Goal: Transaction & Acquisition: Purchase product/service

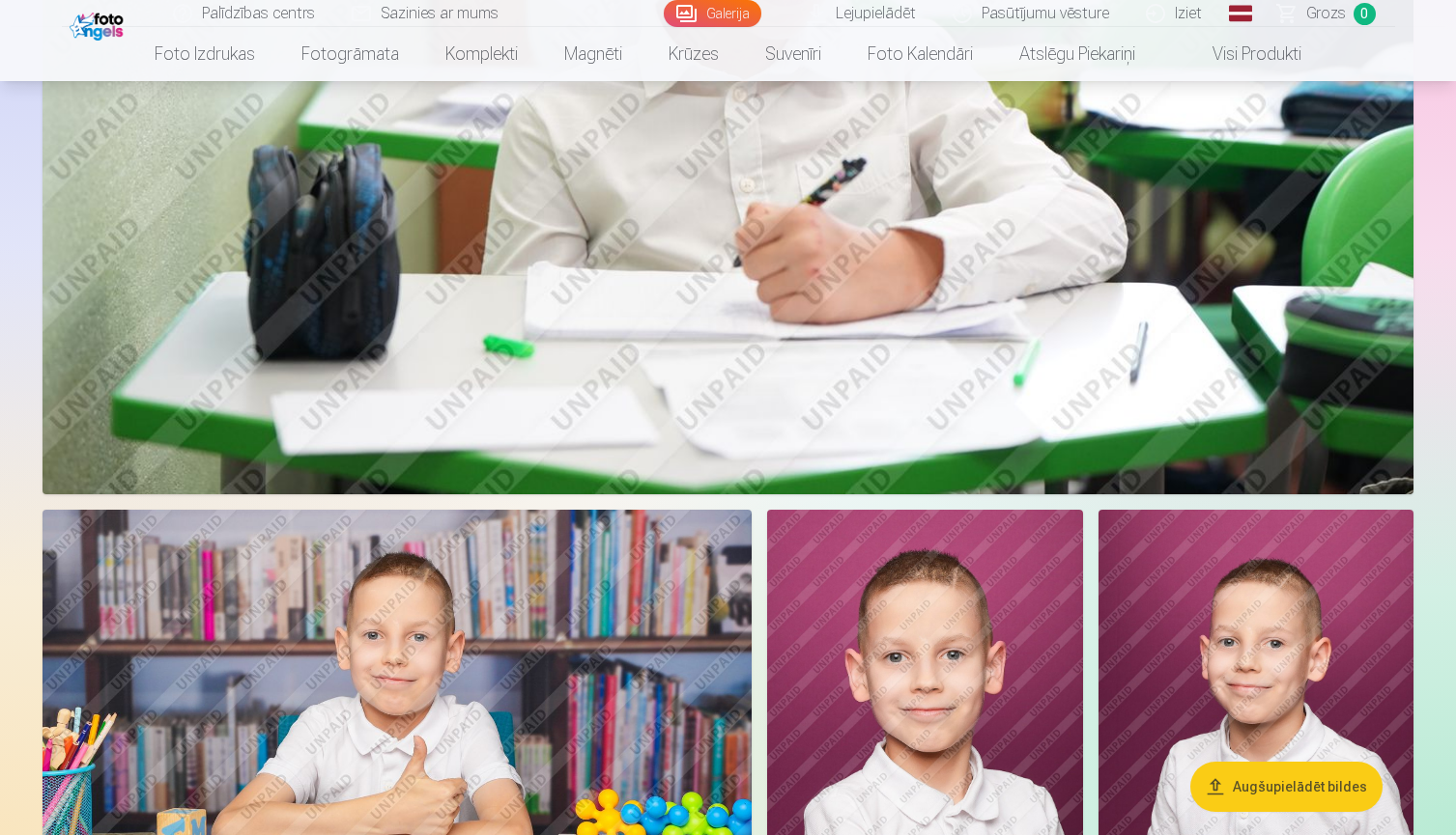
scroll to position [9078, 0]
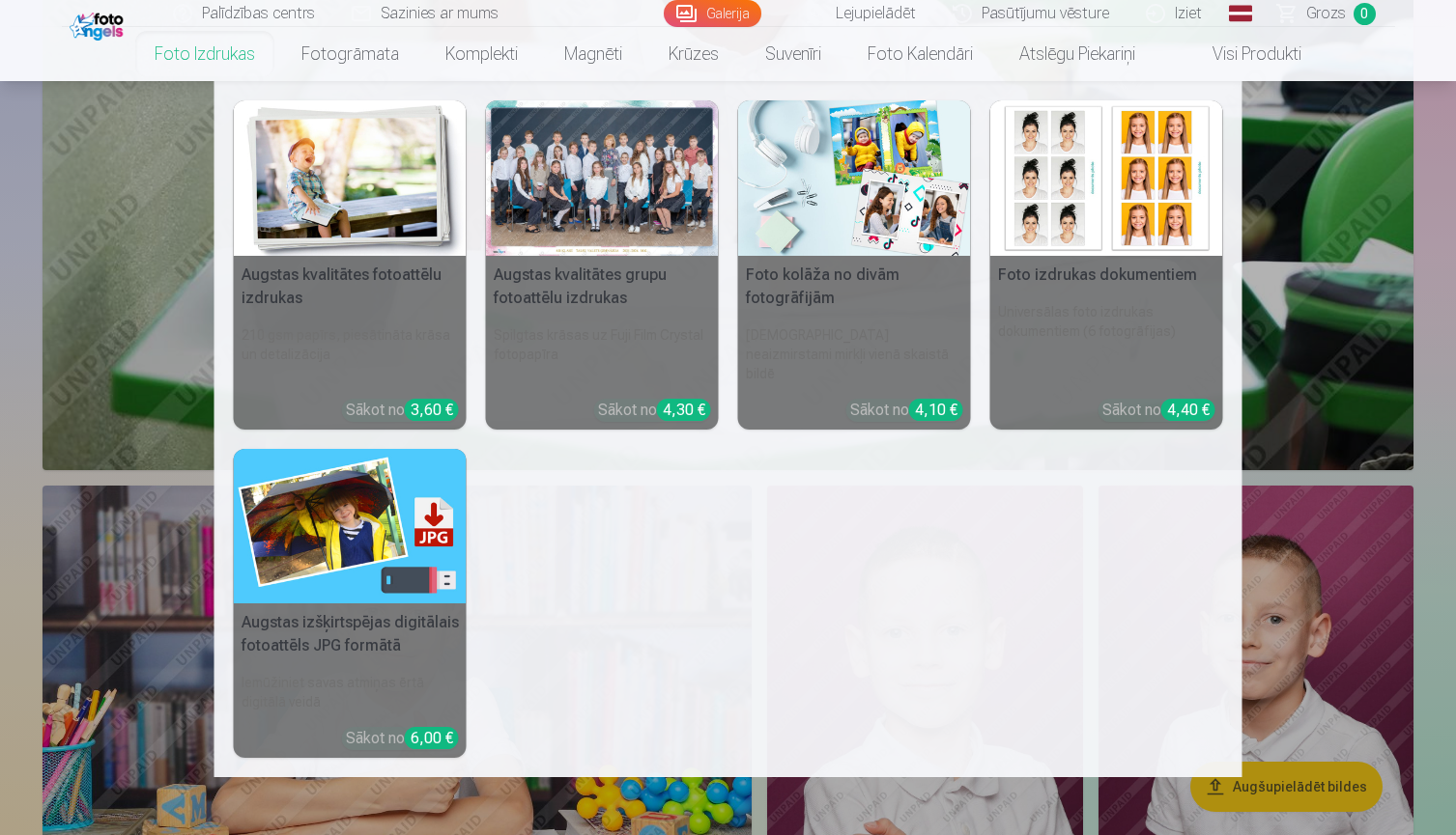
click at [596, 200] on div at bounding box center [602, 178] width 232 height 156
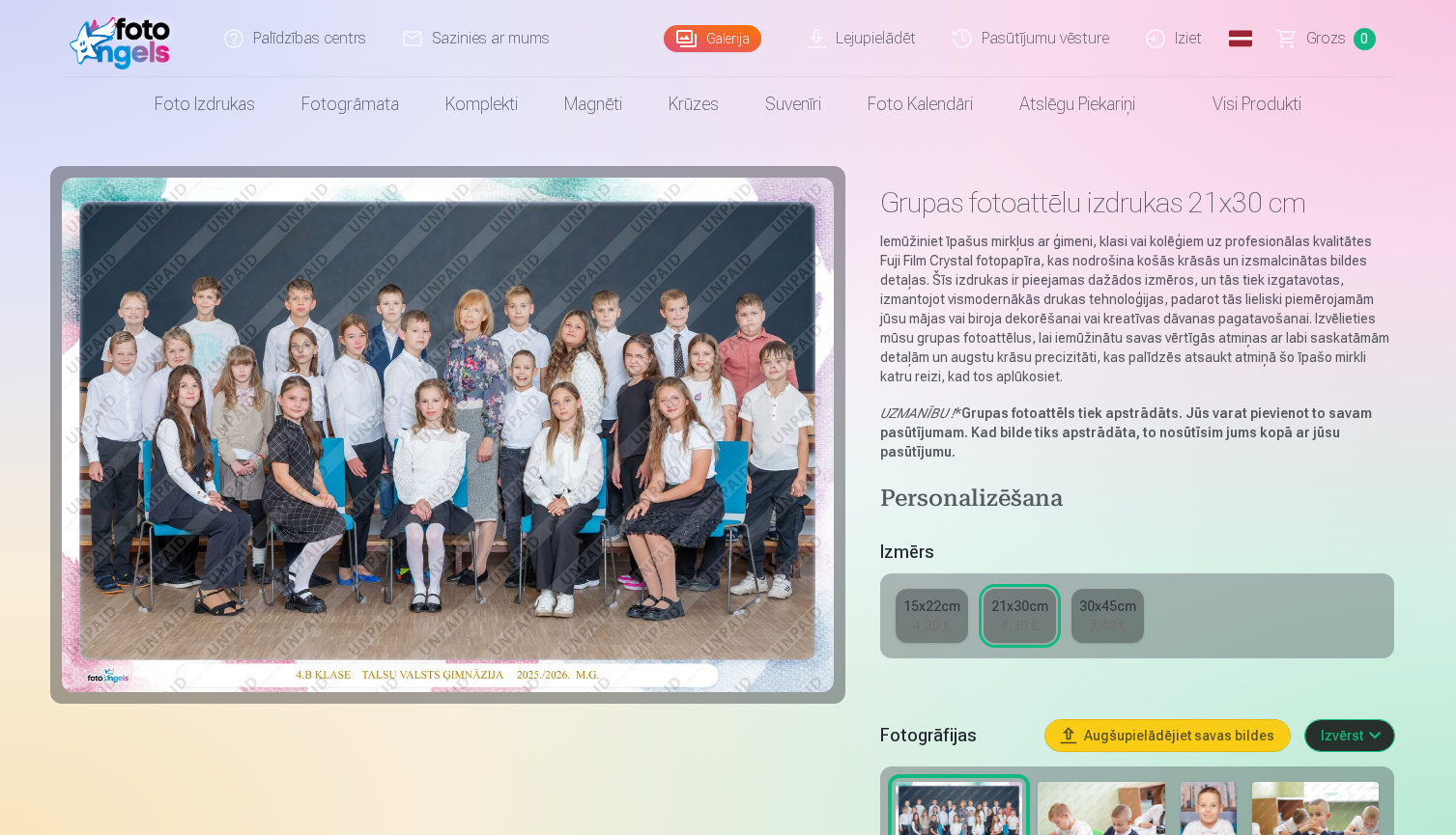
click at [923, 617] on div "4,30 €" at bounding box center [932, 626] width 37 height 19
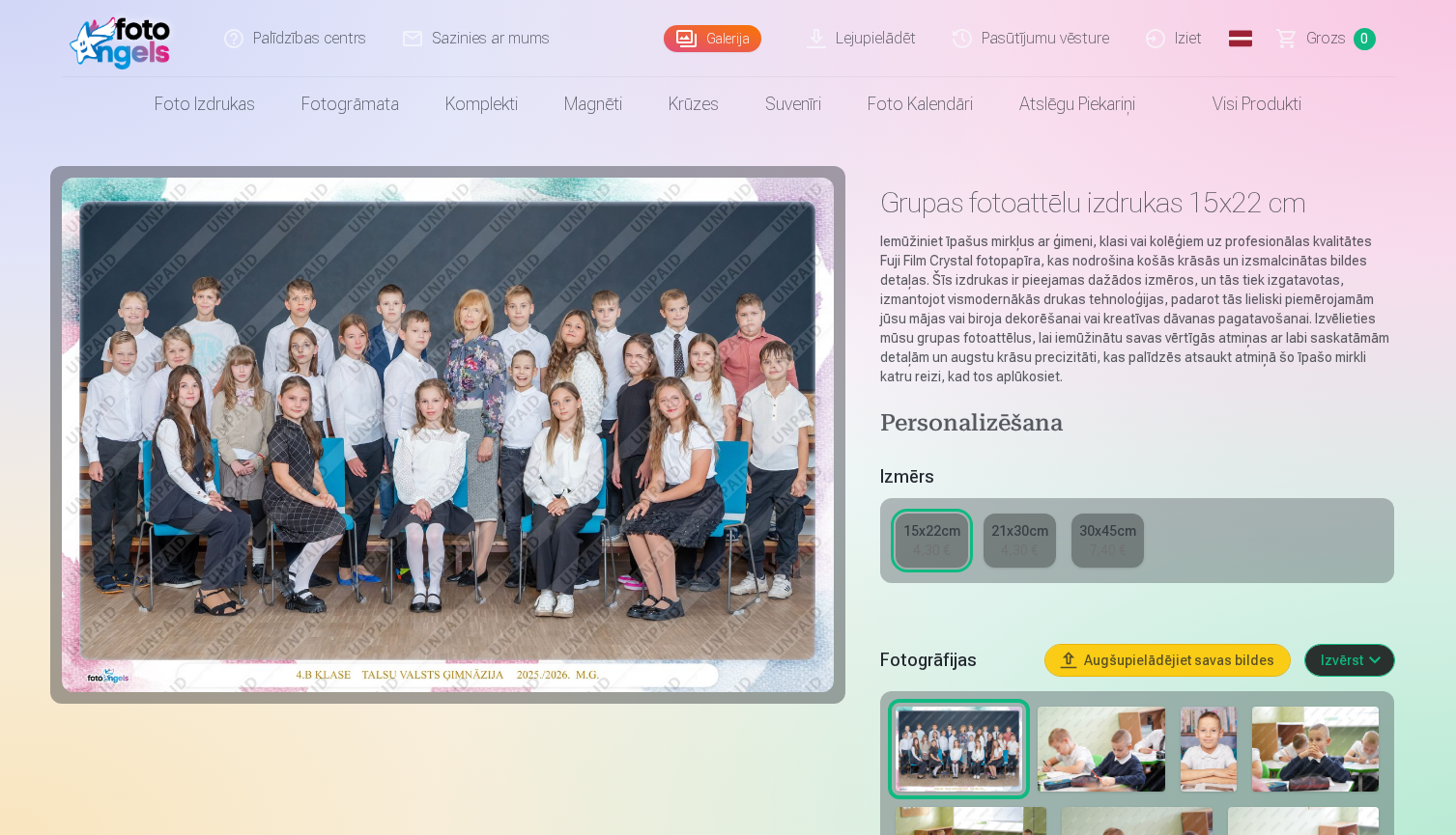
click at [1024, 540] on div "4,30 €" at bounding box center [1019, 550] width 37 height 19
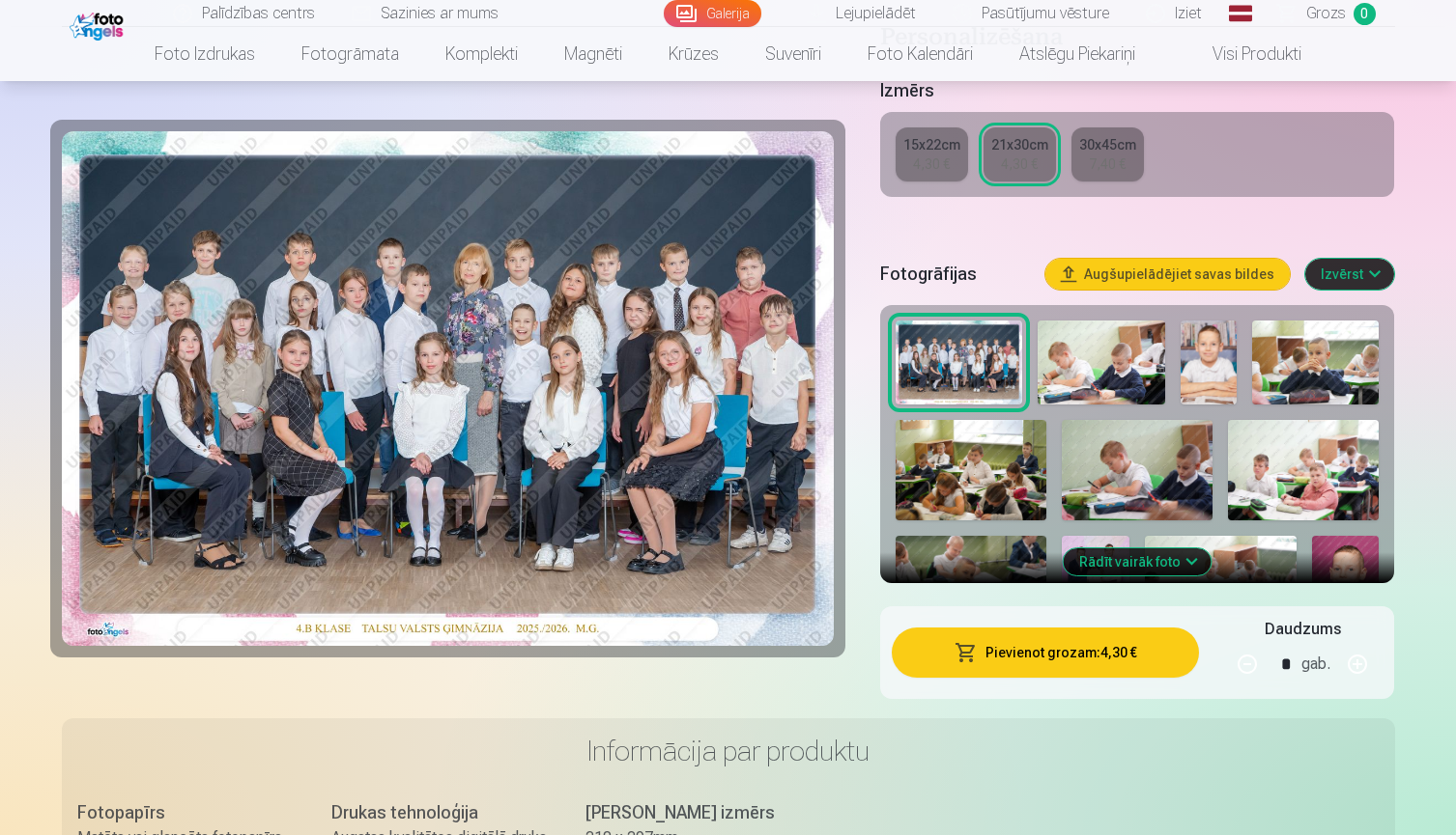
scroll to position [462, 0]
click at [982, 644] on button "Pievienot grozam : 4,30 €" at bounding box center [1046, 653] width 308 height 51
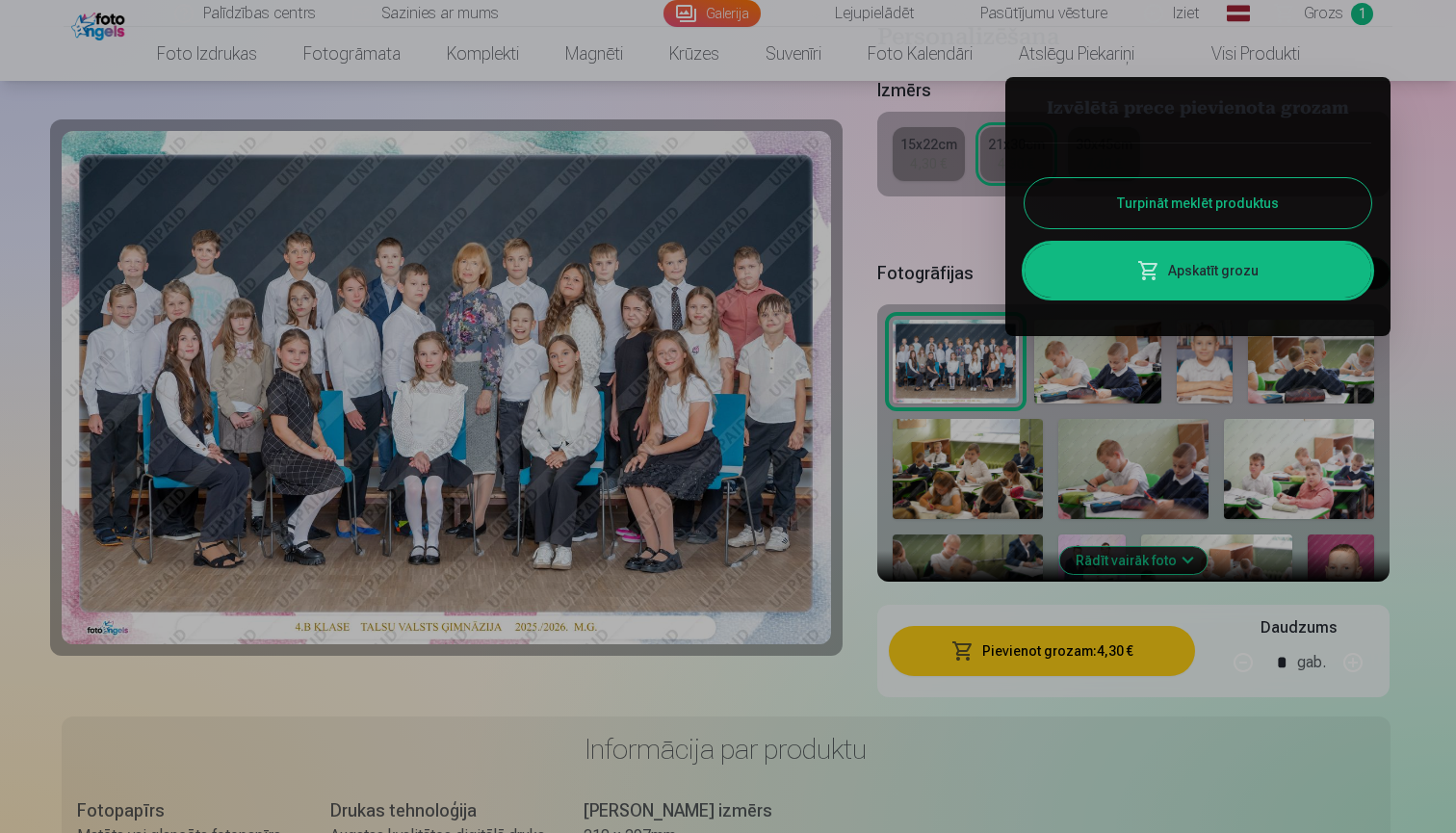
click at [598, 53] on div at bounding box center [728, 416] width 1456 height 833
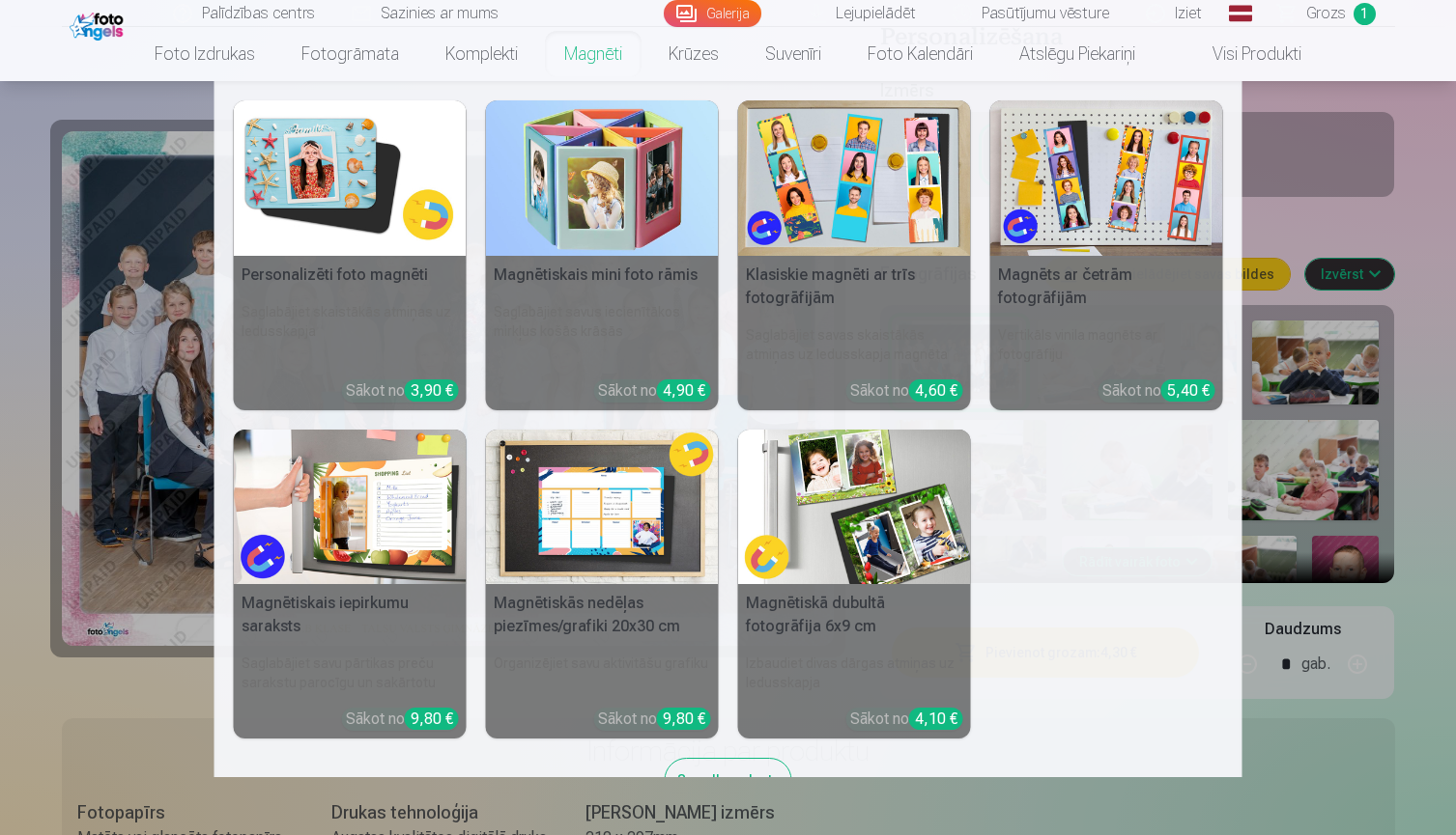
click at [318, 158] on img at bounding box center [349, 178] width 232 height 156
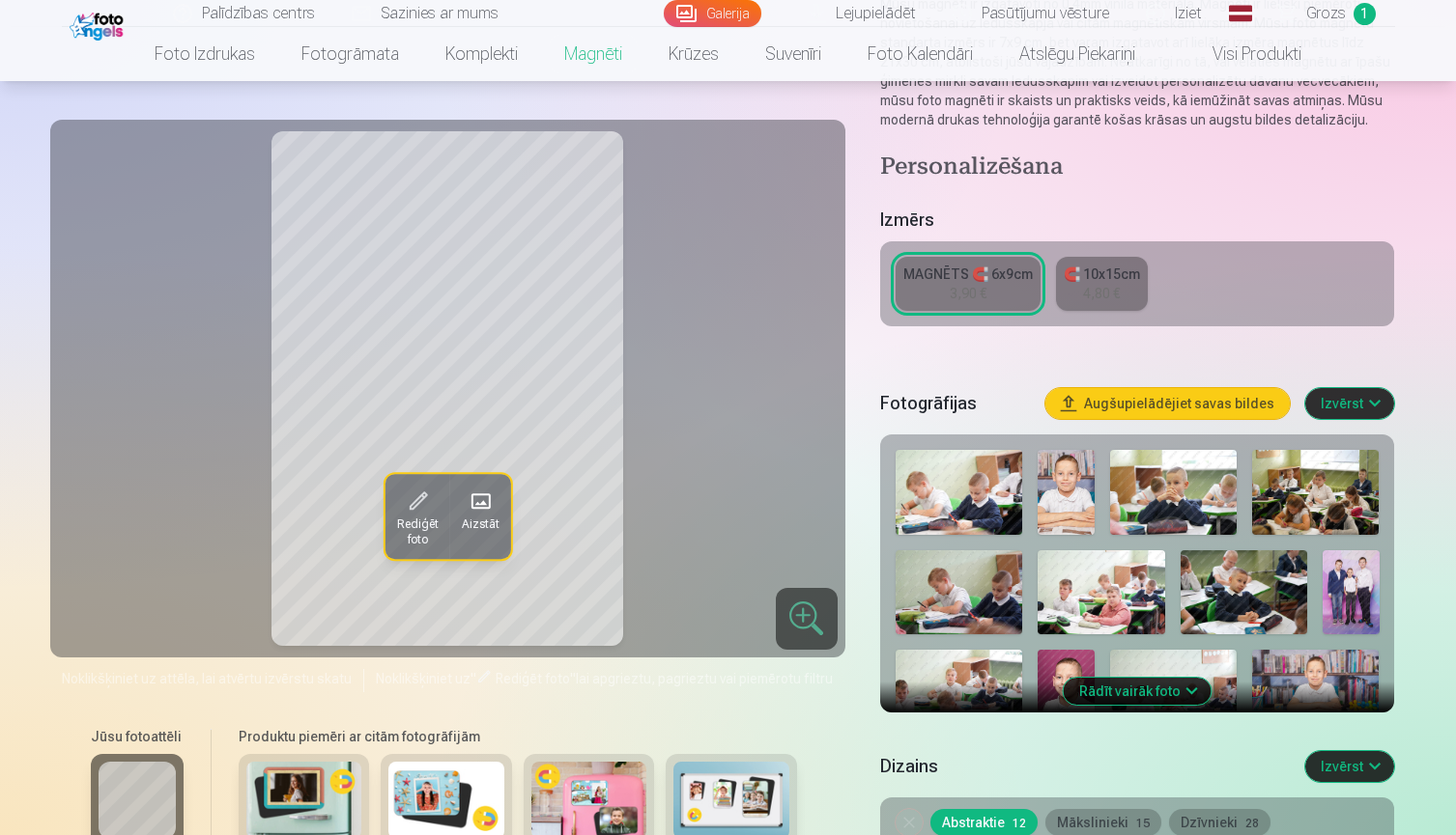
scroll to position [263, 0]
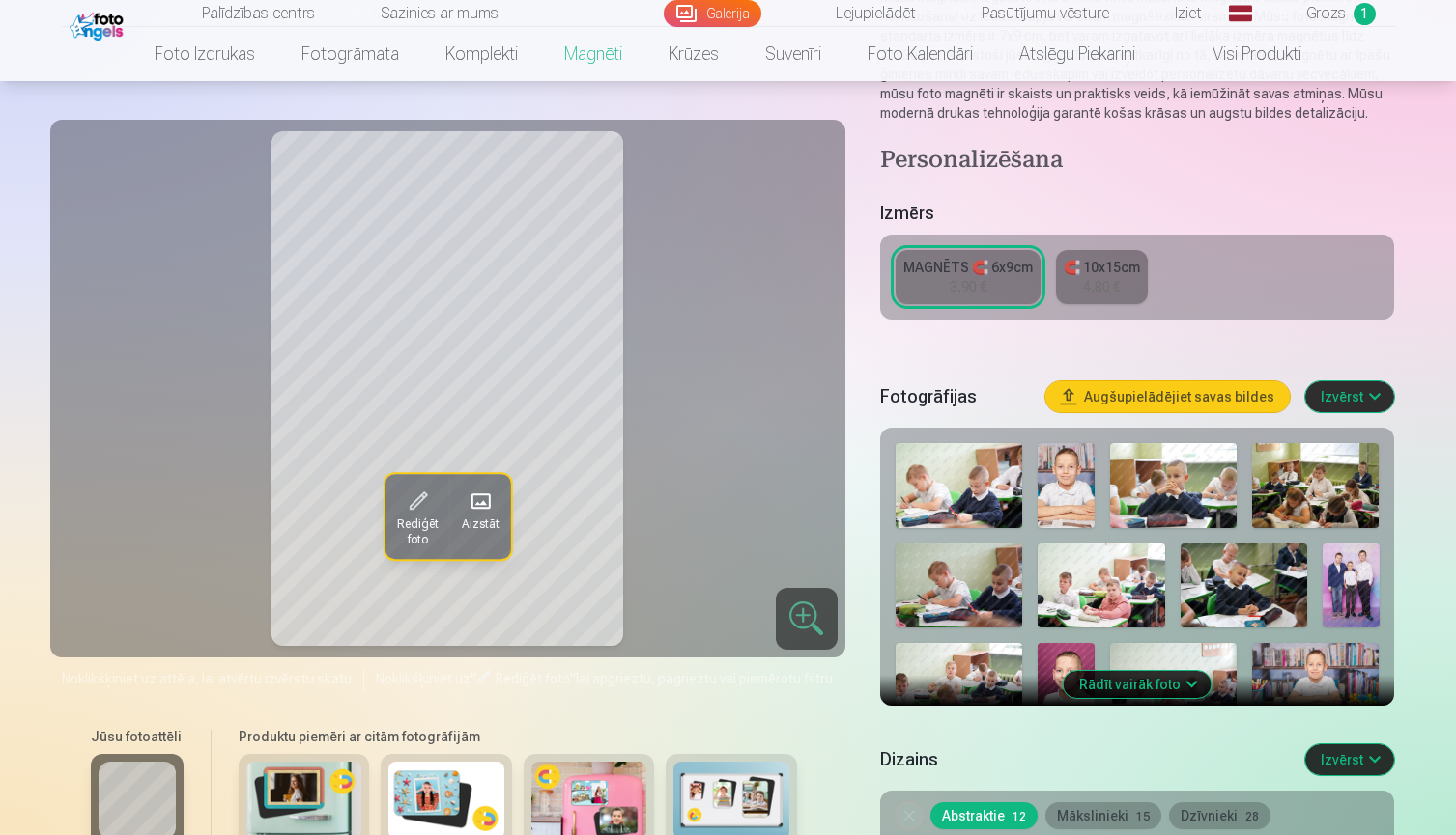
click at [1157, 679] on button "Rādīt vairāk foto" at bounding box center [1138, 684] width 148 height 27
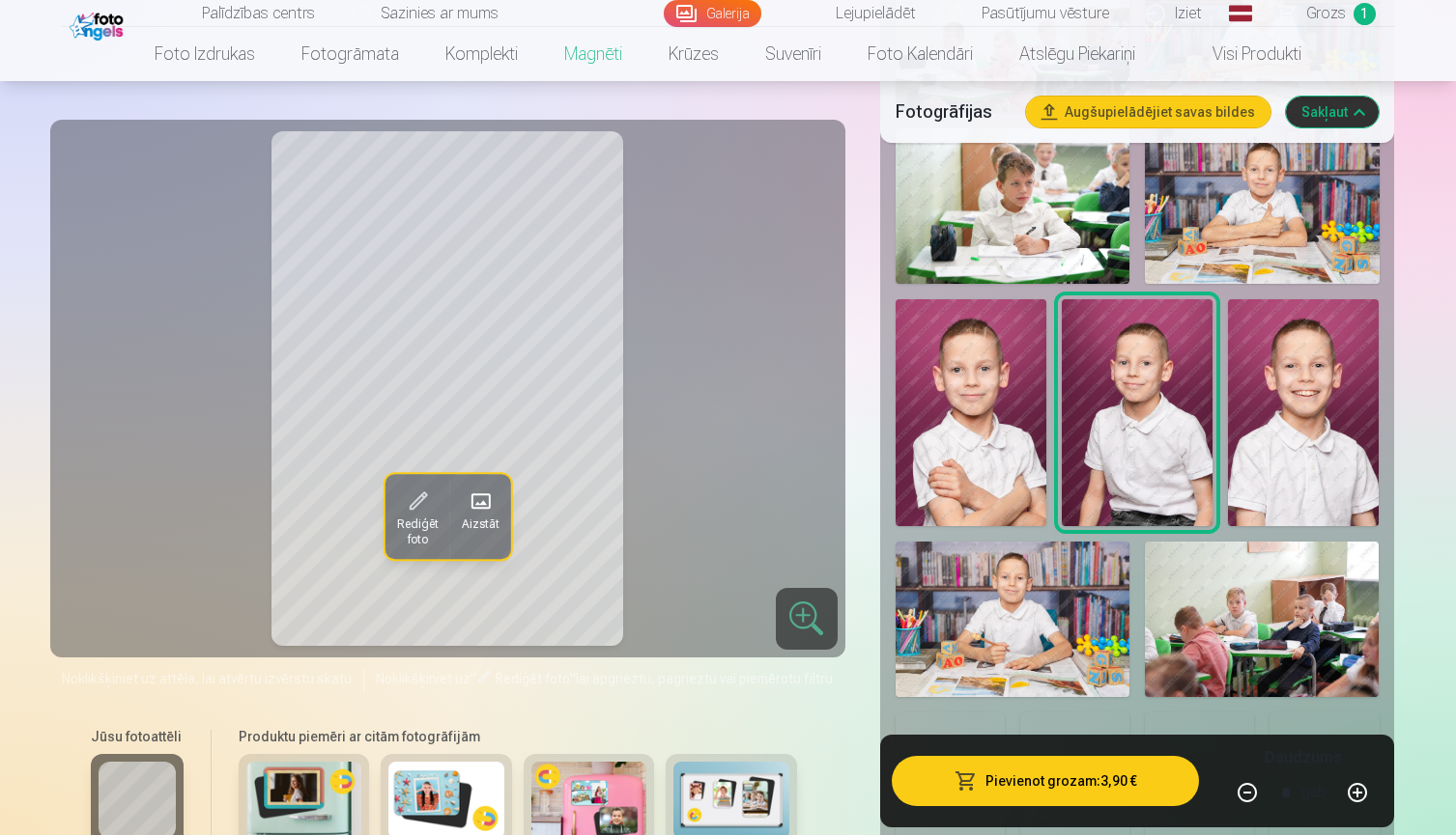
scroll to position [1797, 0]
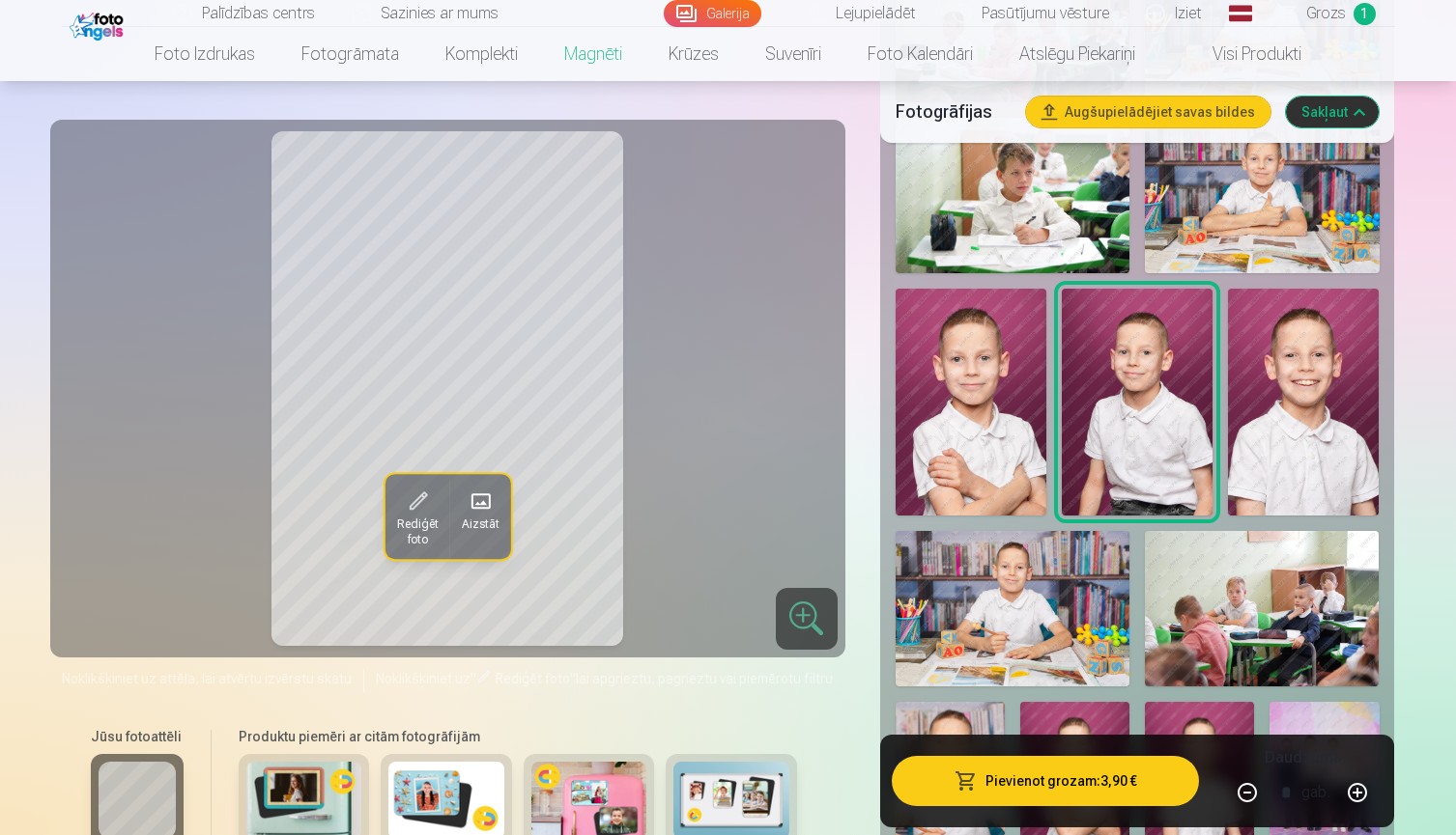
click at [1313, 428] on img at bounding box center [1302, 401] width 151 height 226
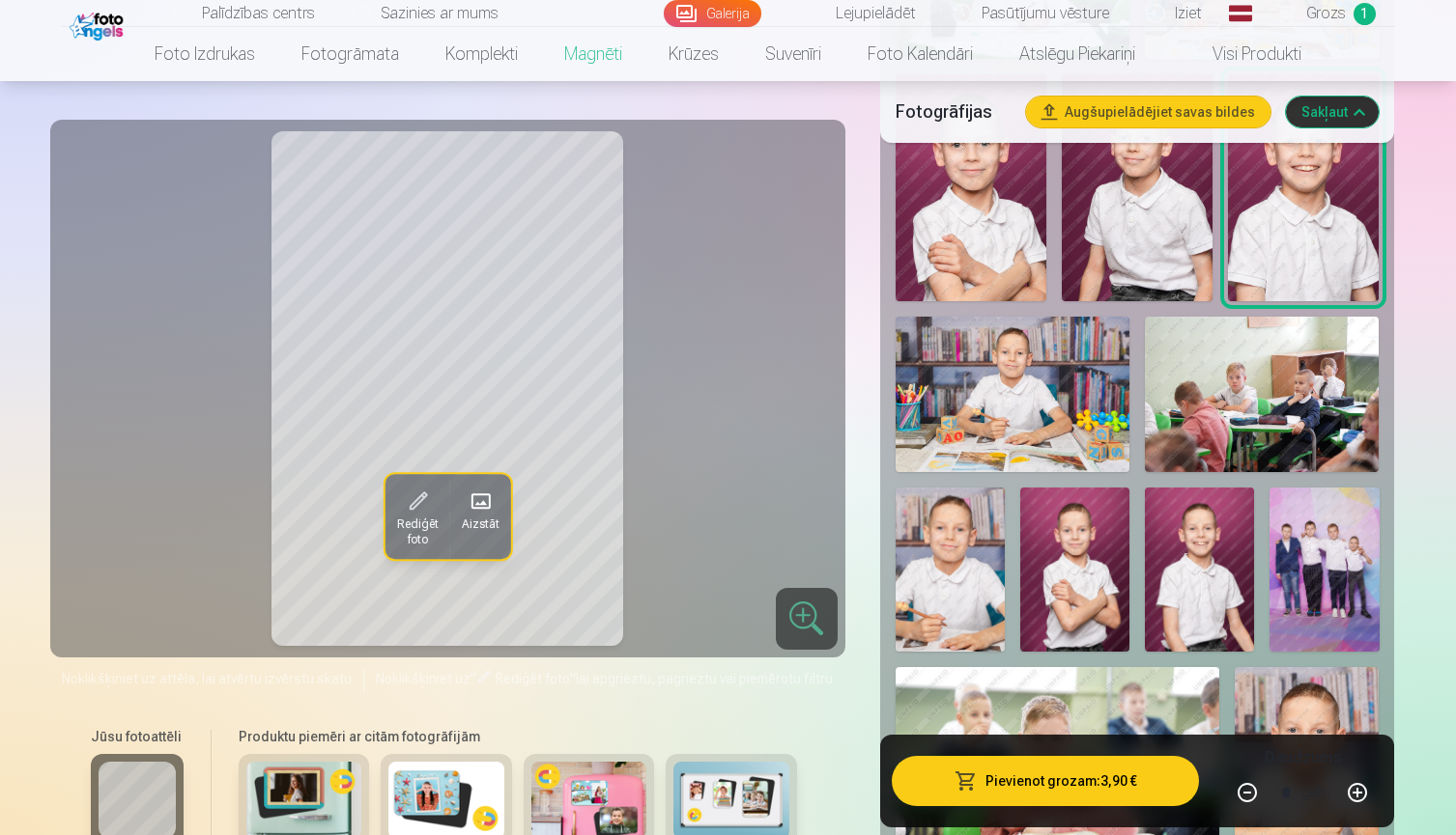
scroll to position [2046, 0]
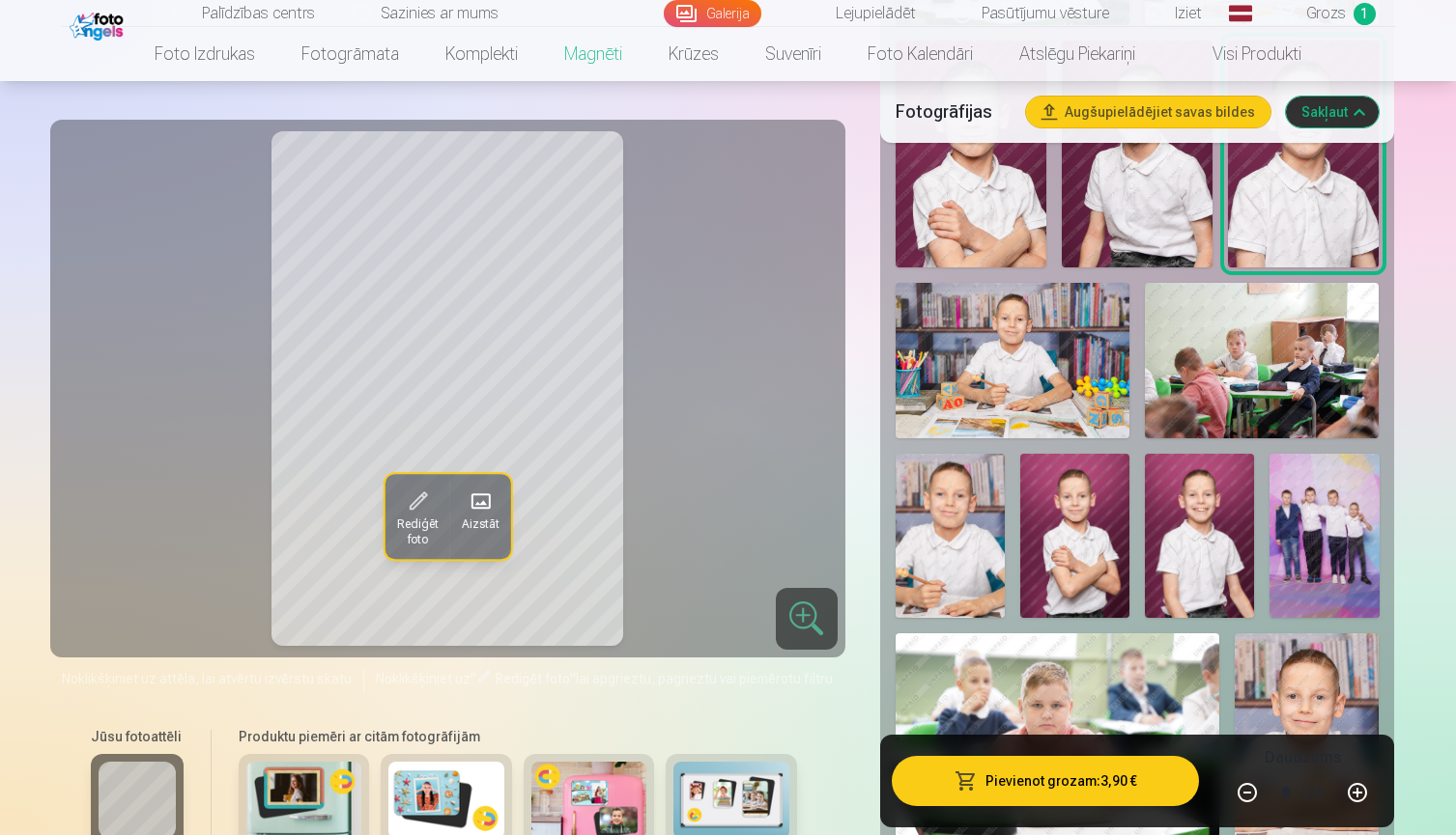
click at [1083, 563] on img at bounding box center [1075, 536] width 109 height 164
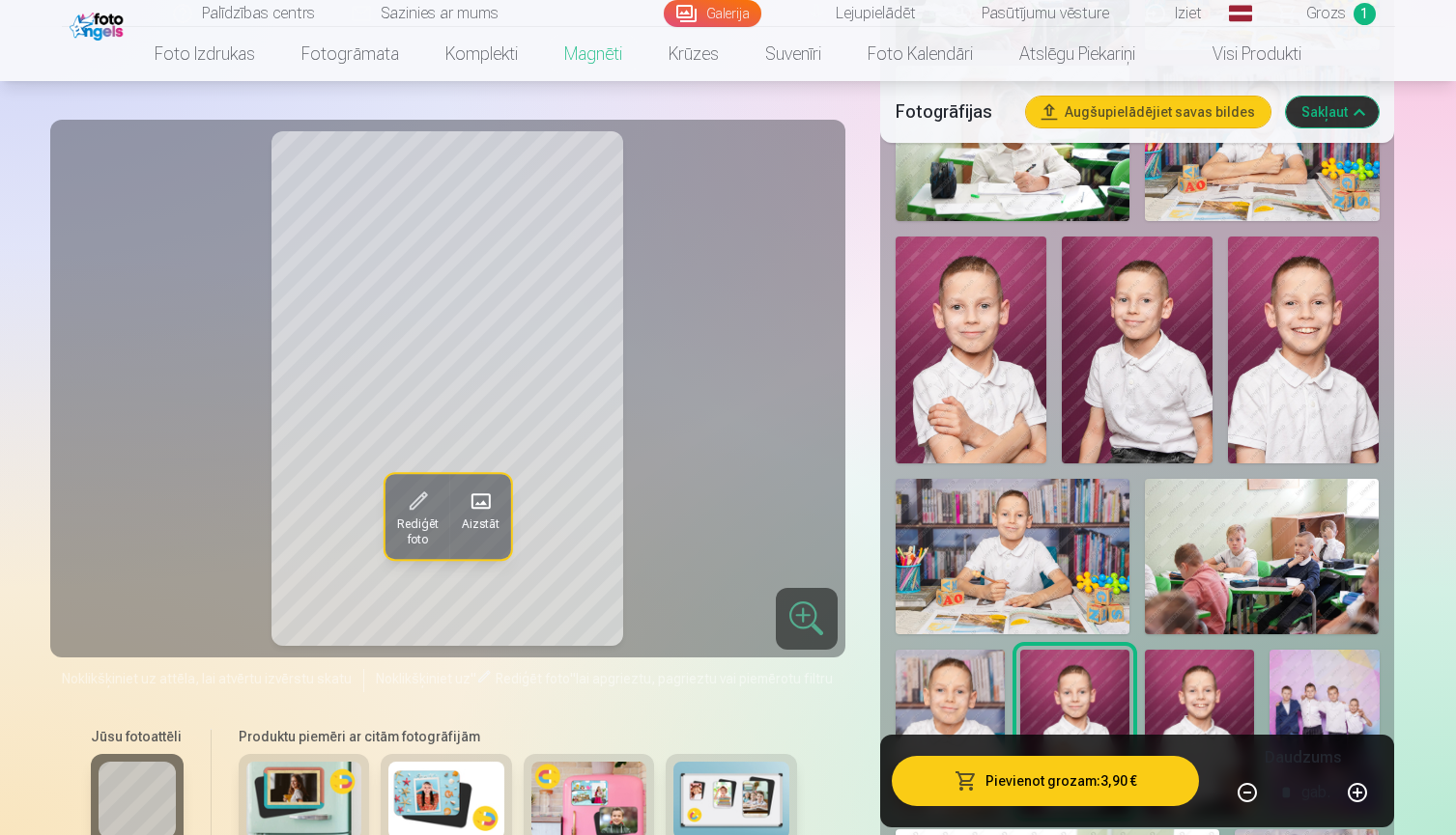
scroll to position [1822, 0]
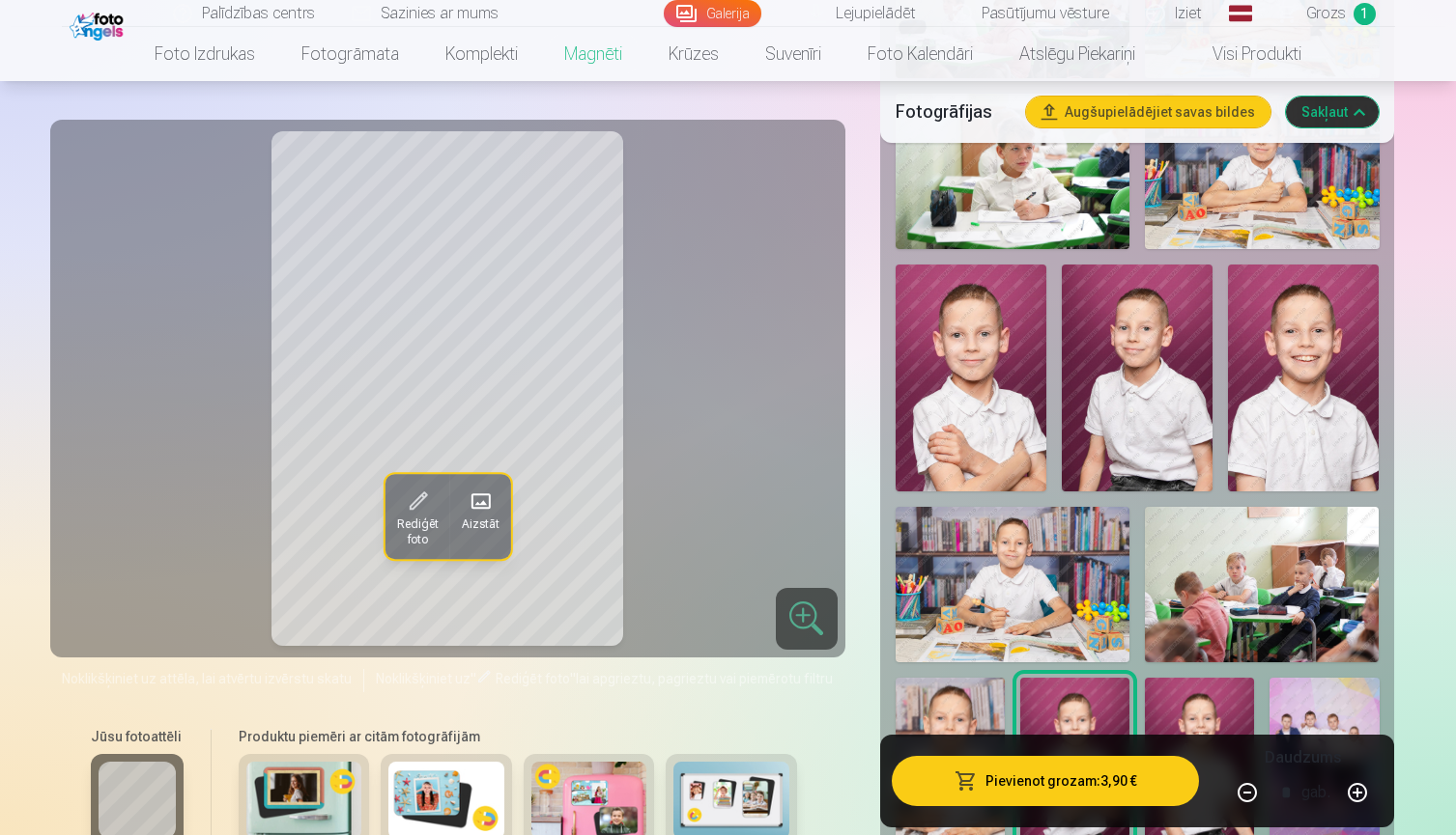
click at [1132, 402] on img at bounding box center [1137, 377] width 151 height 226
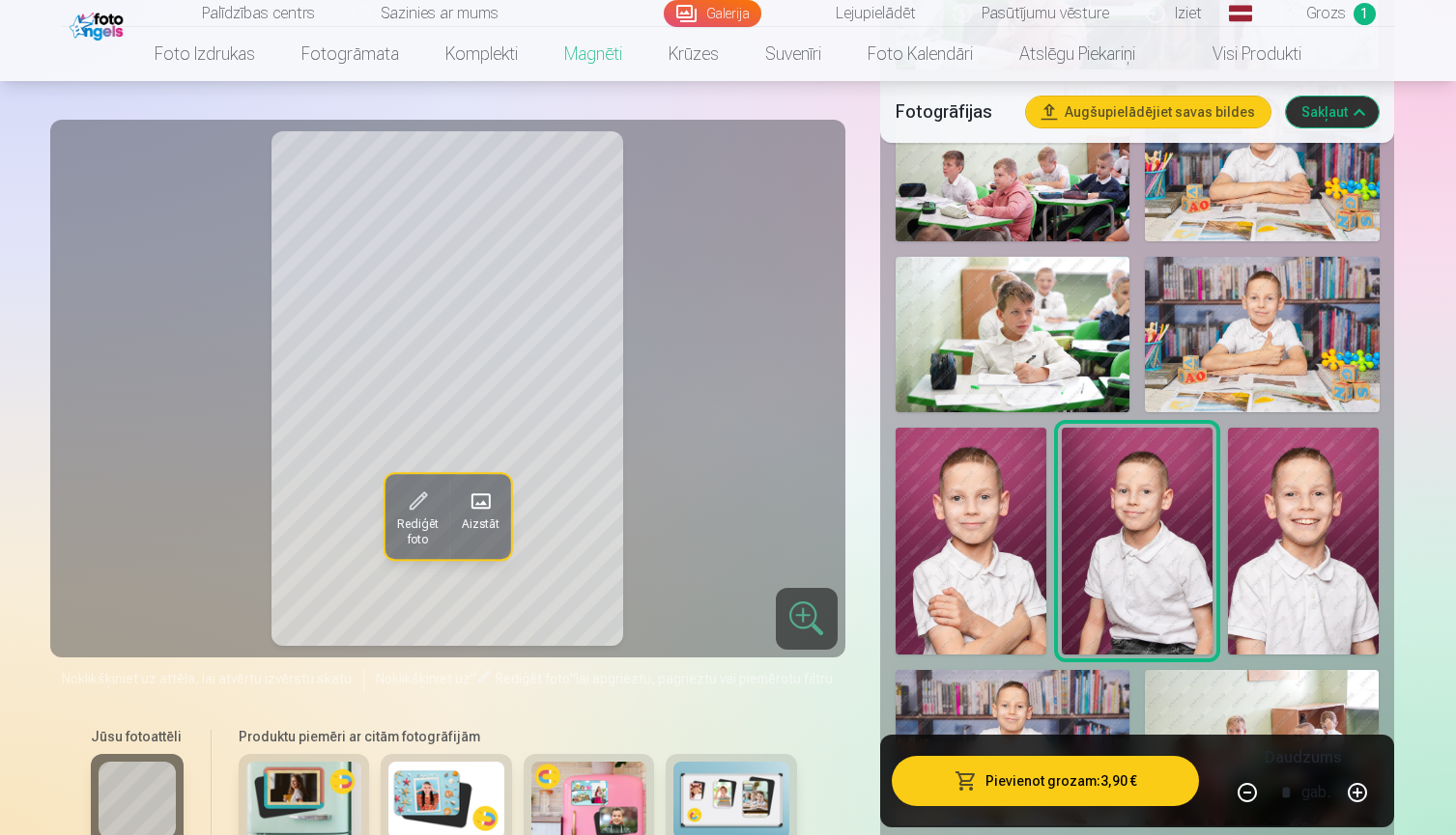
scroll to position [1677, 0]
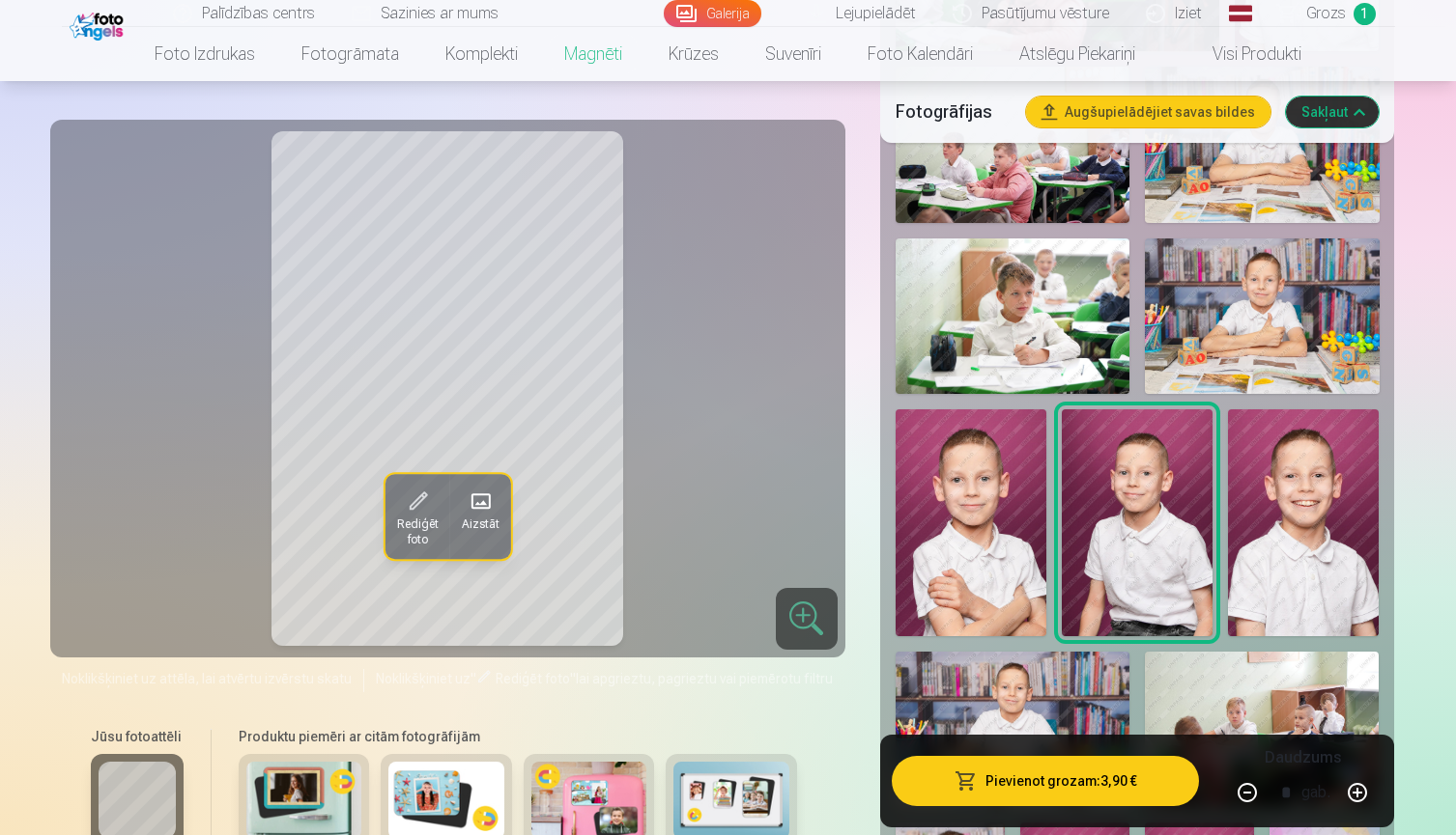
click at [1002, 508] on img at bounding box center [971, 522] width 151 height 226
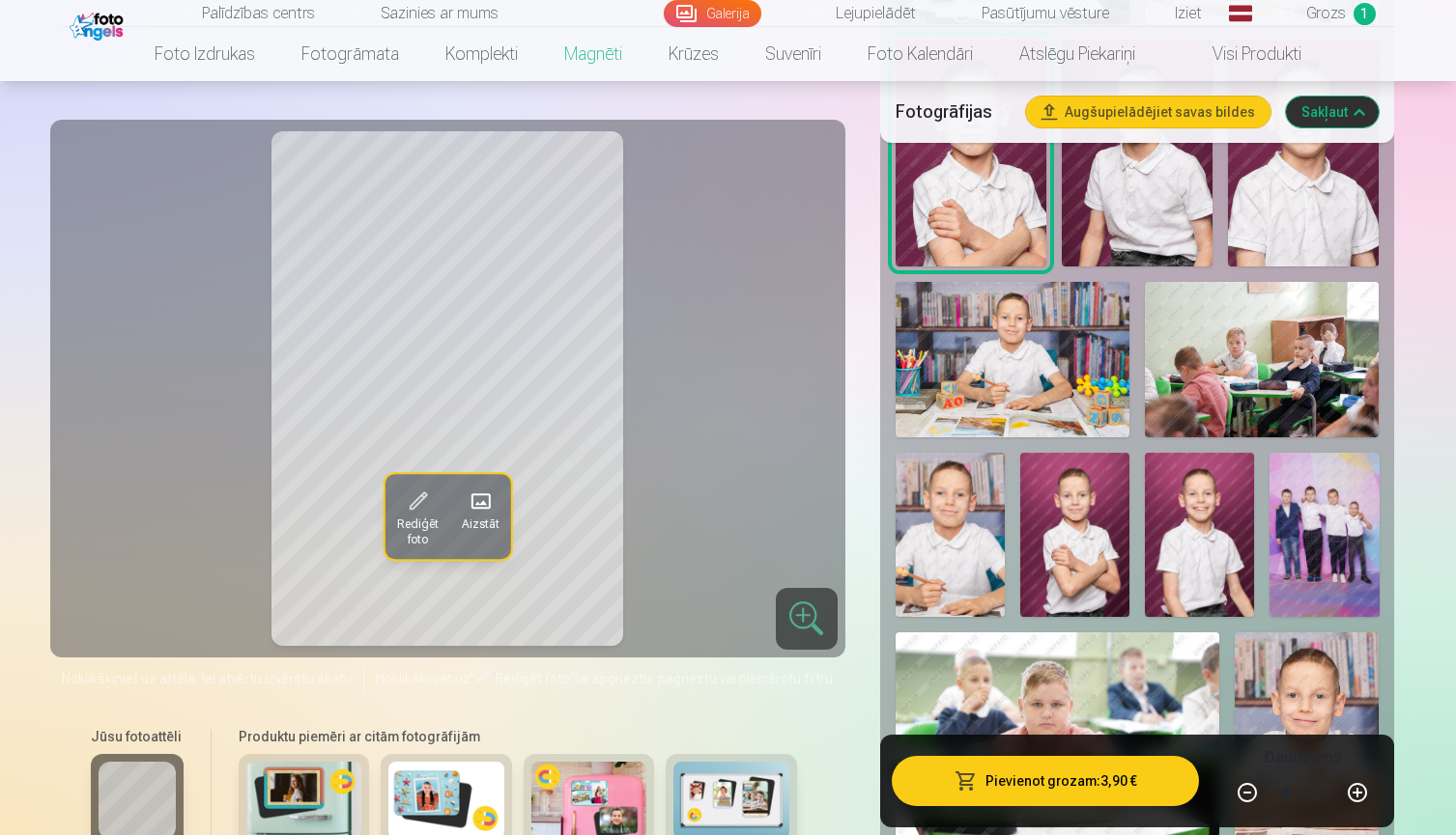
scroll to position [2066, 0]
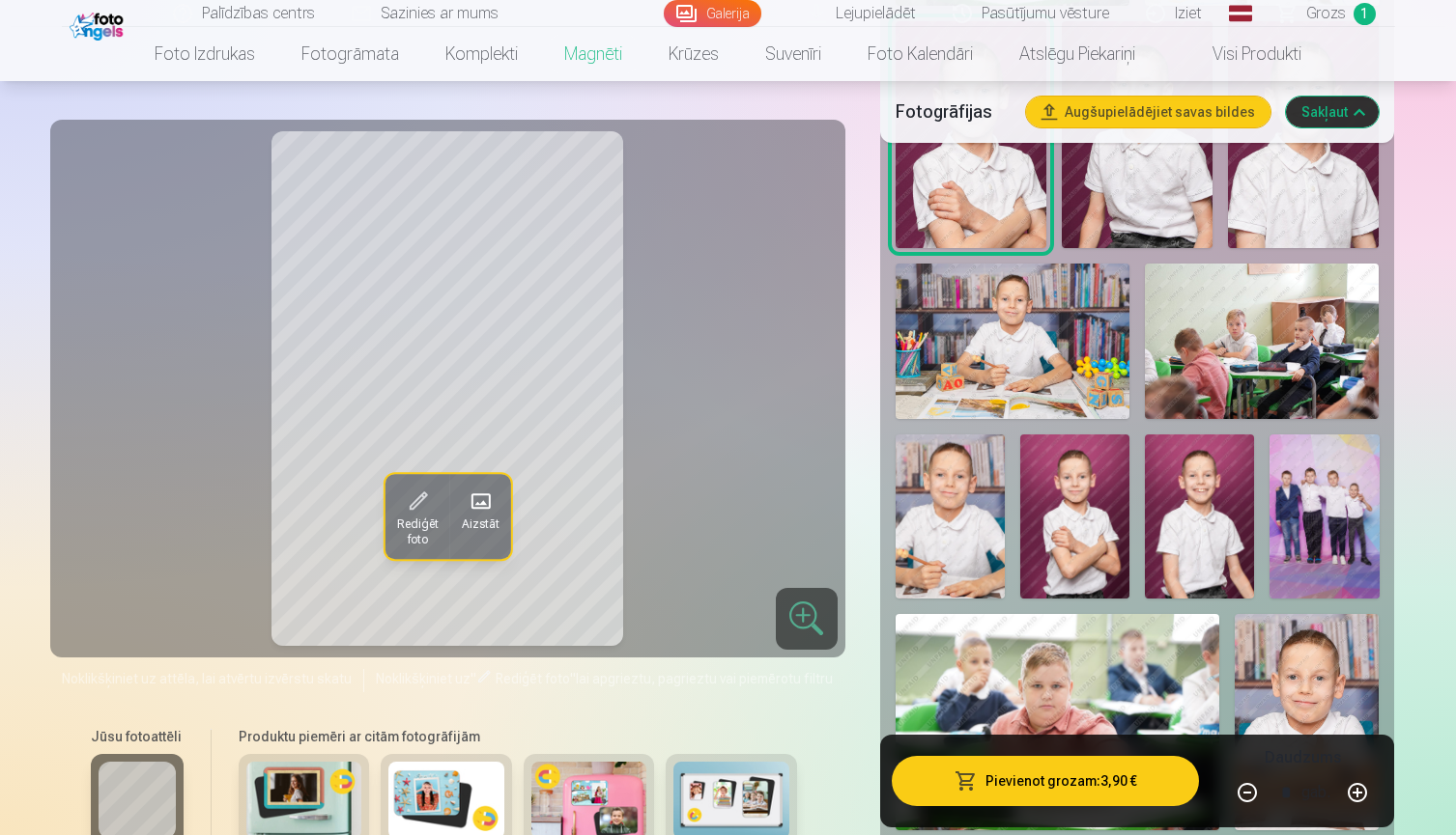
click at [952, 526] on img at bounding box center [950, 516] width 109 height 164
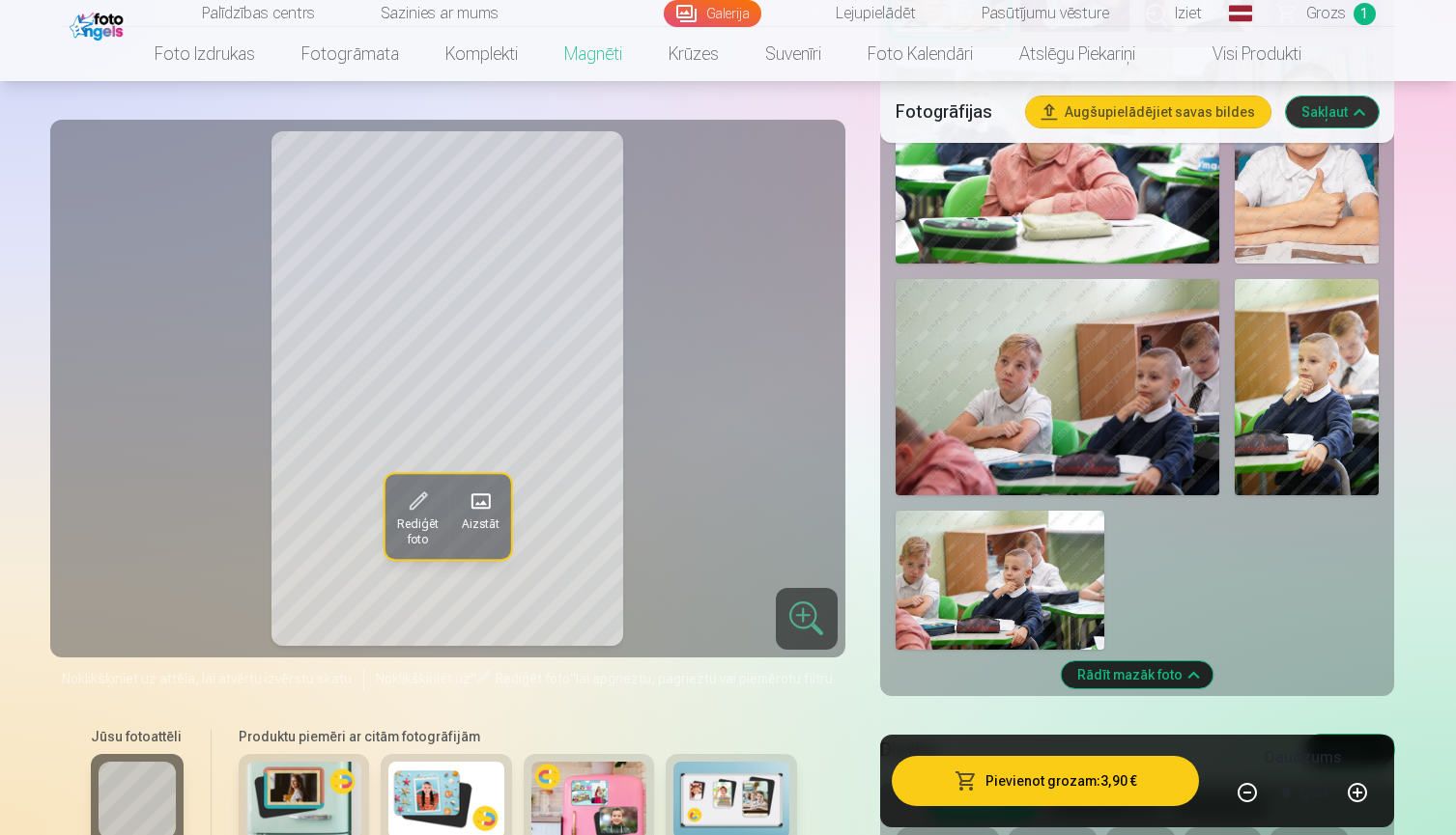
scroll to position [2650, 0]
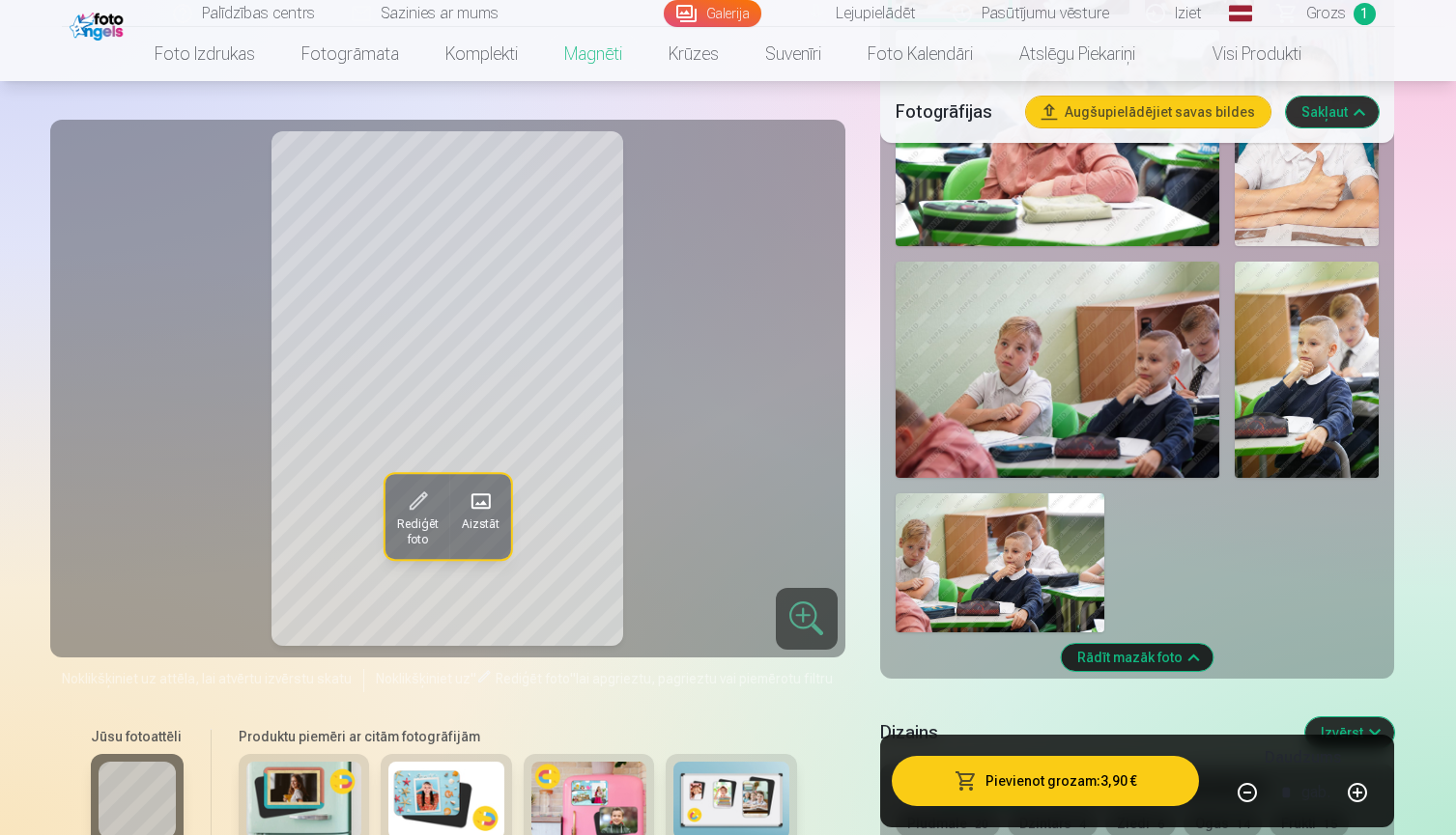
click at [1294, 380] on img at bounding box center [1306, 369] width 144 height 216
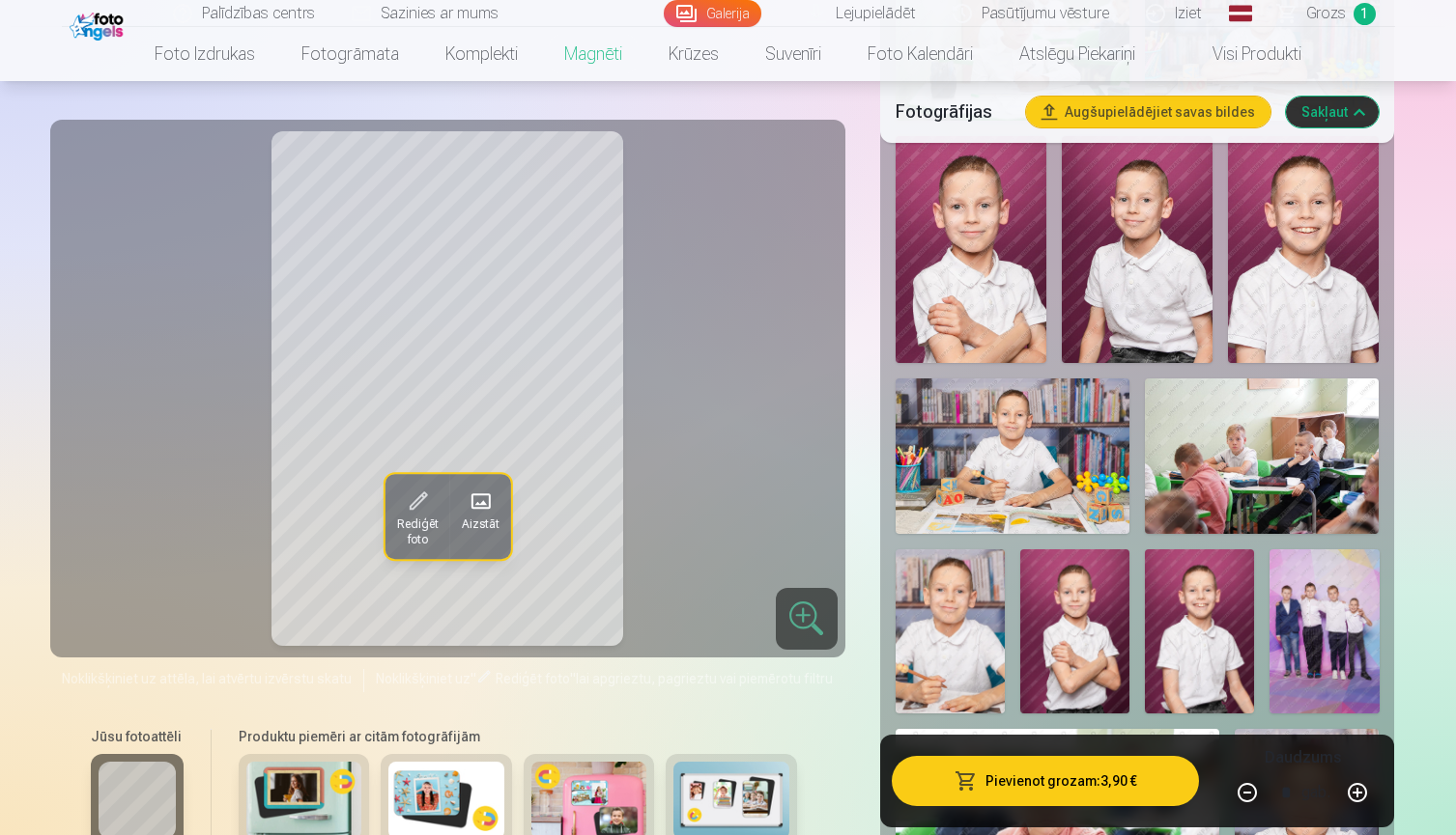
scroll to position [1935, 0]
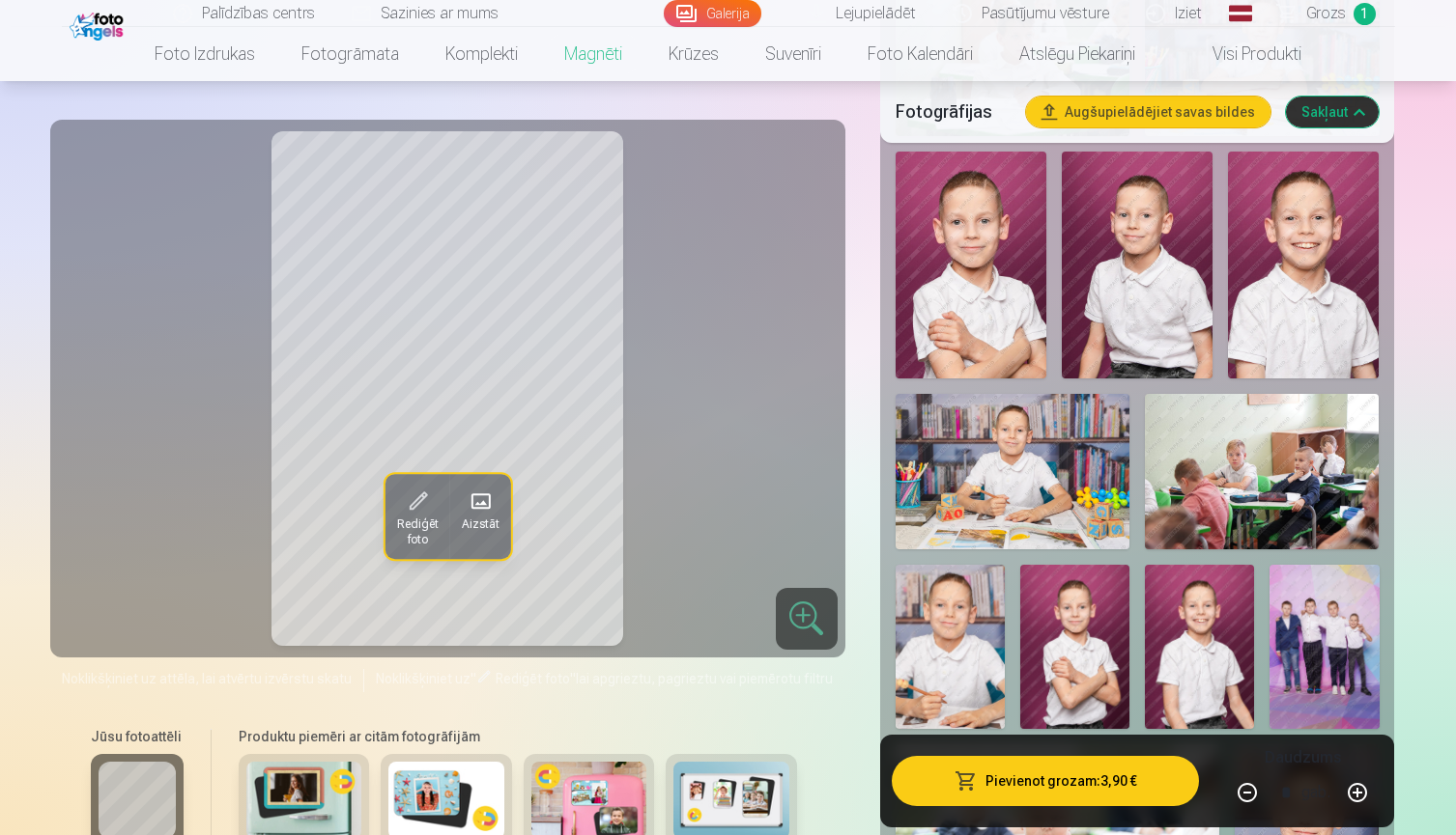
click at [1325, 261] on img at bounding box center [1302, 264] width 151 height 226
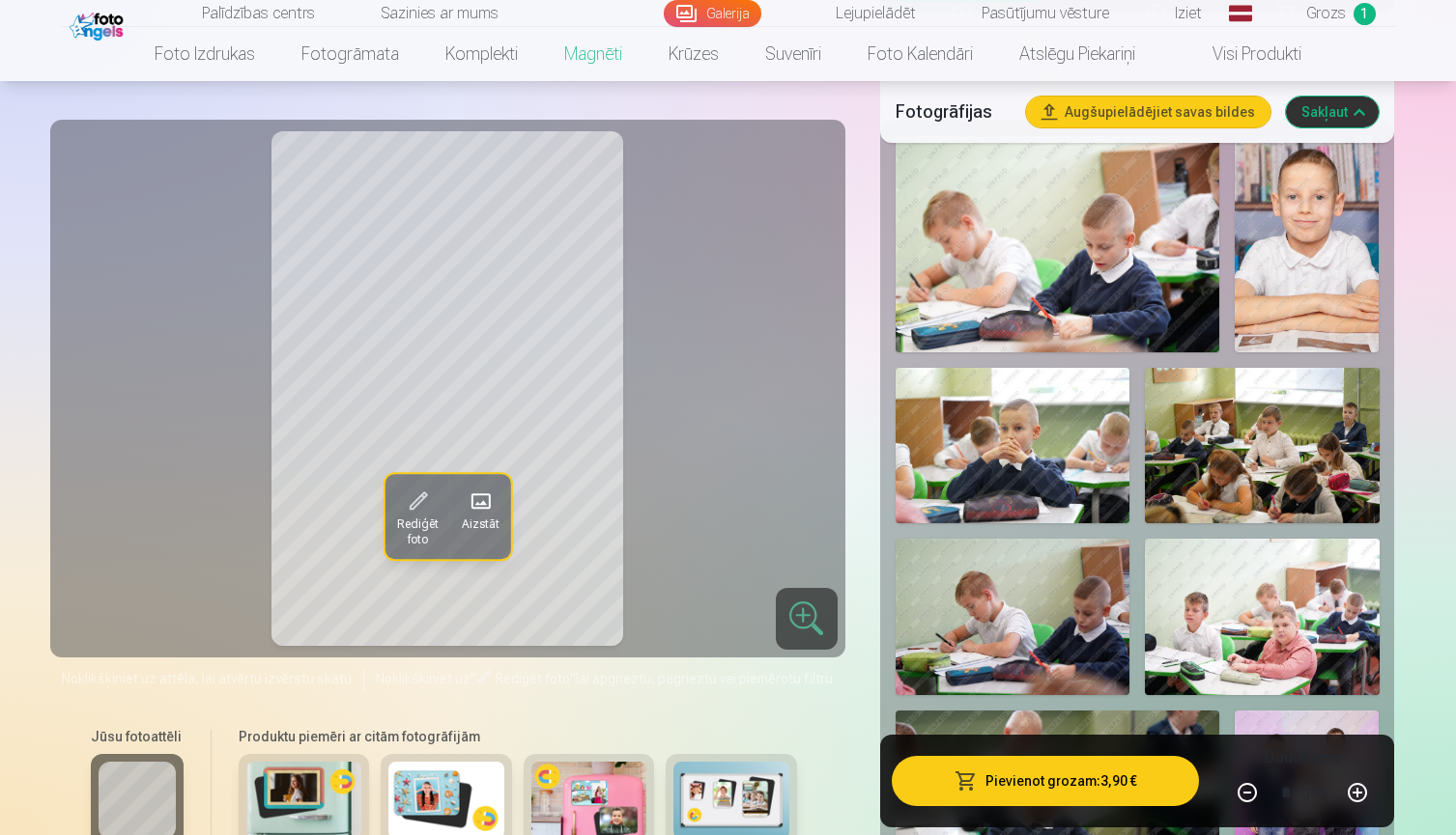
scroll to position [562, 0]
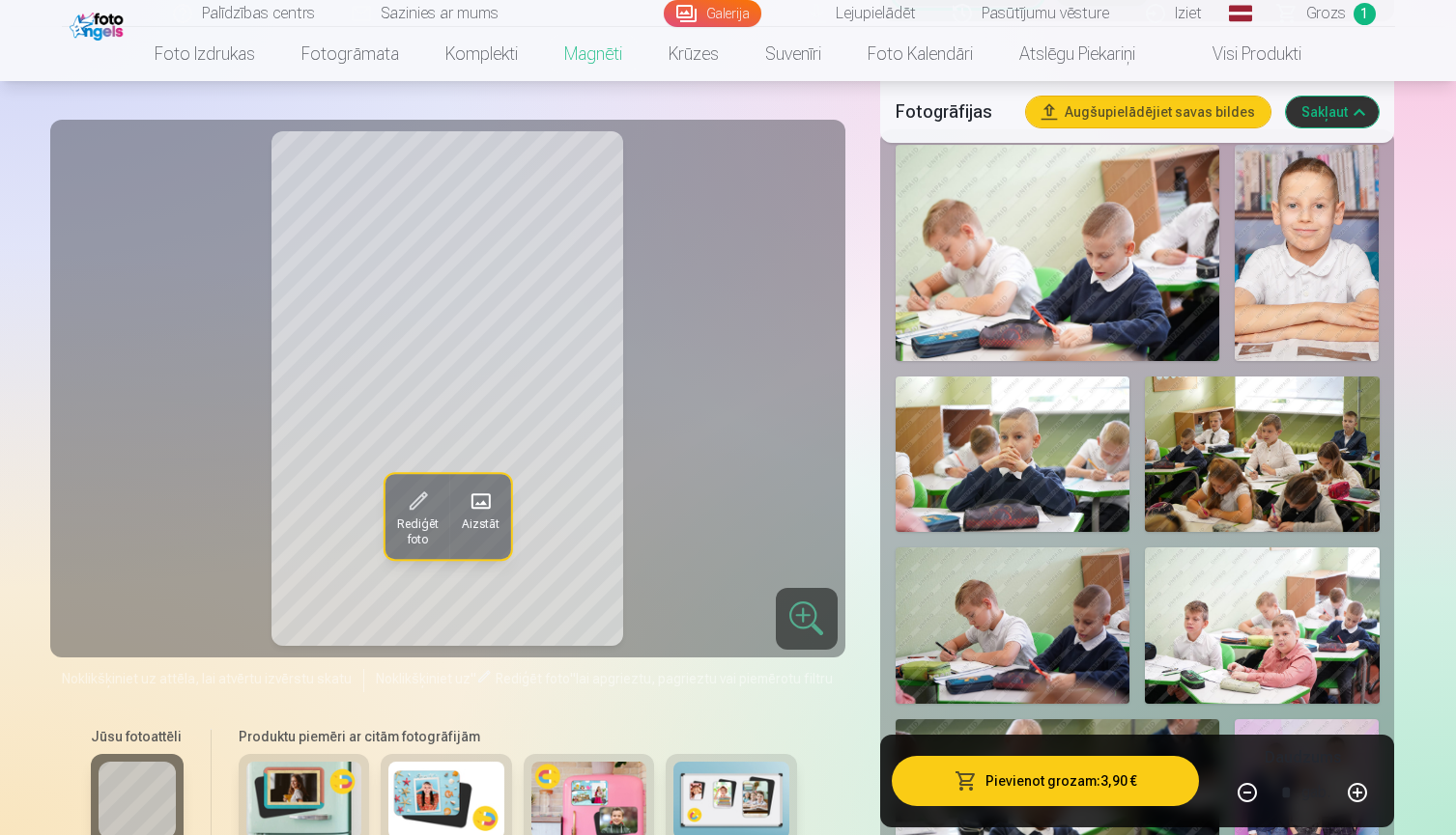
click at [1028, 466] on img at bounding box center [1012, 454] width 233 height 157
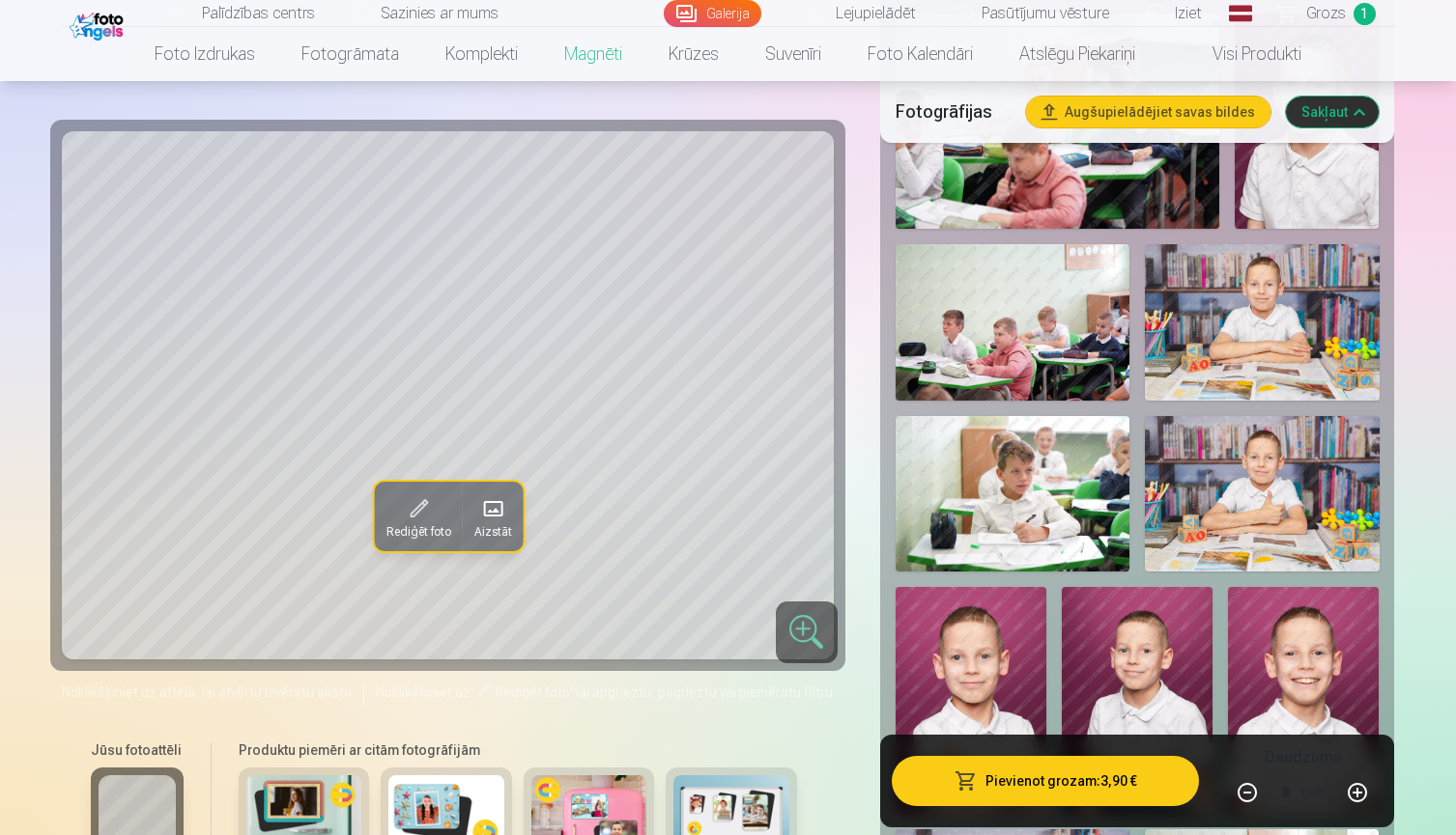
scroll to position [1505, 0]
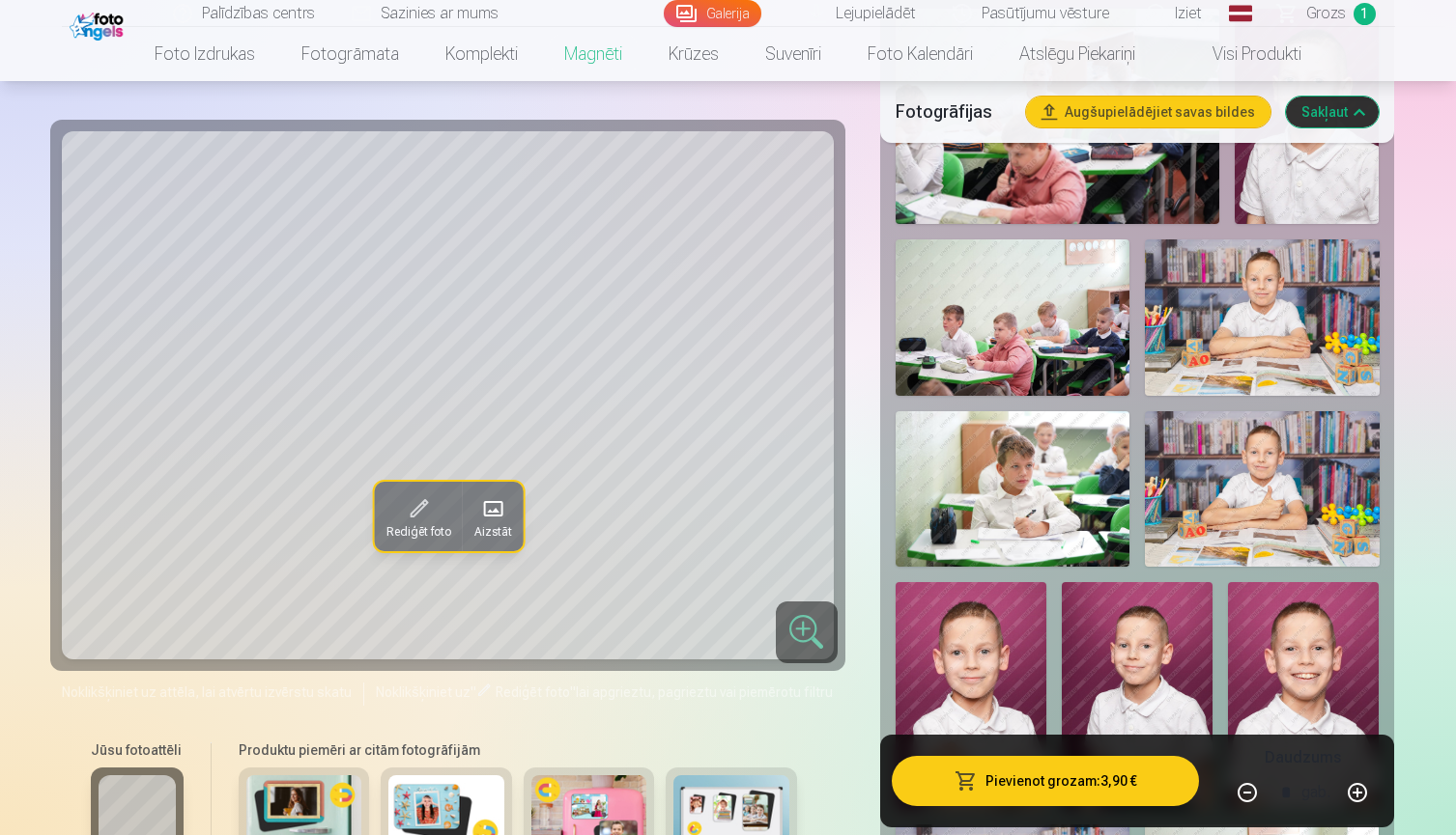
click at [1244, 308] on img at bounding box center [1261, 317] width 233 height 157
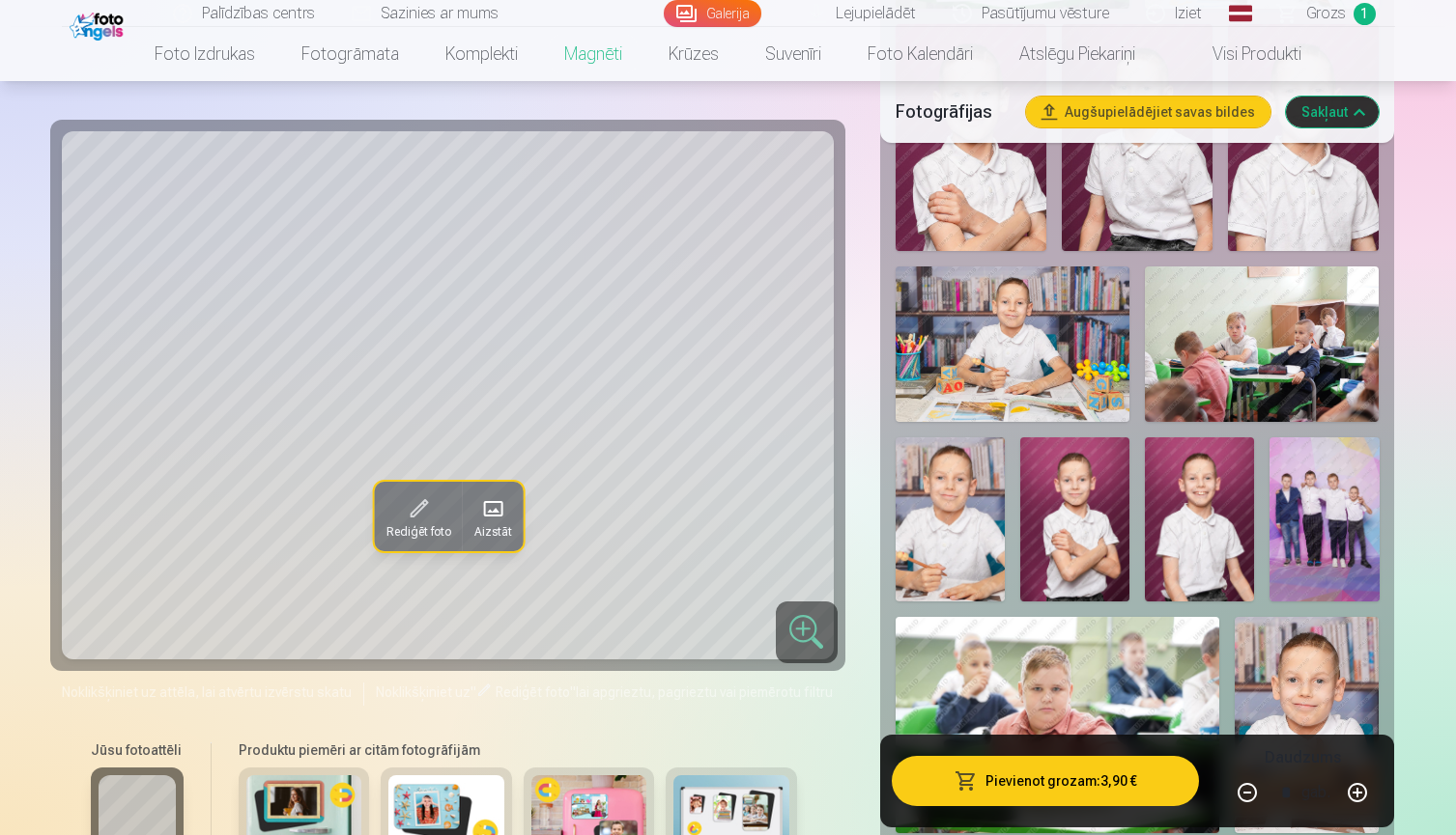
scroll to position [2089, 0]
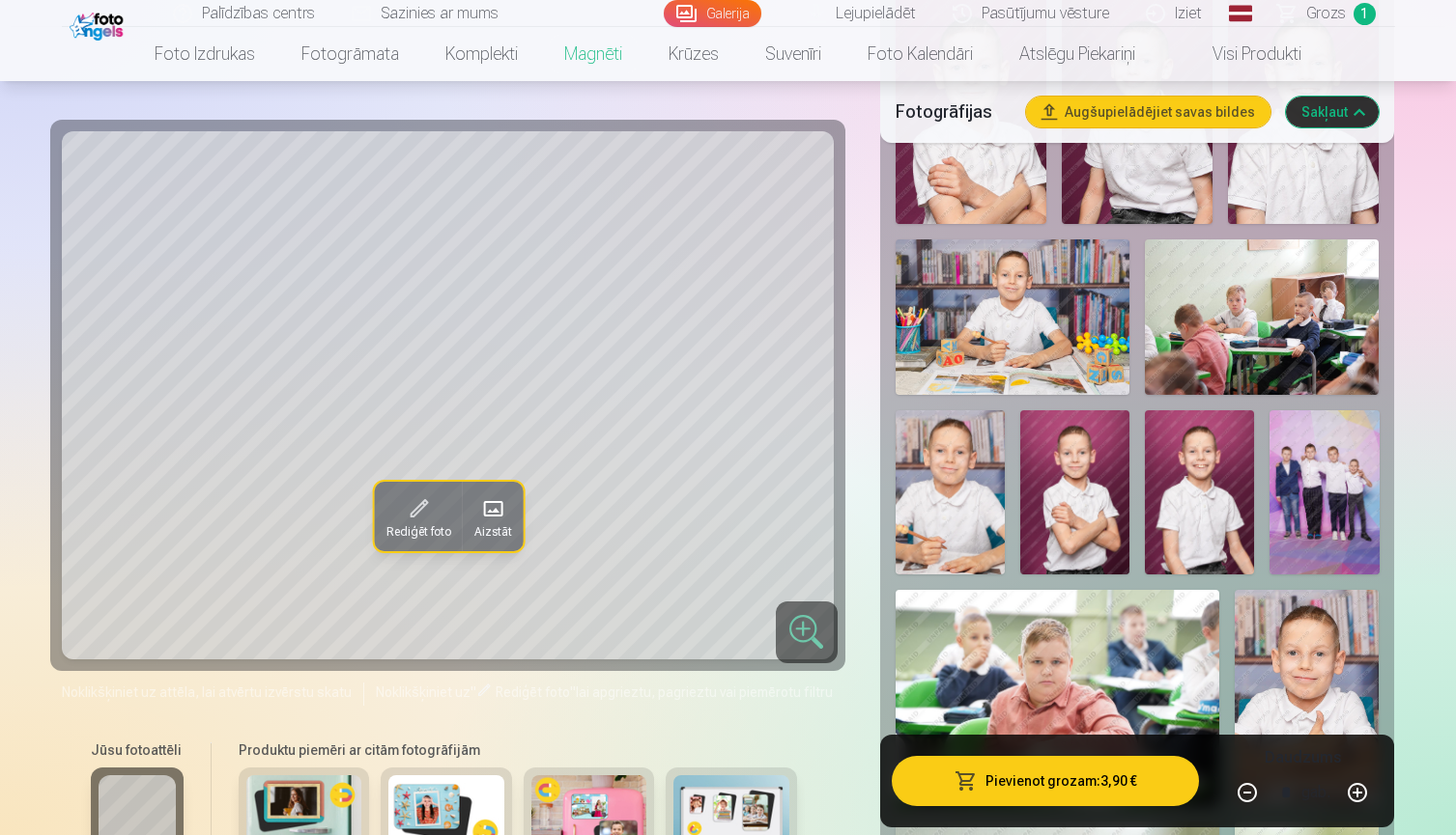
click at [1201, 497] on img at bounding box center [1199, 492] width 109 height 164
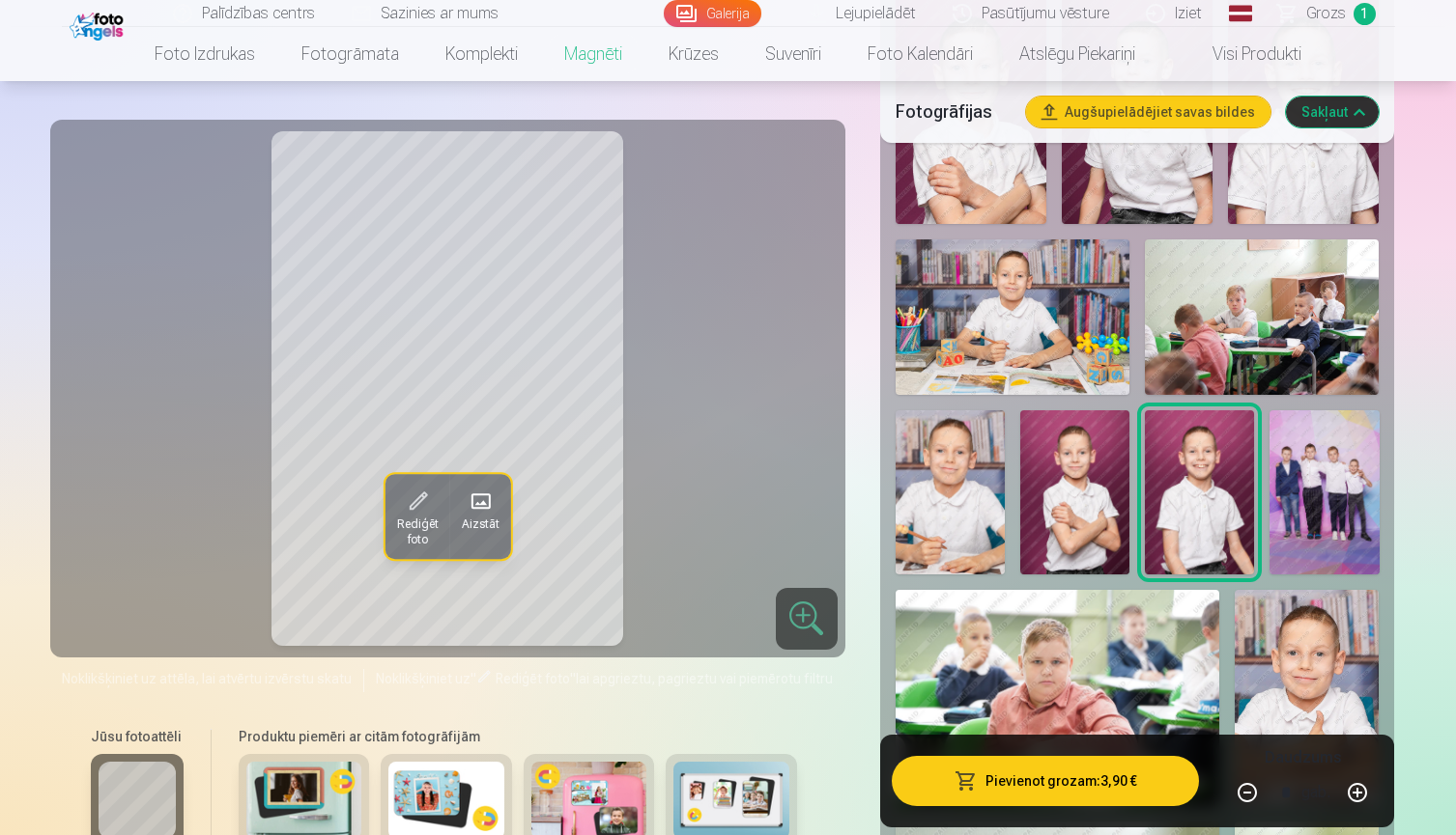
click at [1086, 500] on img at bounding box center [1075, 492] width 109 height 164
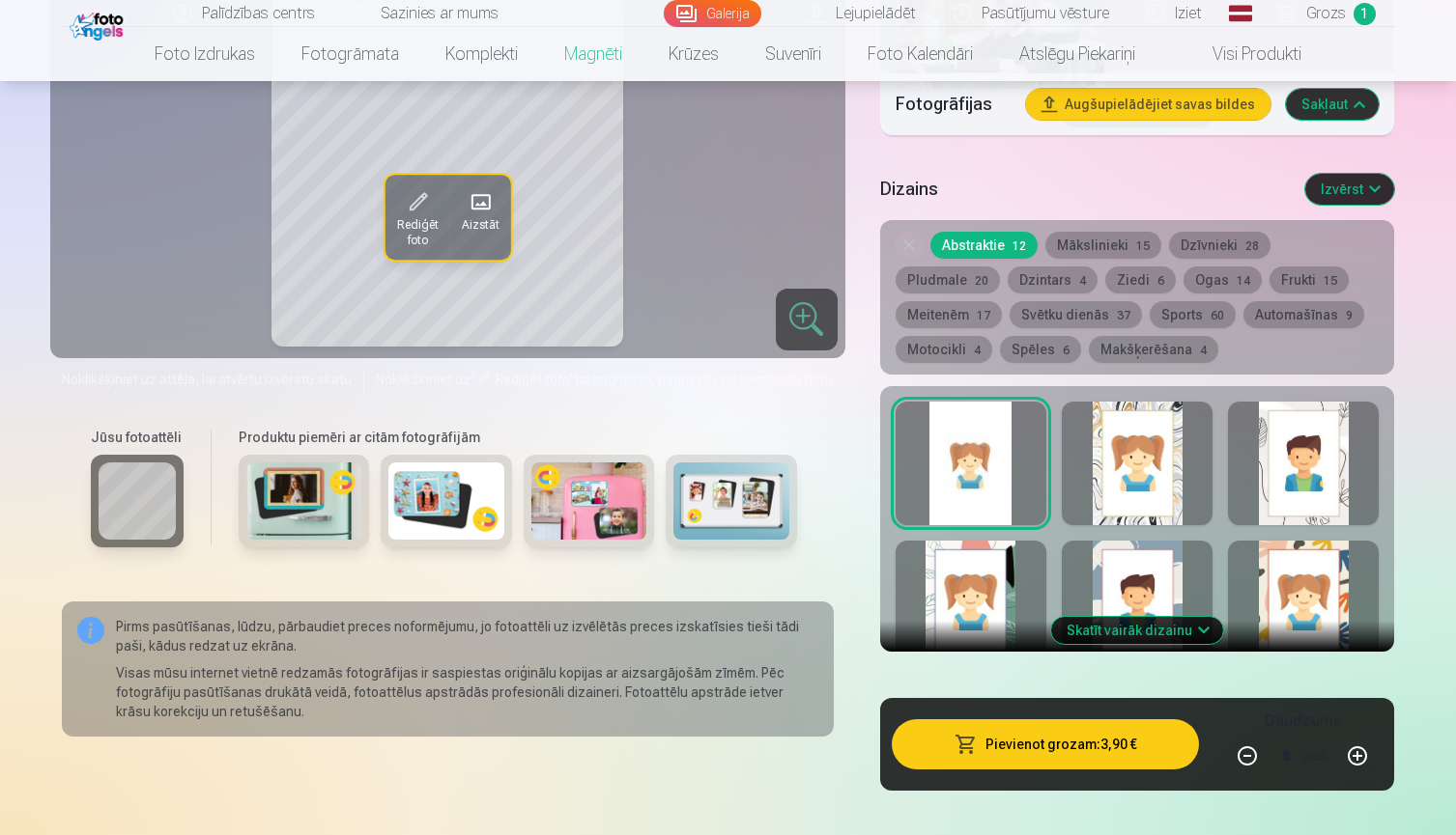
click at [1151, 488] on div at bounding box center [1137, 463] width 151 height 123
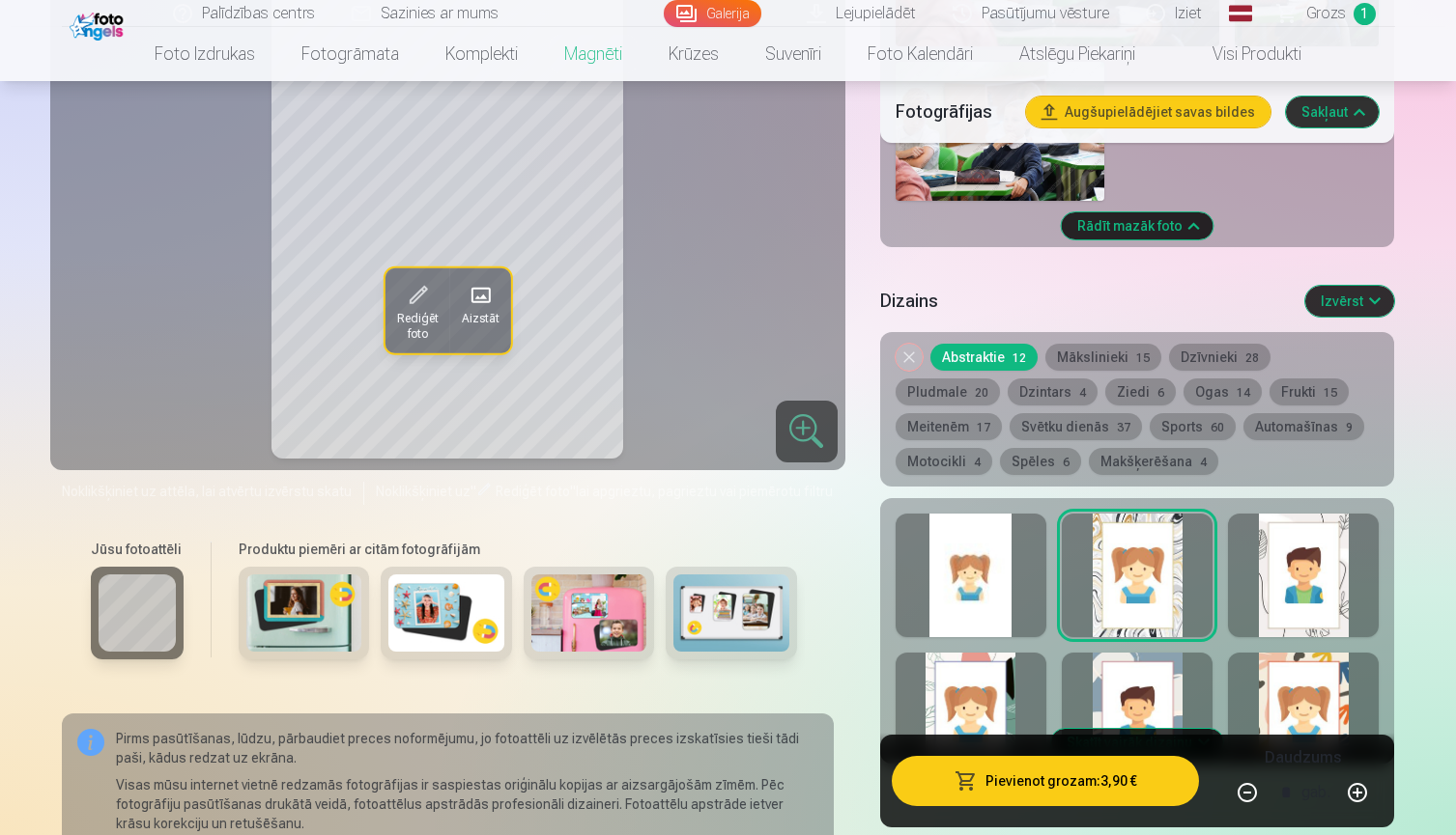
scroll to position [3069, 0]
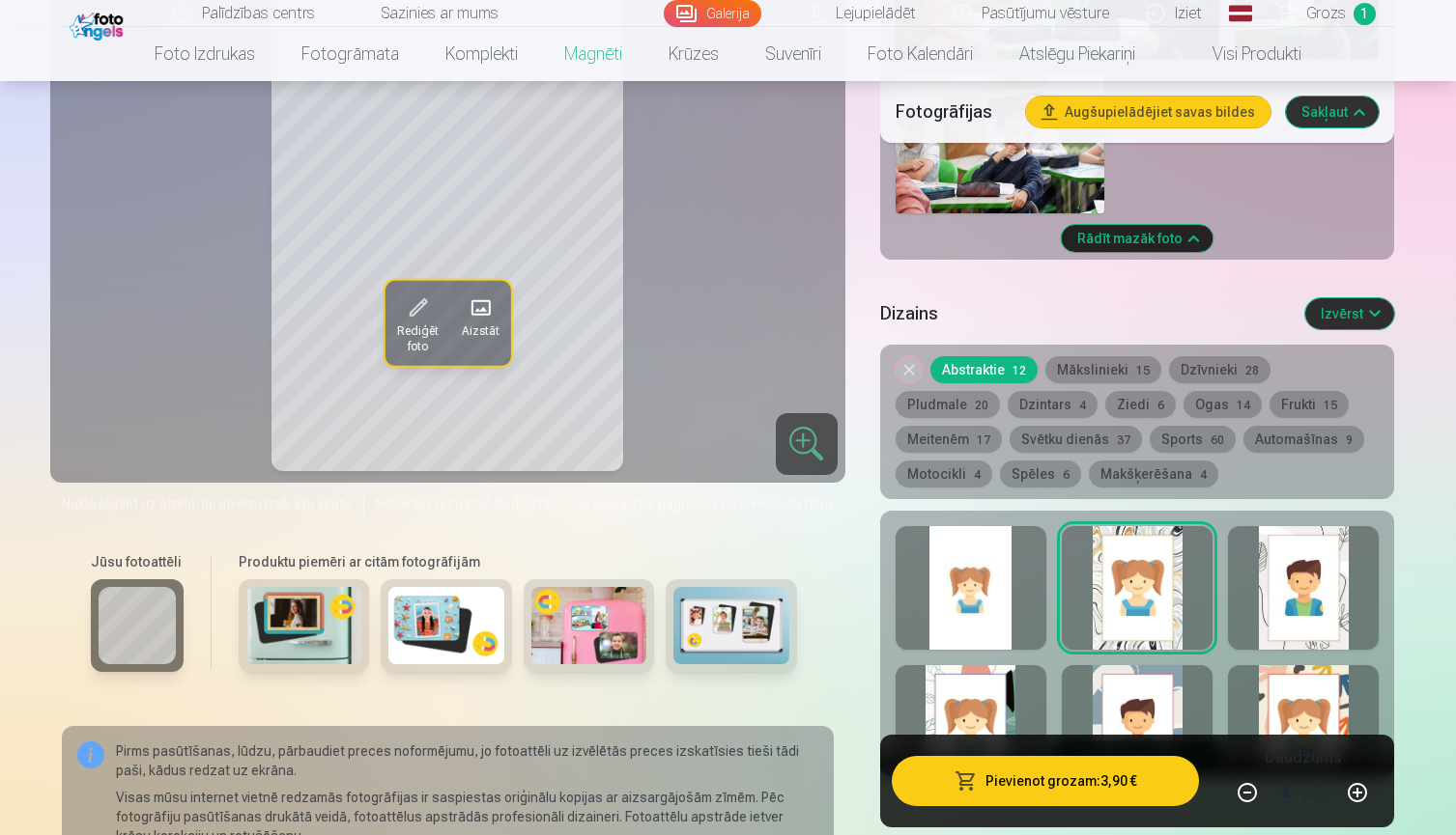
click at [1316, 591] on div at bounding box center [1302, 587] width 151 height 123
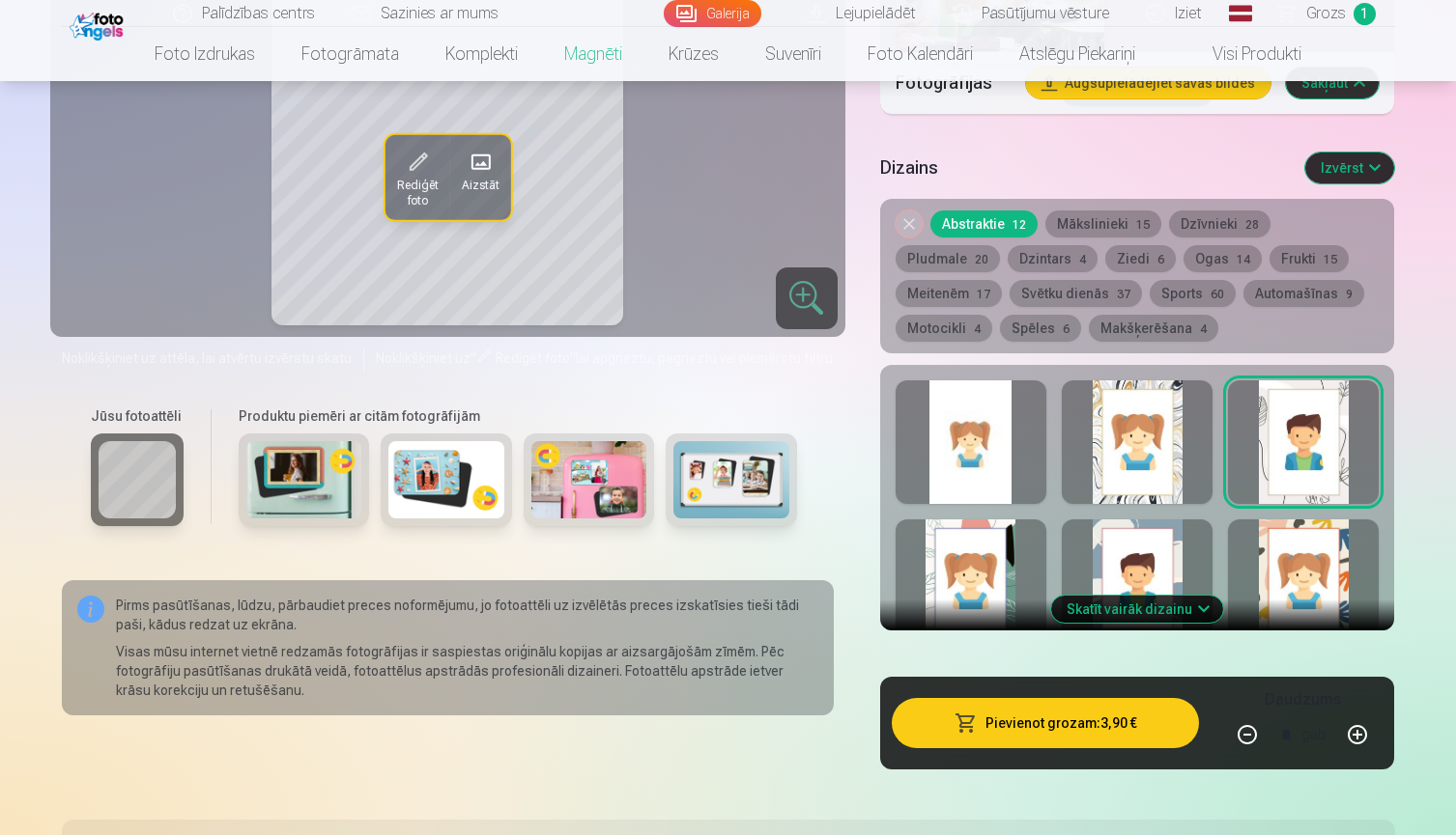
scroll to position [3218, 0]
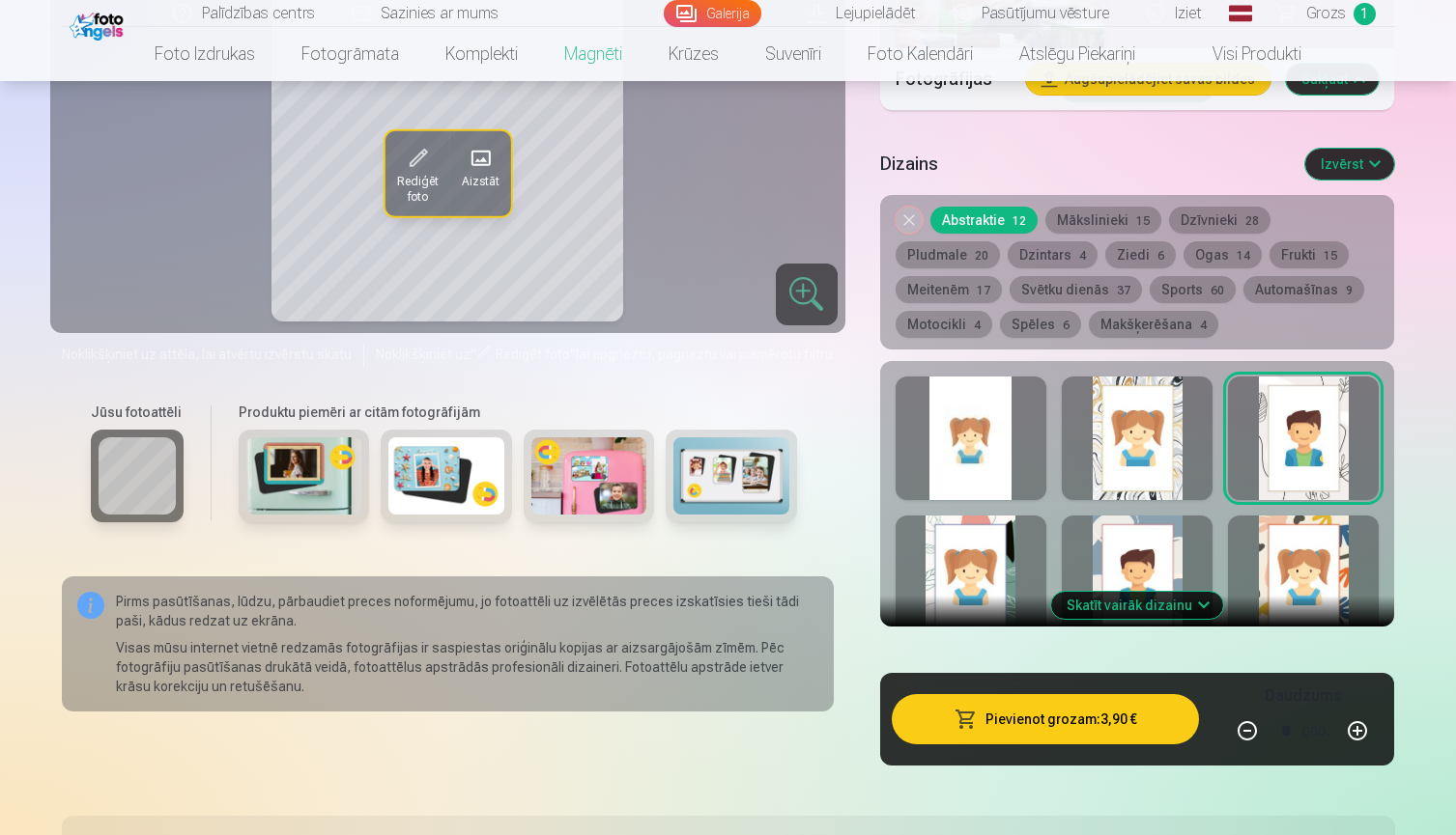
click at [1191, 610] on button "Skatīt vairāk dizainu" at bounding box center [1137, 606] width 172 height 27
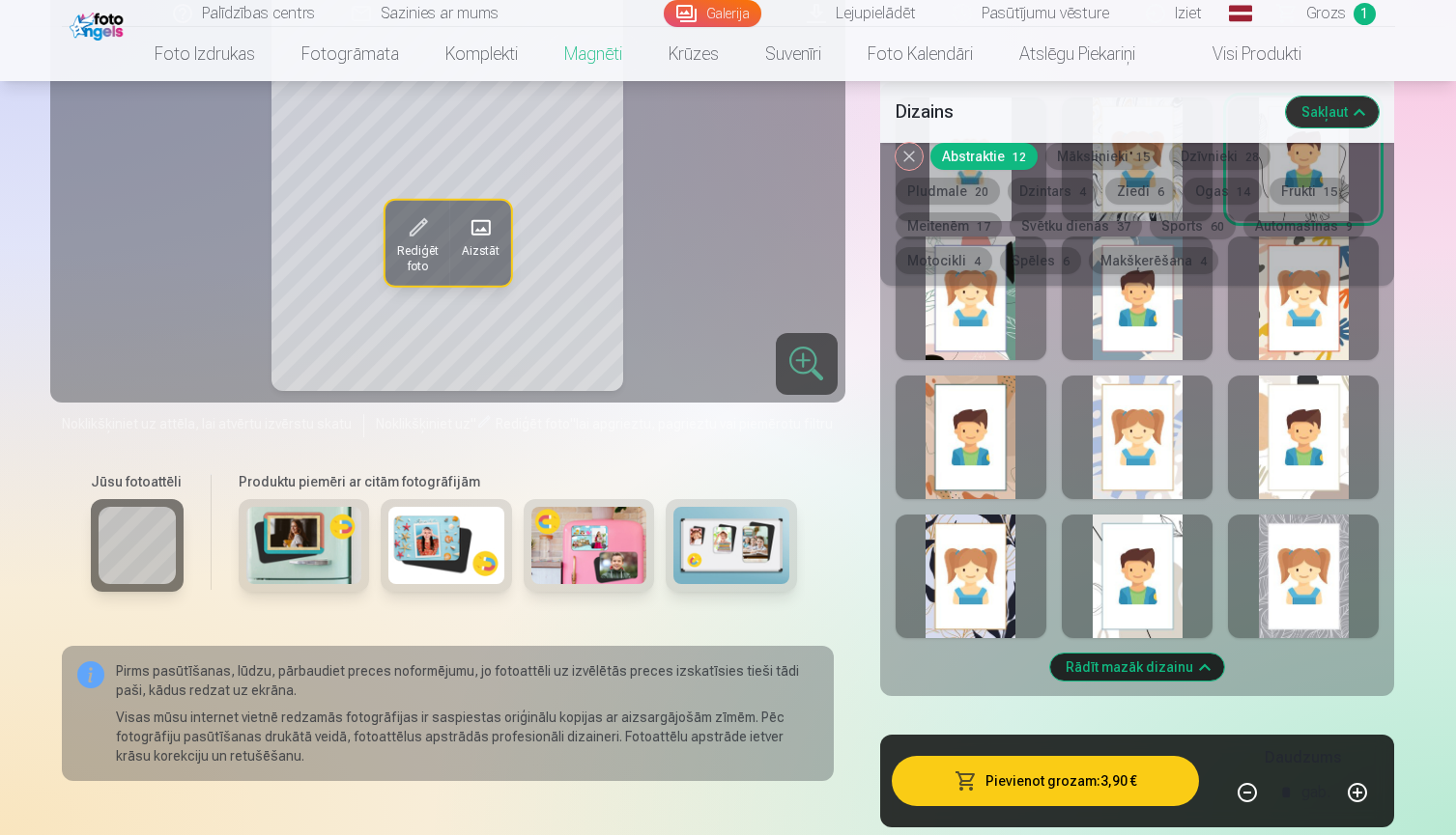
scroll to position [3476, 0]
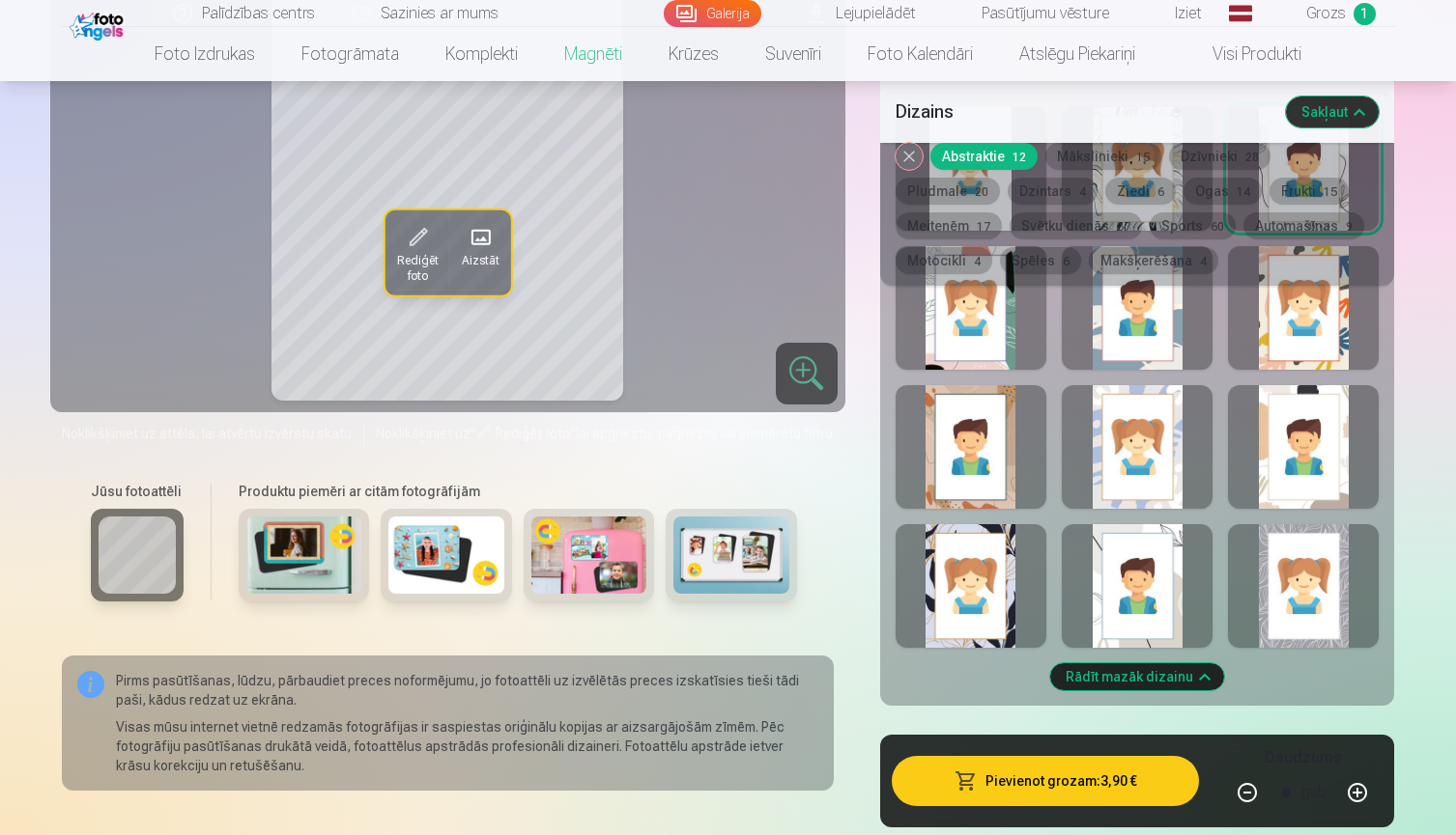
click at [1141, 555] on div at bounding box center [1137, 585] width 151 height 123
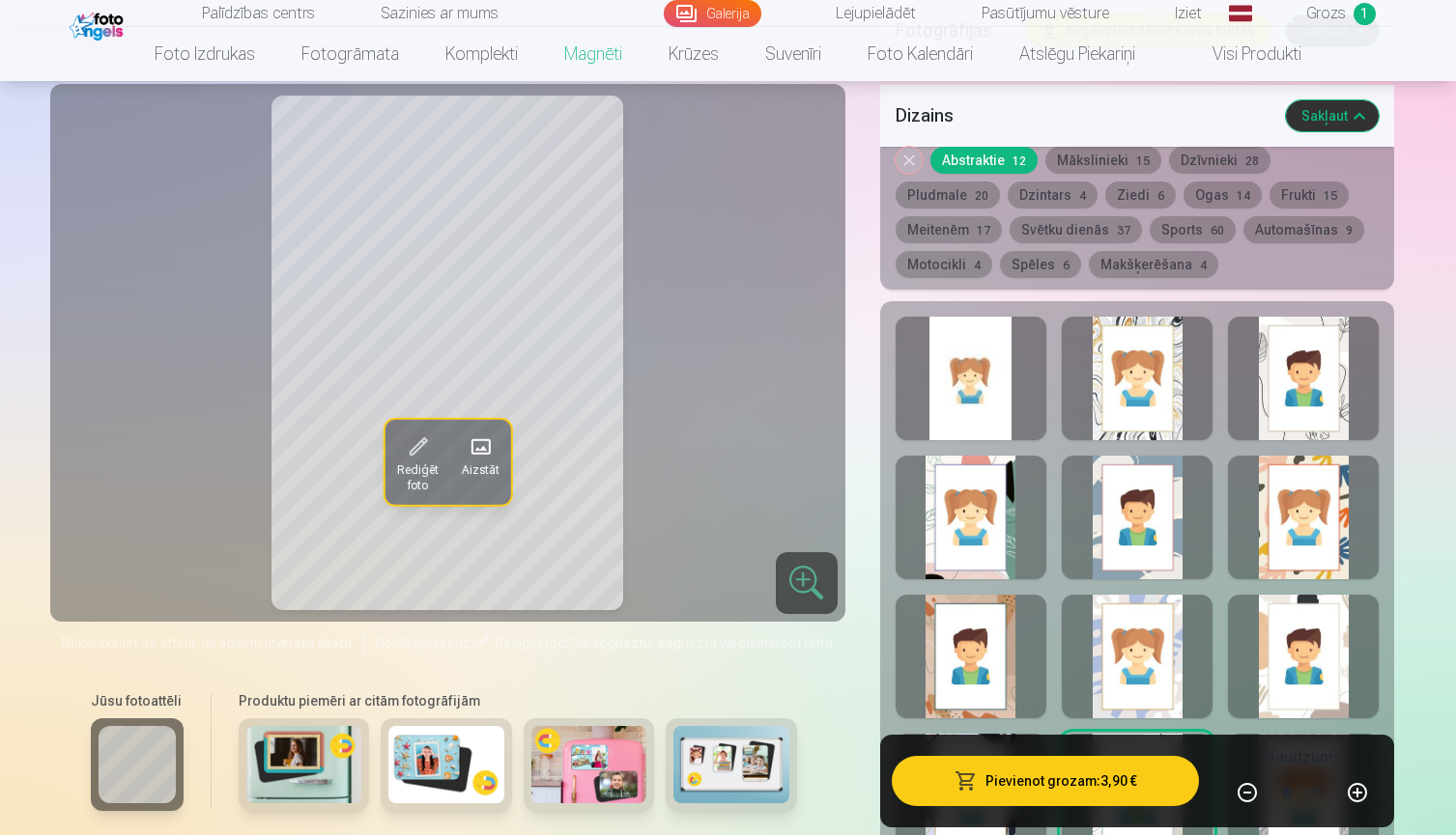
scroll to position [3330, 0]
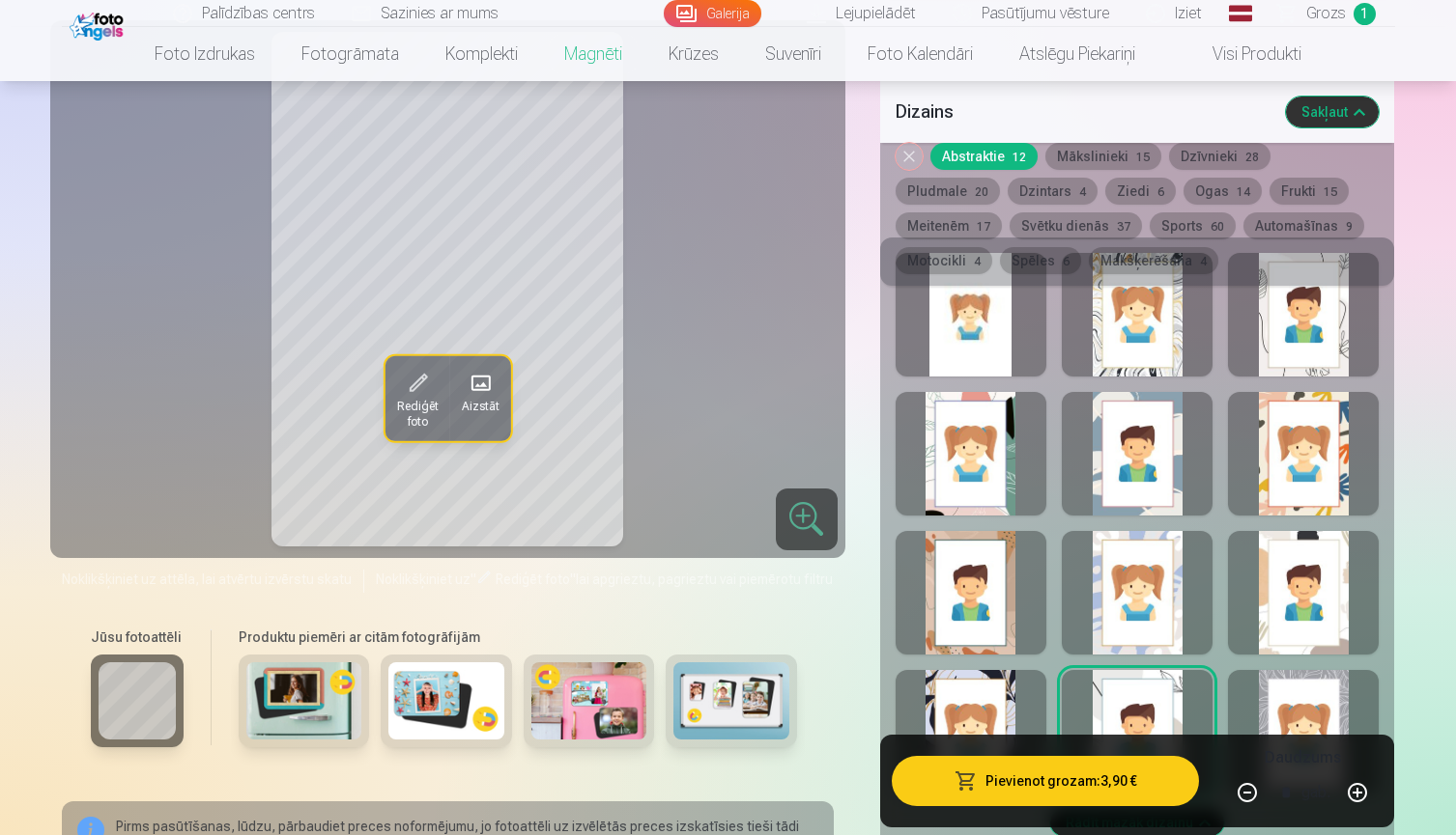
click at [1136, 444] on div at bounding box center [1137, 453] width 151 height 123
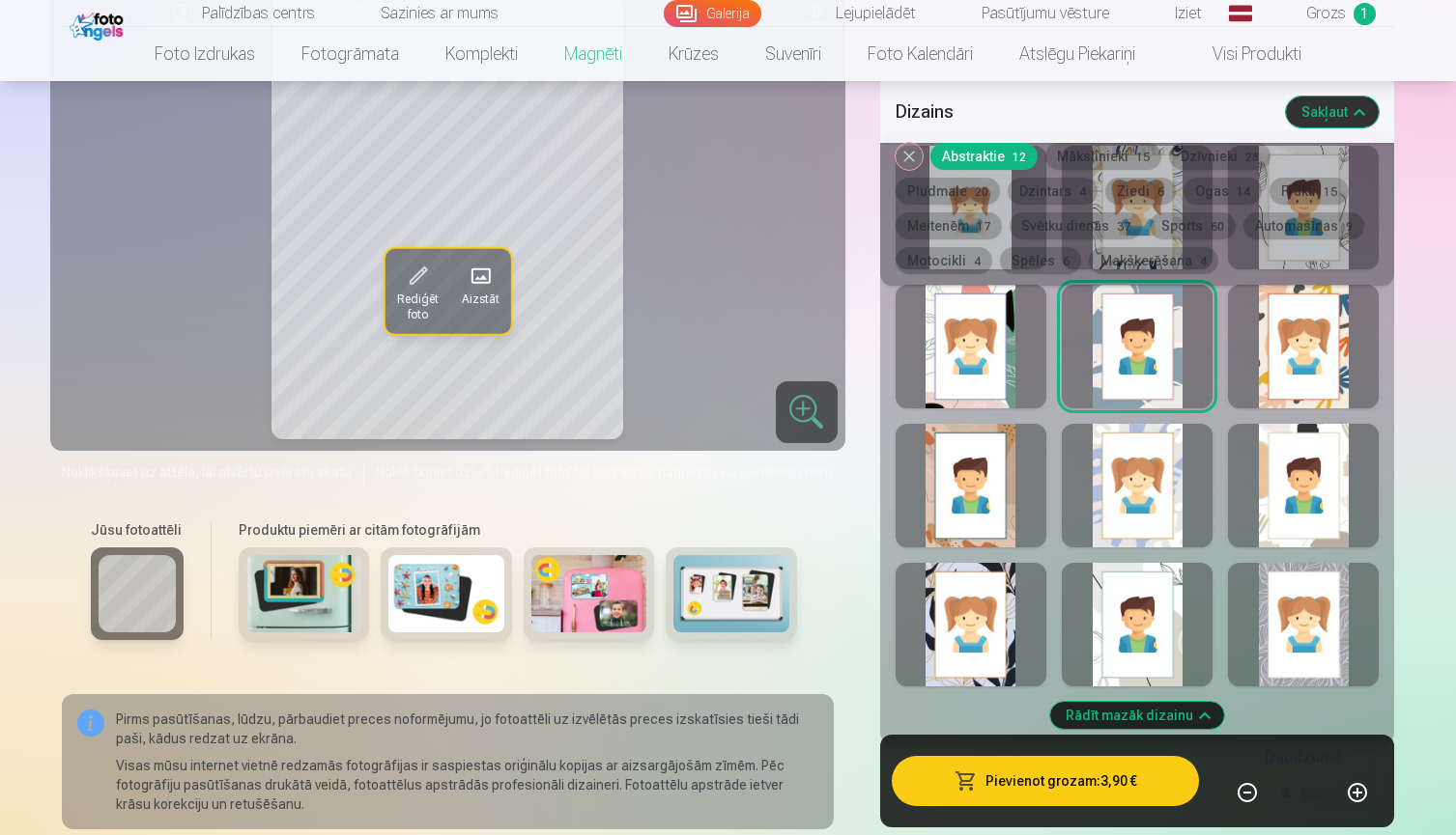
scroll to position [3452, 0]
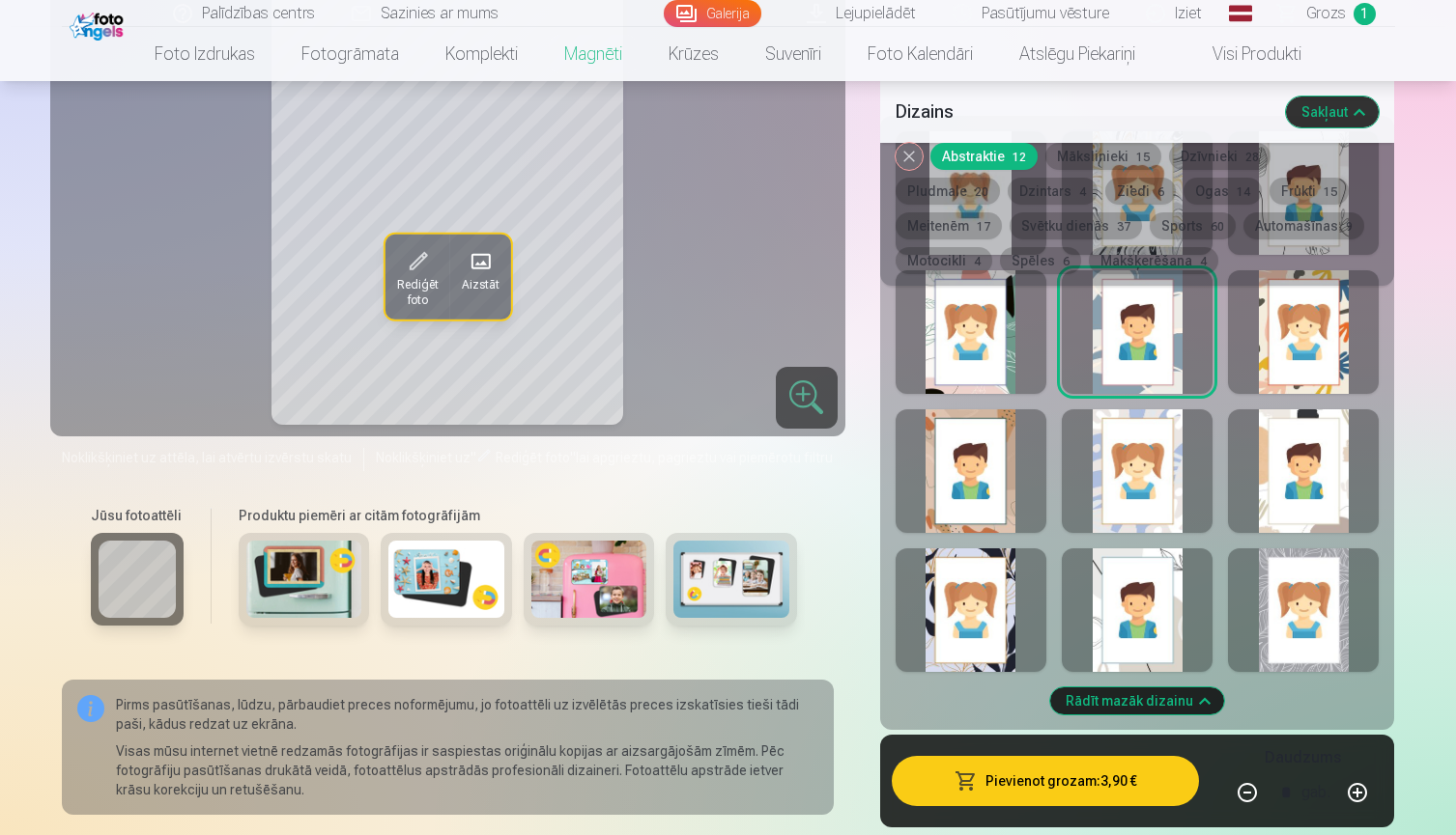
click at [1000, 261] on button "Spēles 6" at bounding box center [1040, 261] width 81 height 27
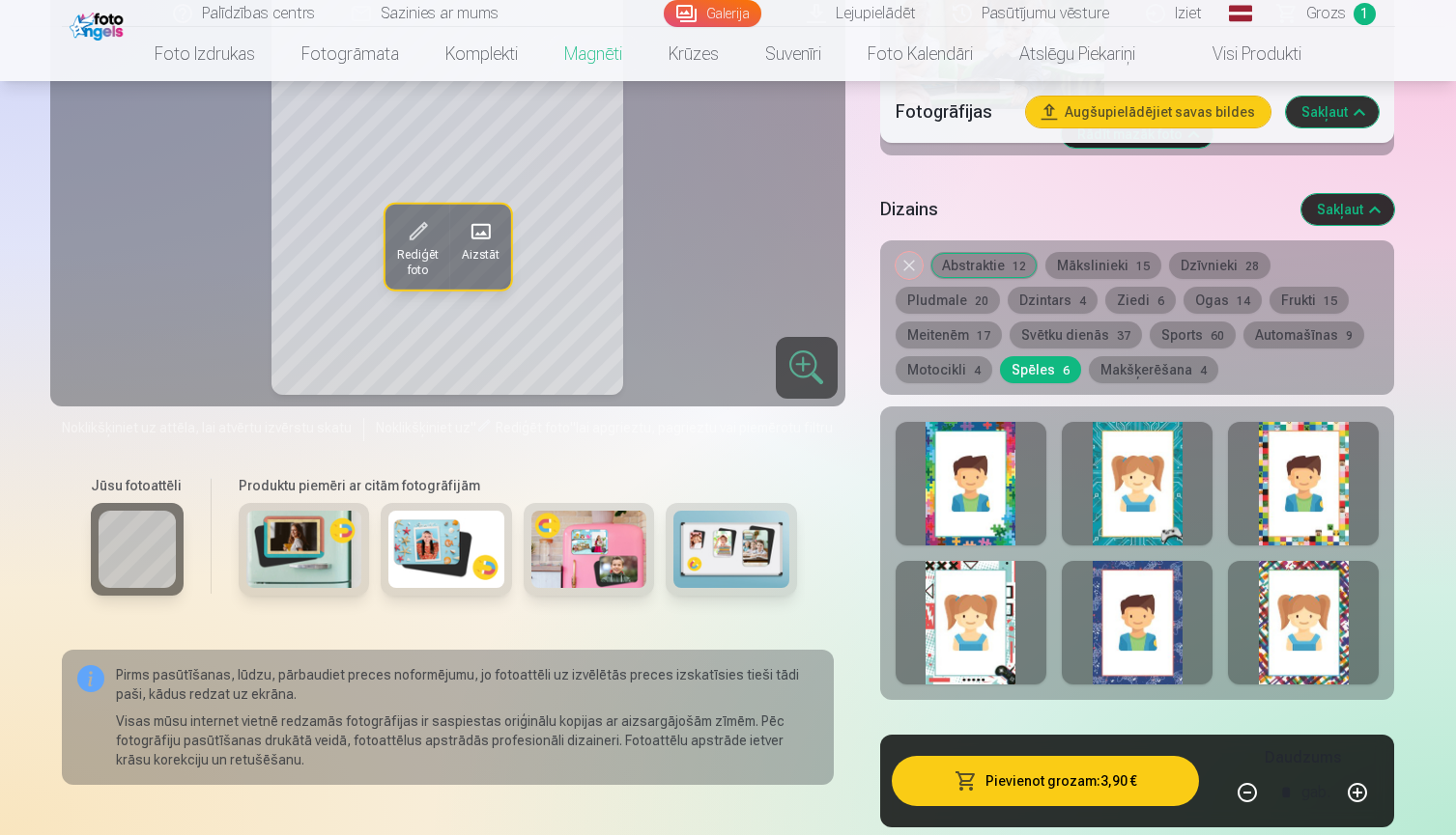
scroll to position [3168, 0]
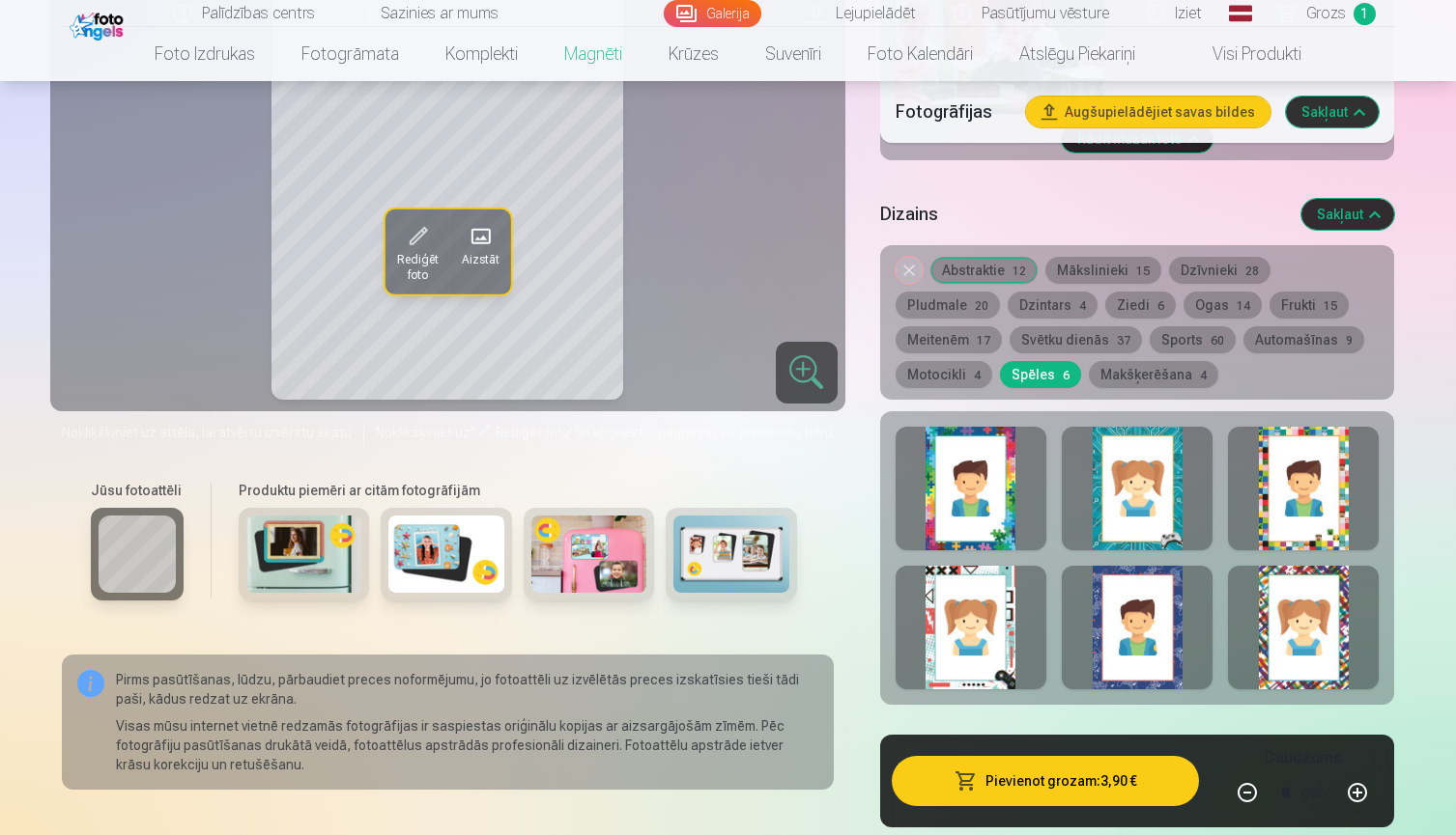
click at [1150, 329] on button "Sports 60" at bounding box center [1192, 340] width 86 height 27
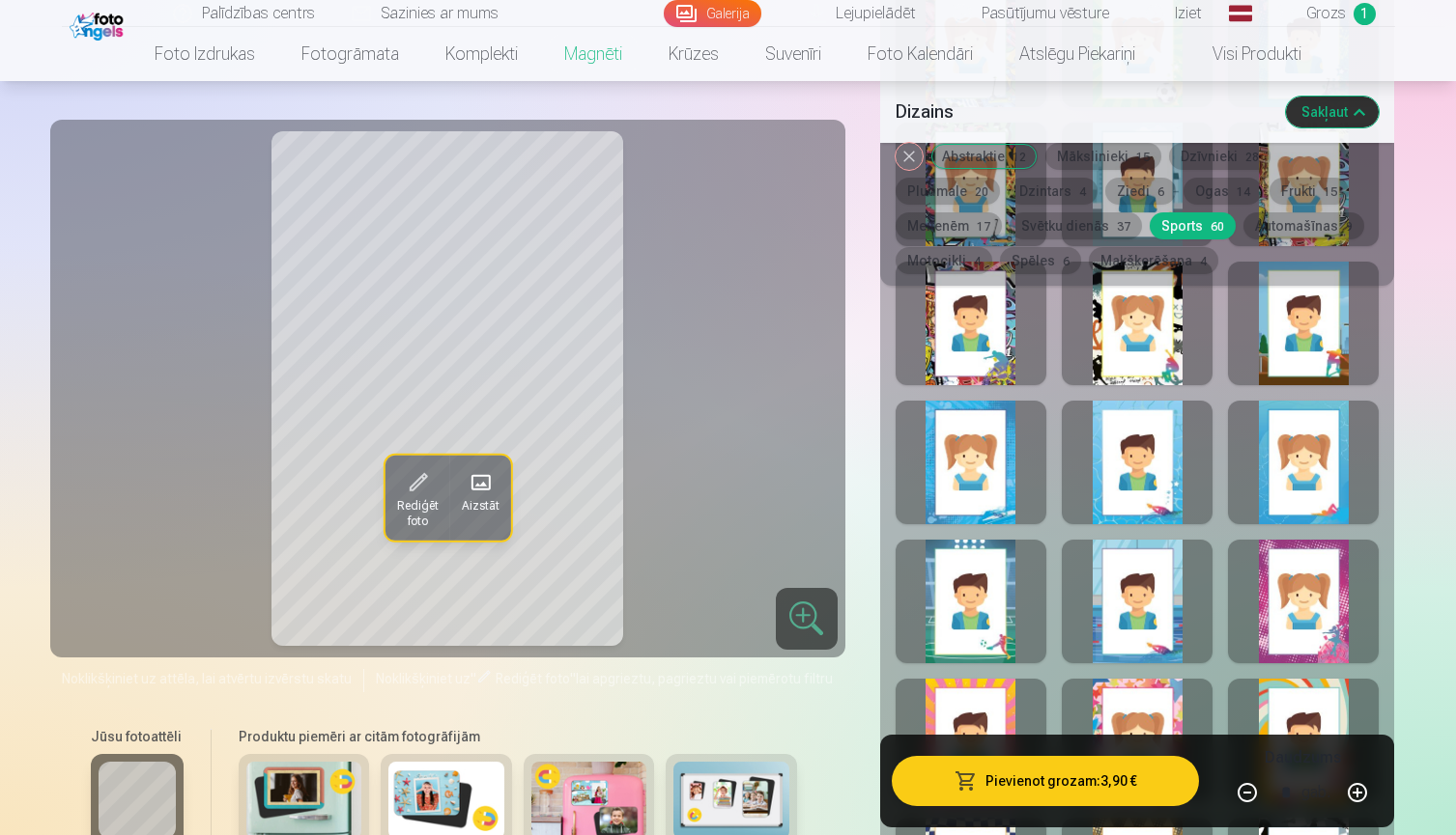
scroll to position [4548, 0]
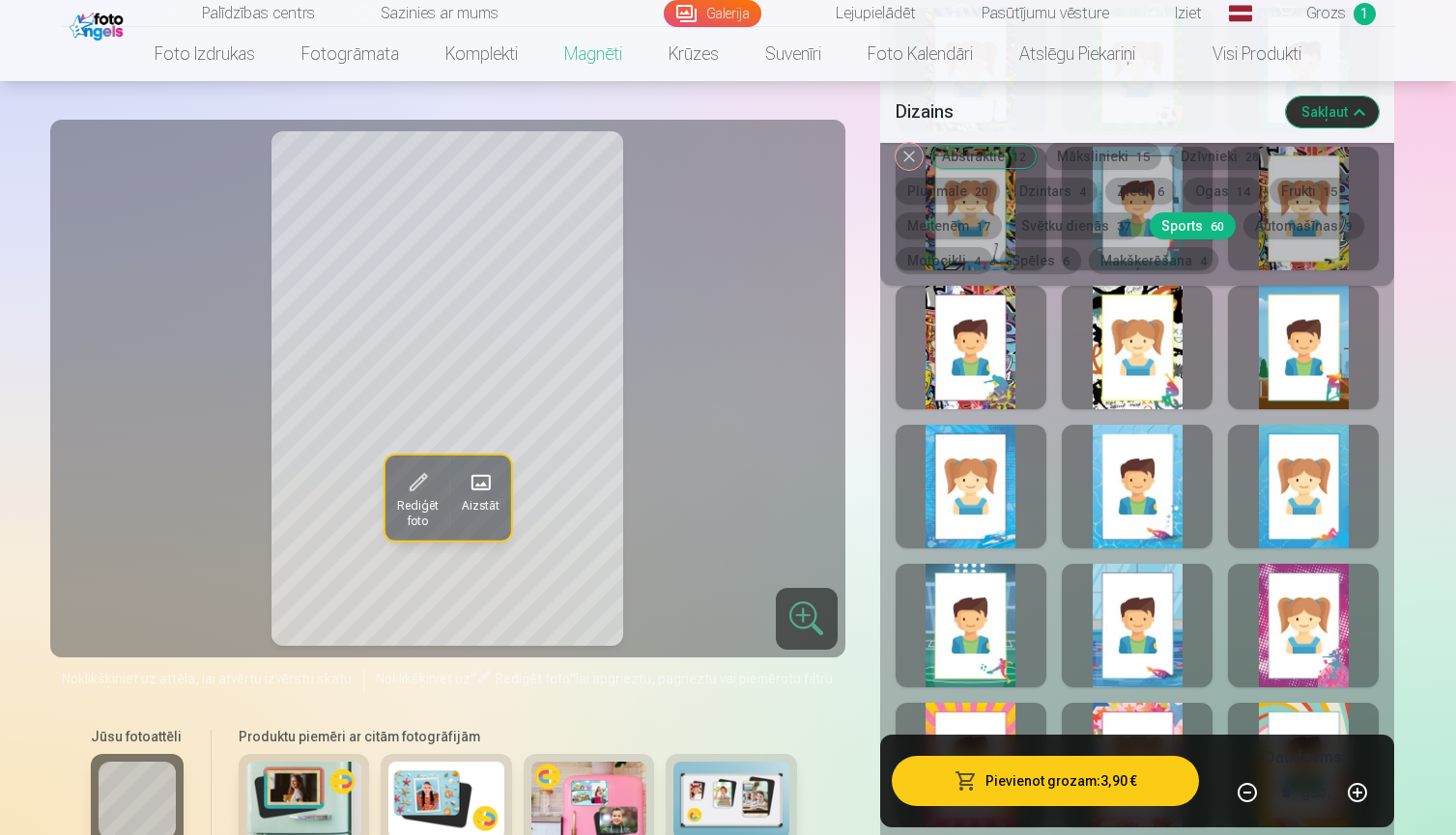
click at [1243, 225] on button "Automašīnas 9" at bounding box center [1303, 226] width 121 height 27
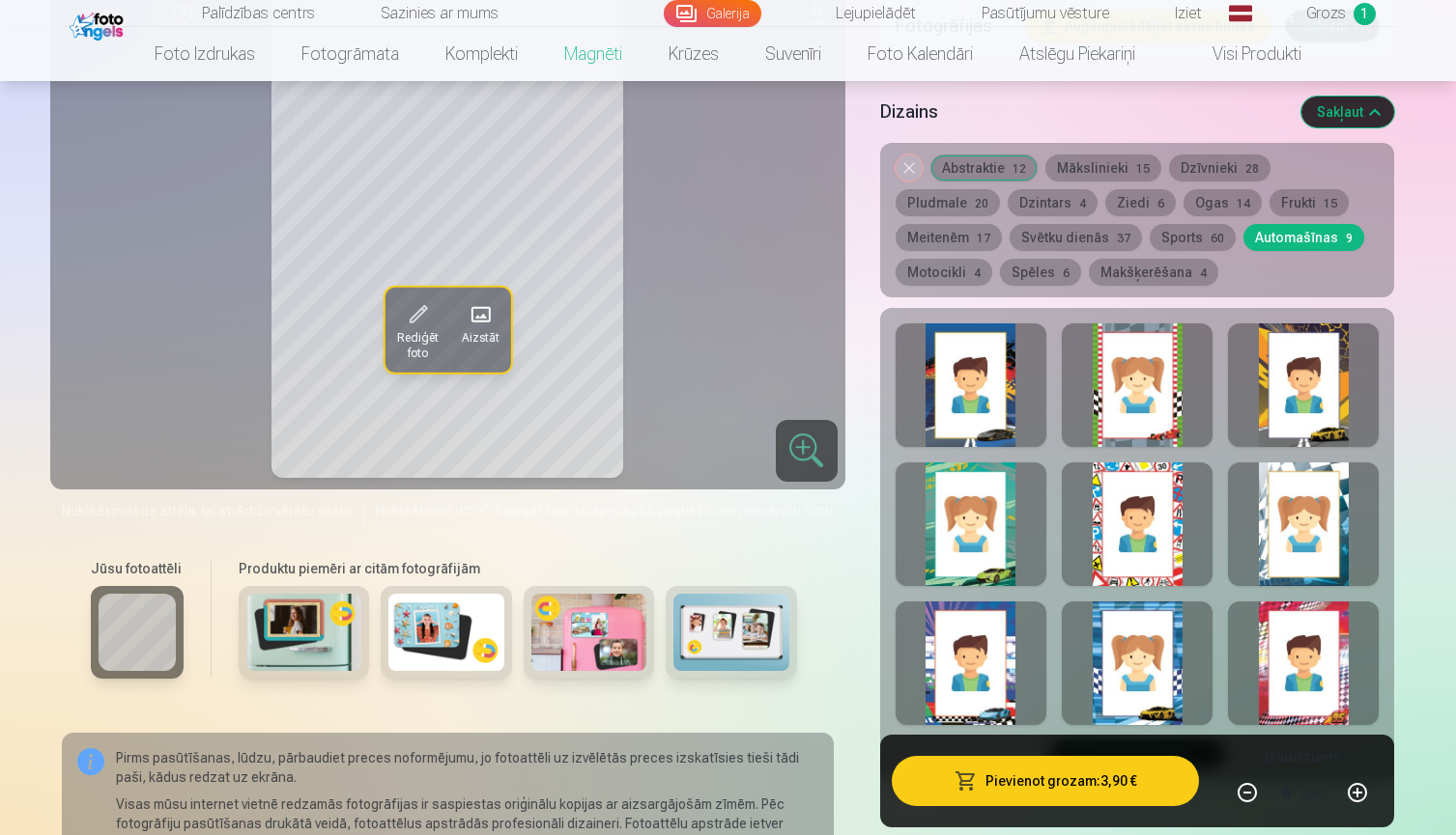
scroll to position [3254, 0]
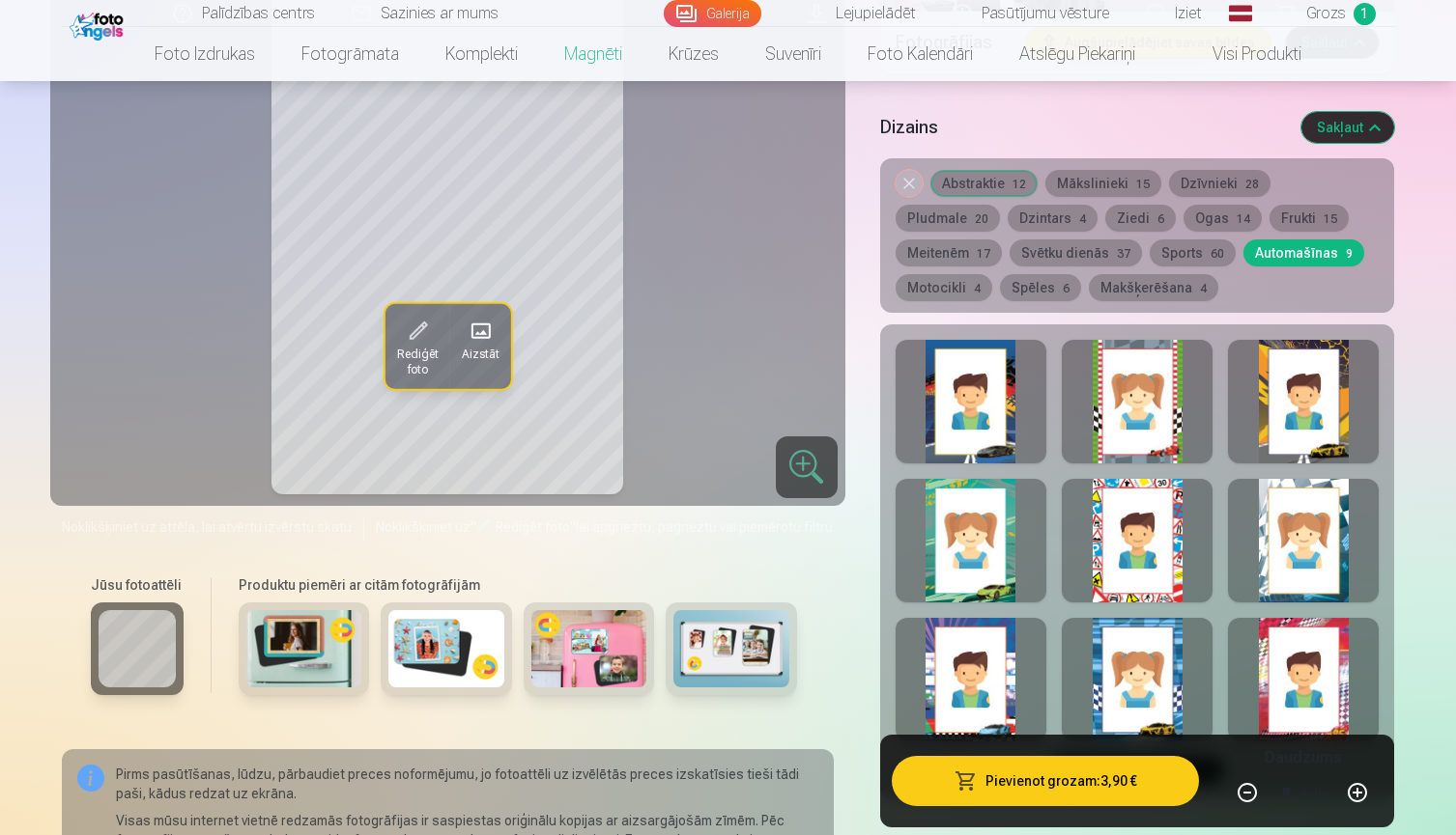
click at [1119, 420] on div at bounding box center [1137, 401] width 151 height 123
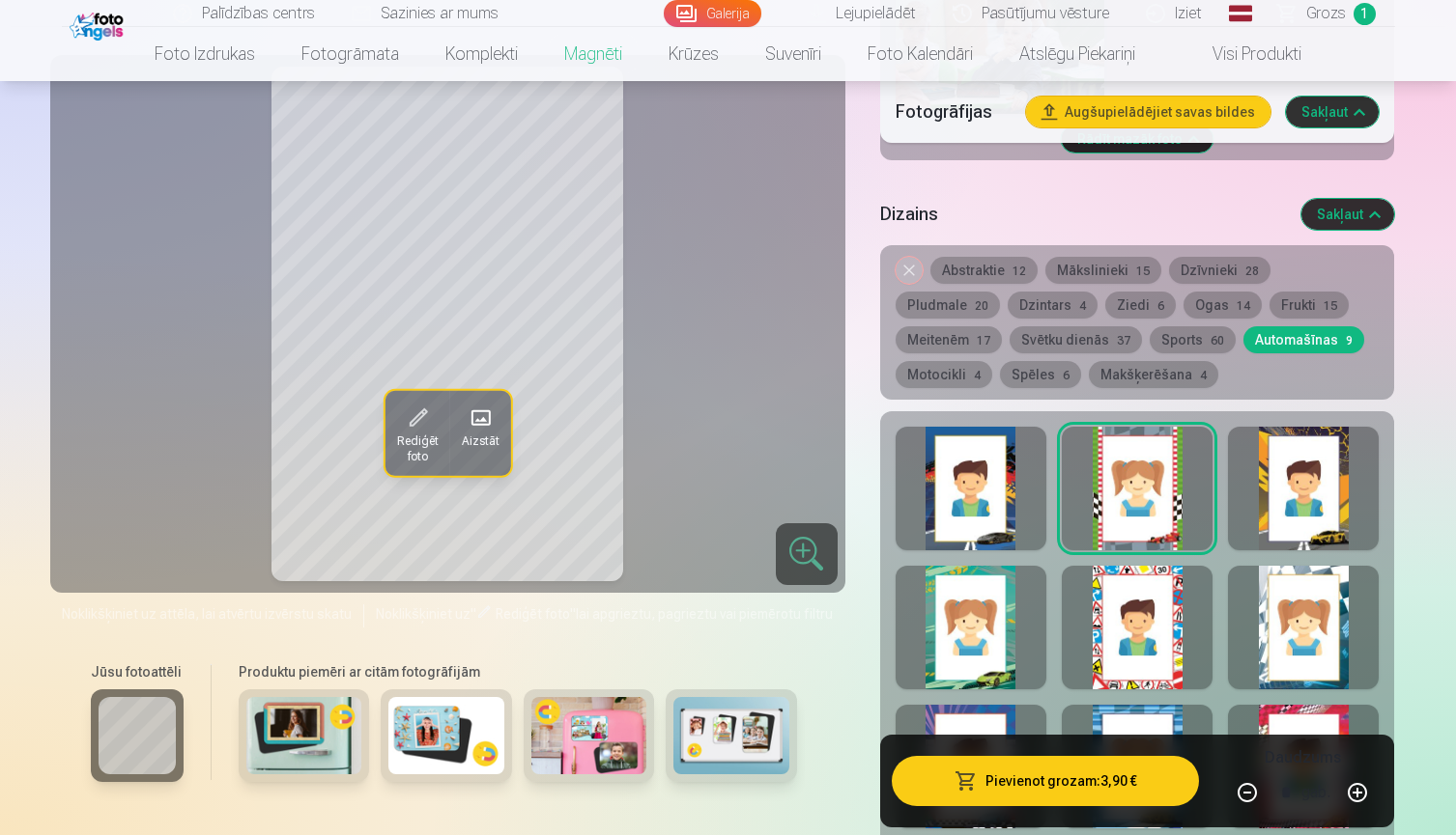
scroll to position [3179, 0]
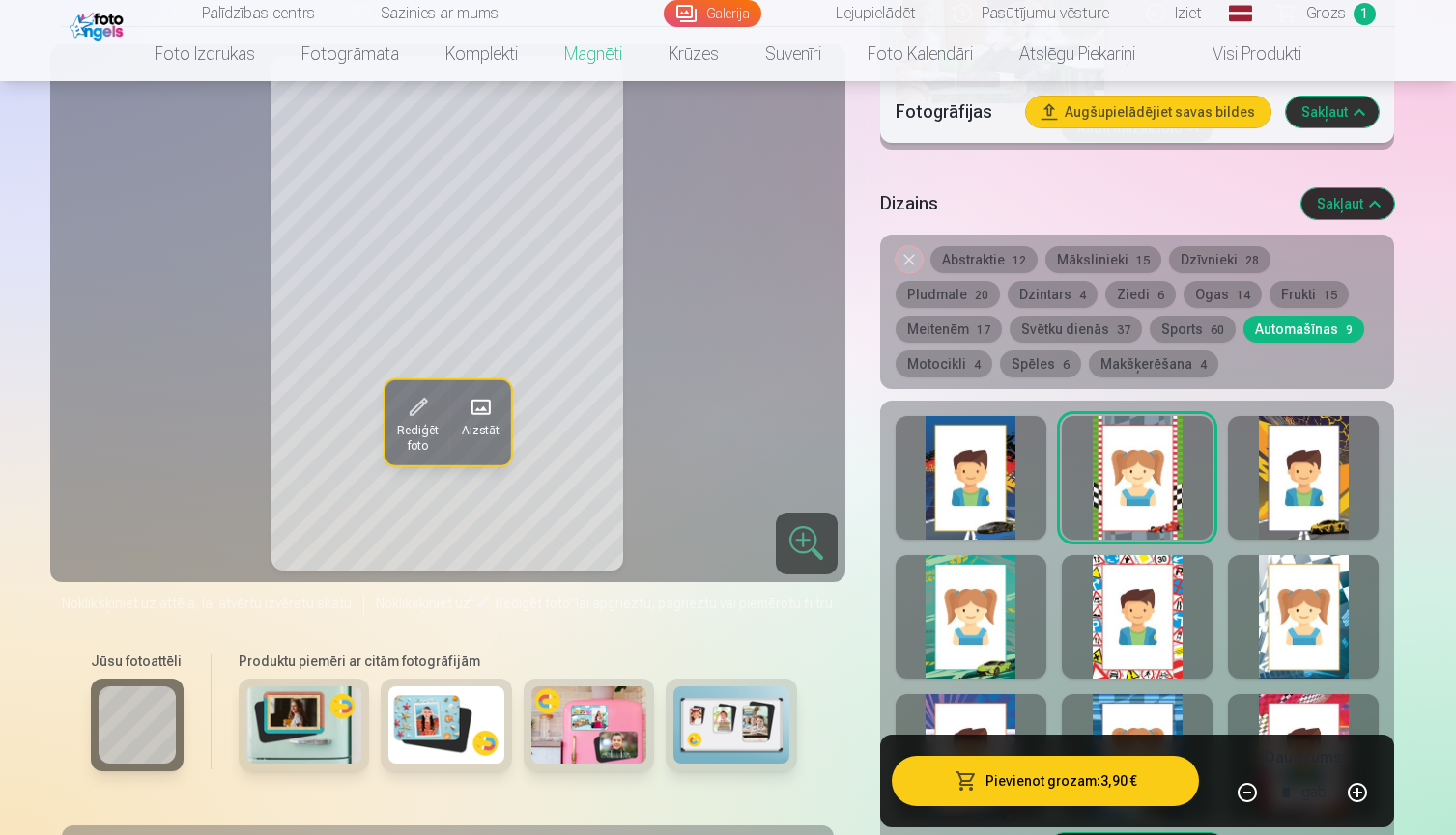
click at [1289, 482] on div at bounding box center [1302, 477] width 151 height 123
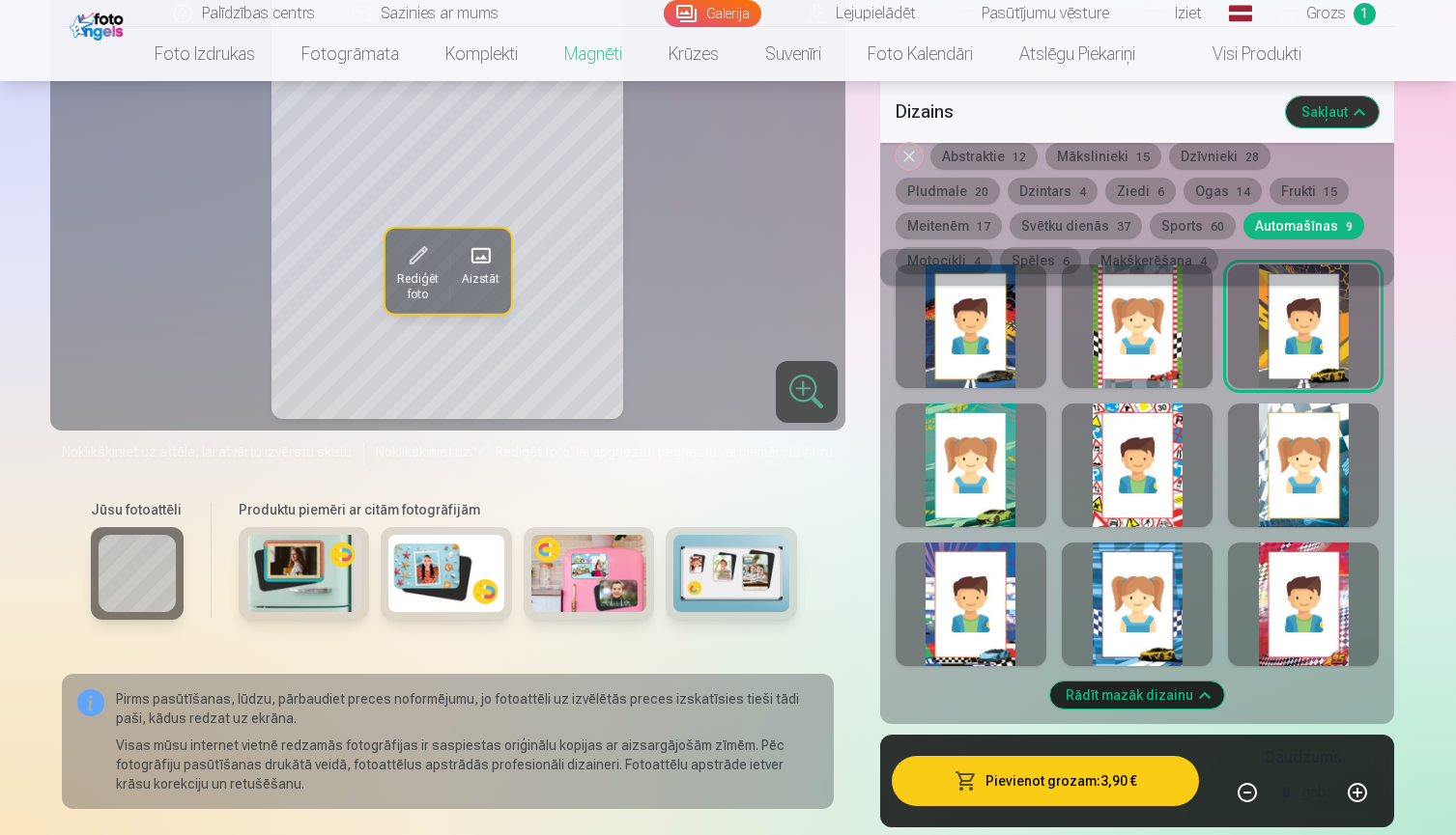
scroll to position [3374, 0]
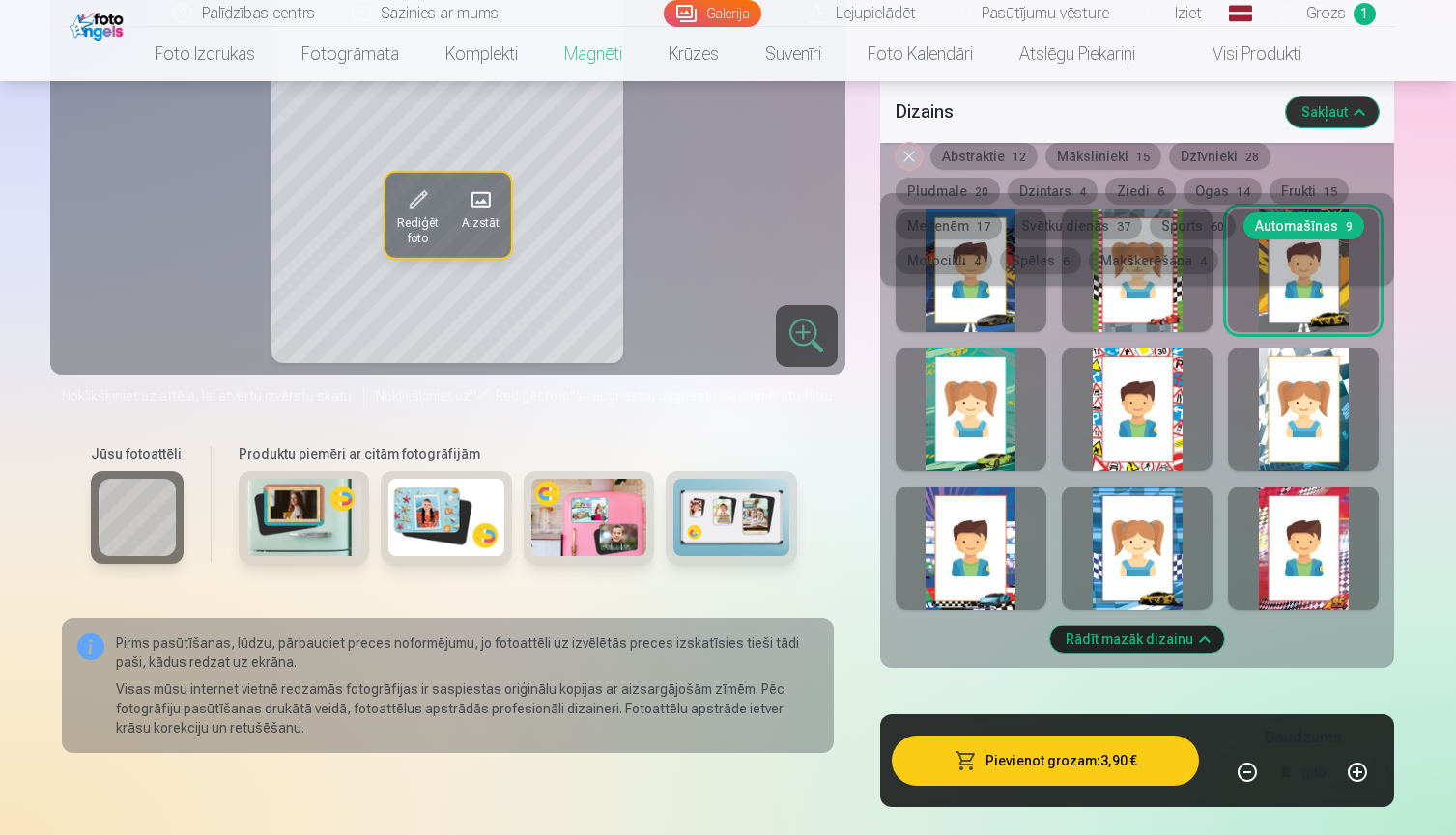
click at [970, 573] on div at bounding box center [971, 548] width 151 height 123
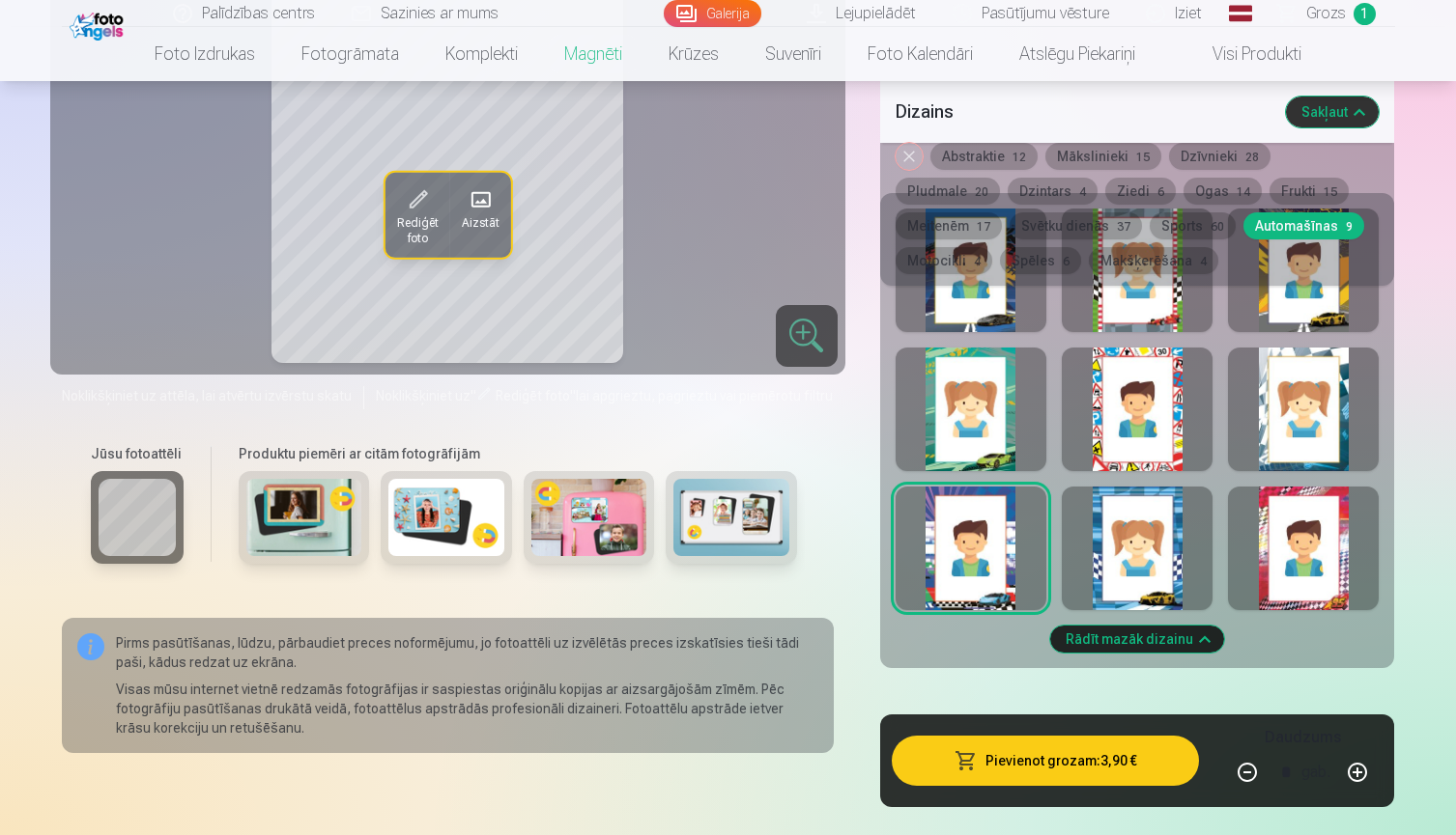
click at [1296, 554] on div at bounding box center [1302, 548] width 151 height 123
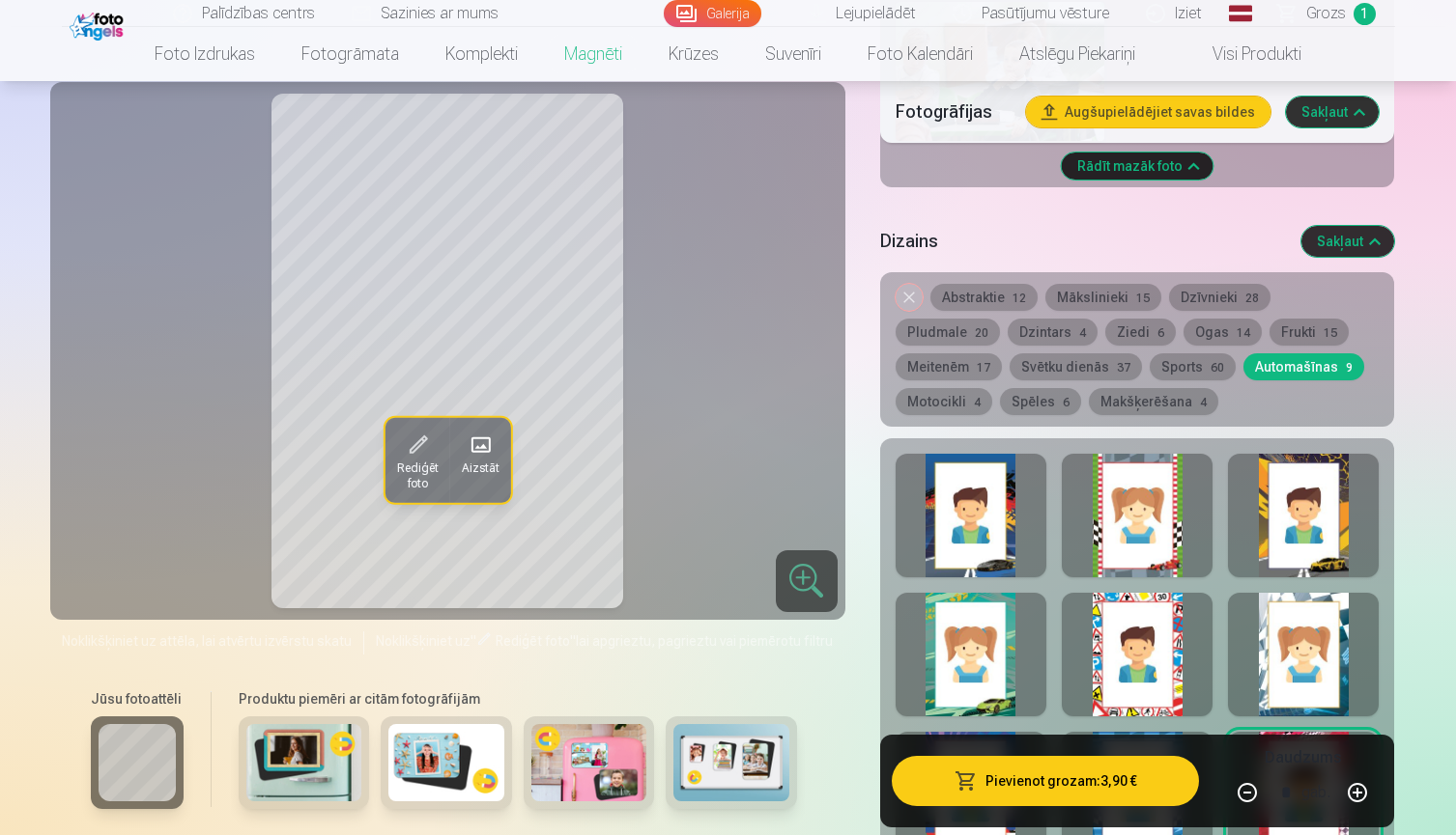
scroll to position [3120, 0]
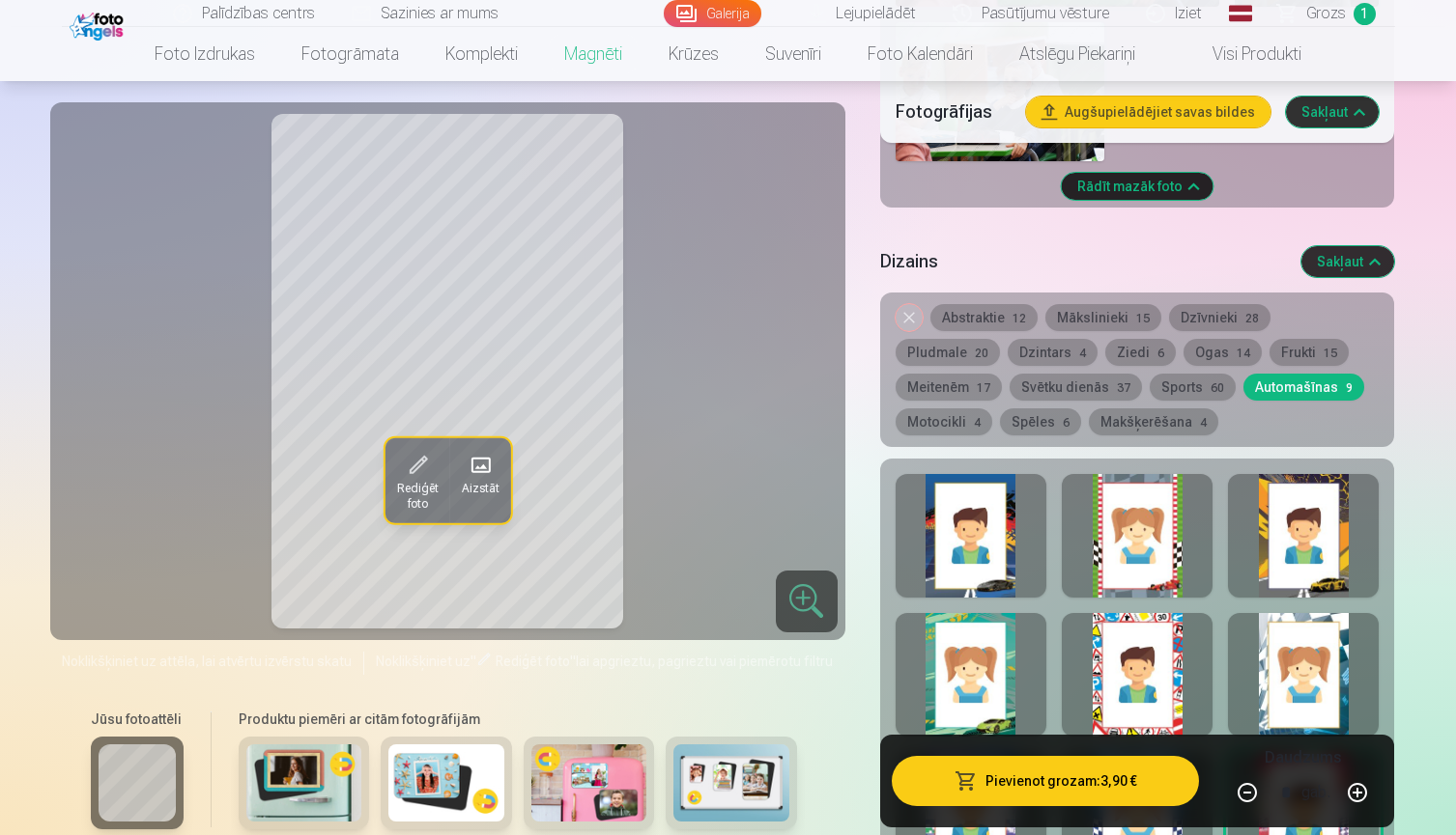
click at [1008, 355] on button "Dzintars 4" at bounding box center [1052, 353] width 89 height 27
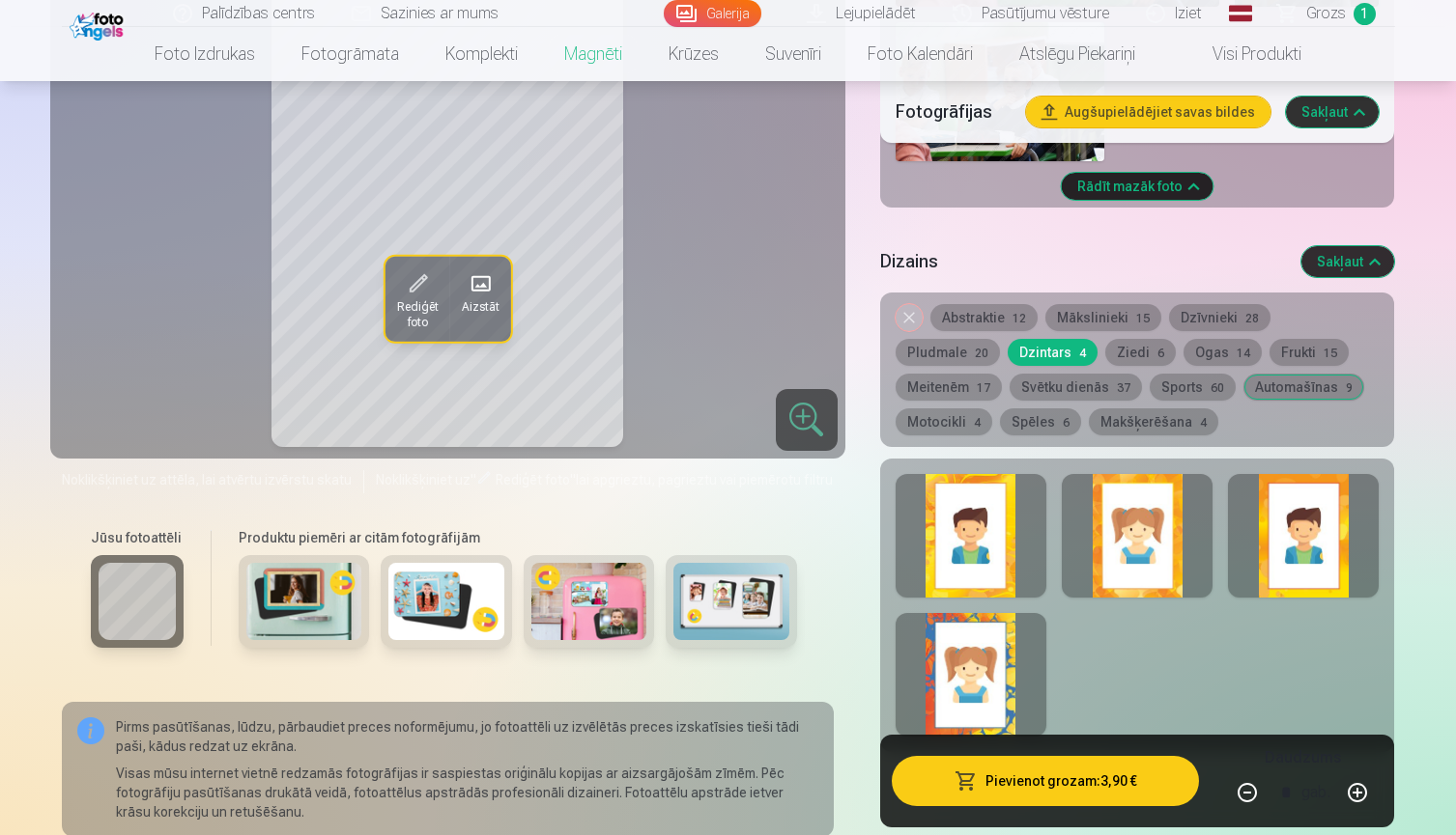
click at [1091, 323] on button "Mākslinieki 15" at bounding box center [1103, 318] width 116 height 27
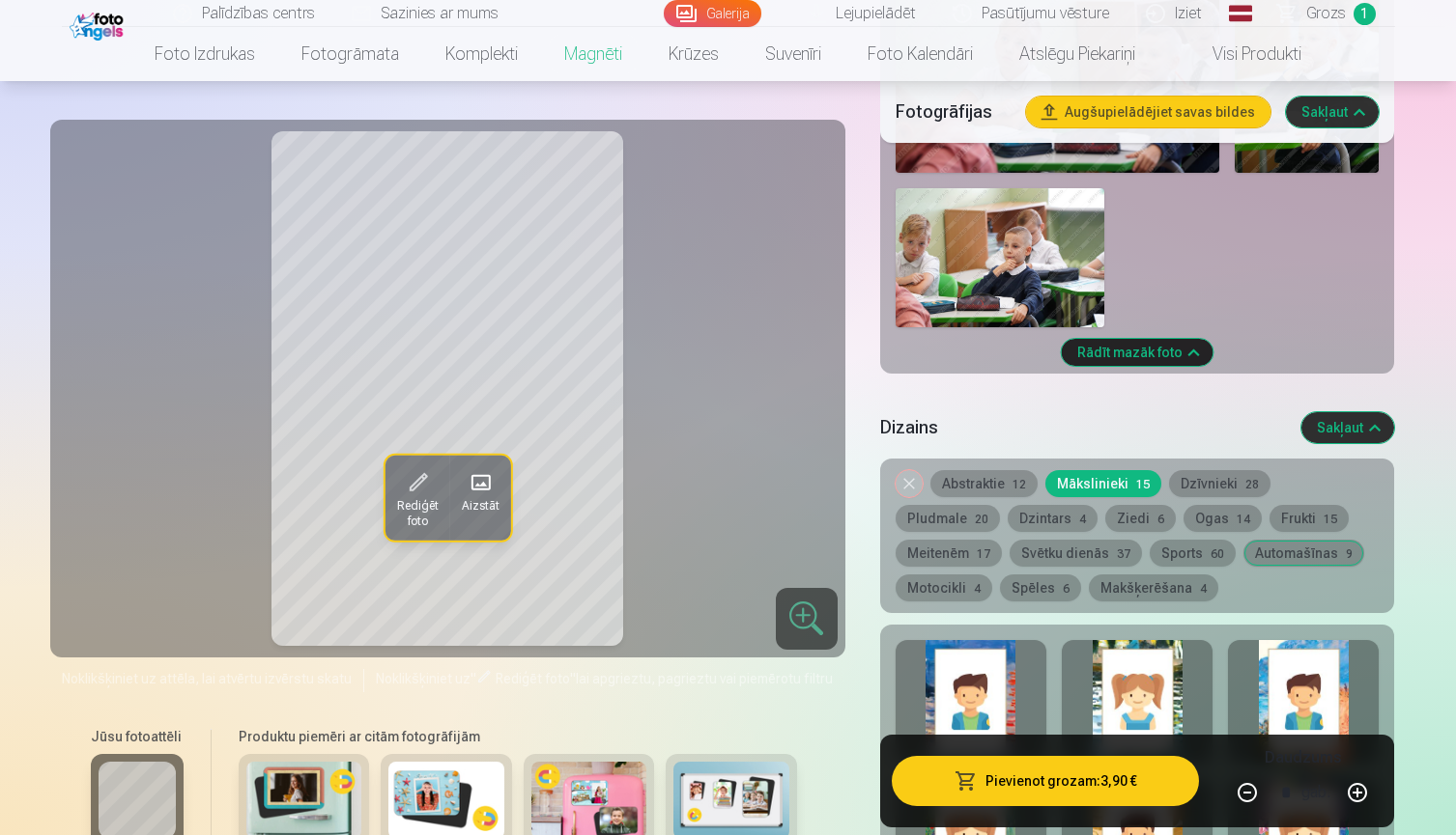
scroll to position [2945, 0]
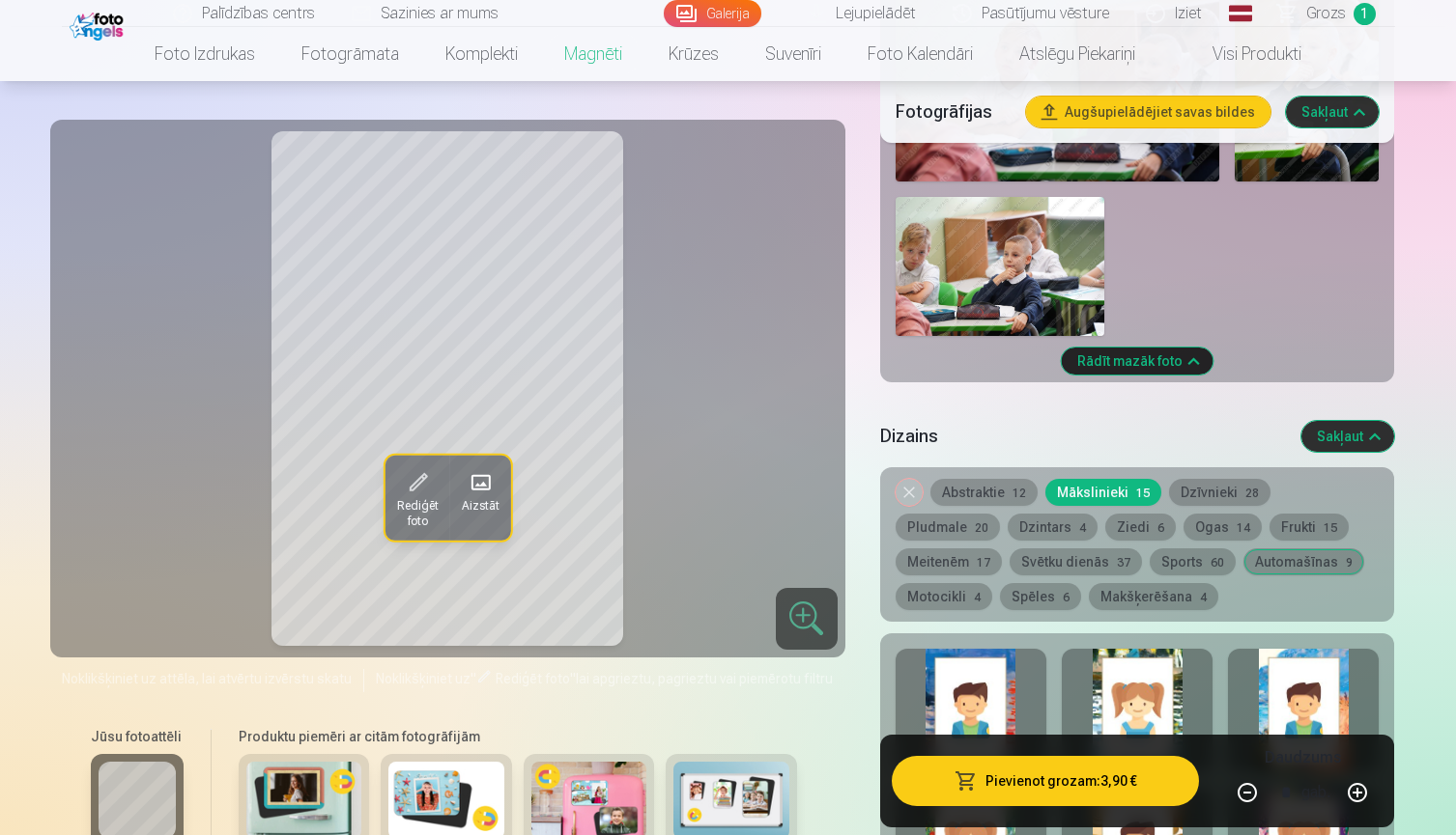
click at [1205, 487] on button "Dzīvnieki 28" at bounding box center [1220, 493] width 101 height 27
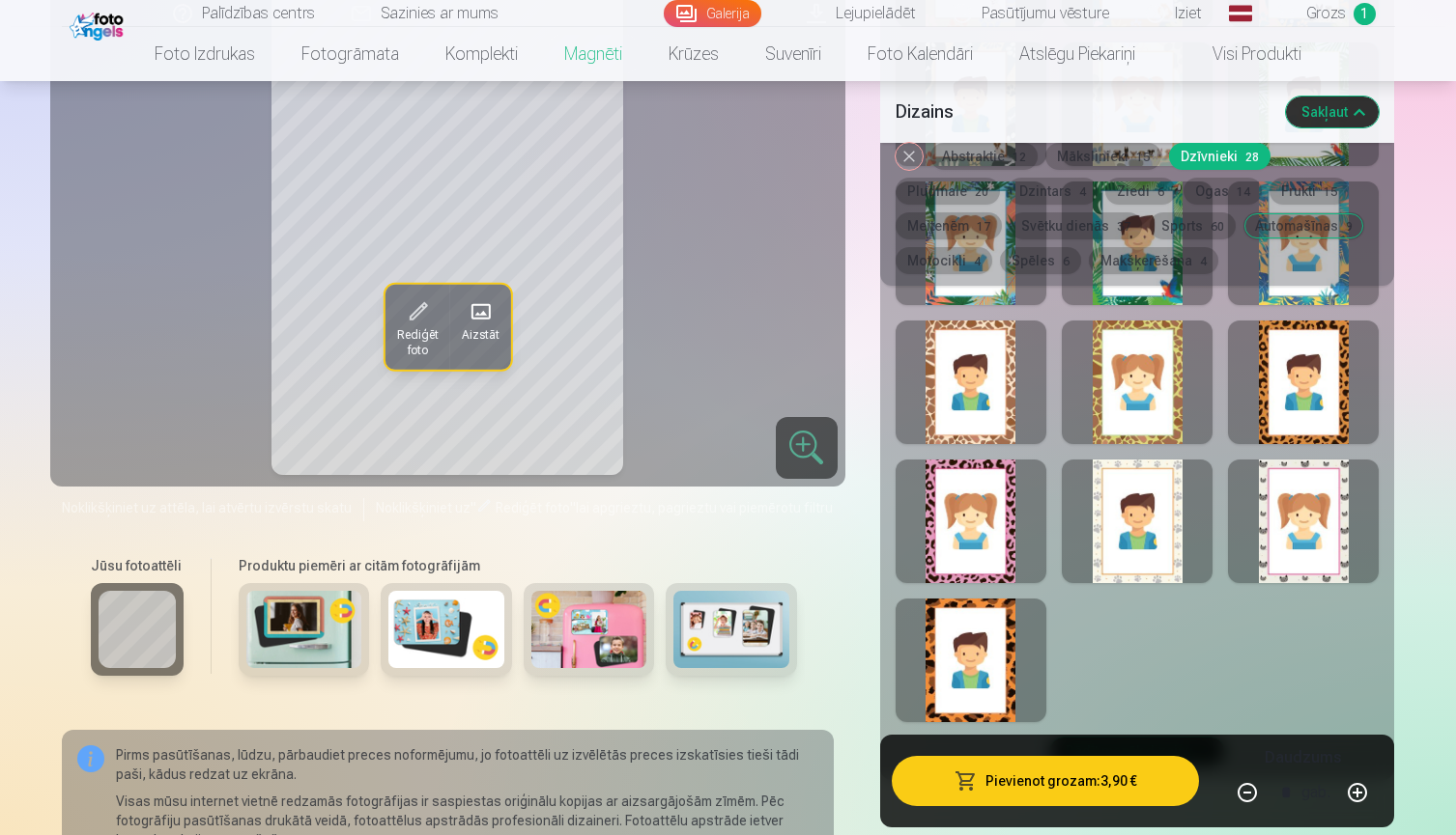
scroll to position [4238, 0]
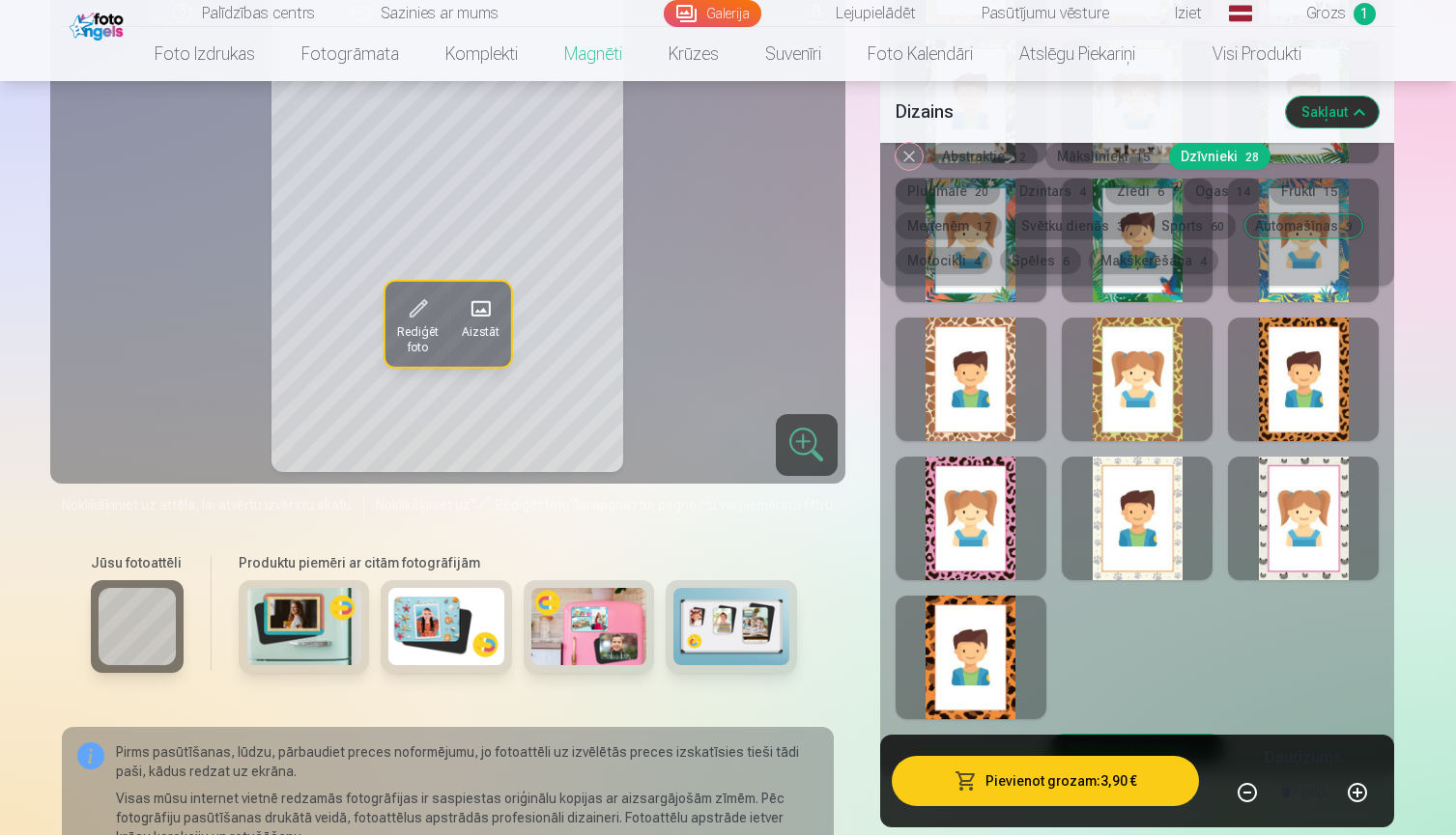
click at [1303, 498] on div at bounding box center [1302, 518] width 151 height 123
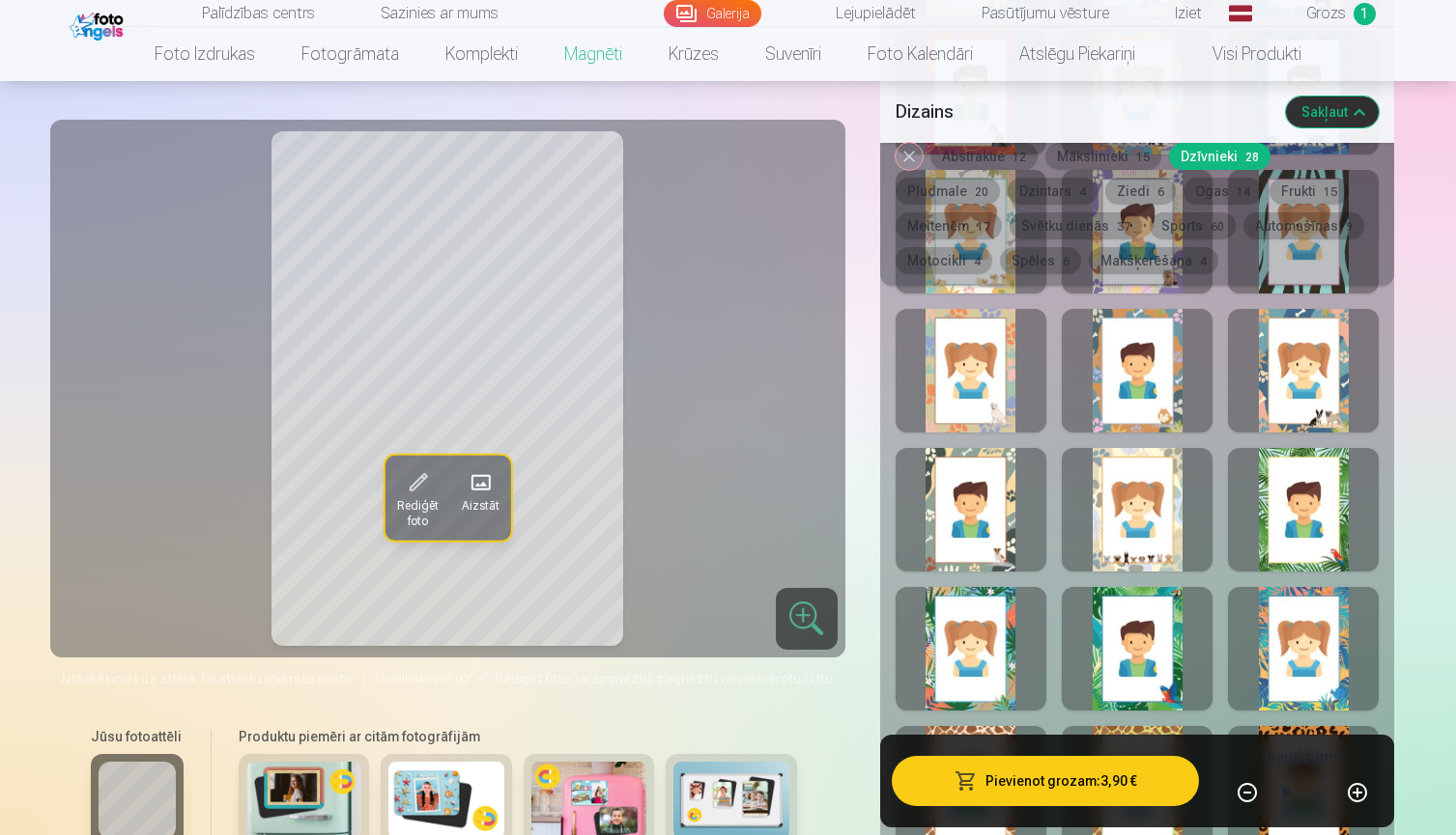
scroll to position [3824, 0]
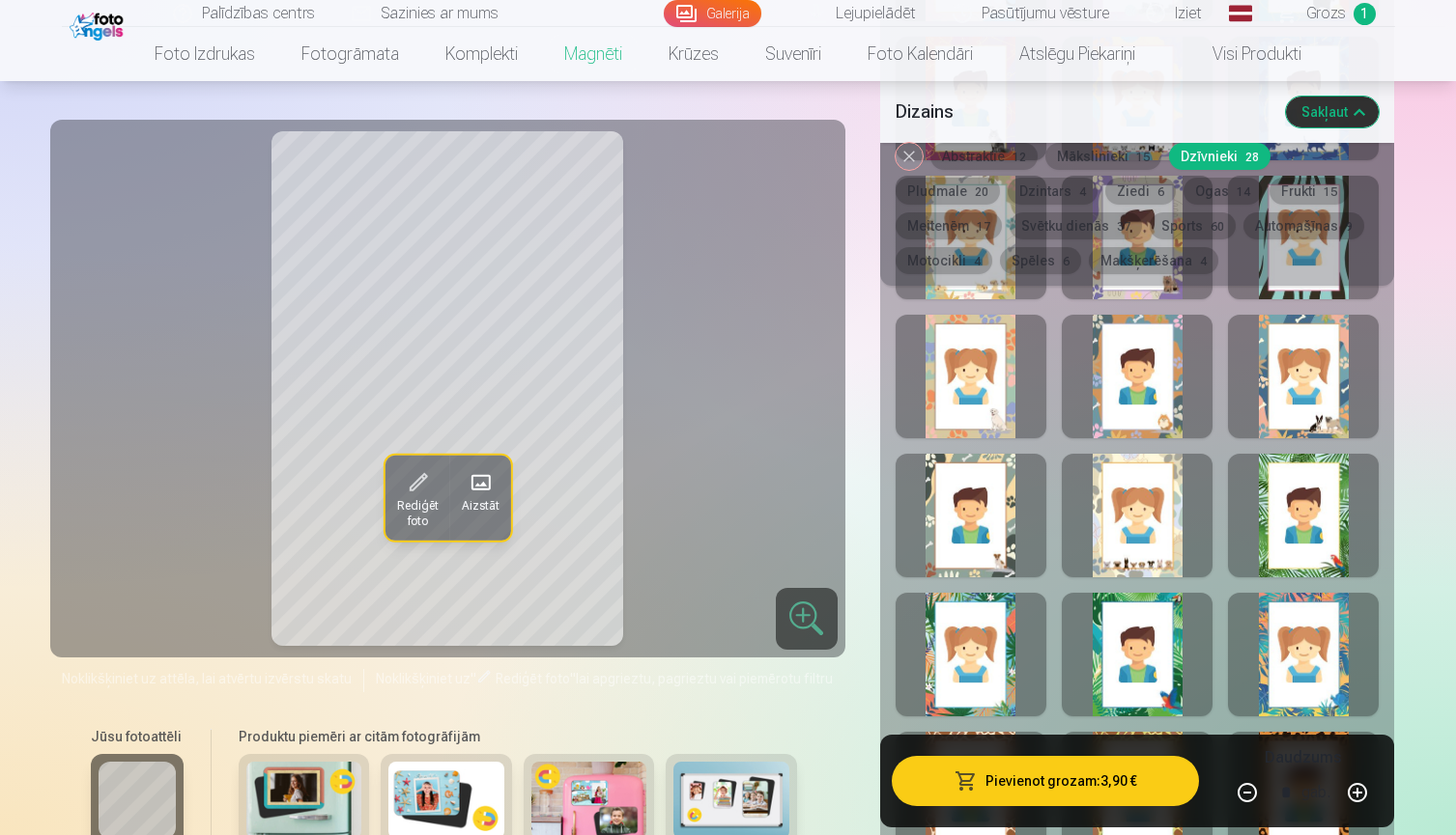
click at [1139, 536] on div at bounding box center [1137, 515] width 151 height 123
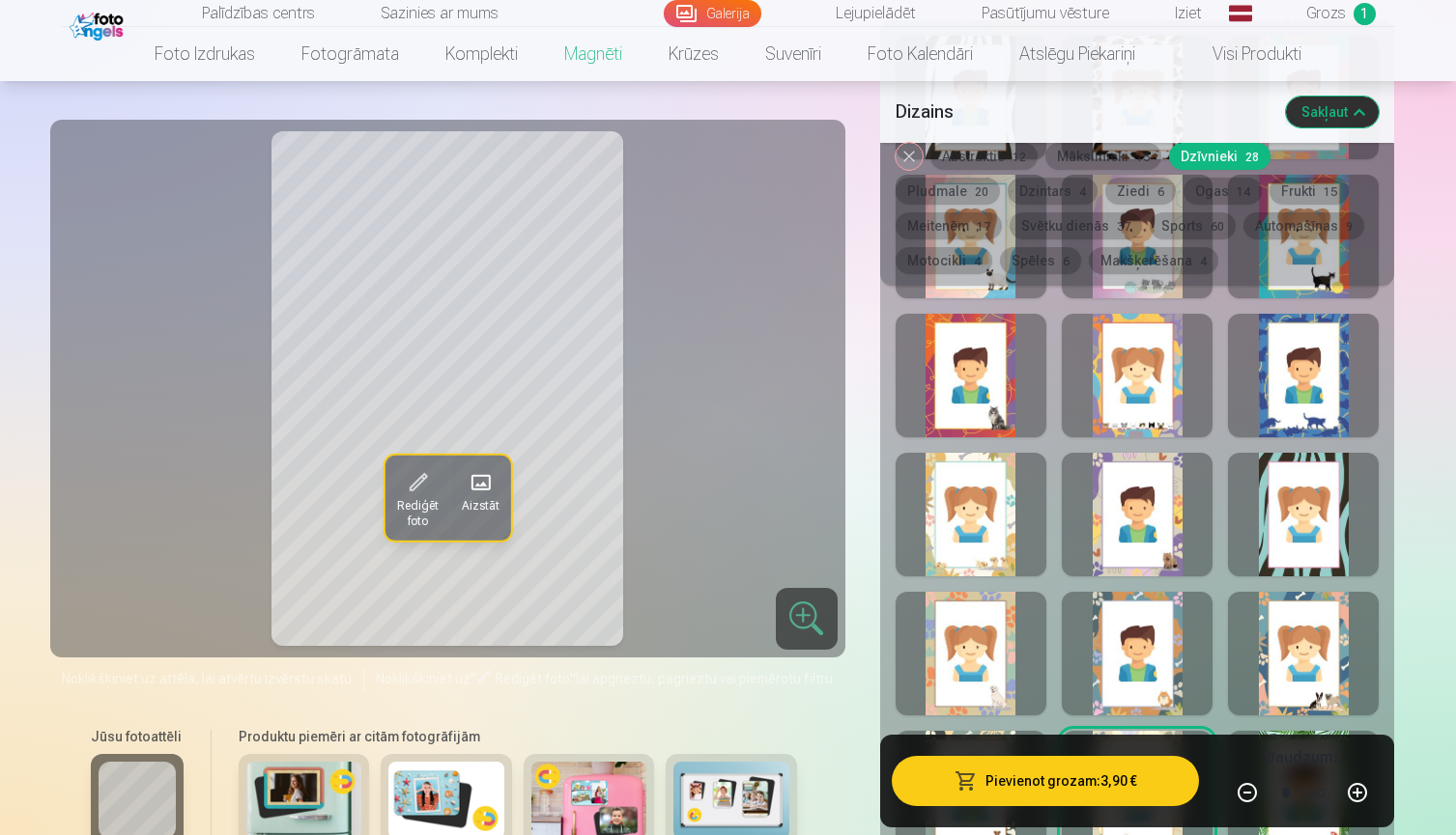
scroll to position [3546, 0]
click at [1284, 364] on div at bounding box center [1302, 376] width 151 height 123
click at [422, 499] on span "Rediģēt foto" at bounding box center [416, 514] width 42 height 31
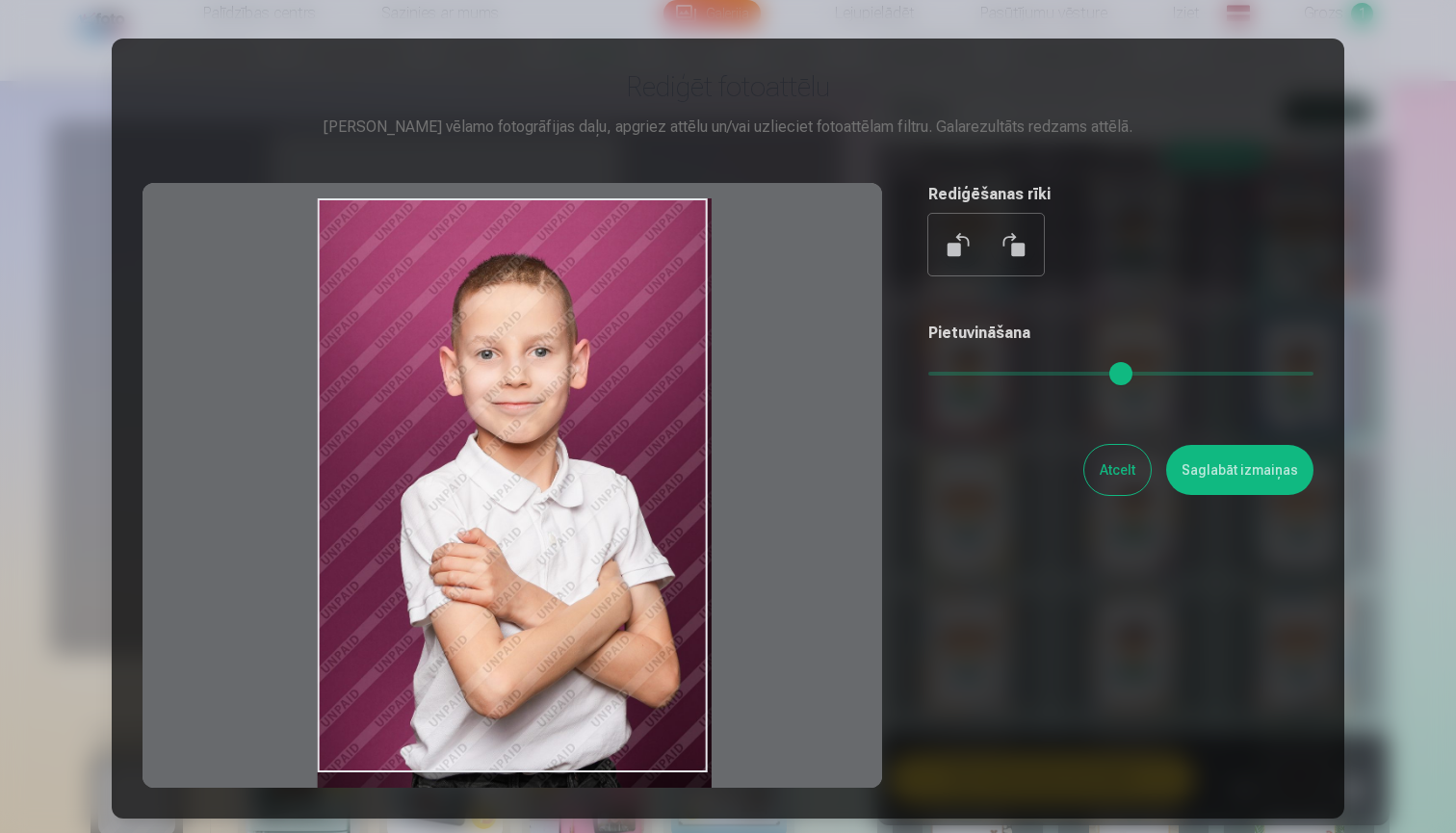
drag, startPoint x: 670, startPoint y: 246, endPoint x: 614, endPoint y: 297, distance: 75.7
click at [614, 298] on div at bounding box center [512, 486] width 740 height 605
click at [1240, 470] on button "Saglabāt izmaiņas" at bounding box center [1240, 470] width 147 height 50
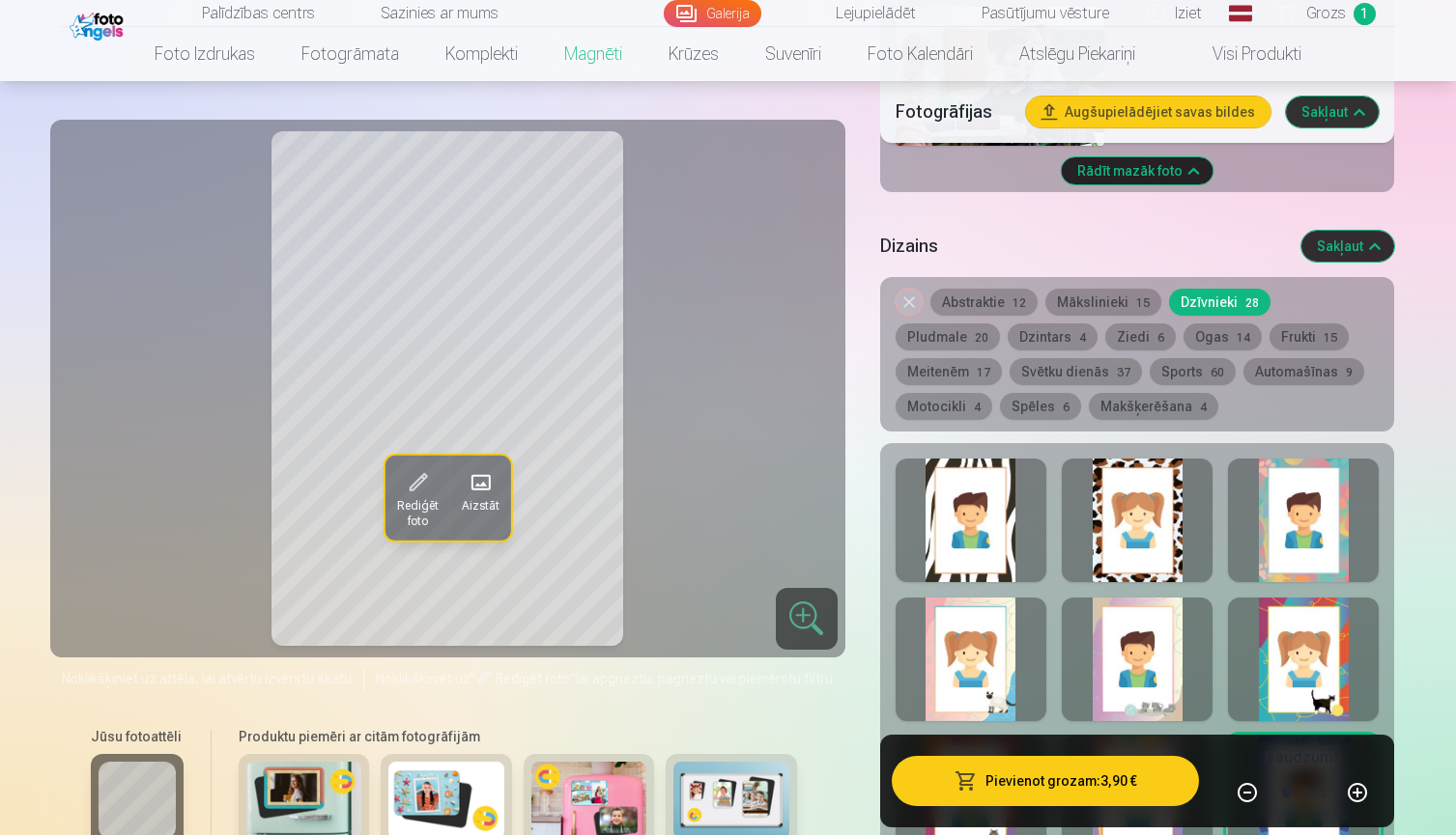
scroll to position [3153, 0]
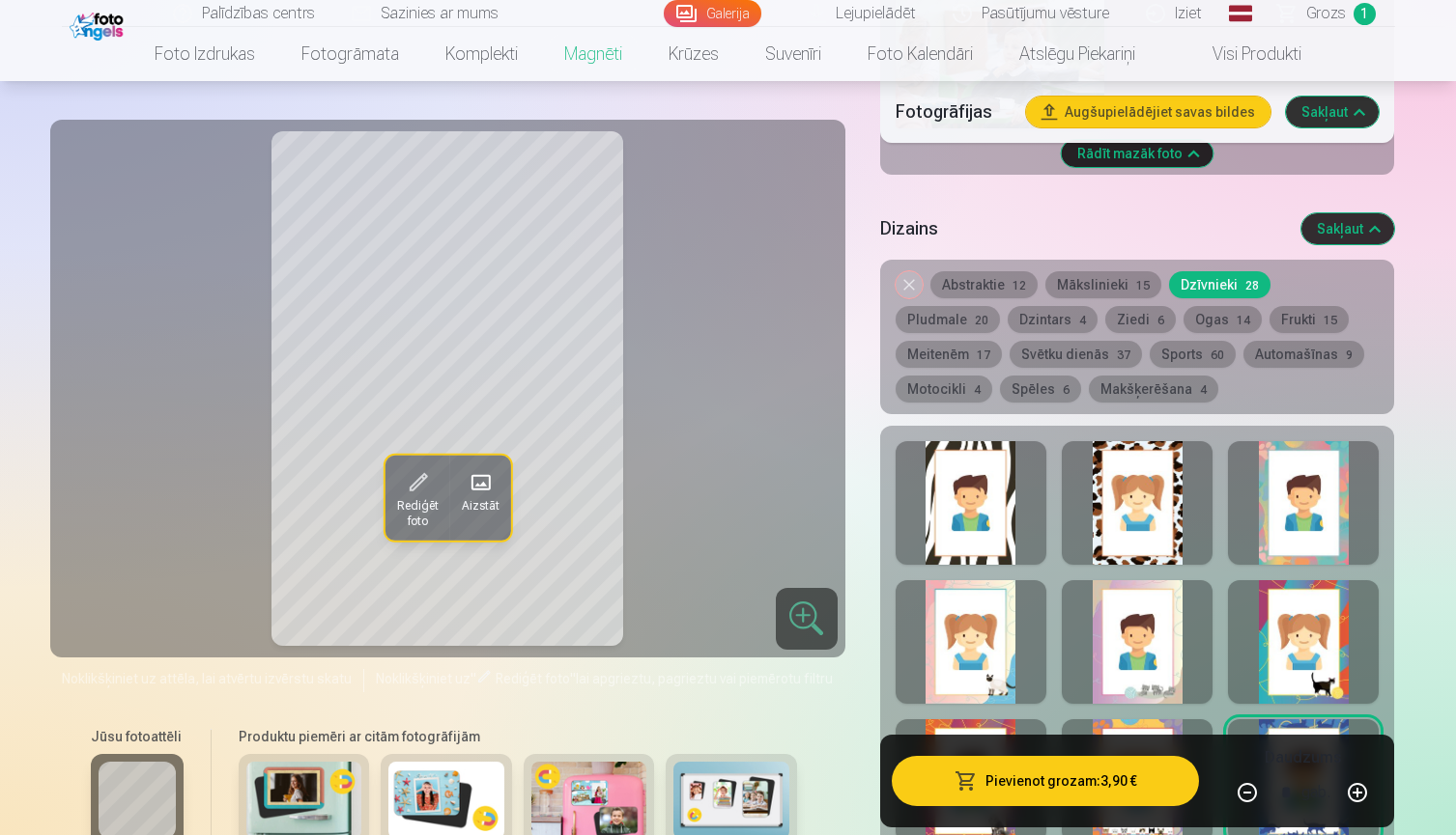
click at [1000, 306] on button "Pludmale 20" at bounding box center [947, 320] width 104 height 27
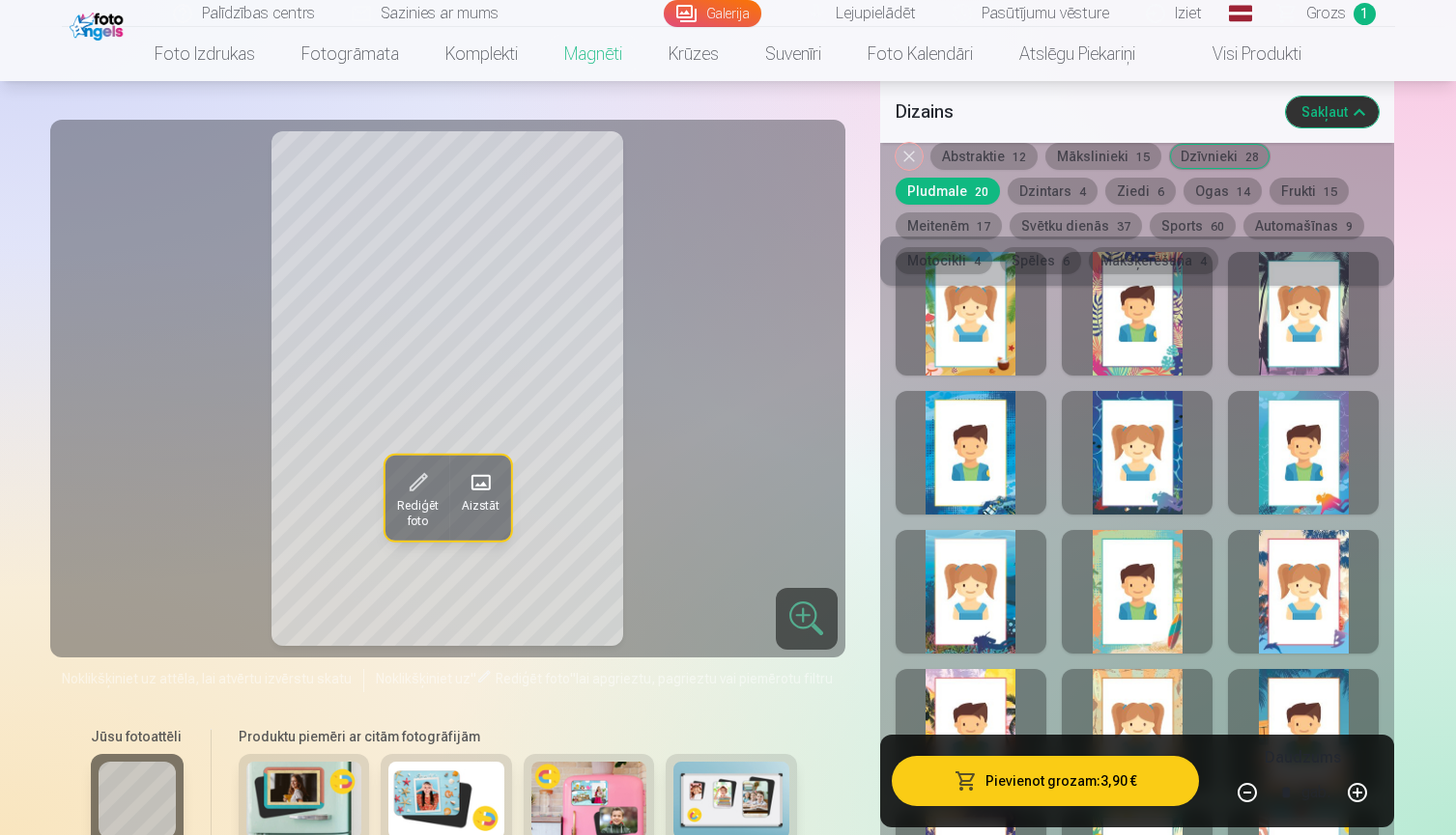
scroll to position [3323, 0]
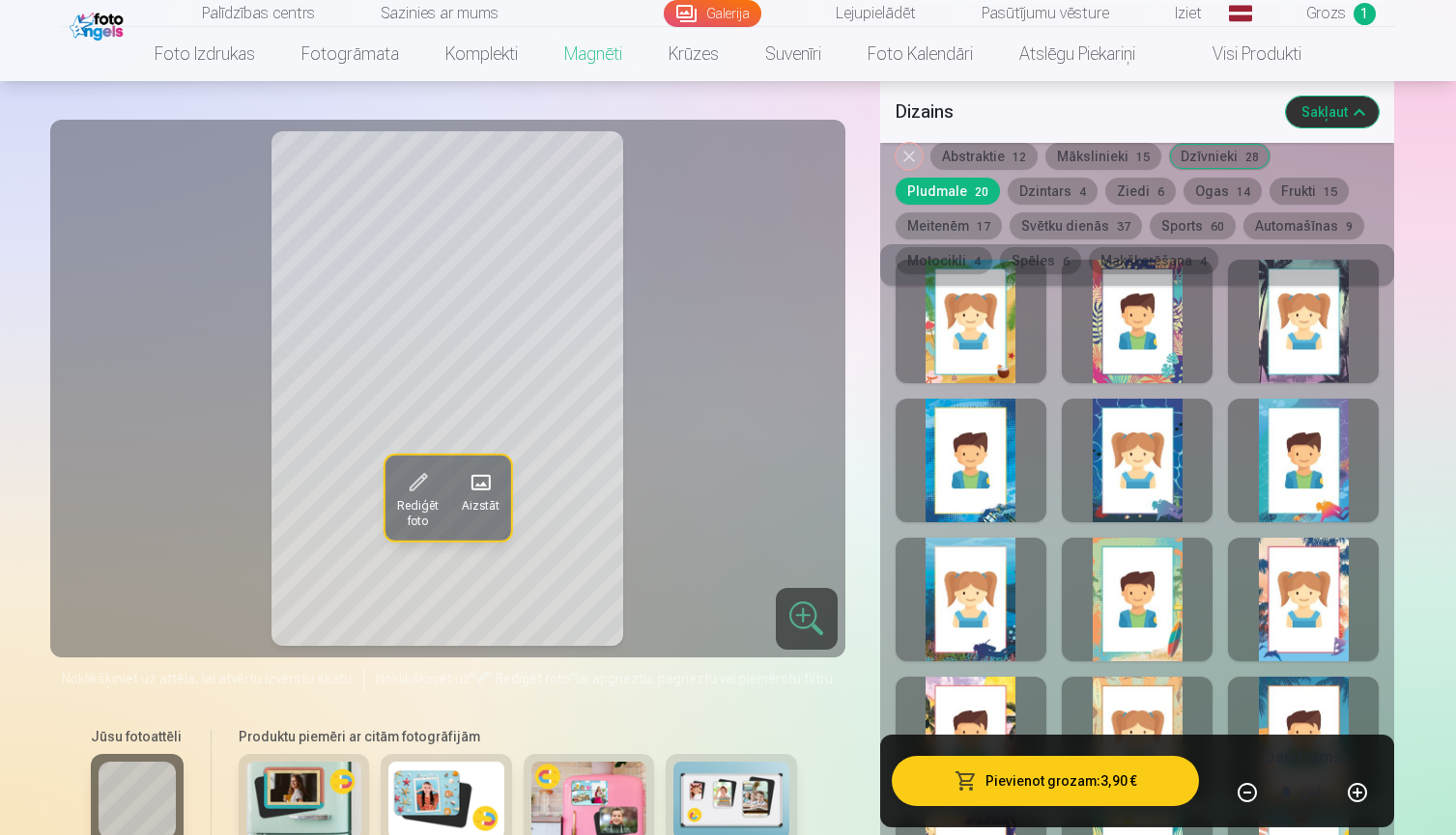
click at [1269, 189] on button "Frukti 15" at bounding box center [1308, 191] width 79 height 27
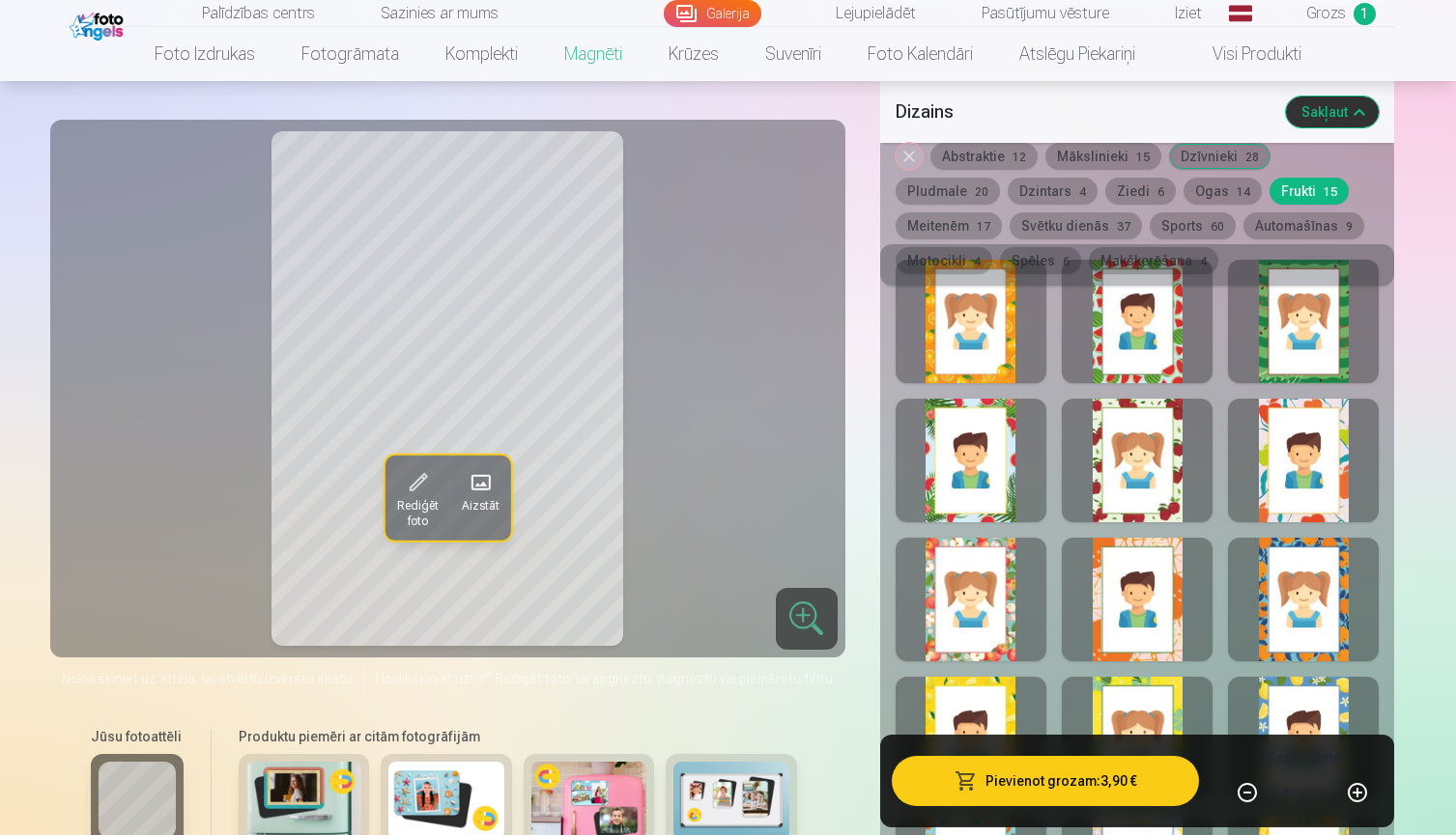
click at [1105, 191] on button "Ziedi 6" at bounding box center [1140, 191] width 71 height 27
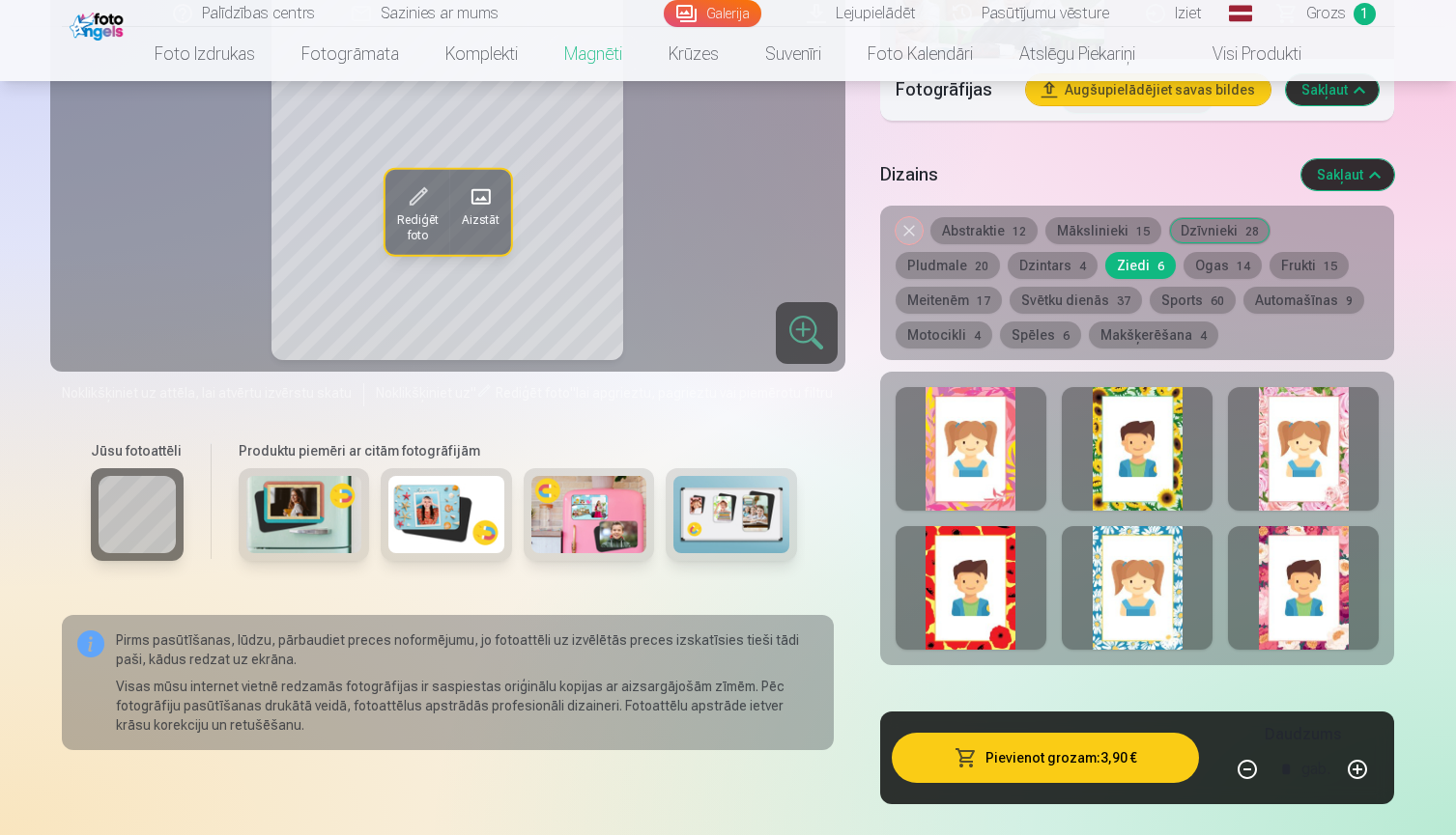
scroll to position [3168, 0]
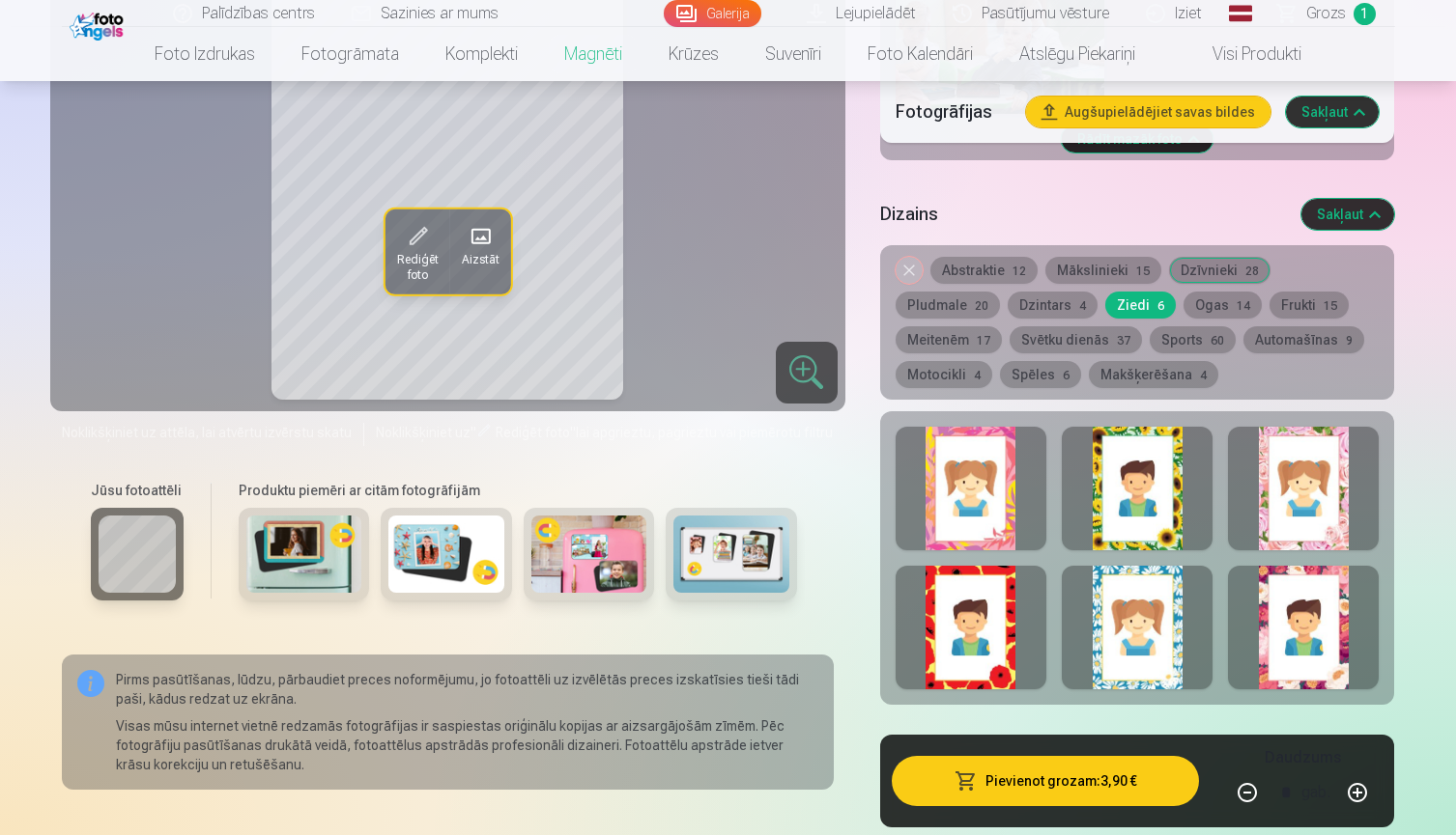
click at [1000, 375] on button "Spēles 6" at bounding box center [1040, 374] width 81 height 27
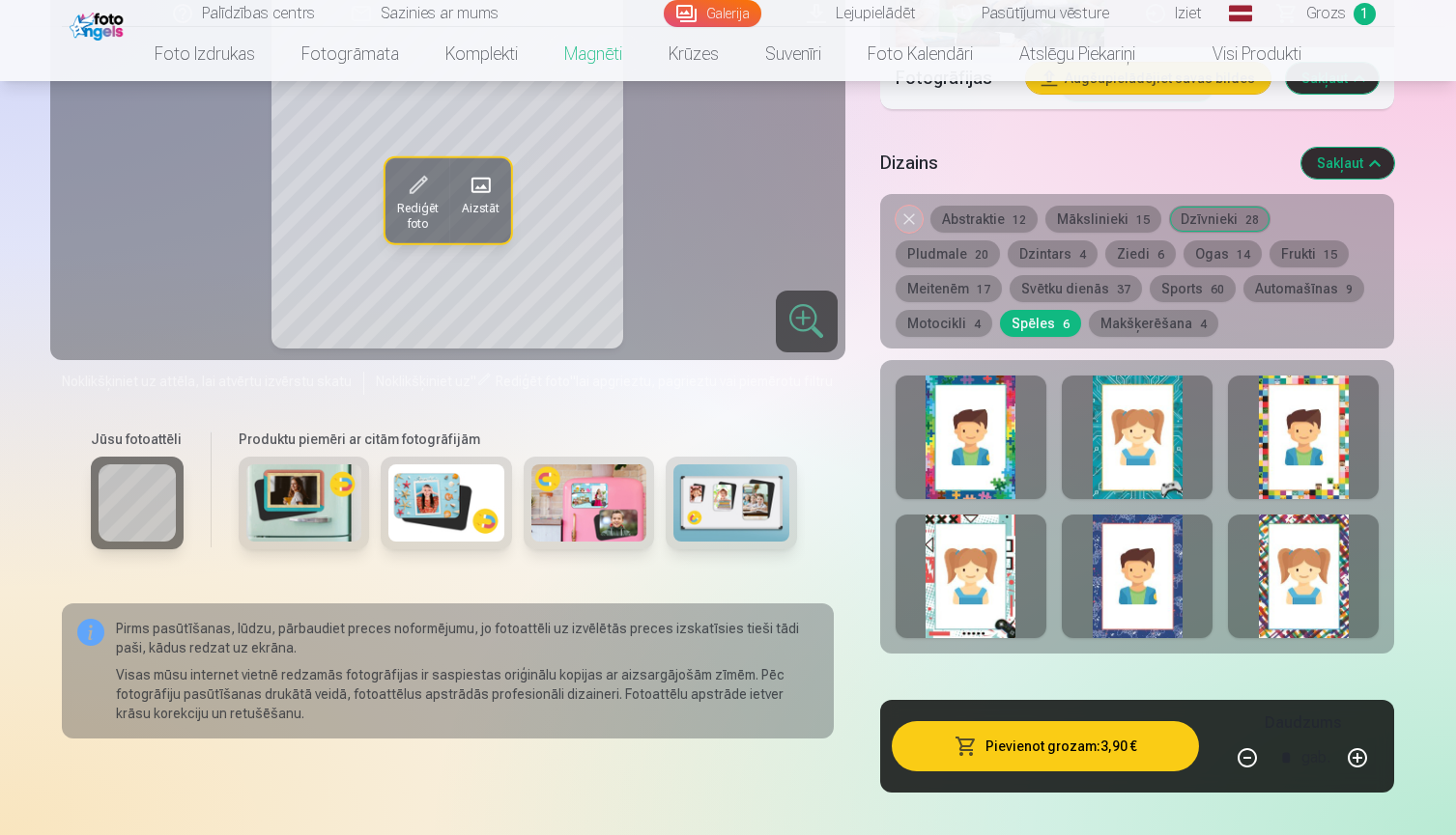
scroll to position [3236, 0]
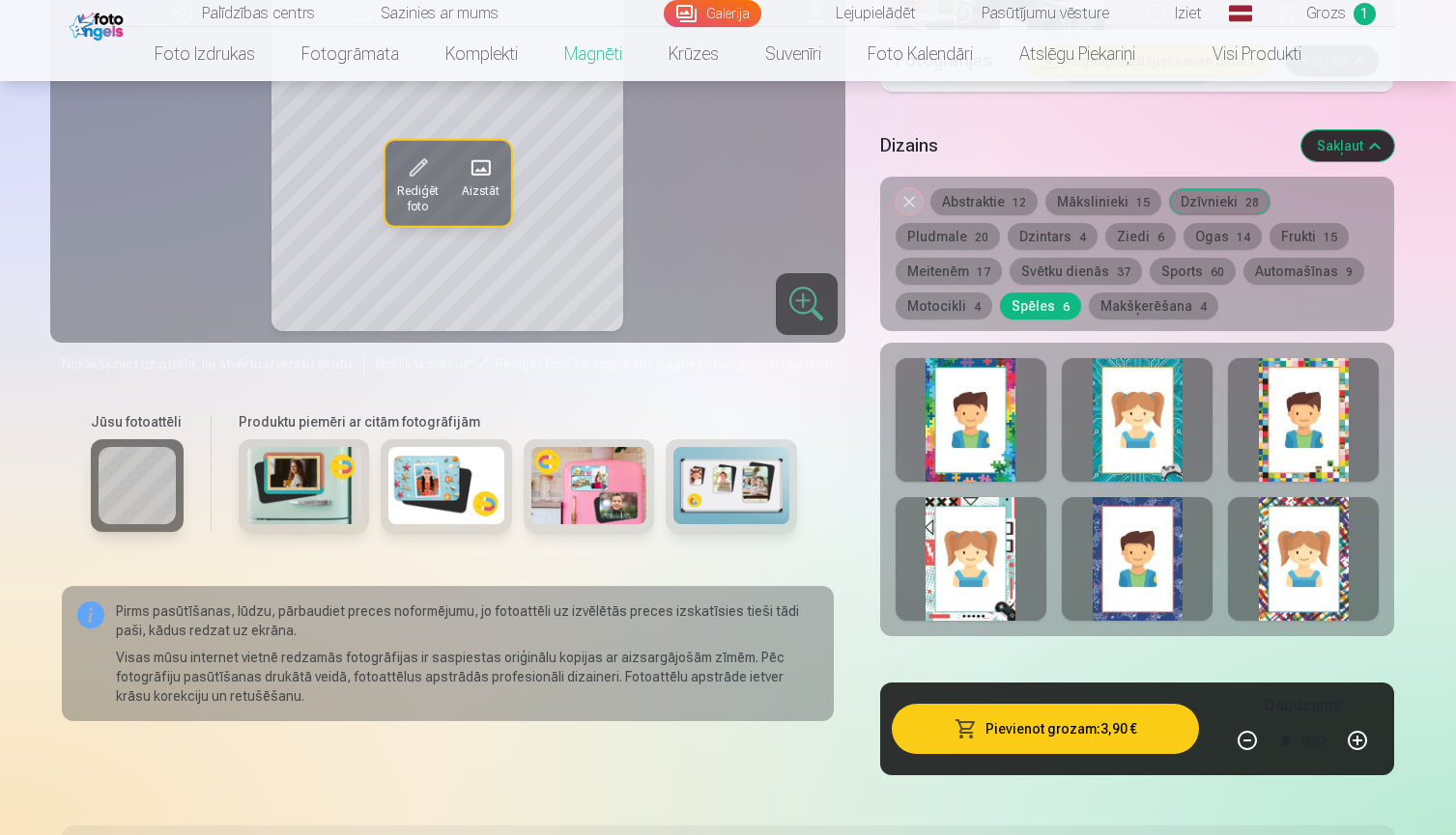
click at [1287, 451] on div at bounding box center [1302, 420] width 151 height 123
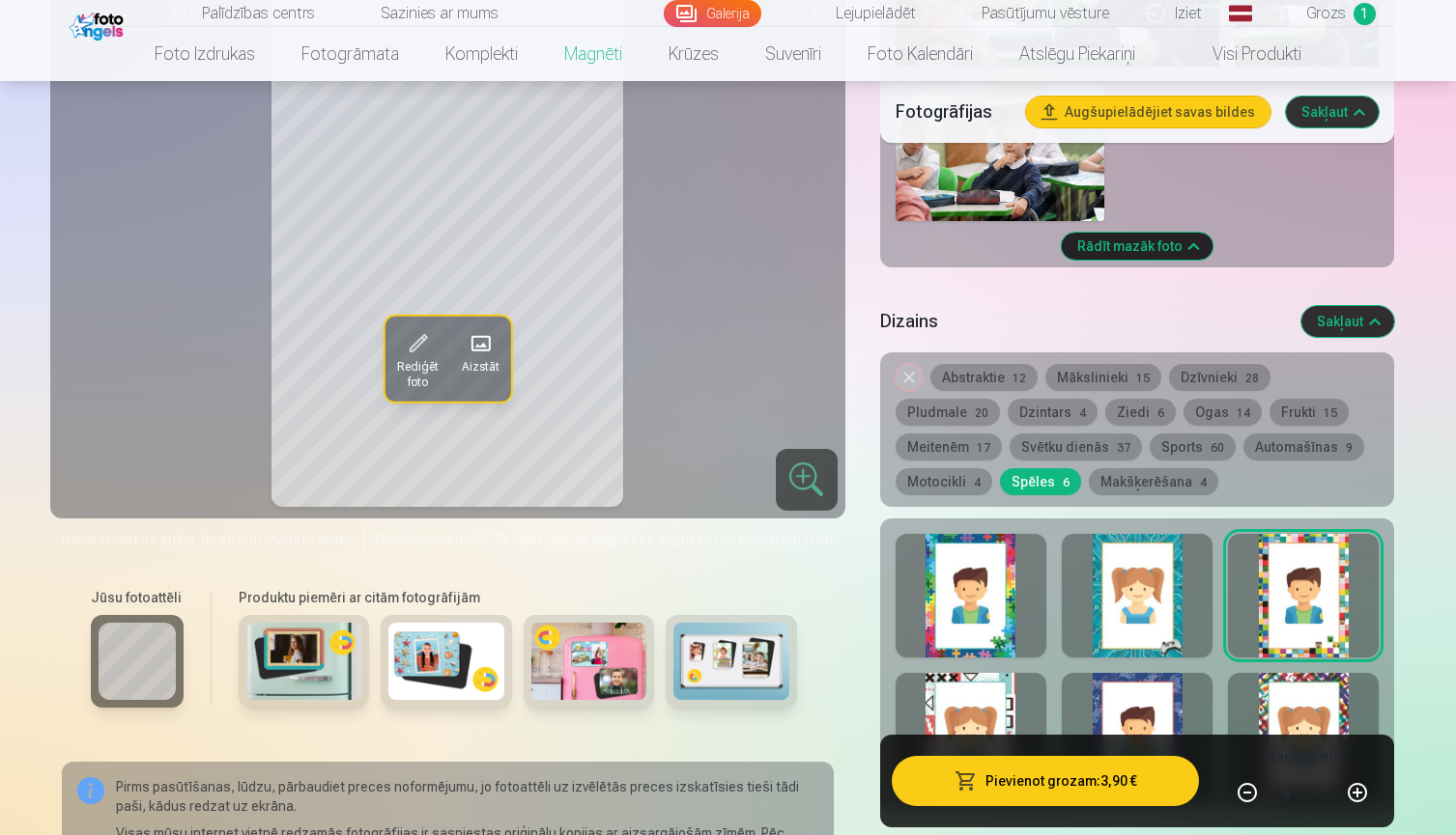
scroll to position [3066, 0]
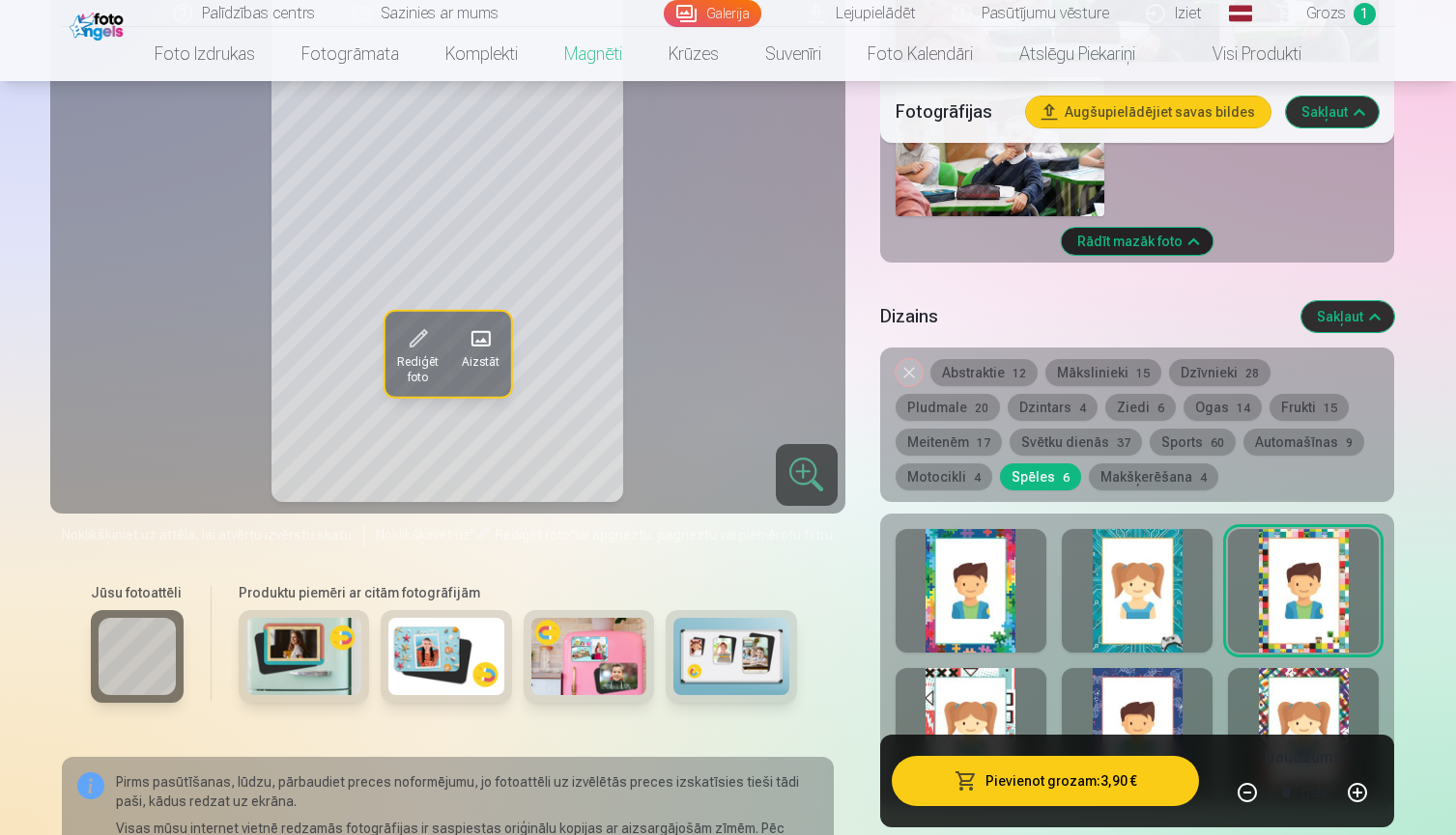
click at [1151, 594] on div at bounding box center [1137, 590] width 151 height 123
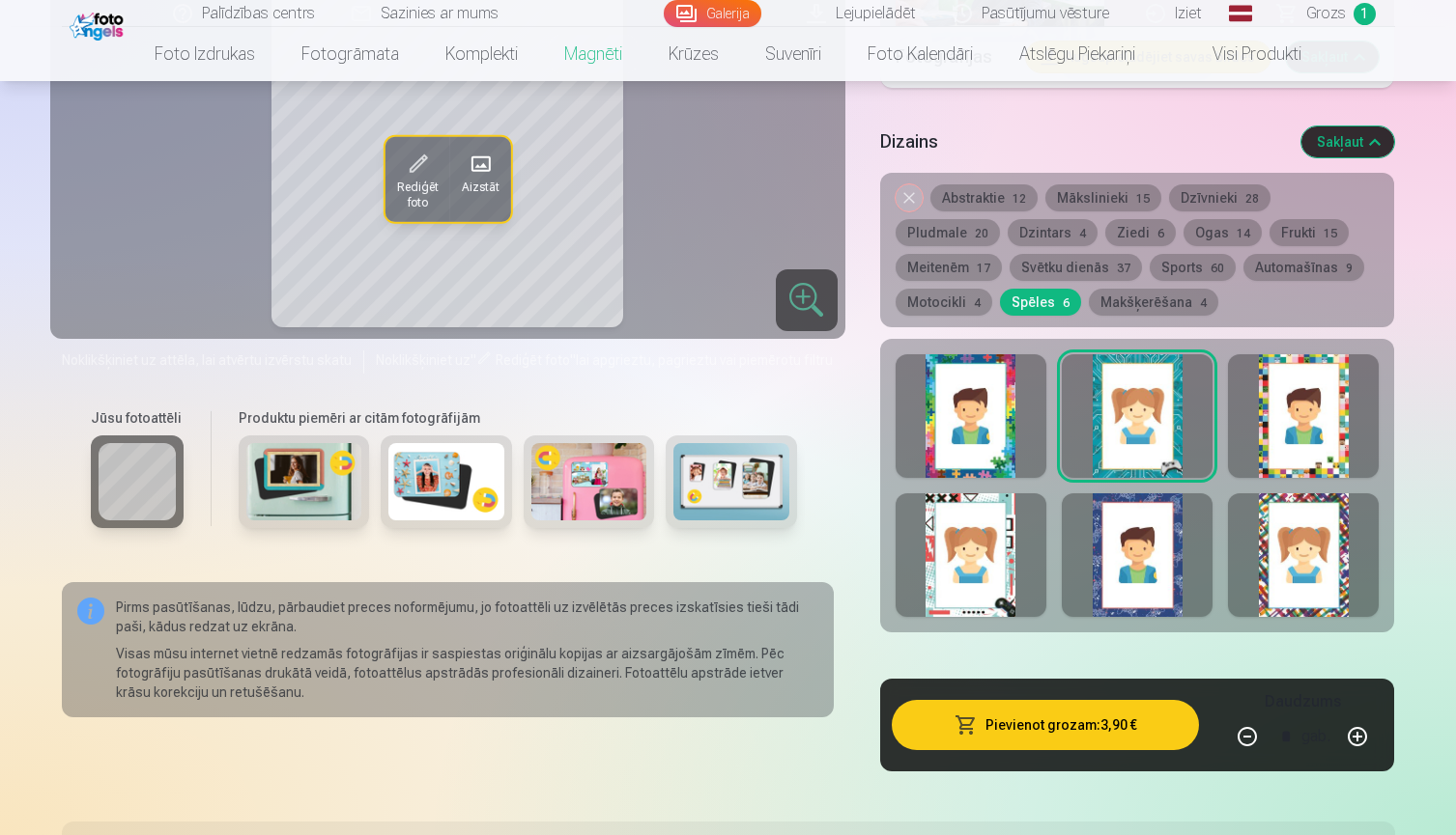
scroll to position [3243, 0]
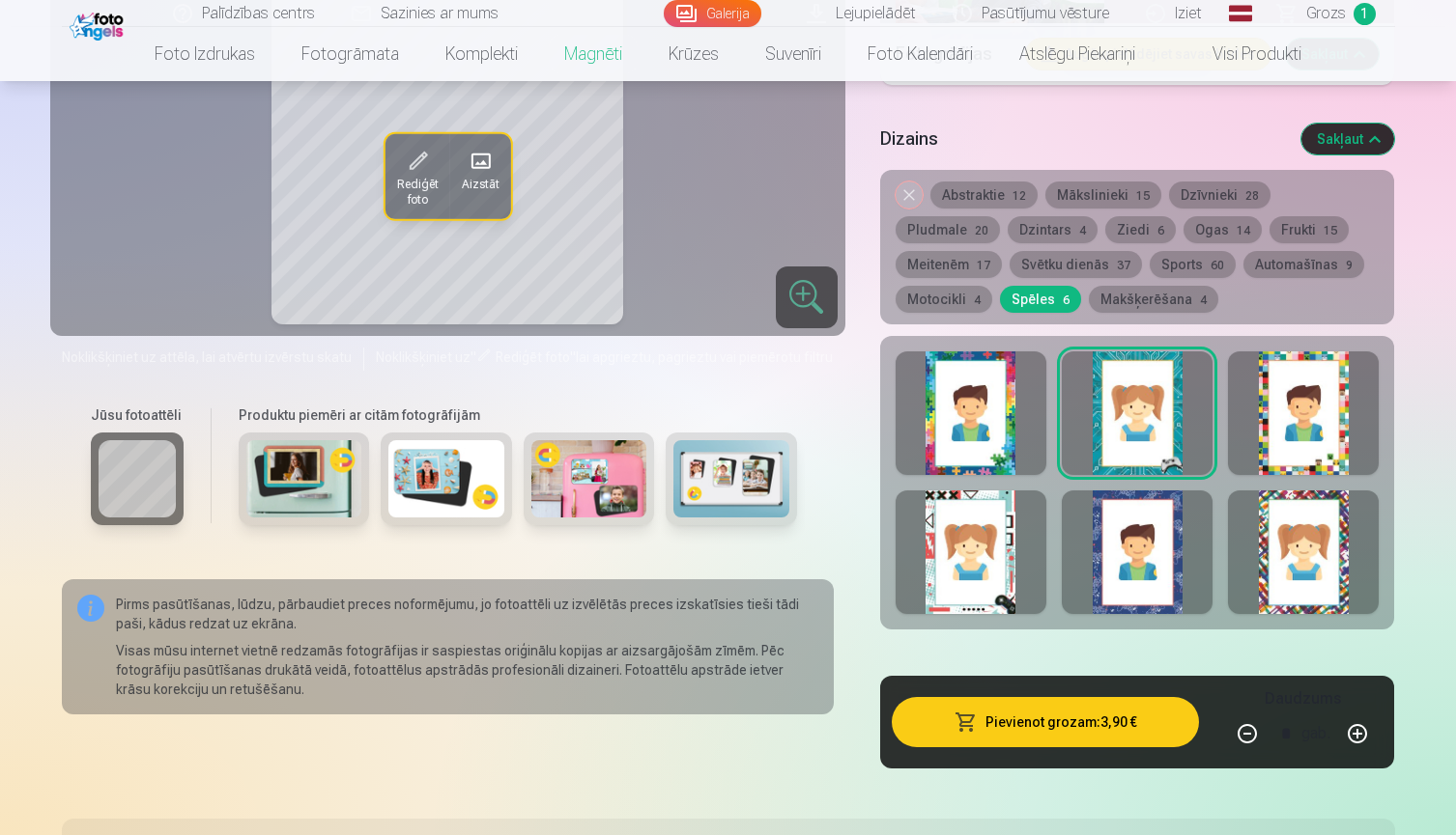
click at [983, 578] on div at bounding box center [971, 552] width 151 height 123
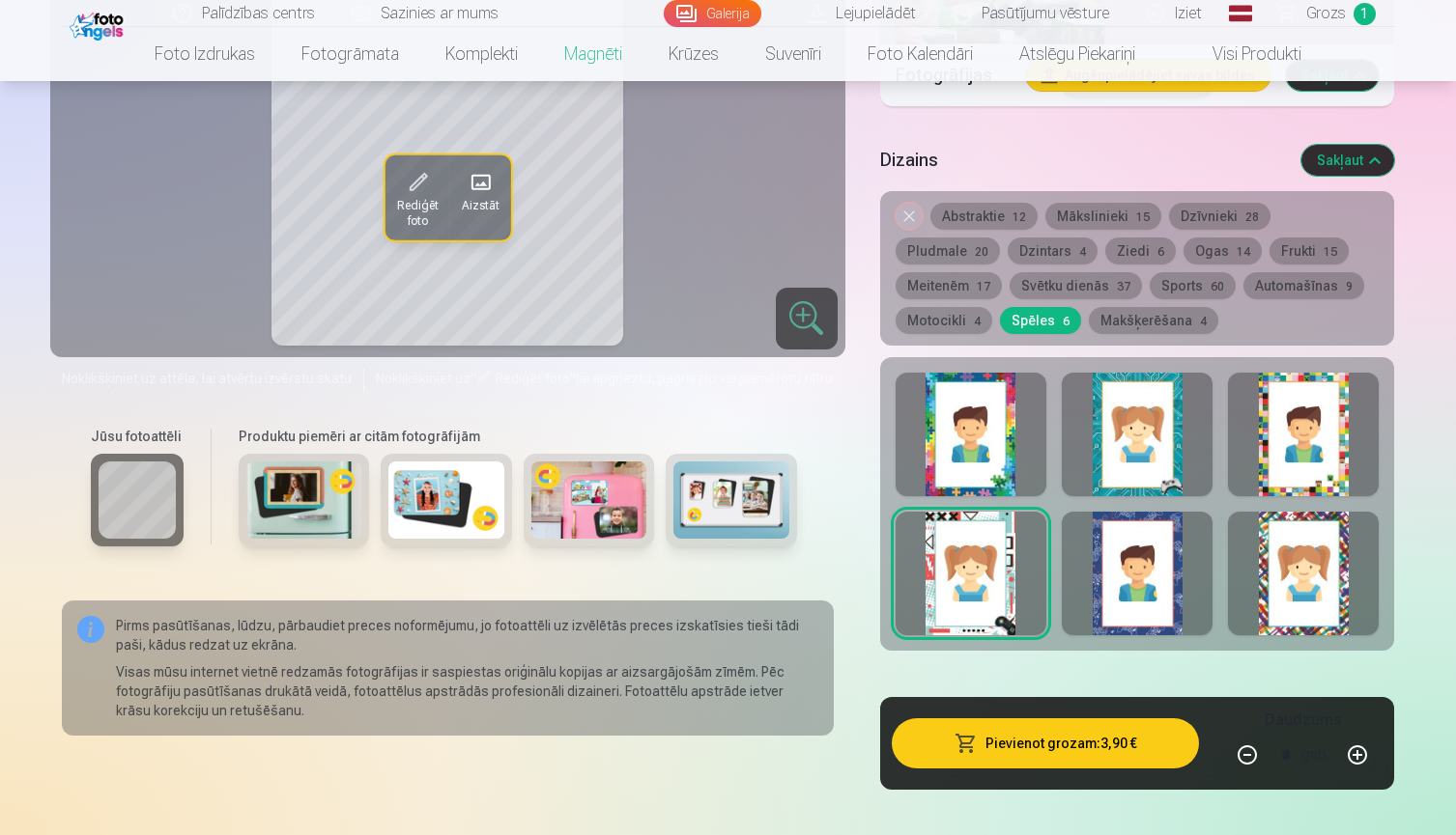
scroll to position [3201, 0]
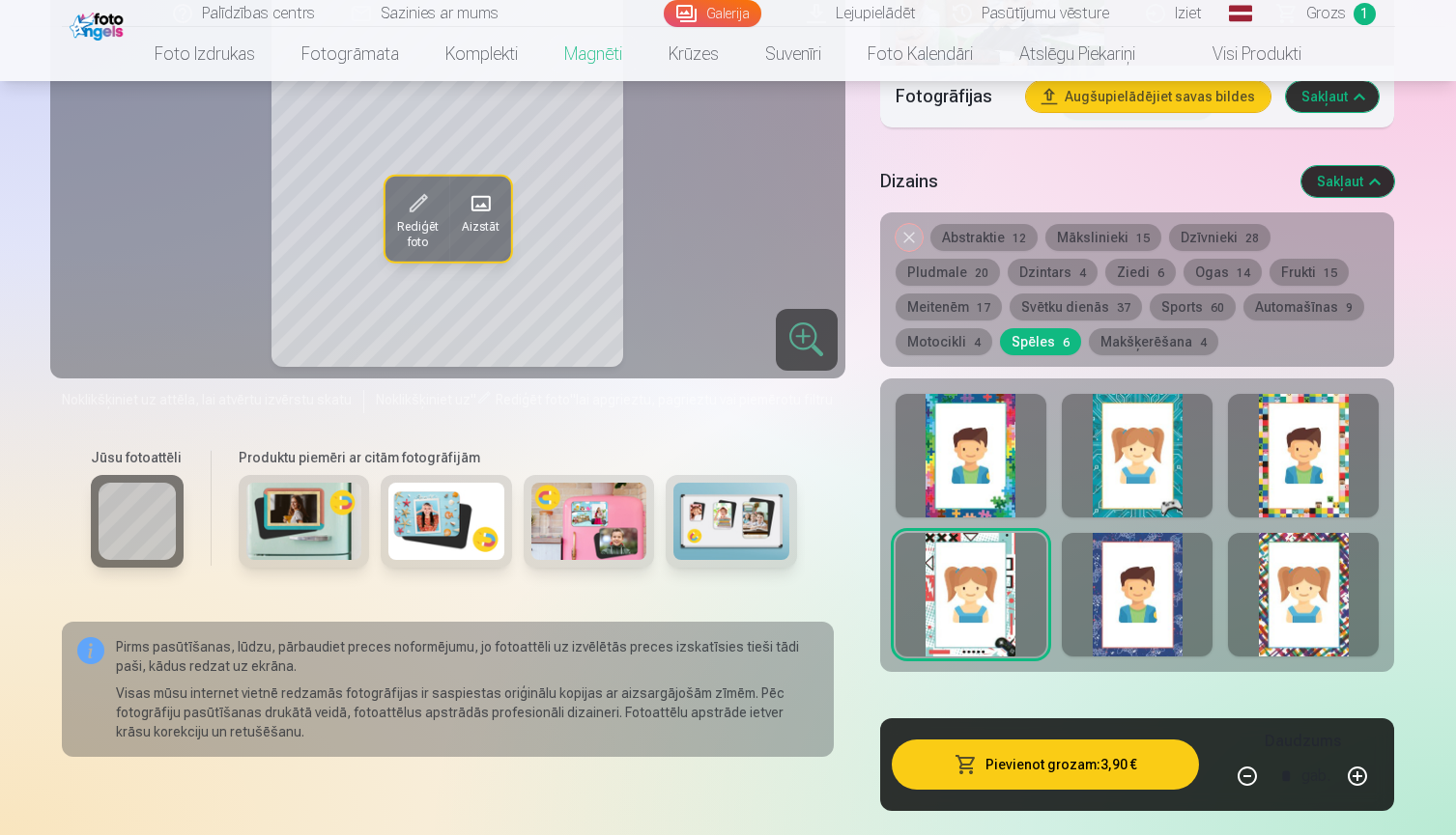
click at [1151, 602] on div at bounding box center [1137, 594] width 151 height 123
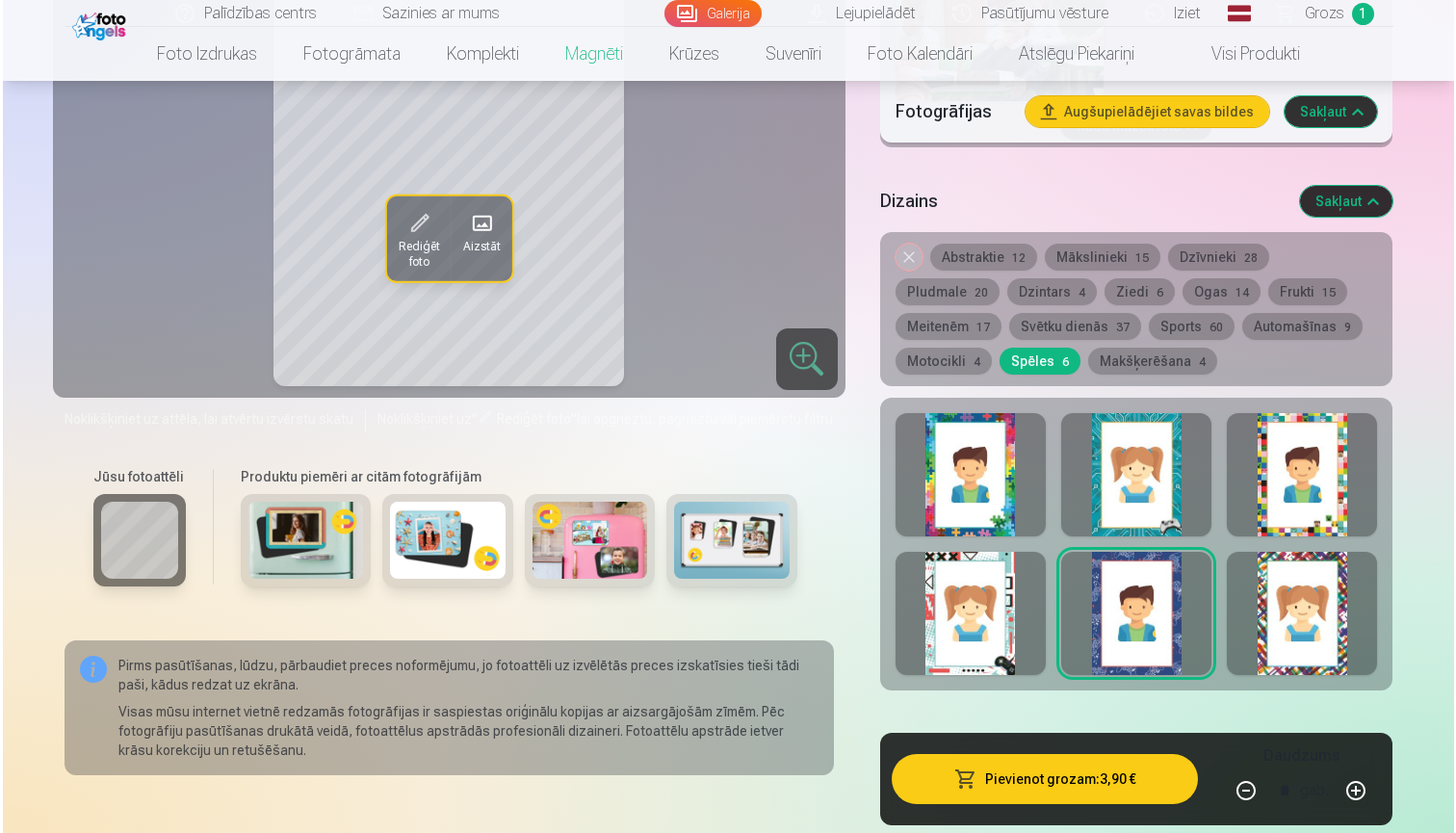
scroll to position [3180, 0]
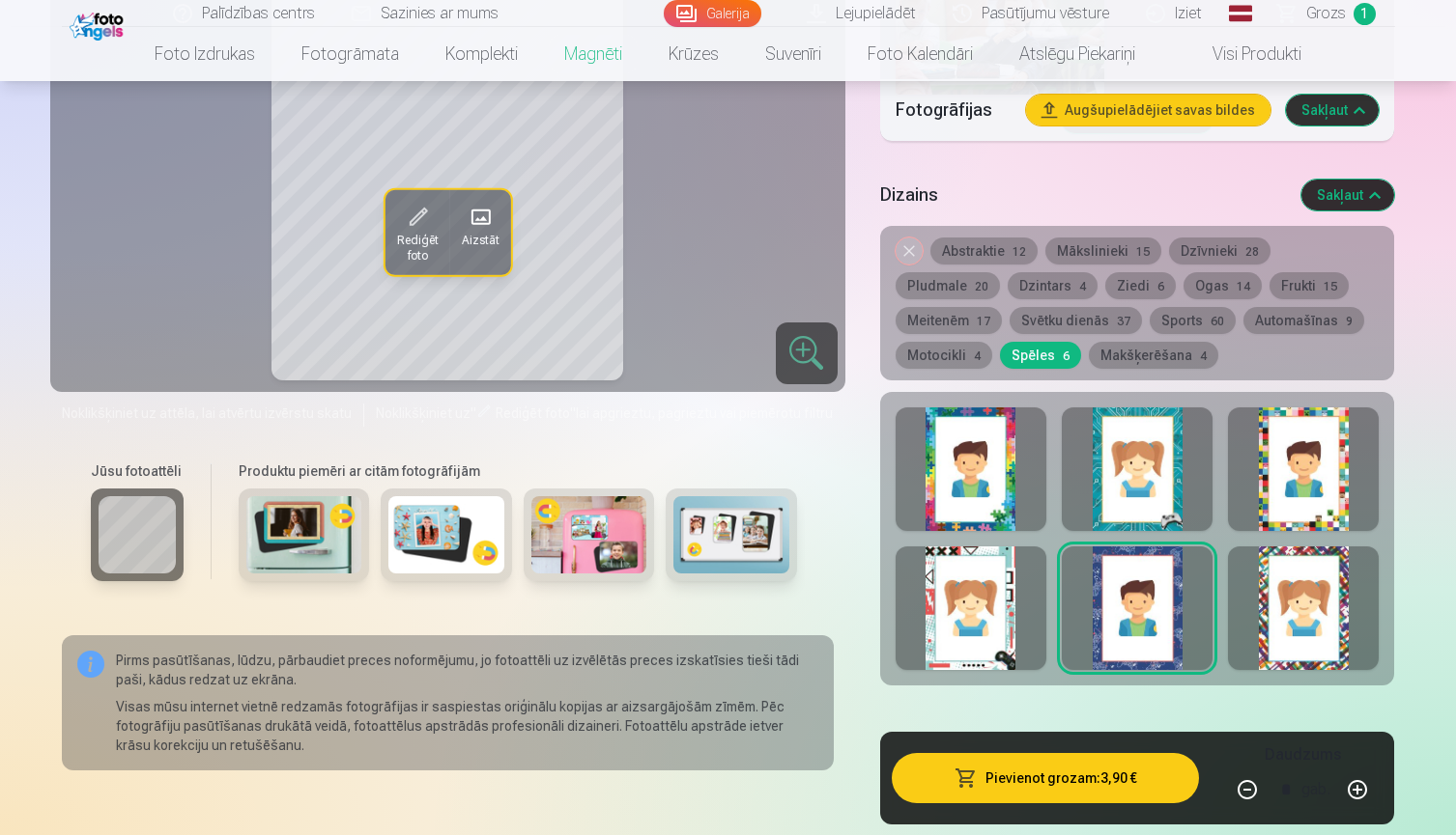
click at [1052, 769] on button "Pievienot grozam : 3,90 €" at bounding box center [1046, 779] width 308 height 51
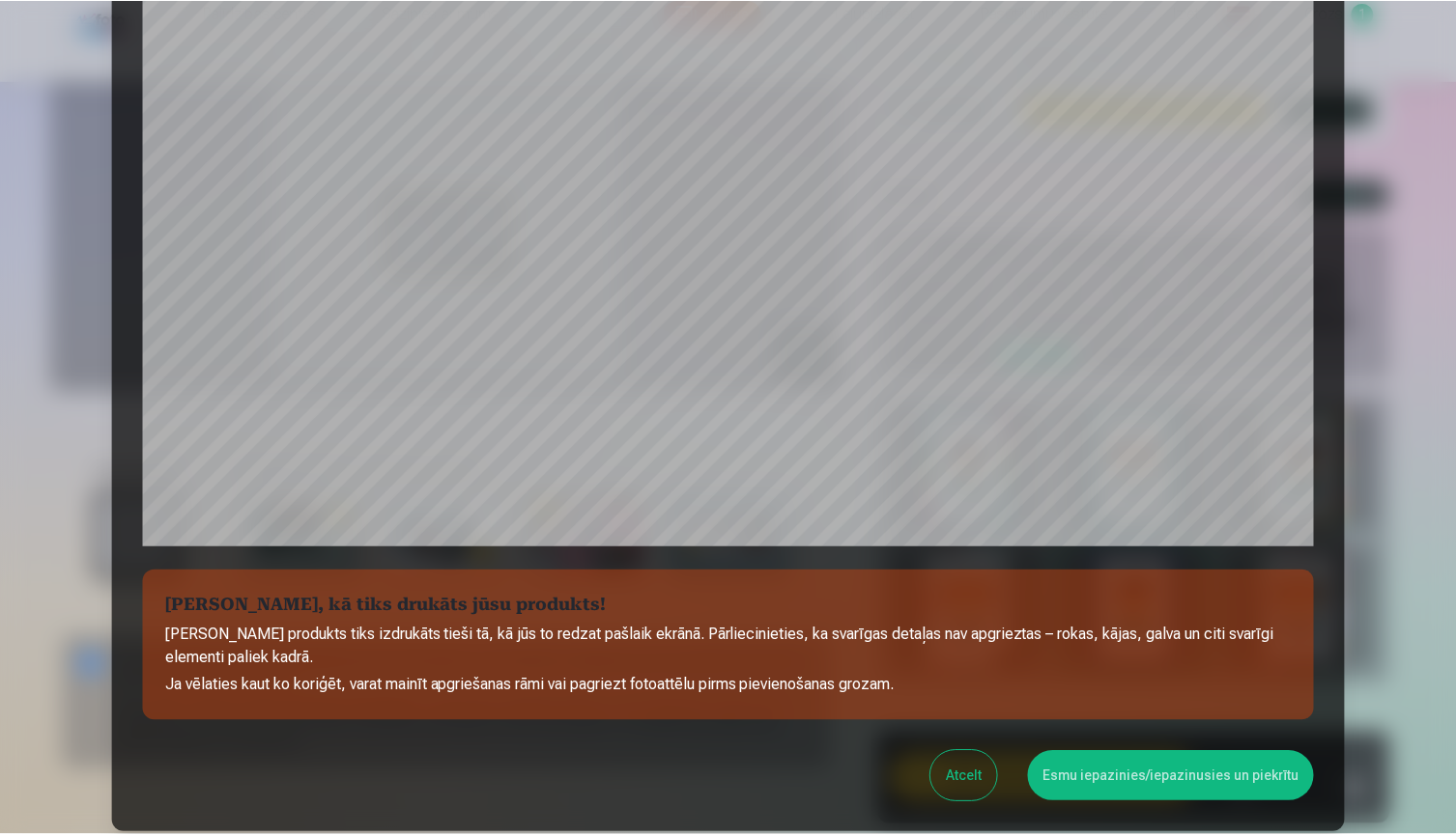
scroll to position [431, 0]
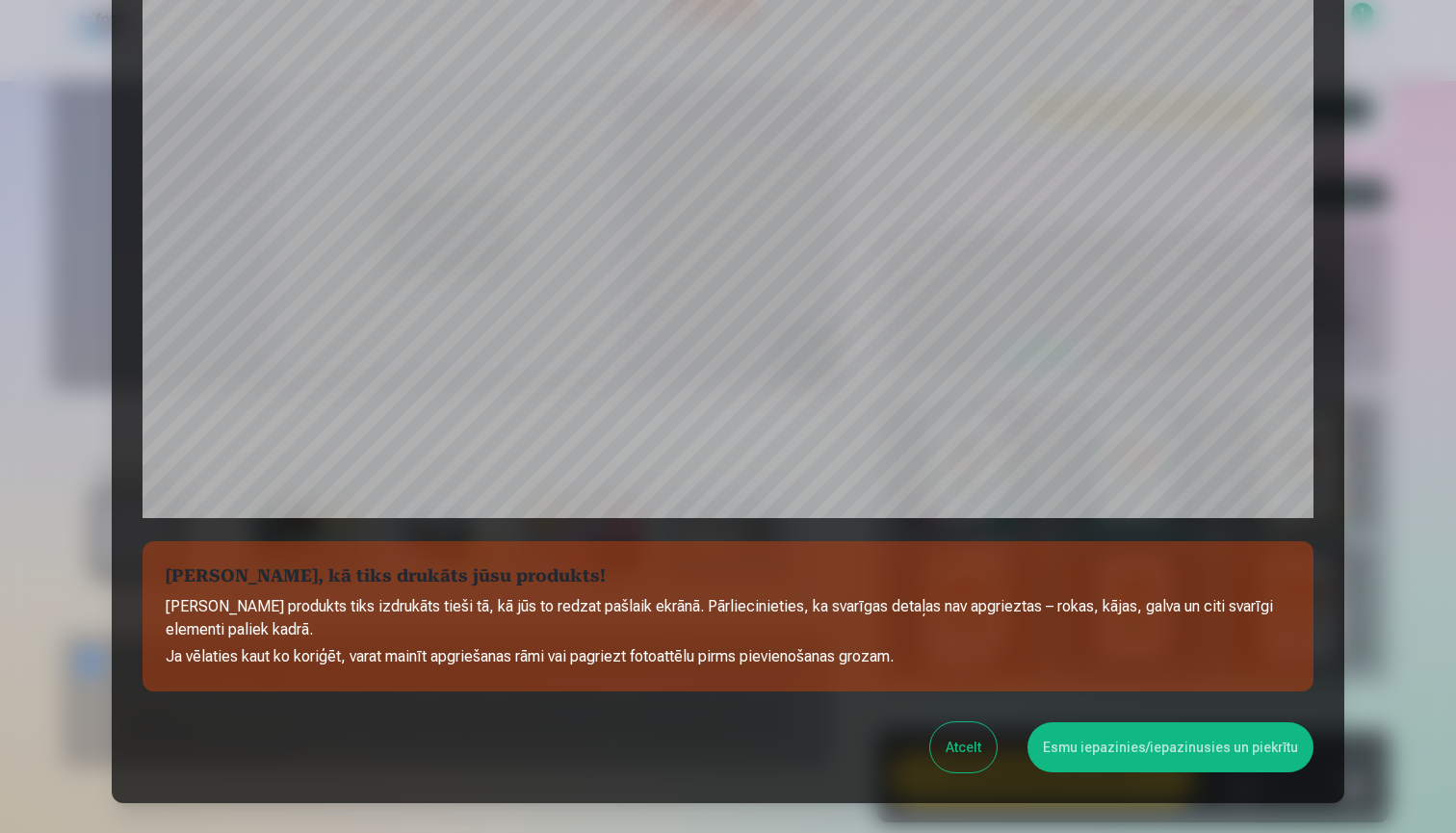
click at [1122, 749] on button "Esmu iepazinies/iepazinusies un piekrītu" at bounding box center [1170, 748] width 286 height 50
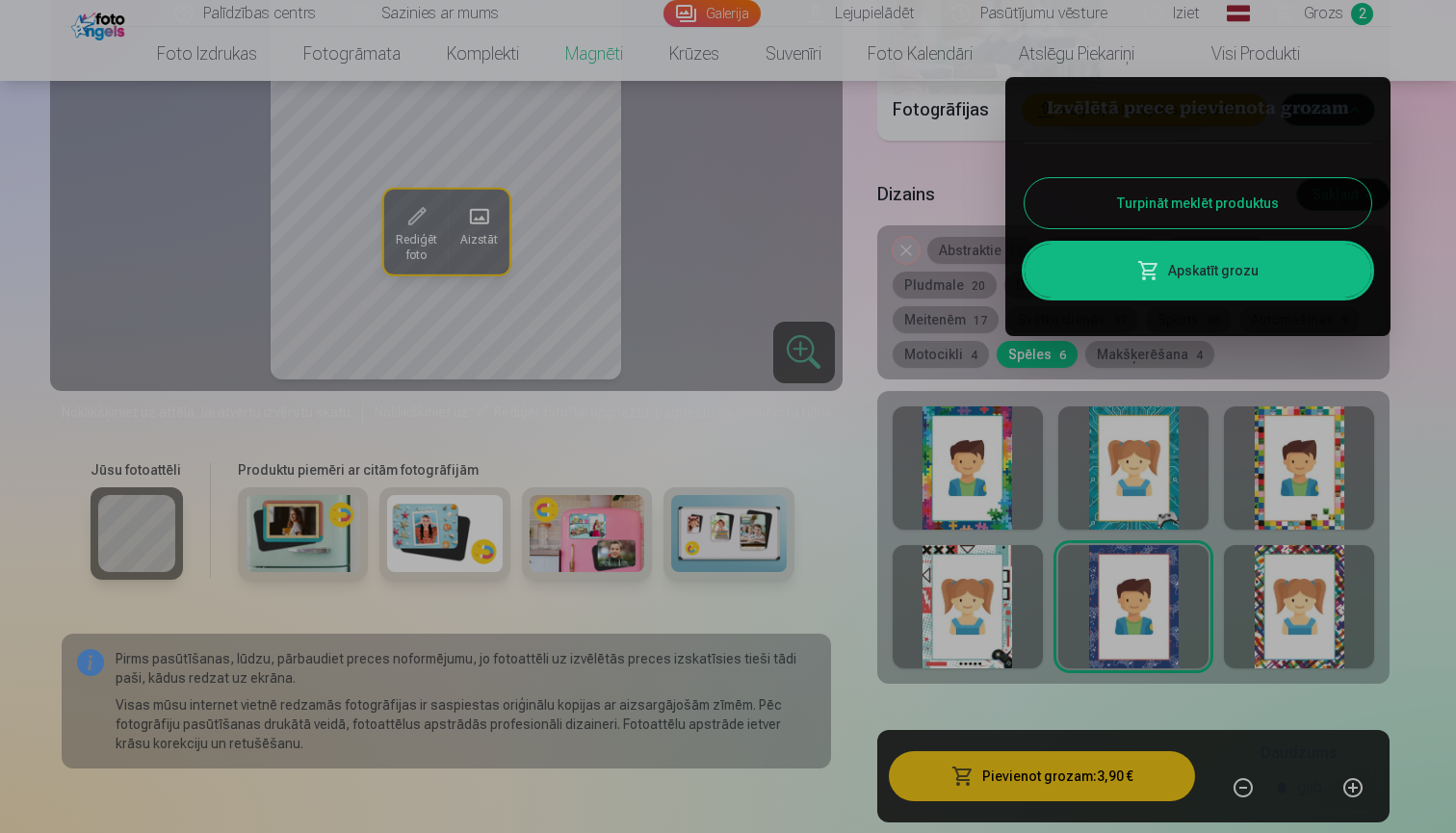
click at [1267, 198] on button "Turpināt meklēt produktus" at bounding box center [1198, 204] width 347 height 50
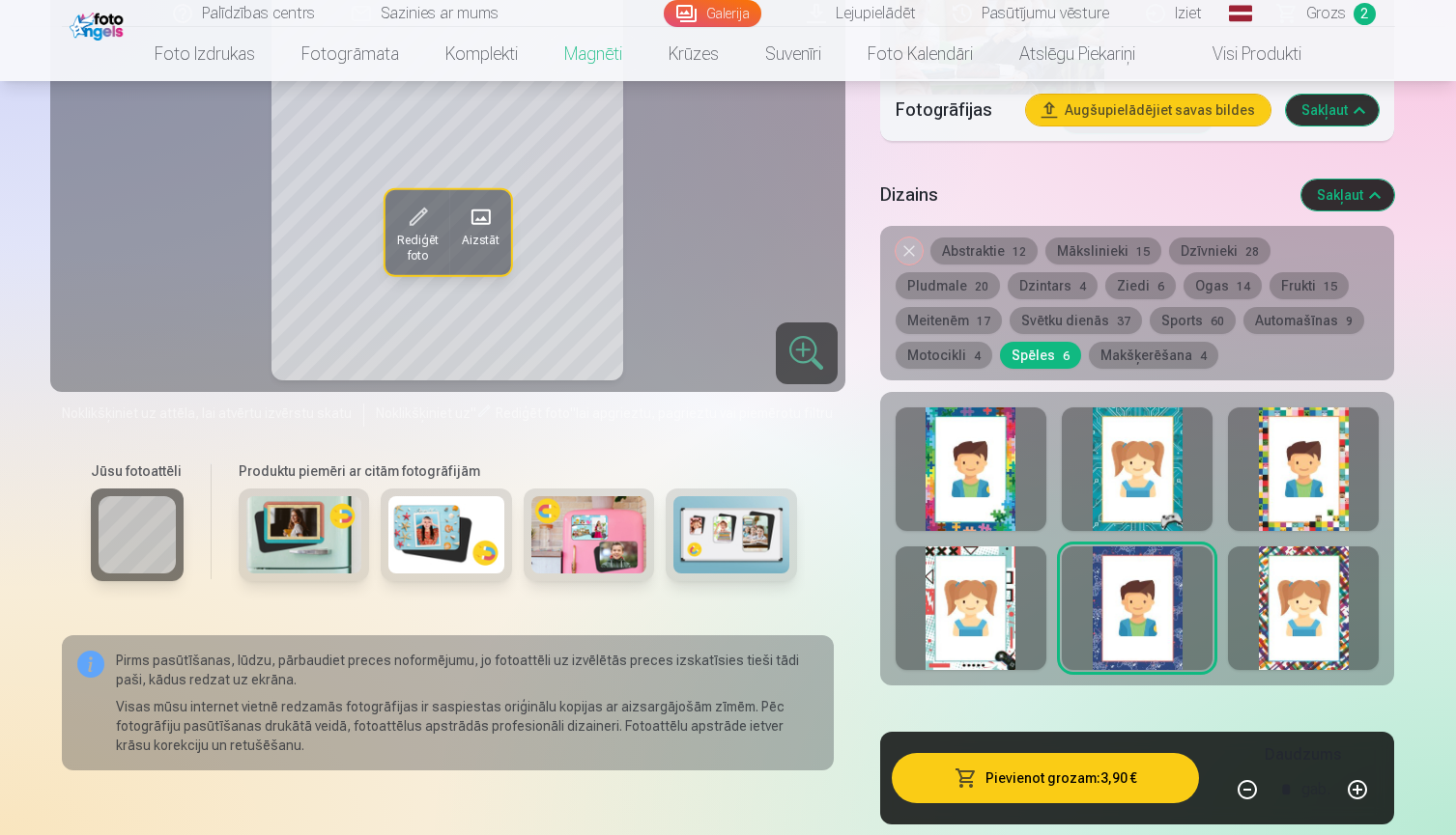
click at [1230, 246] on button "Dzīvnieki 28" at bounding box center [1220, 251] width 101 height 27
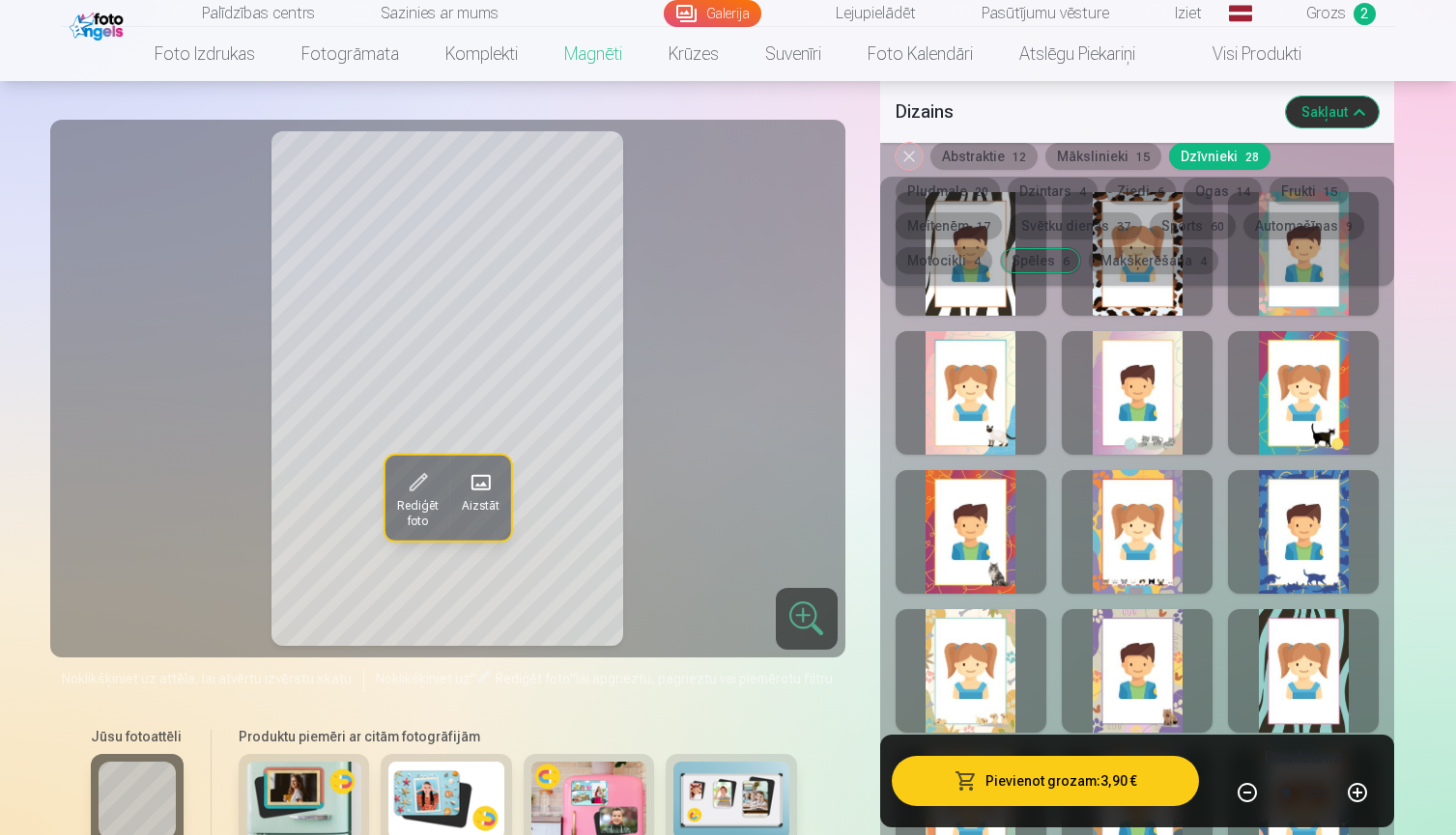
scroll to position [3405, 0]
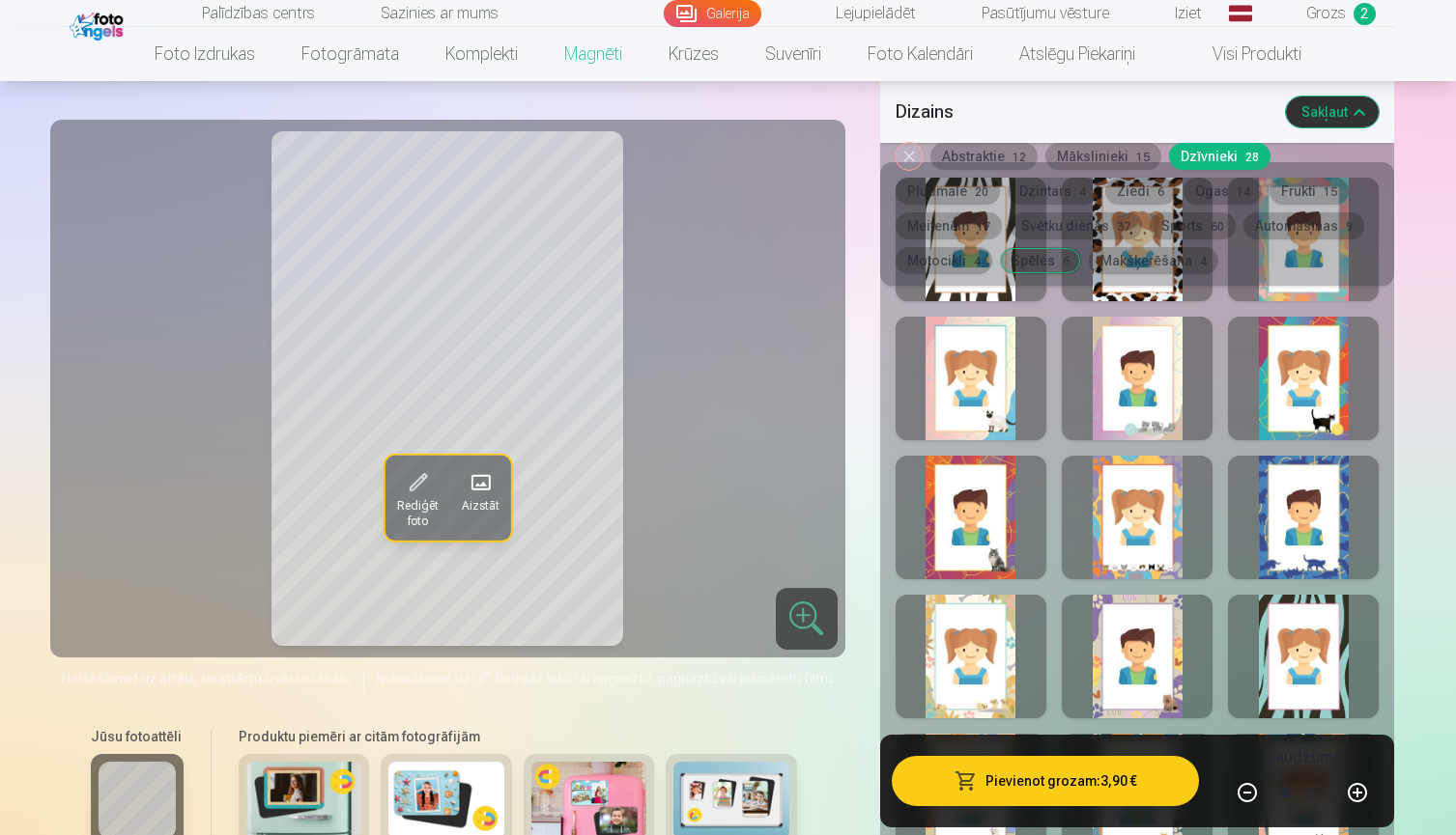
click at [1312, 410] on div at bounding box center [1302, 378] width 151 height 123
click at [1306, 524] on div at bounding box center [1302, 517] width 151 height 123
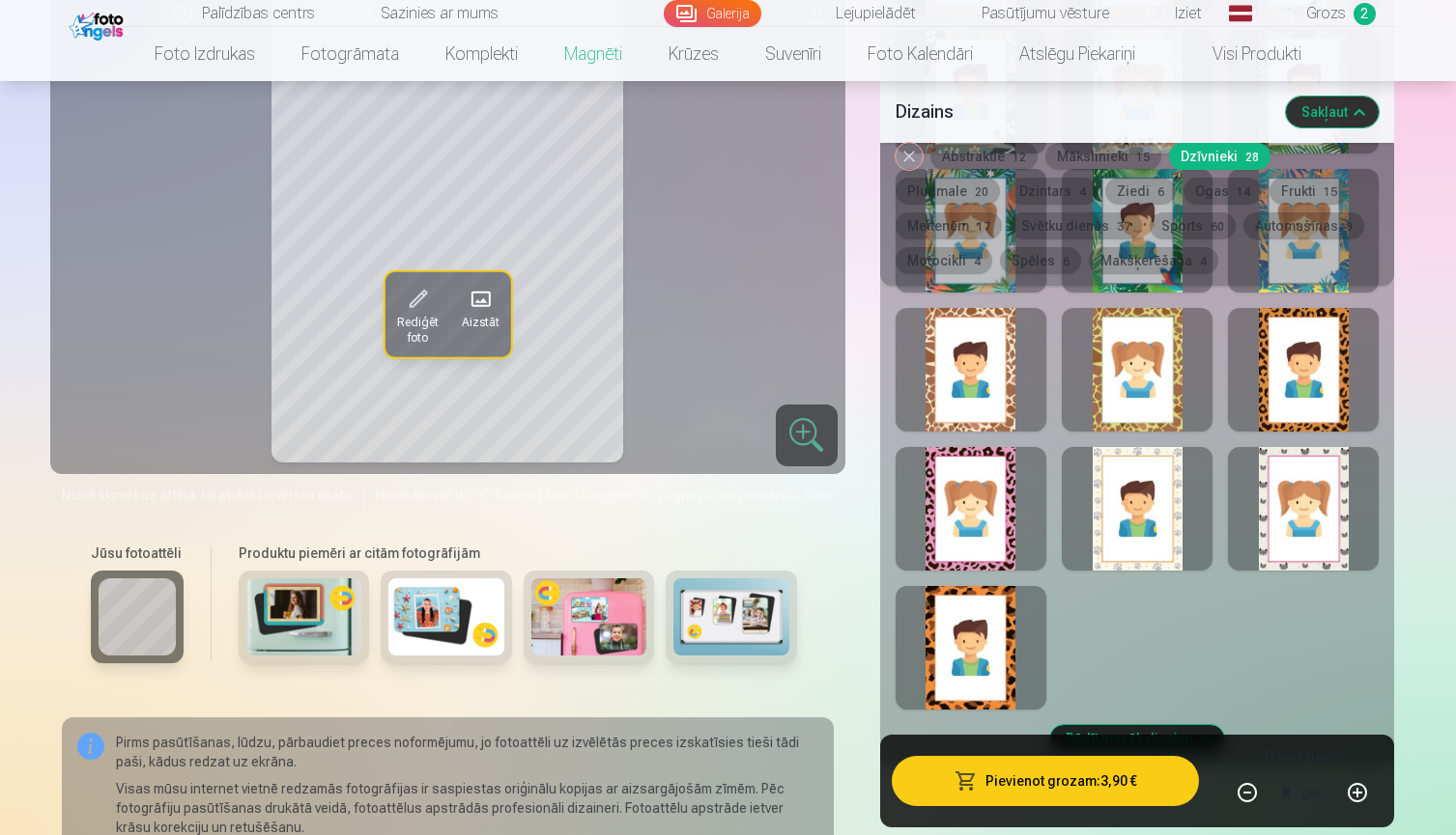
scroll to position [4253, 0]
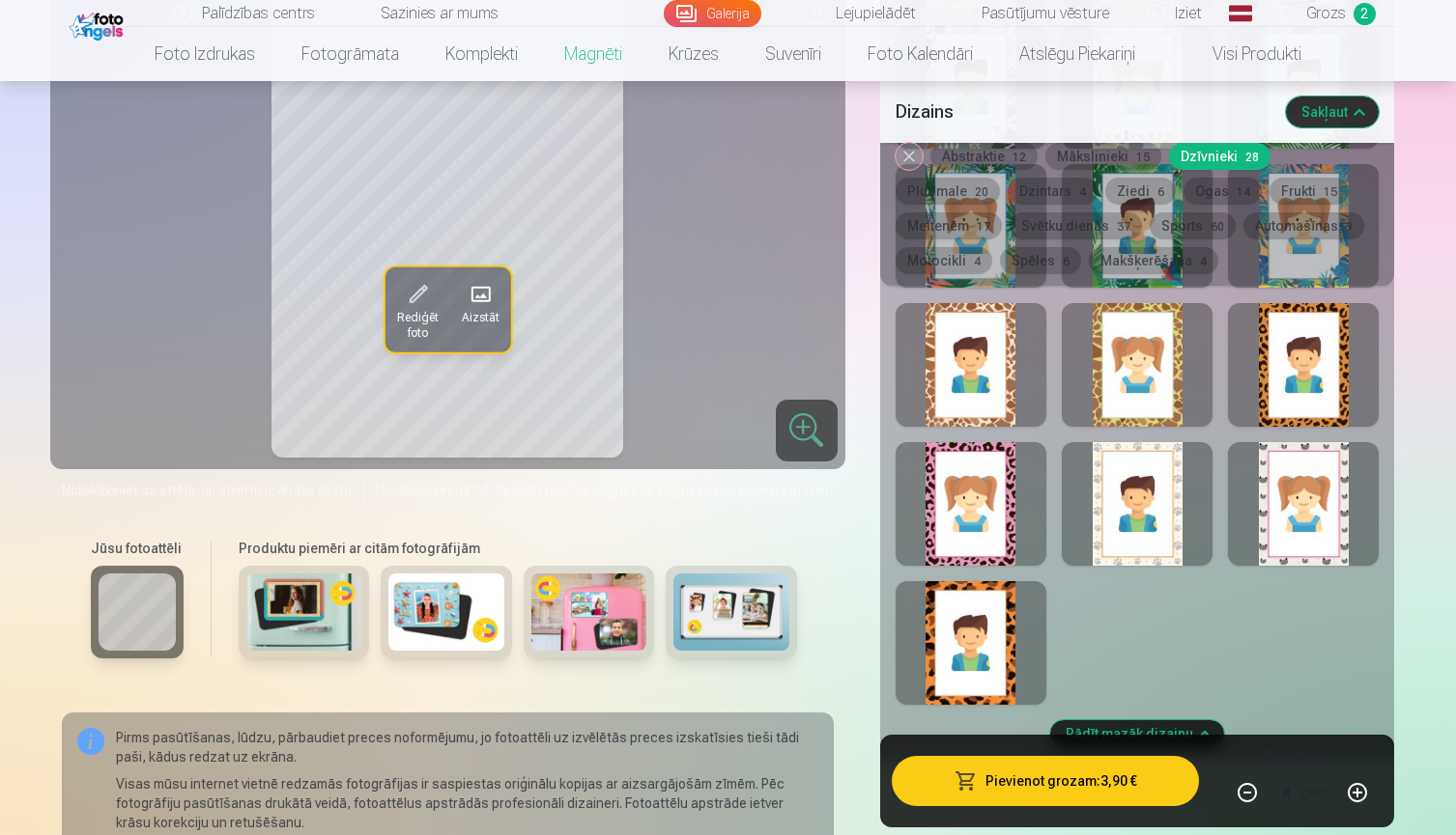
click at [1284, 543] on div at bounding box center [1302, 504] width 151 height 123
click at [1140, 544] on div at bounding box center [1137, 504] width 151 height 123
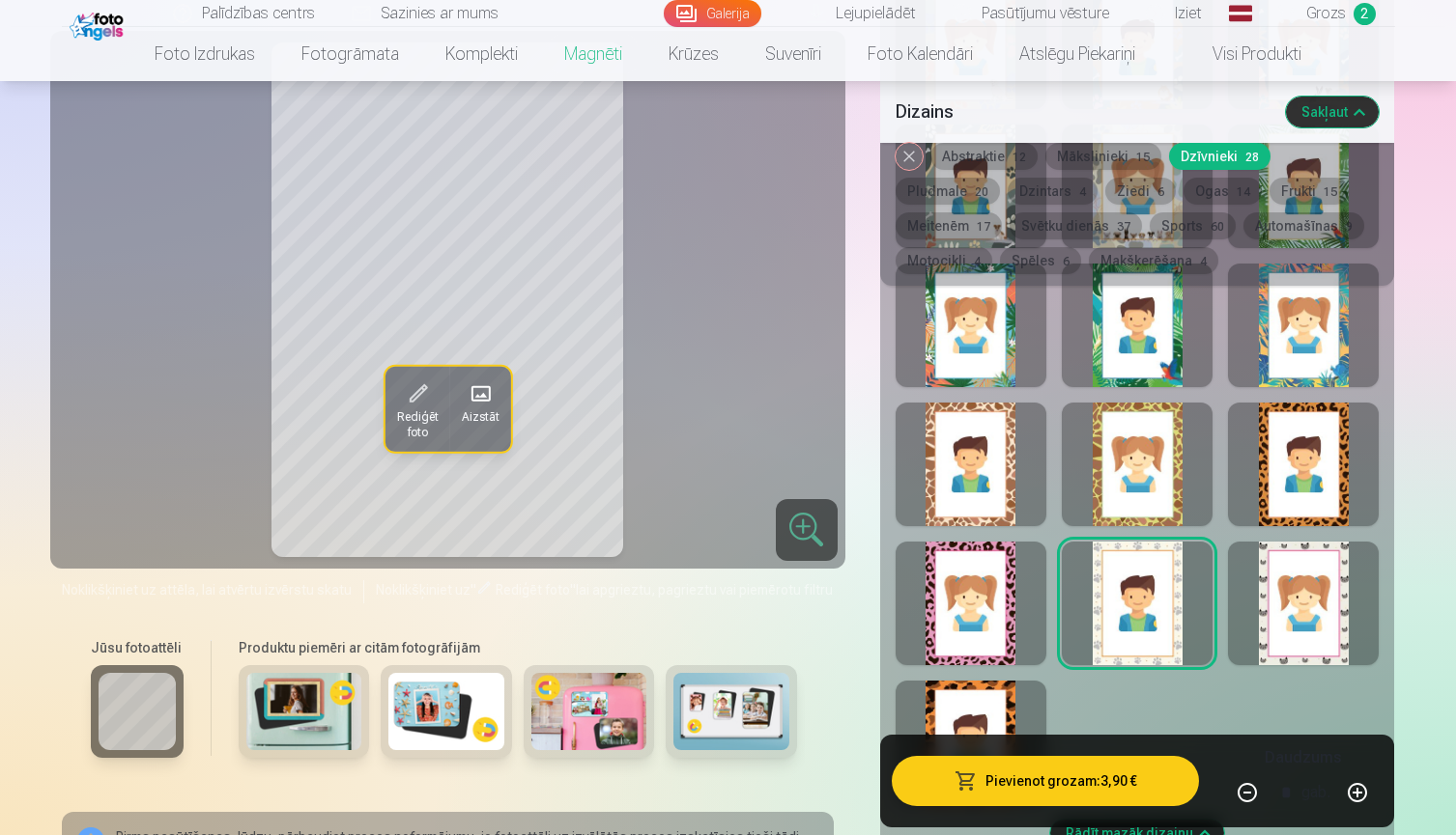
scroll to position [4144, 0]
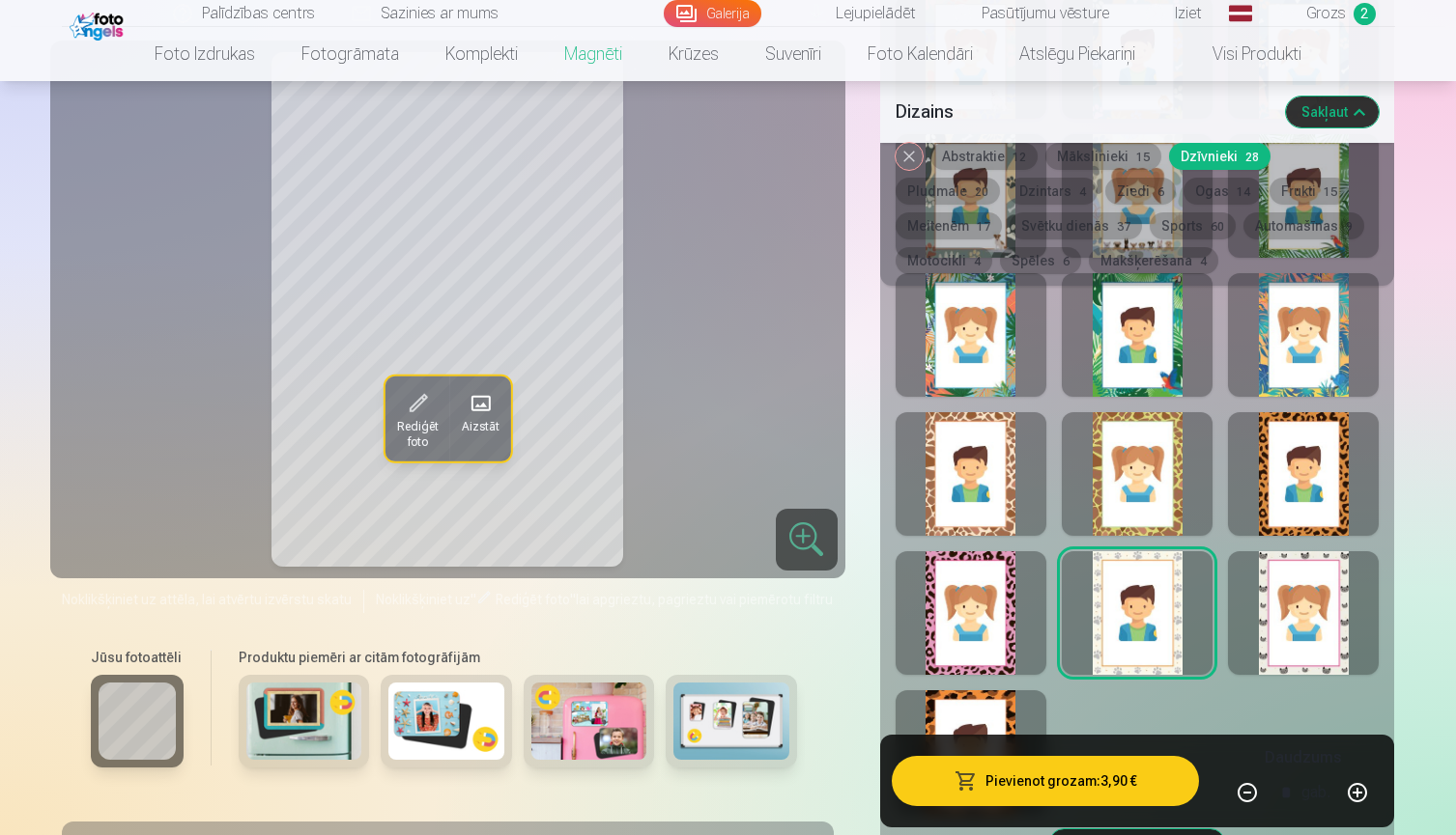
click at [1302, 591] on div at bounding box center [1302, 612] width 151 height 123
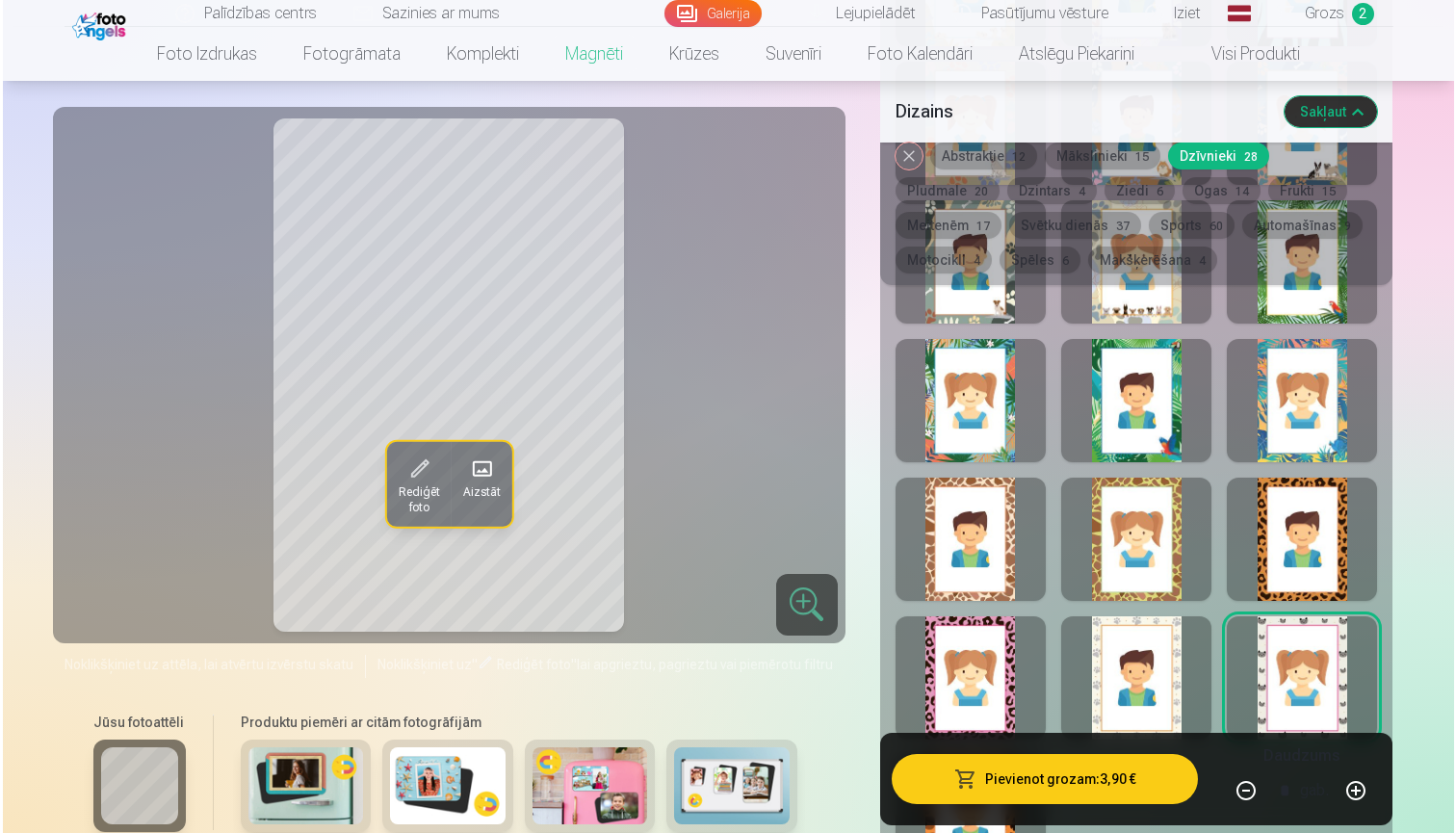
scroll to position [4053, 0]
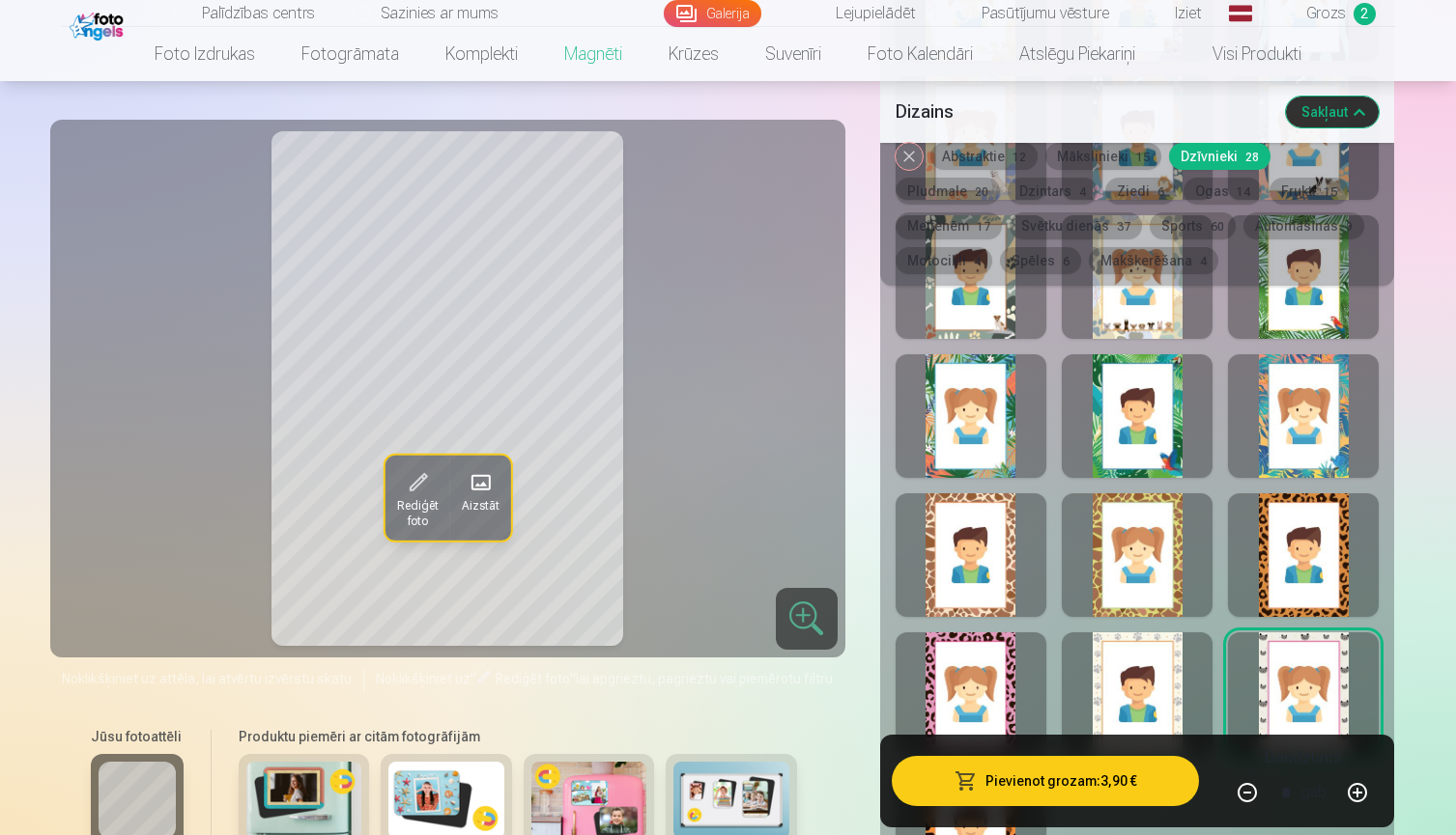
click at [1035, 783] on button "Pievienot grozam : 3,90 €" at bounding box center [1046, 782] width 308 height 51
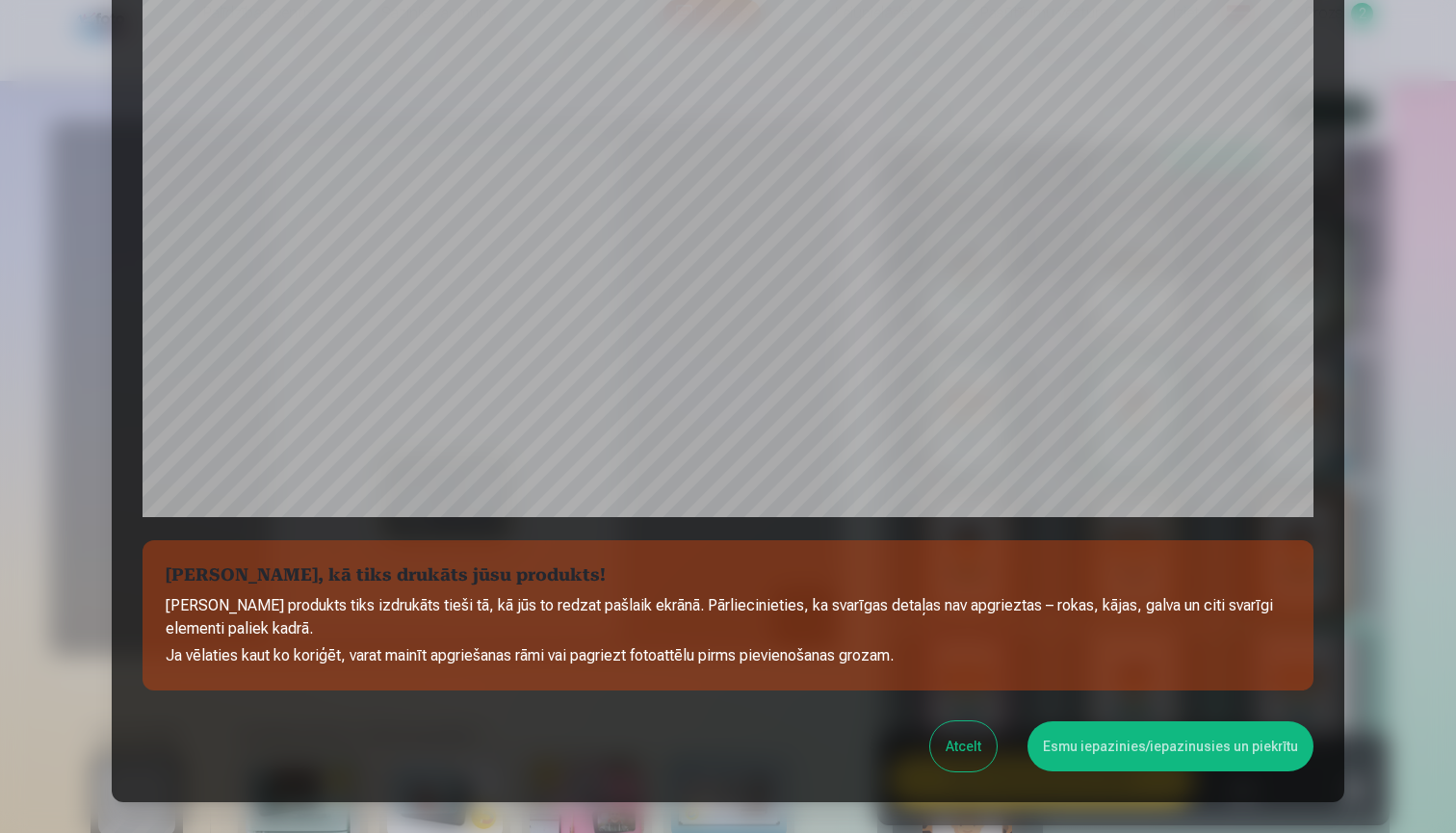
scroll to position [554, 0]
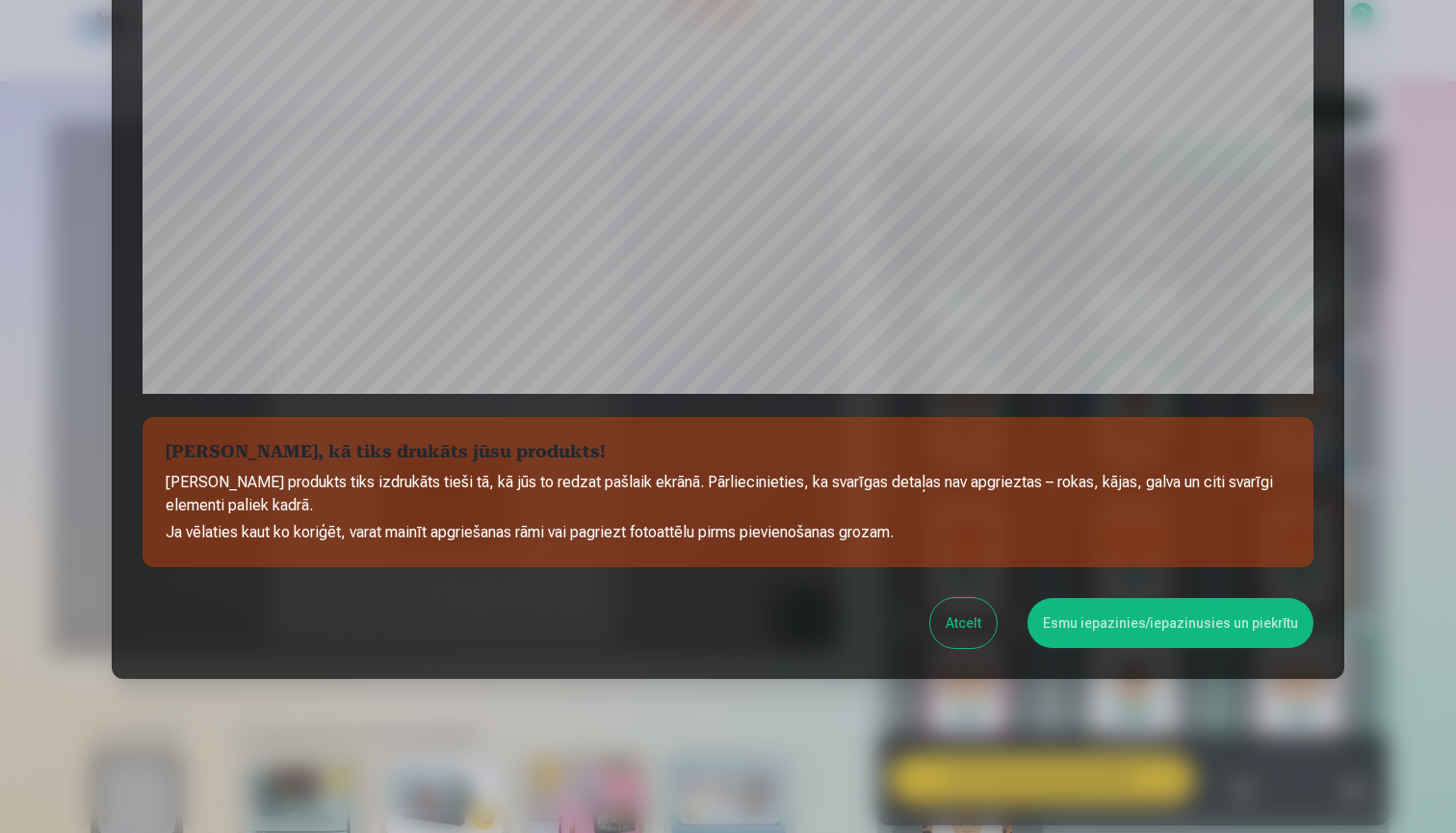
click at [971, 626] on button "Atcelt" at bounding box center [963, 624] width 67 height 50
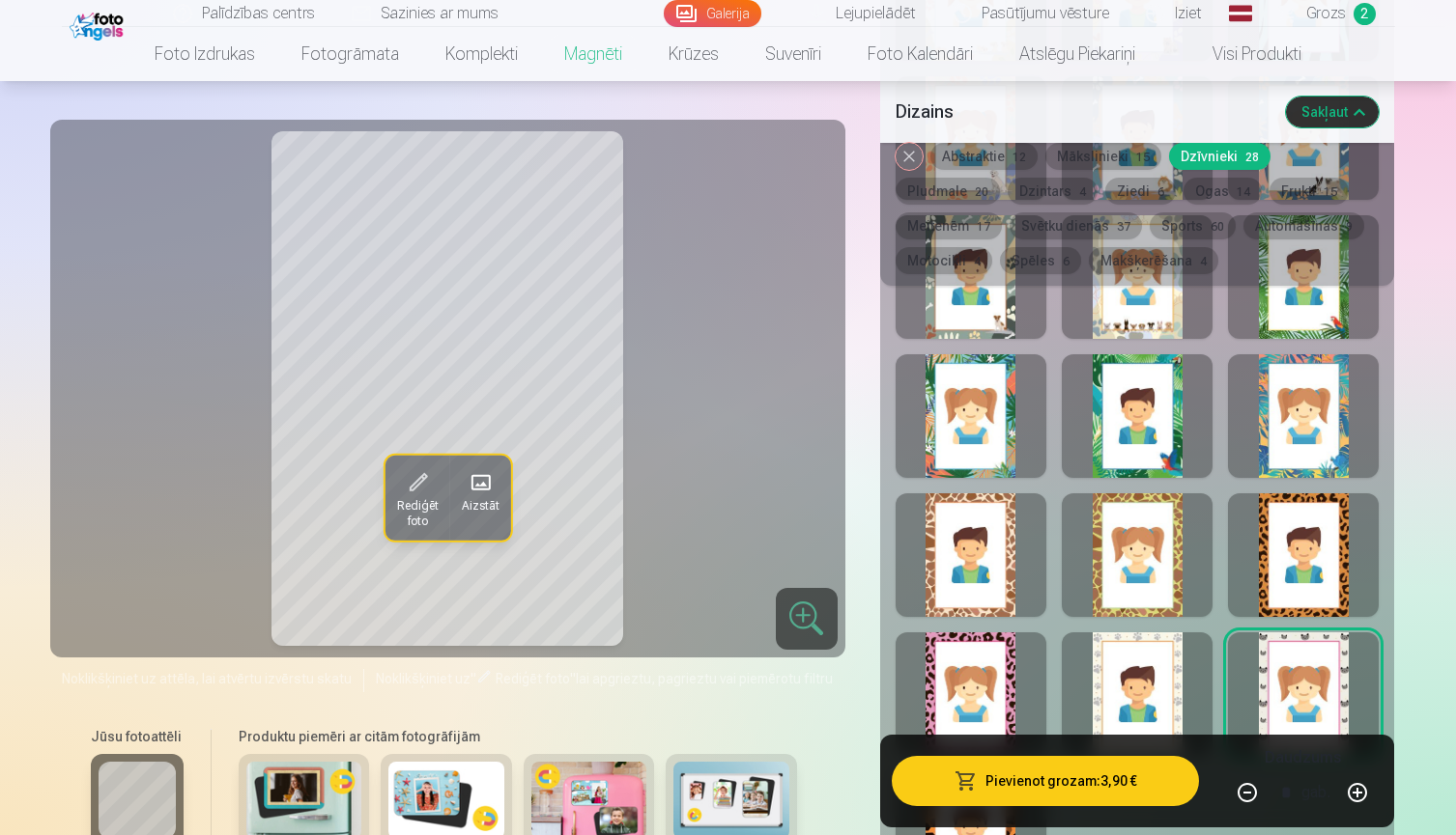
click at [408, 492] on span at bounding box center [417, 483] width 31 height 31
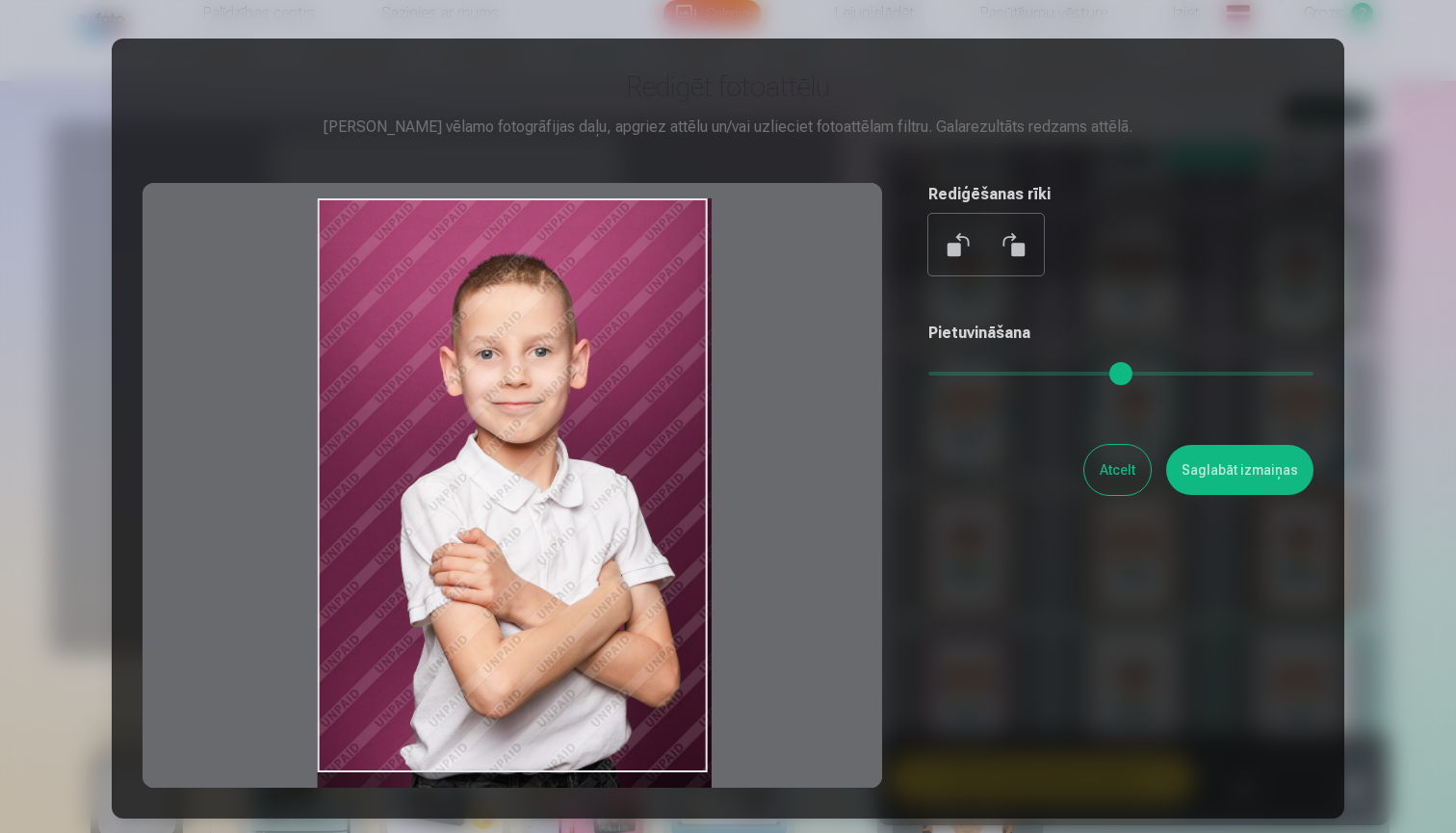
drag, startPoint x: 583, startPoint y: 326, endPoint x: 586, endPoint y: 460, distance: 134.0
click at [586, 460] on div at bounding box center [512, 486] width 740 height 605
click at [1253, 479] on button "Saglabāt izmaiņas" at bounding box center [1240, 470] width 147 height 50
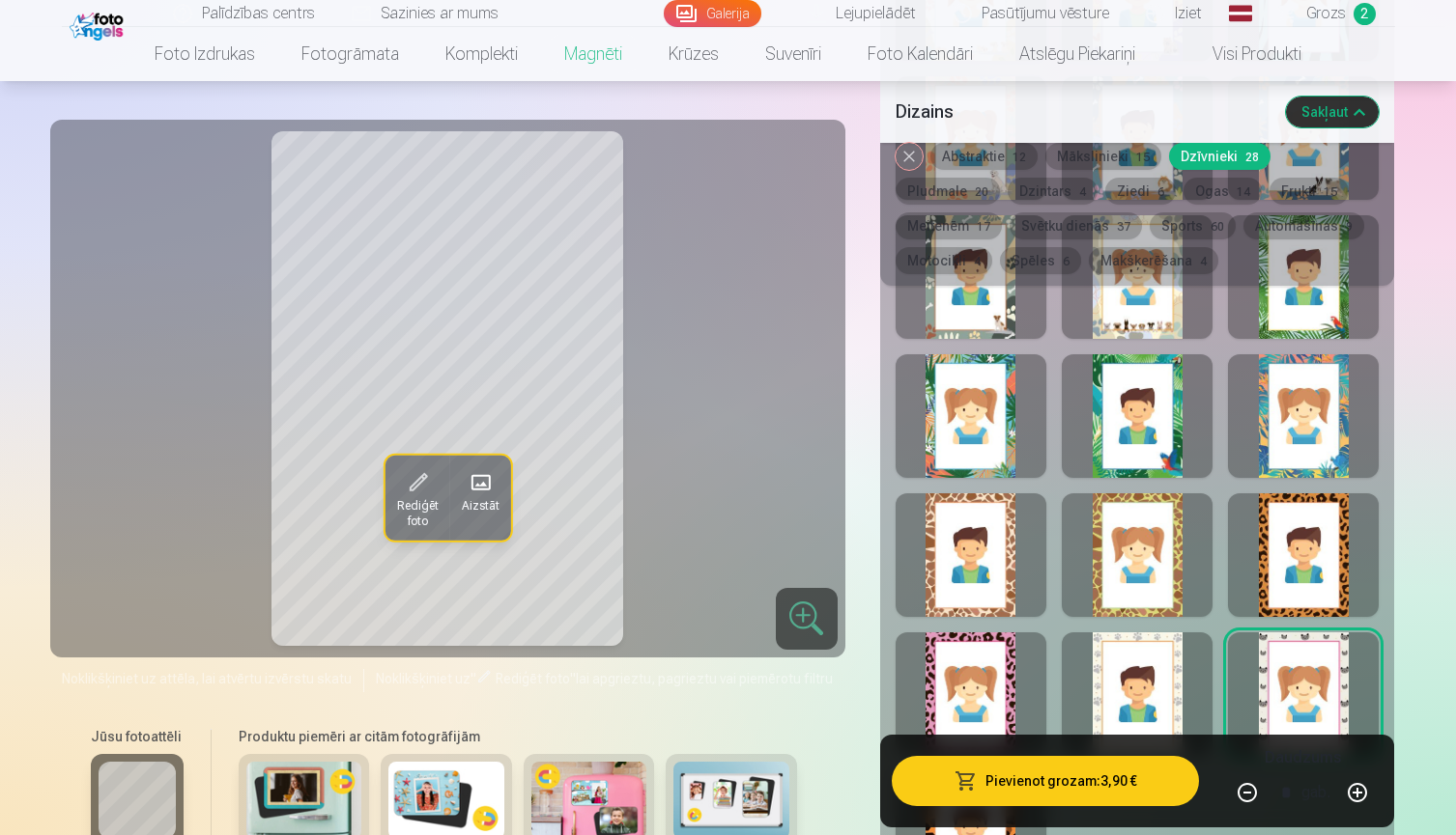
click at [1079, 785] on button "Pievienot grozam : 3,90 €" at bounding box center [1046, 782] width 308 height 51
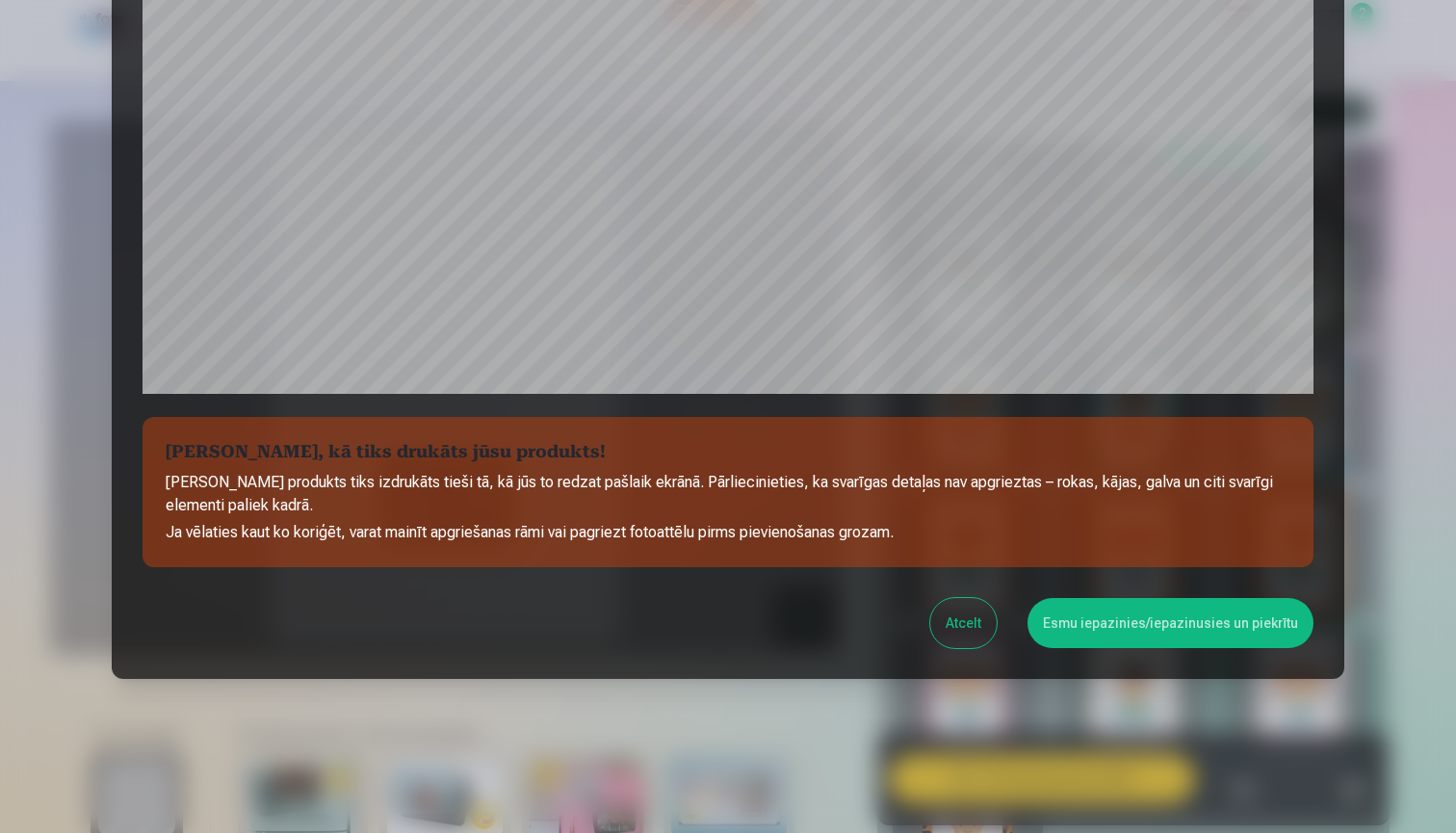
click at [1167, 626] on button "Esmu iepazinies/iepazinusies un piekrītu" at bounding box center [1170, 624] width 286 height 50
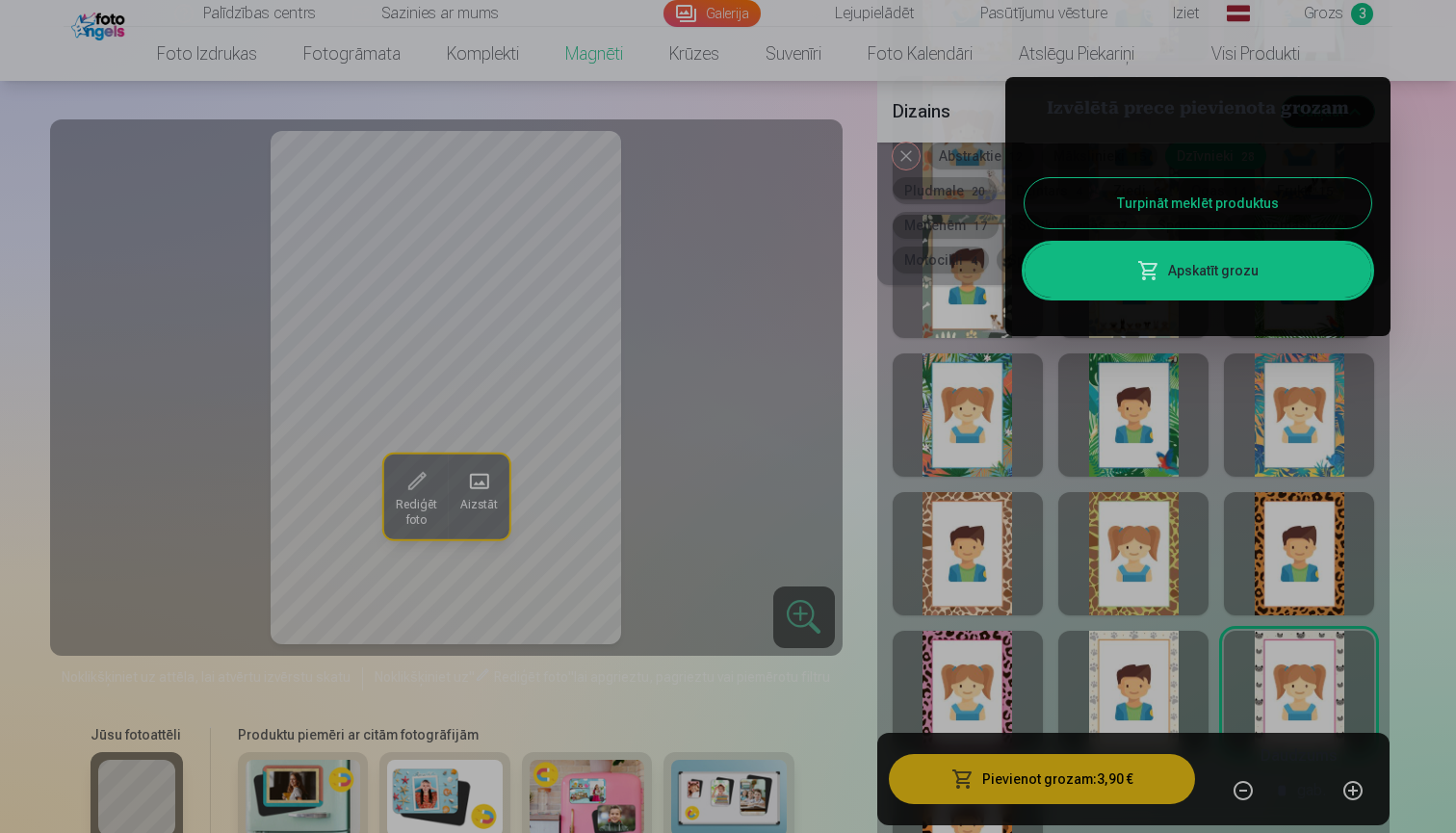
click at [1249, 202] on button "Turpināt meklēt produktus" at bounding box center [1198, 204] width 347 height 50
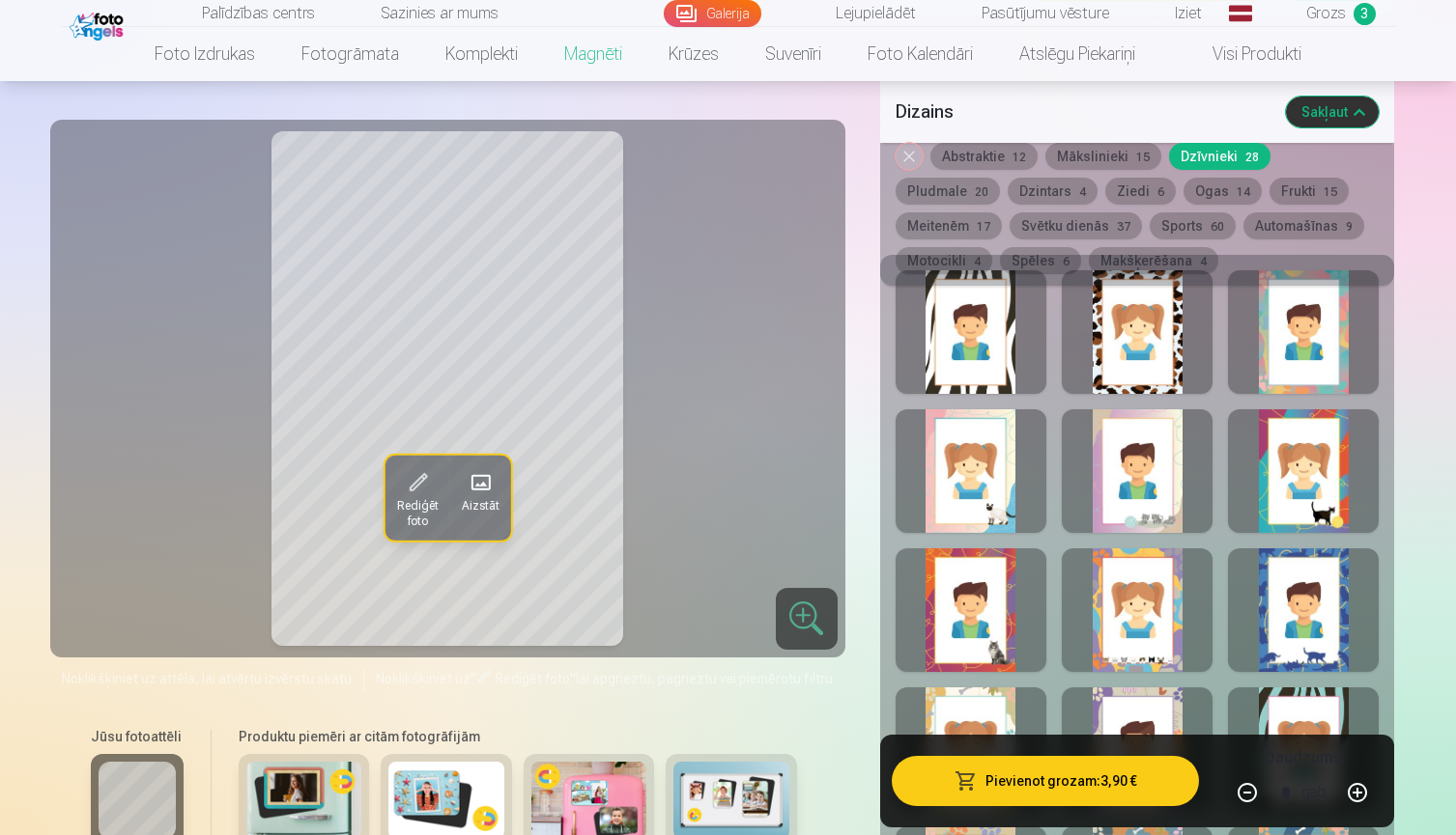
scroll to position [3308, 0]
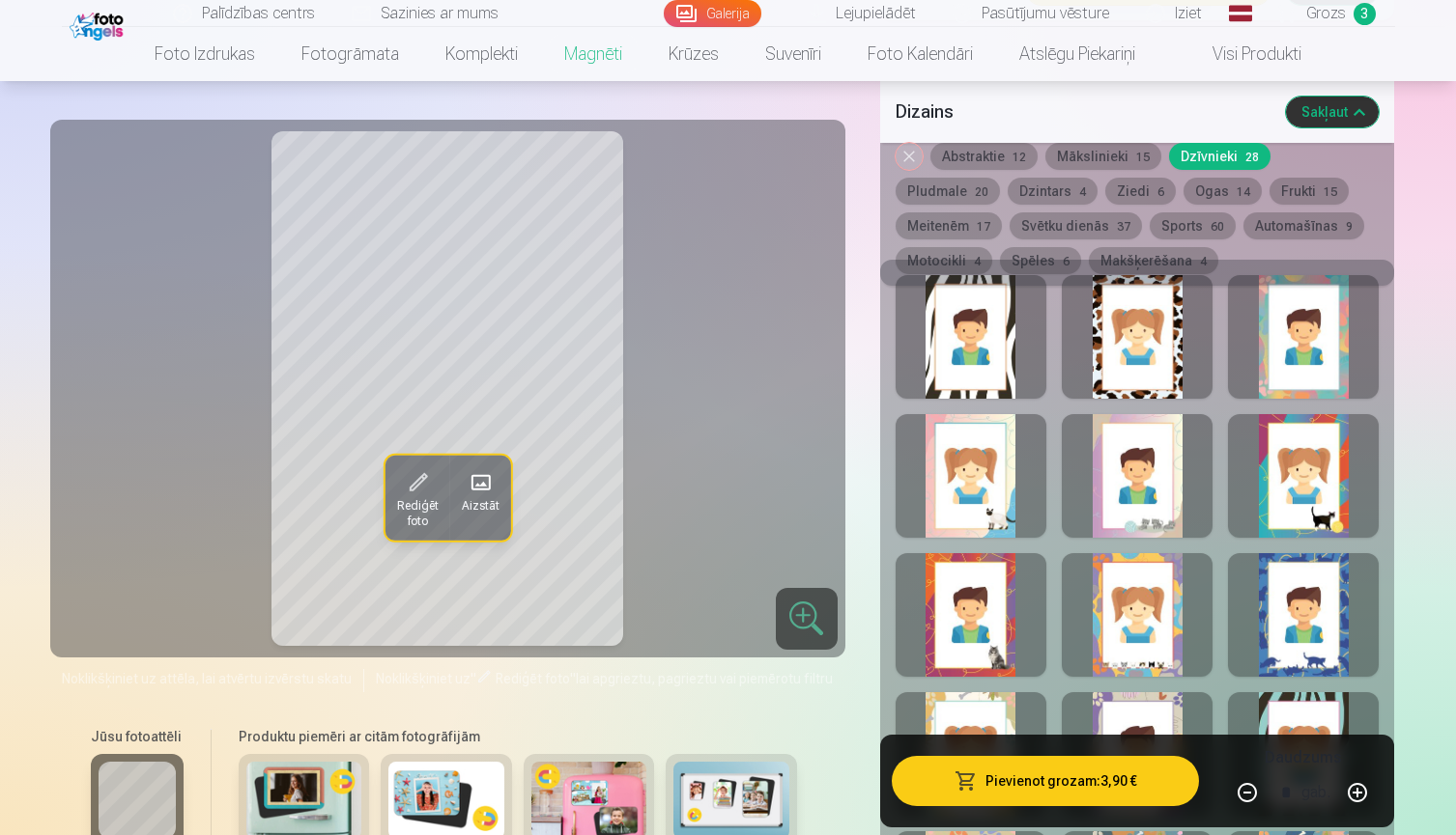
click at [1000, 262] on button "Spēles 6" at bounding box center [1040, 261] width 81 height 27
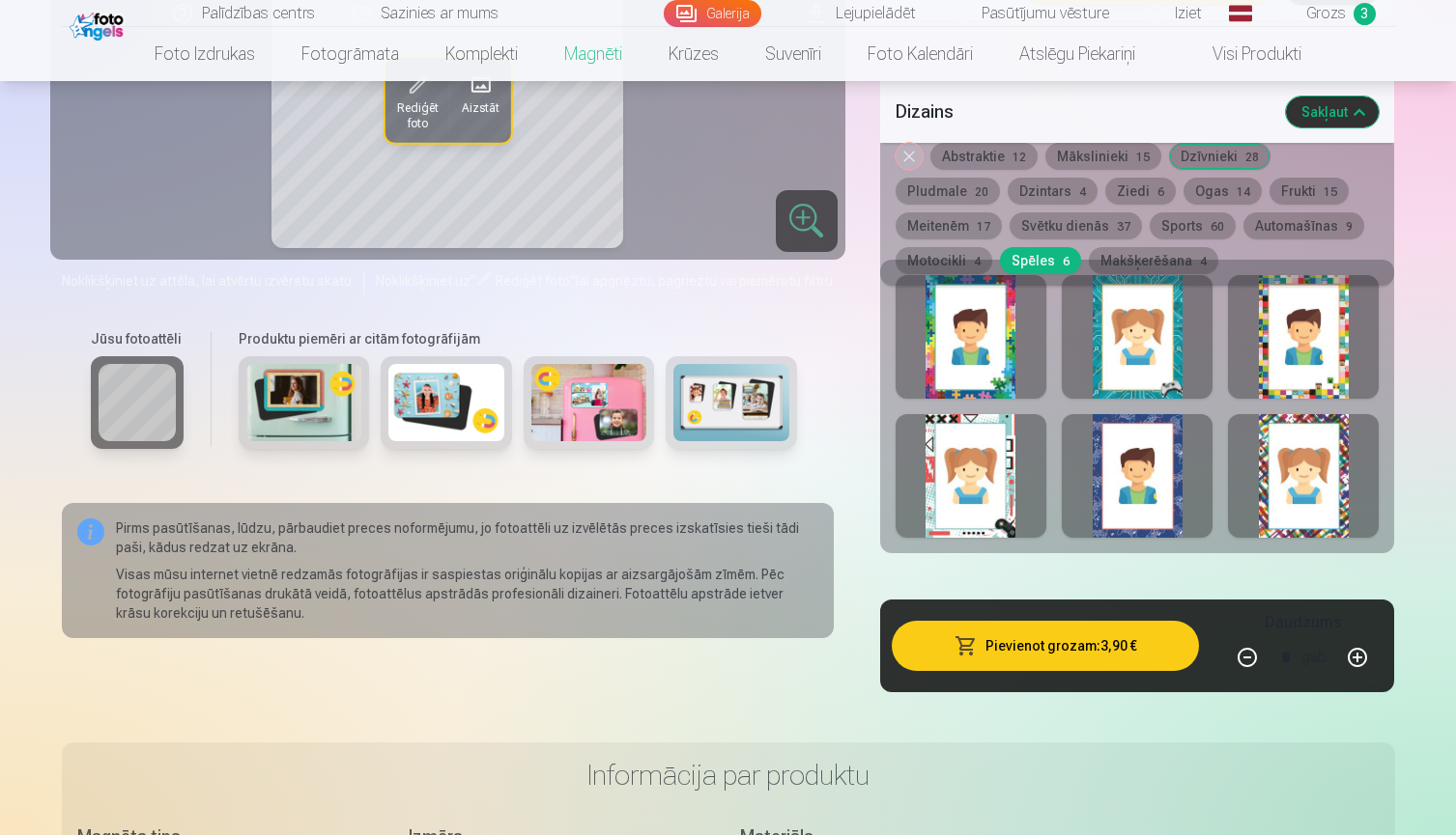
click at [1088, 259] on button "Makšķerēšana 4" at bounding box center [1153, 261] width 129 height 27
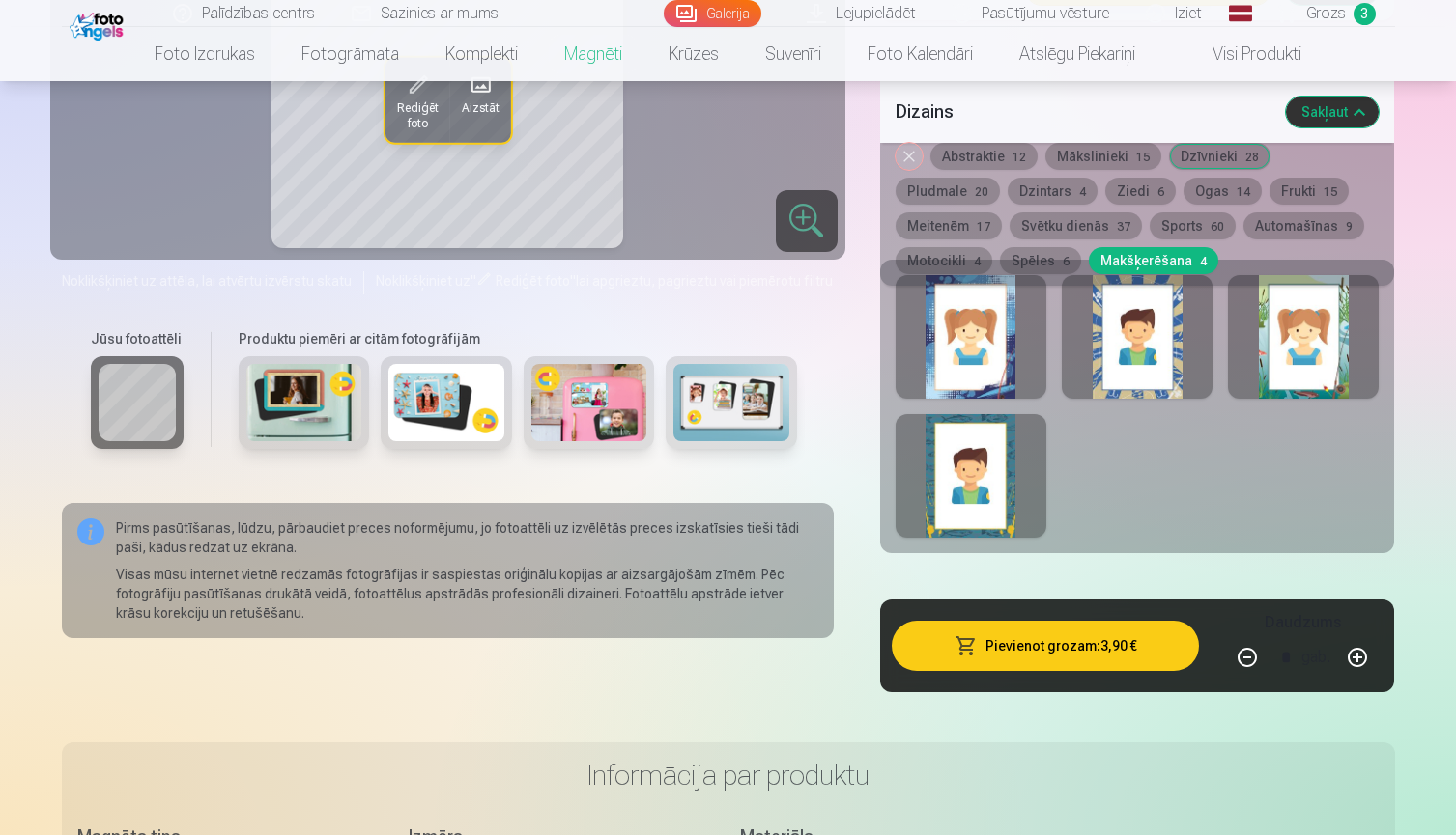
click at [1000, 359] on div at bounding box center [971, 336] width 151 height 123
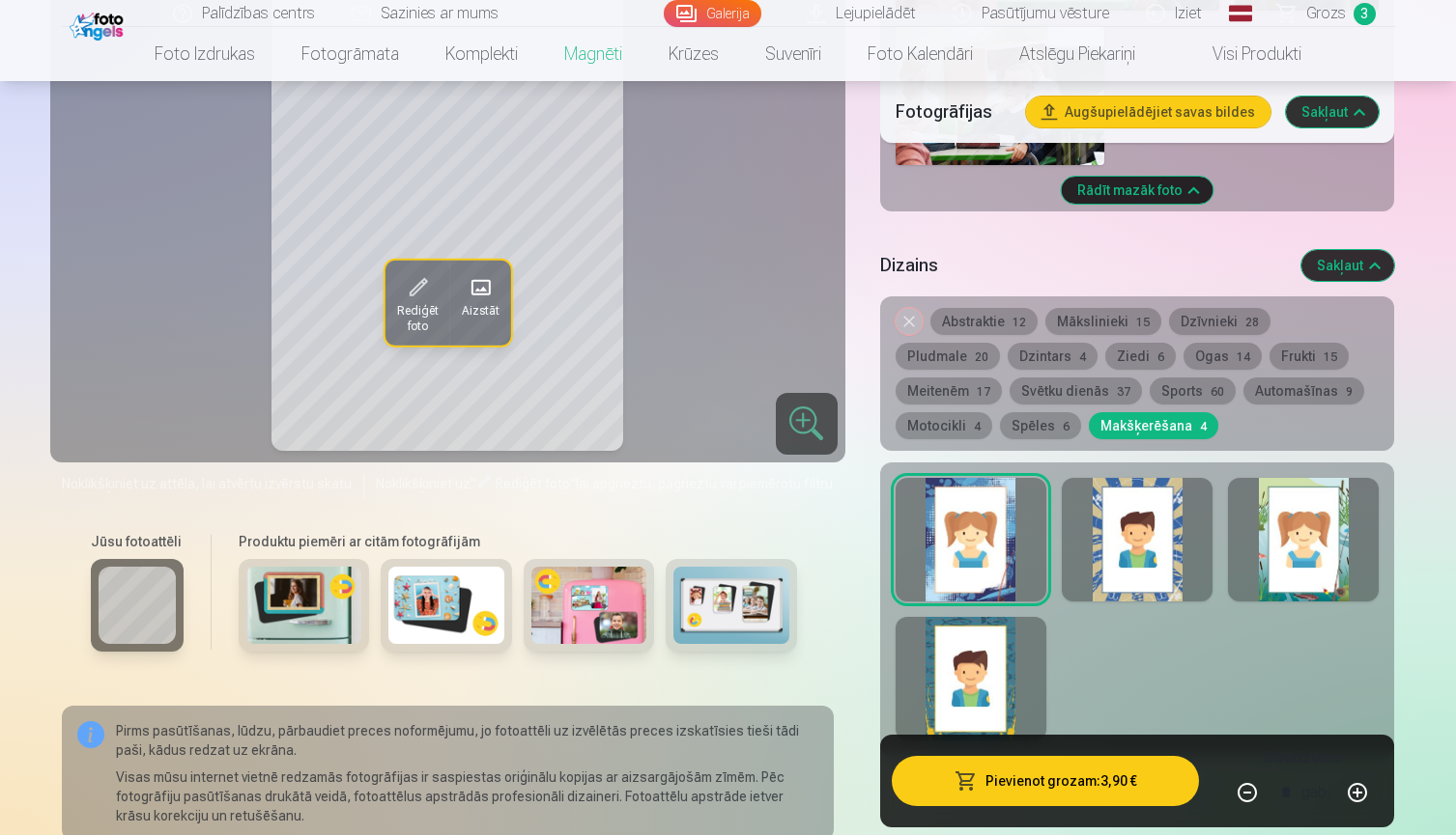
scroll to position [3118, 0]
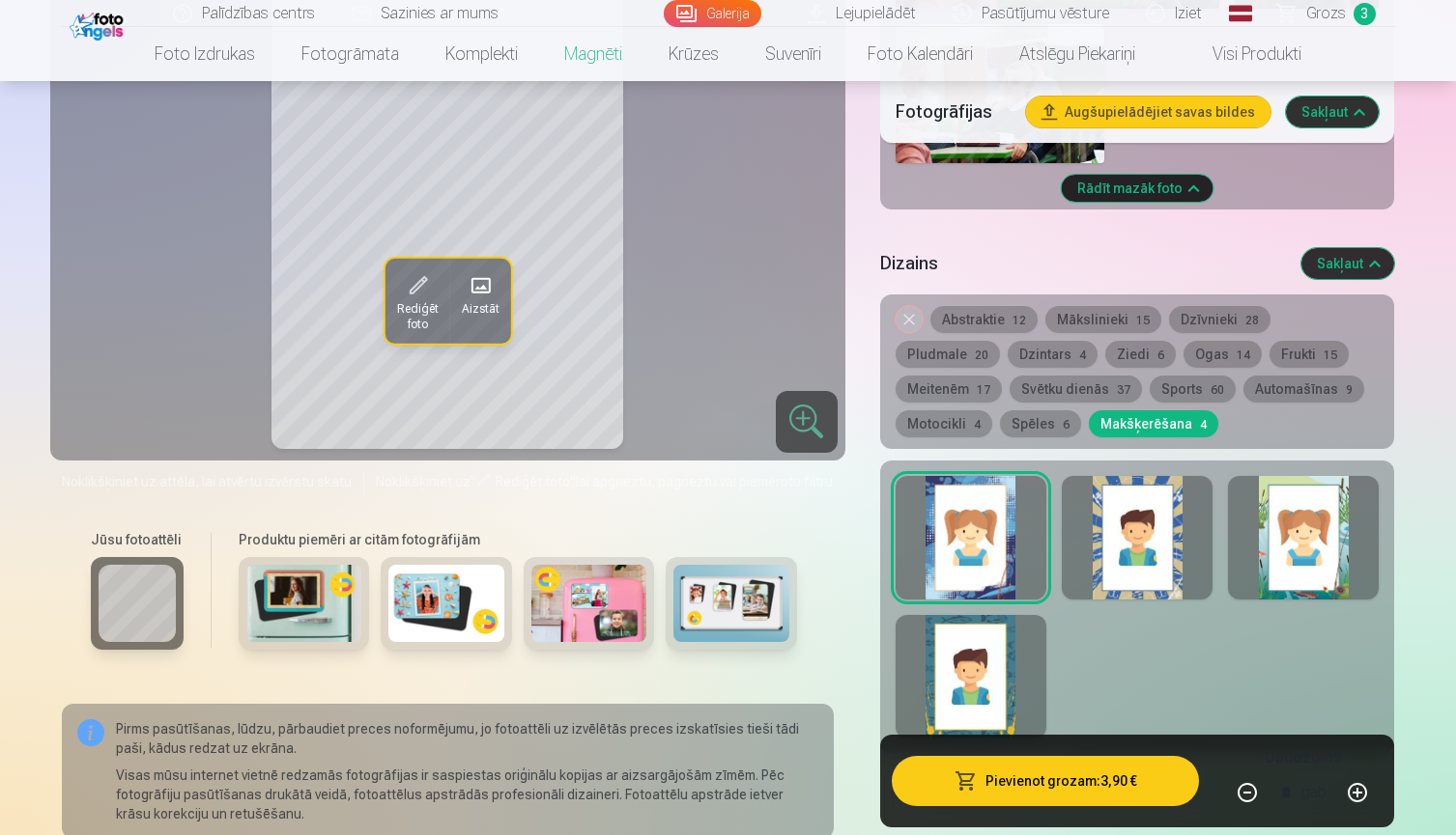
click at [1150, 389] on button "Sports 60" at bounding box center [1192, 389] width 86 height 27
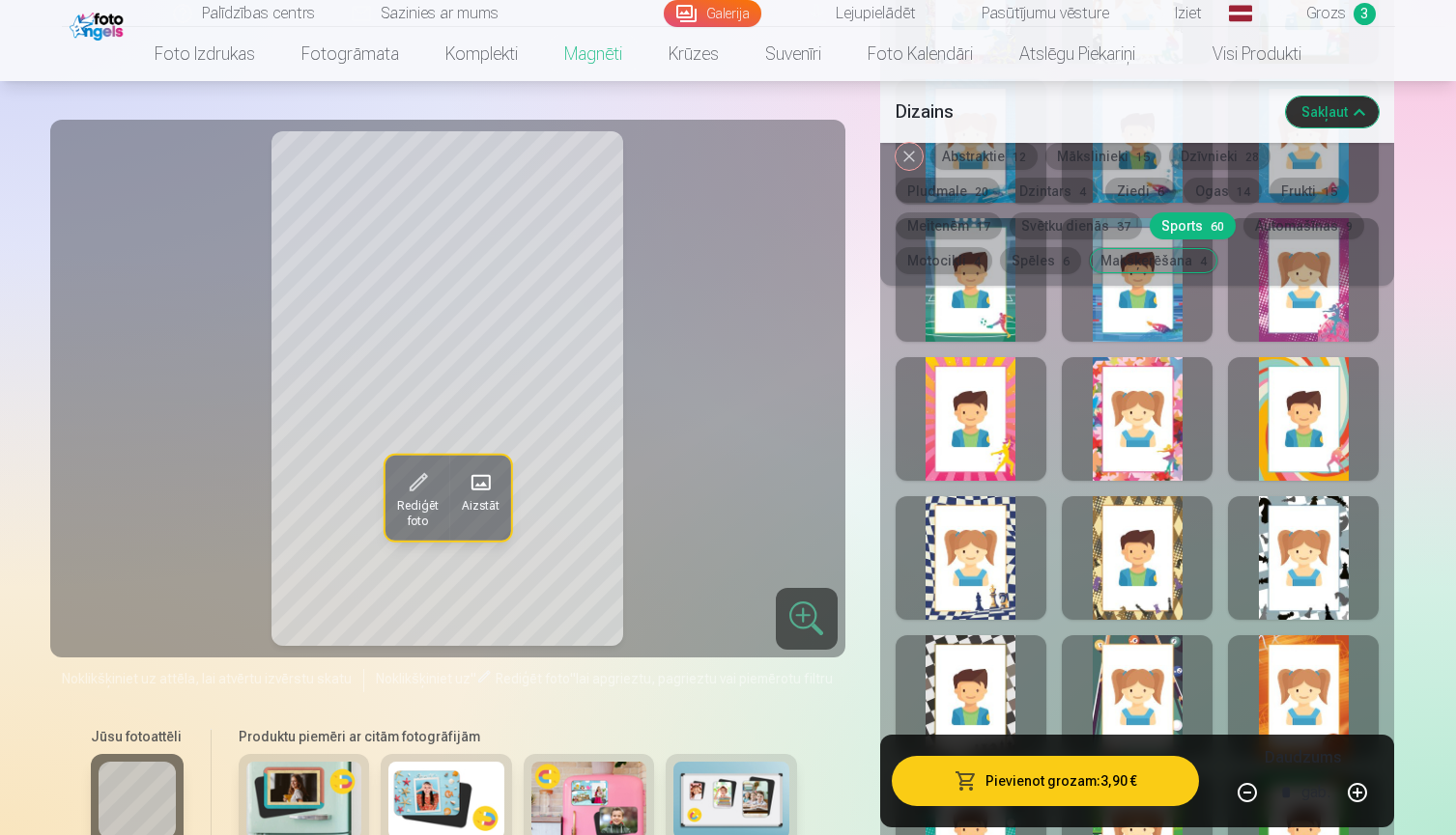
scroll to position [4898, 0]
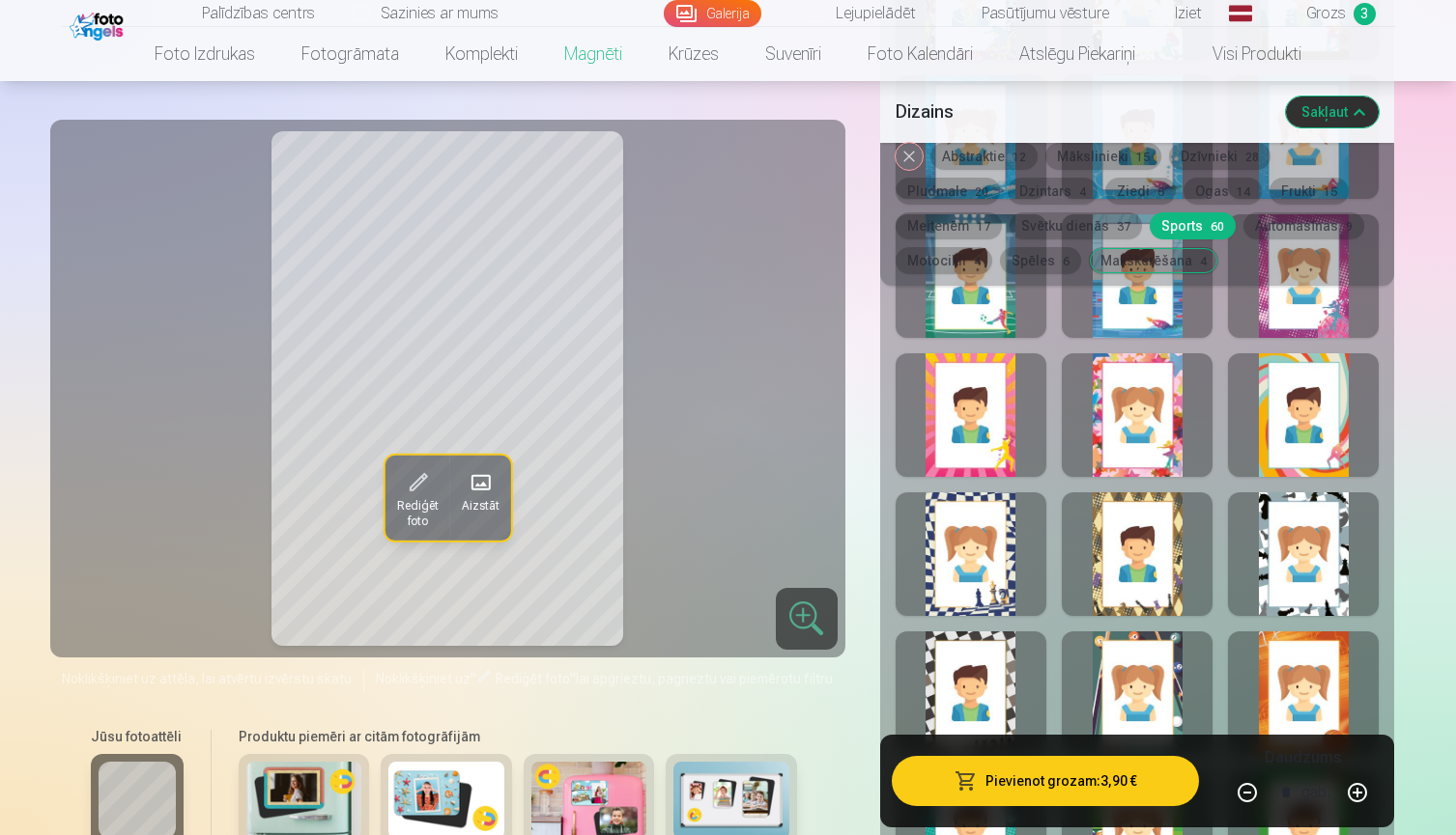
click at [986, 581] on div at bounding box center [971, 554] width 151 height 123
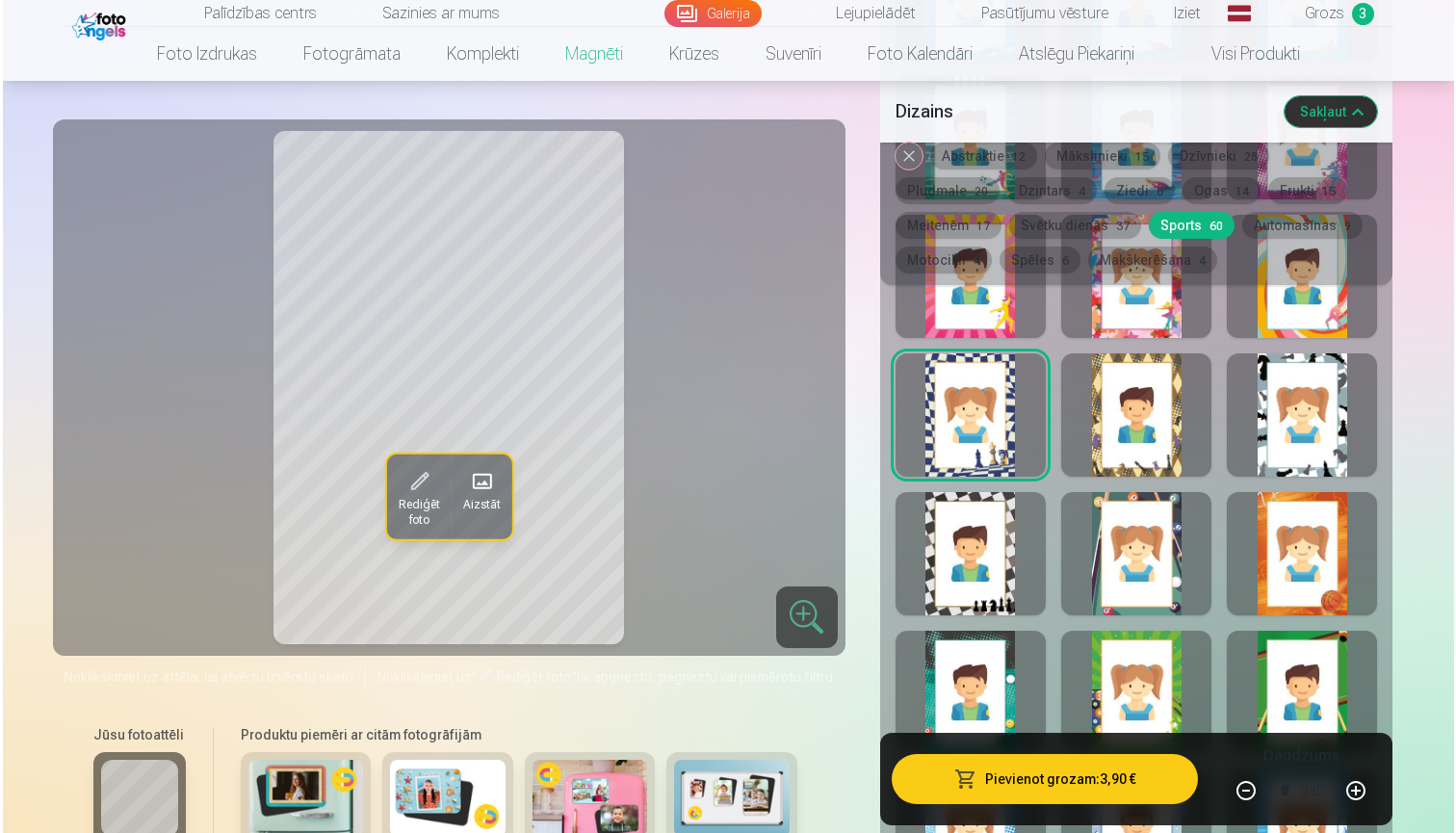
scroll to position [5038, 0]
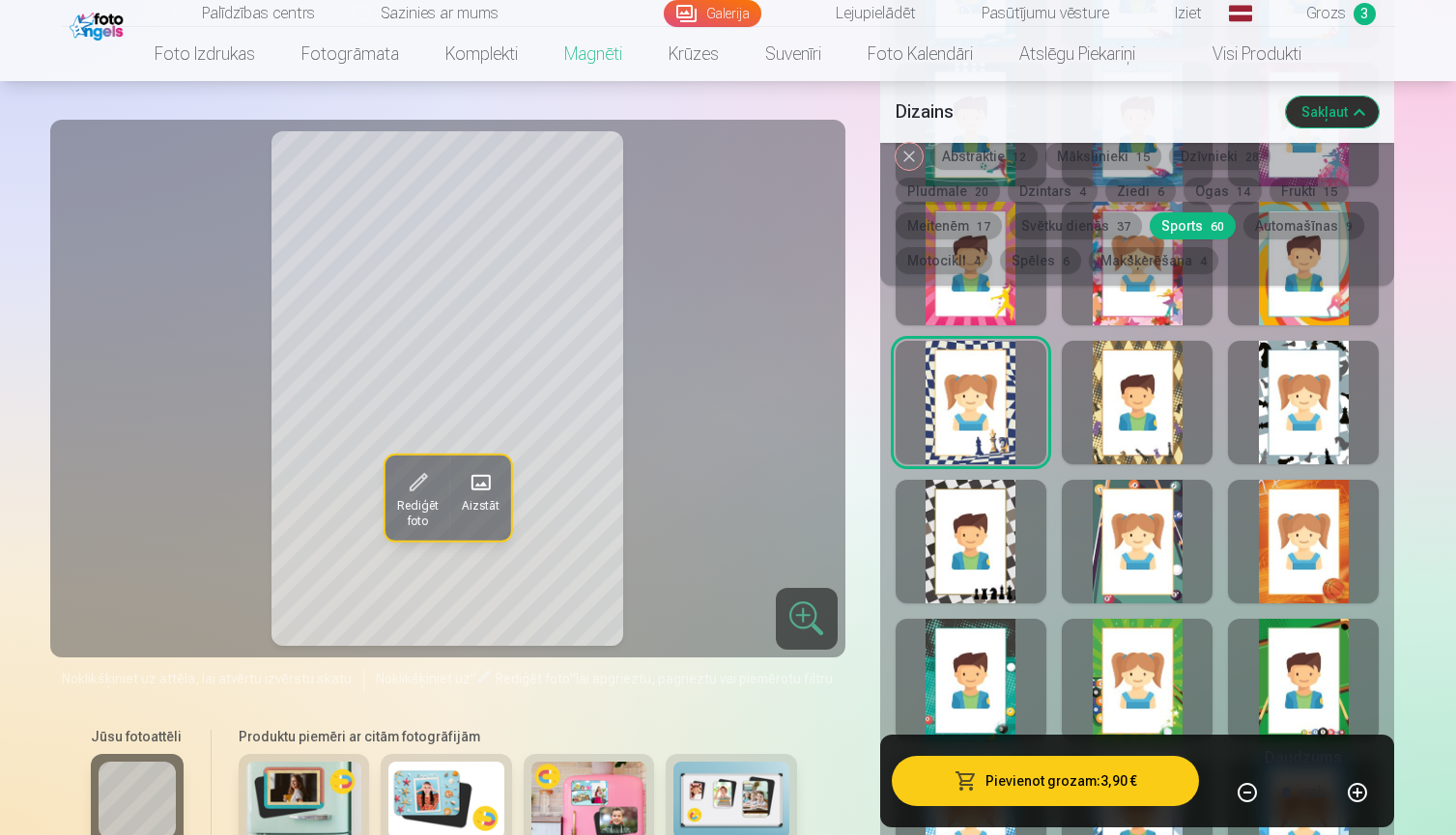
click at [1001, 575] on div at bounding box center [971, 541] width 151 height 123
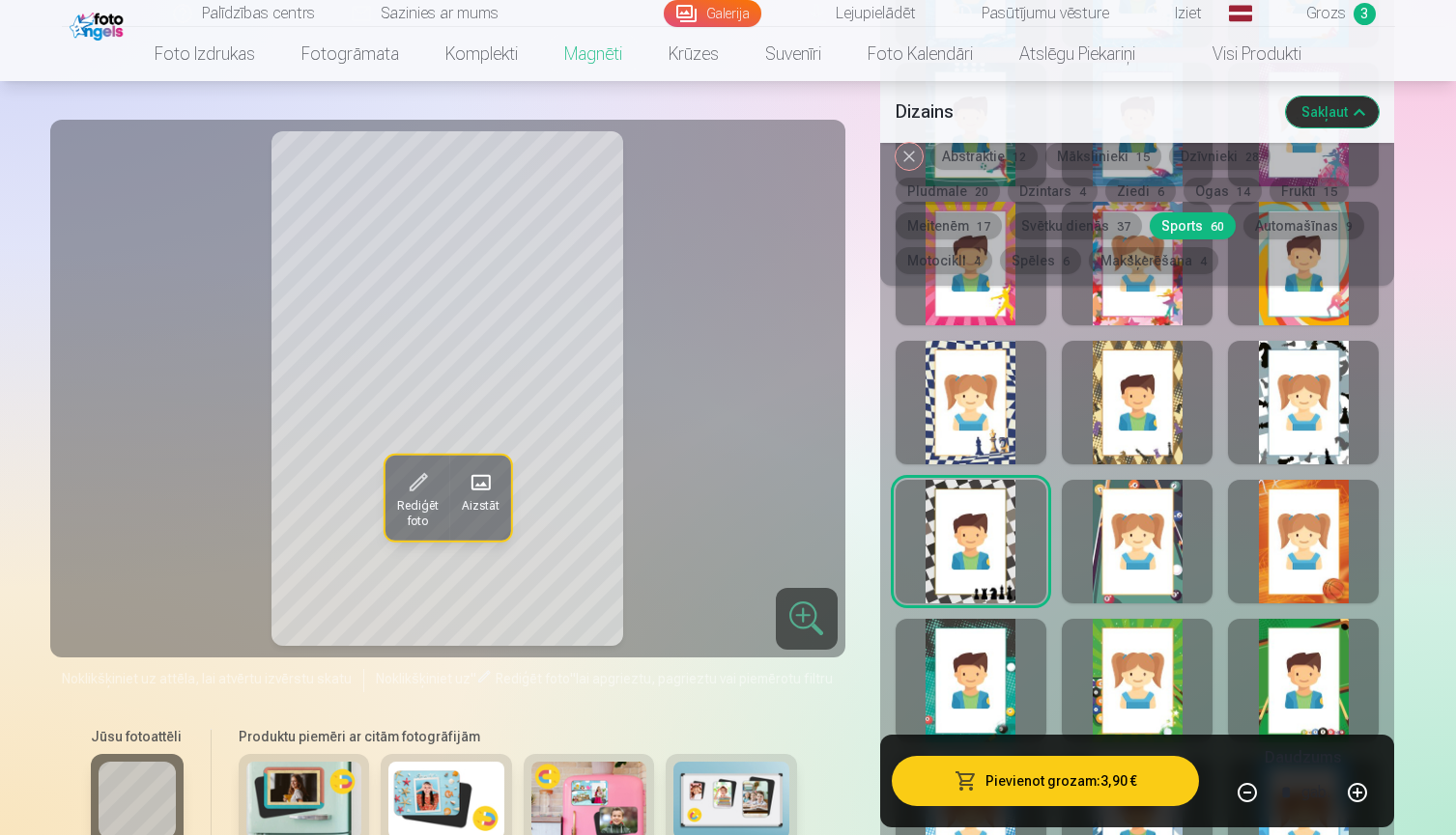
click at [1304, 390] on div at bounding box center [1302, 402] width 151 height 123
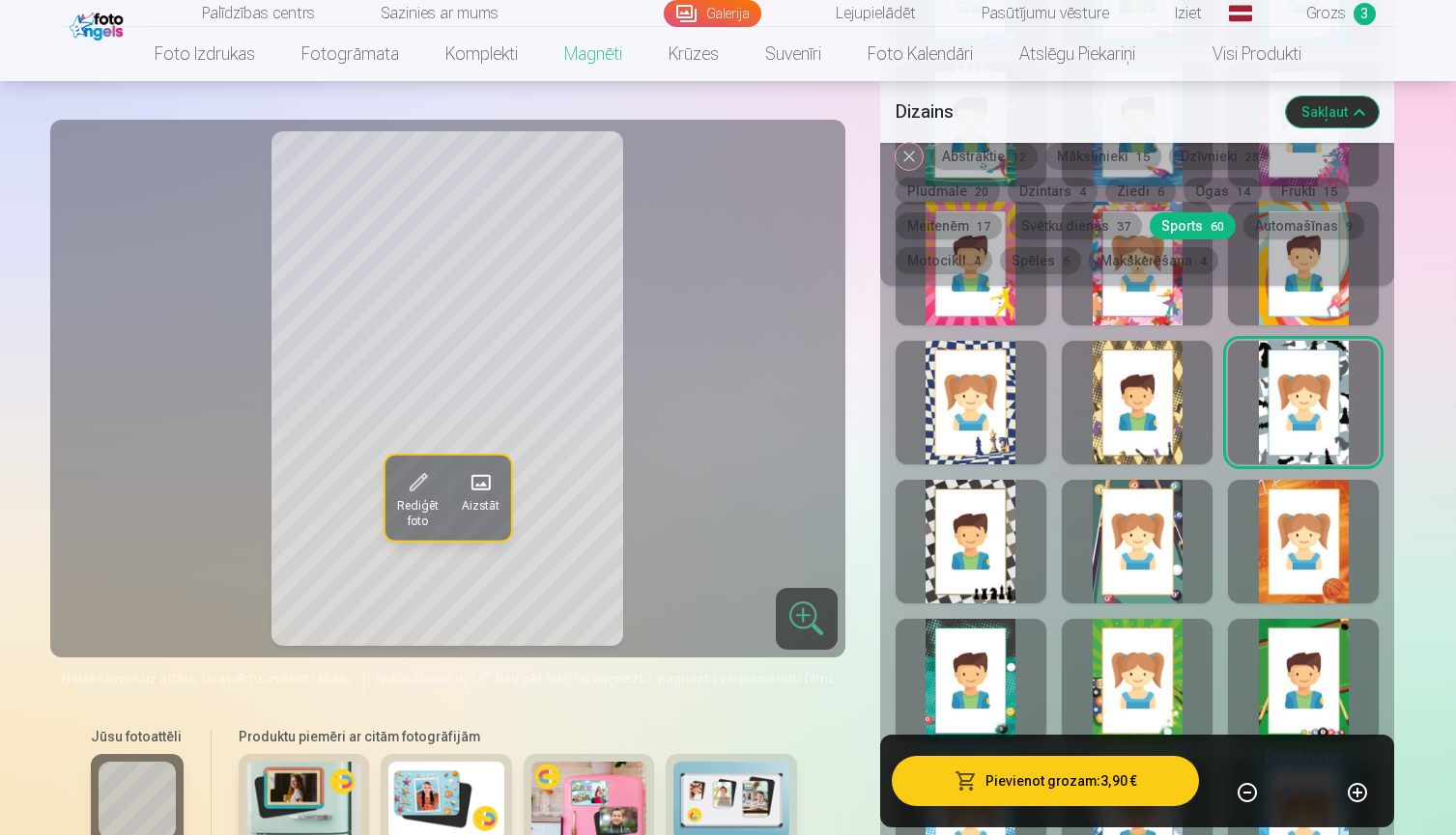
click at [414, 501] on span "Rediģēt foto" at bounding box center [416, 514] width 42 height 31
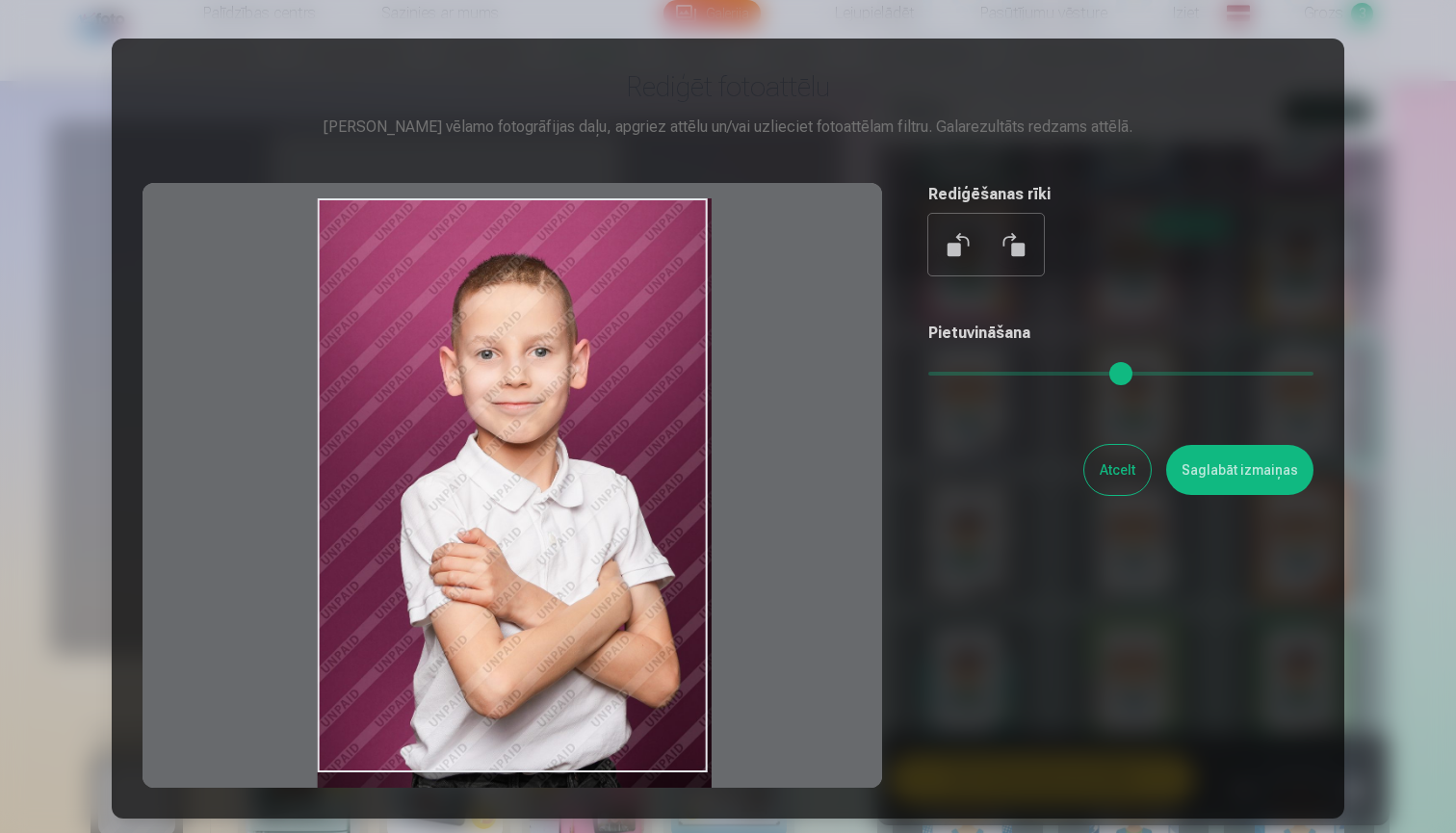
drag, startPoint x: 481, startPoint y: 429, endPoint x: 481, endPoint y: 581, distance: 152.0
click at [481, 580] on div at bounding box center [512, 486] width 740 height 605
click at [1252, 478] on button "Saglabāt izmaiņas" at bounding box center [1240, 470] width 147 height 50
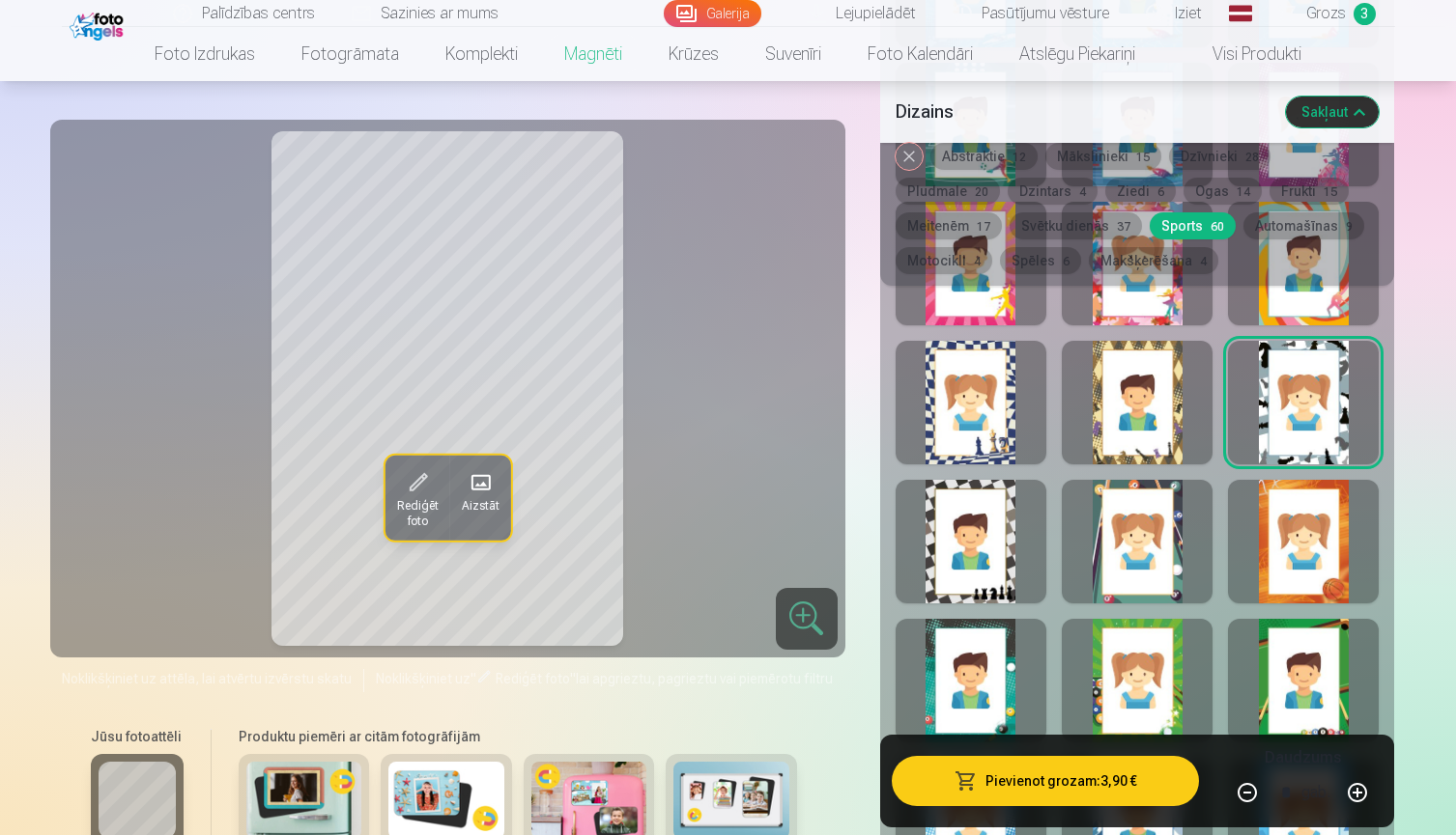
click at [1108, 783] on button "Pievienot grozam : 3,90 €" at bounding box center [1046, 782] width 308 height 51
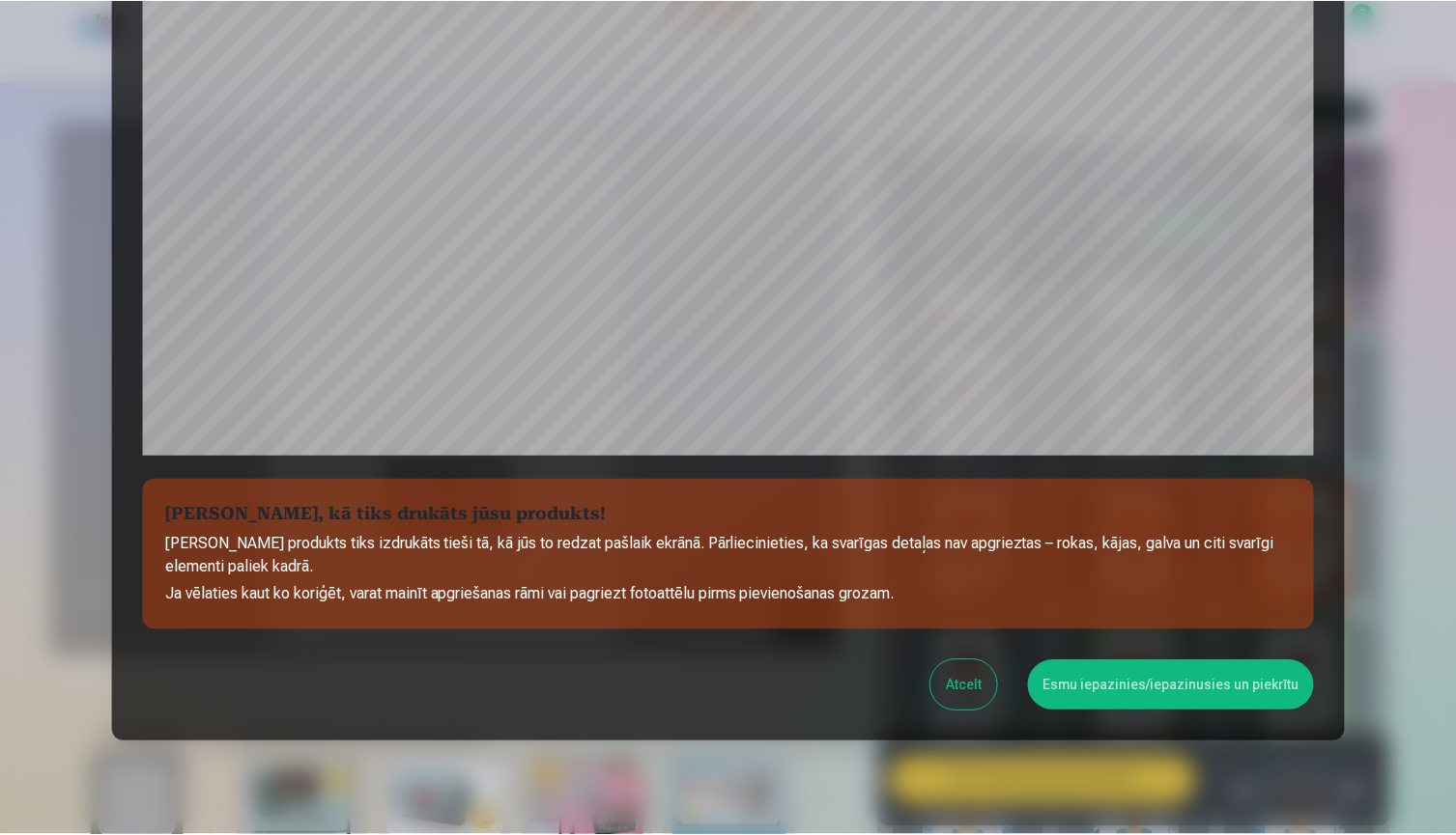
scroll to position [555, 0]
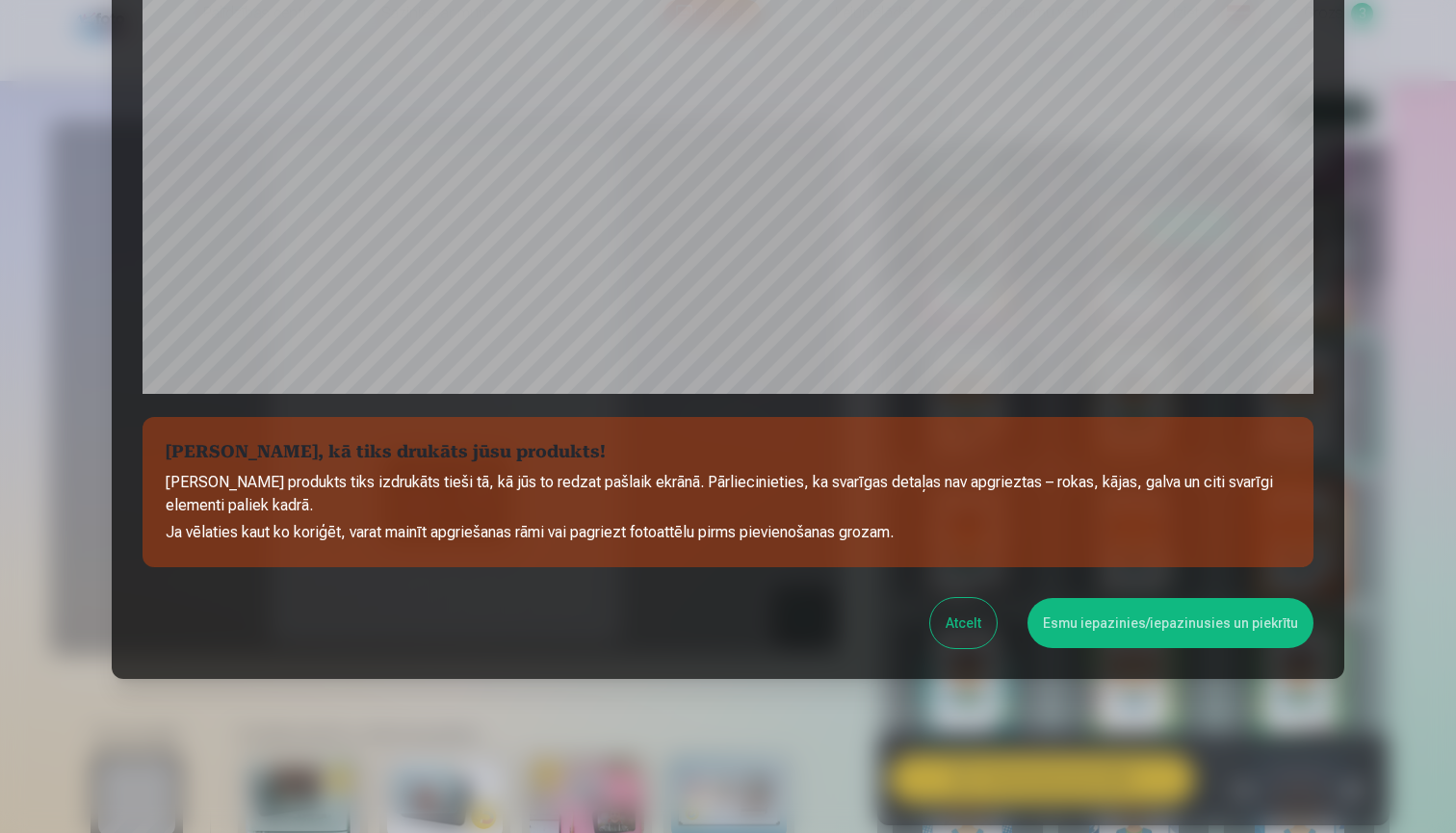
click at [1202, 626] on button "Esmu iepazinies/iepazinusies un piekrītu" at bounding box center [1170, 624] width 286 height 50
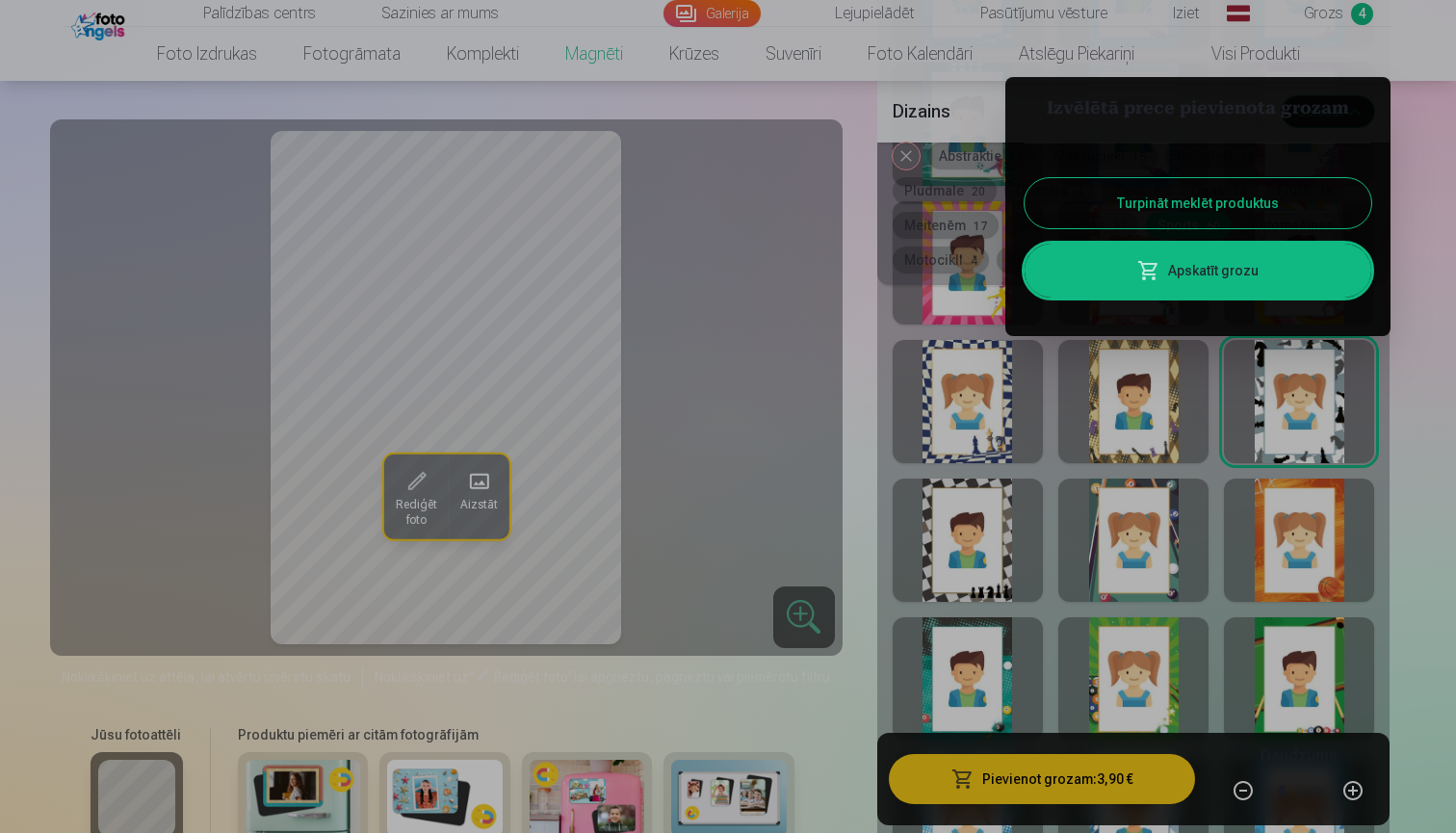
click at [836, 129] on div at bounding box center [728, 416] width 1456 height 833
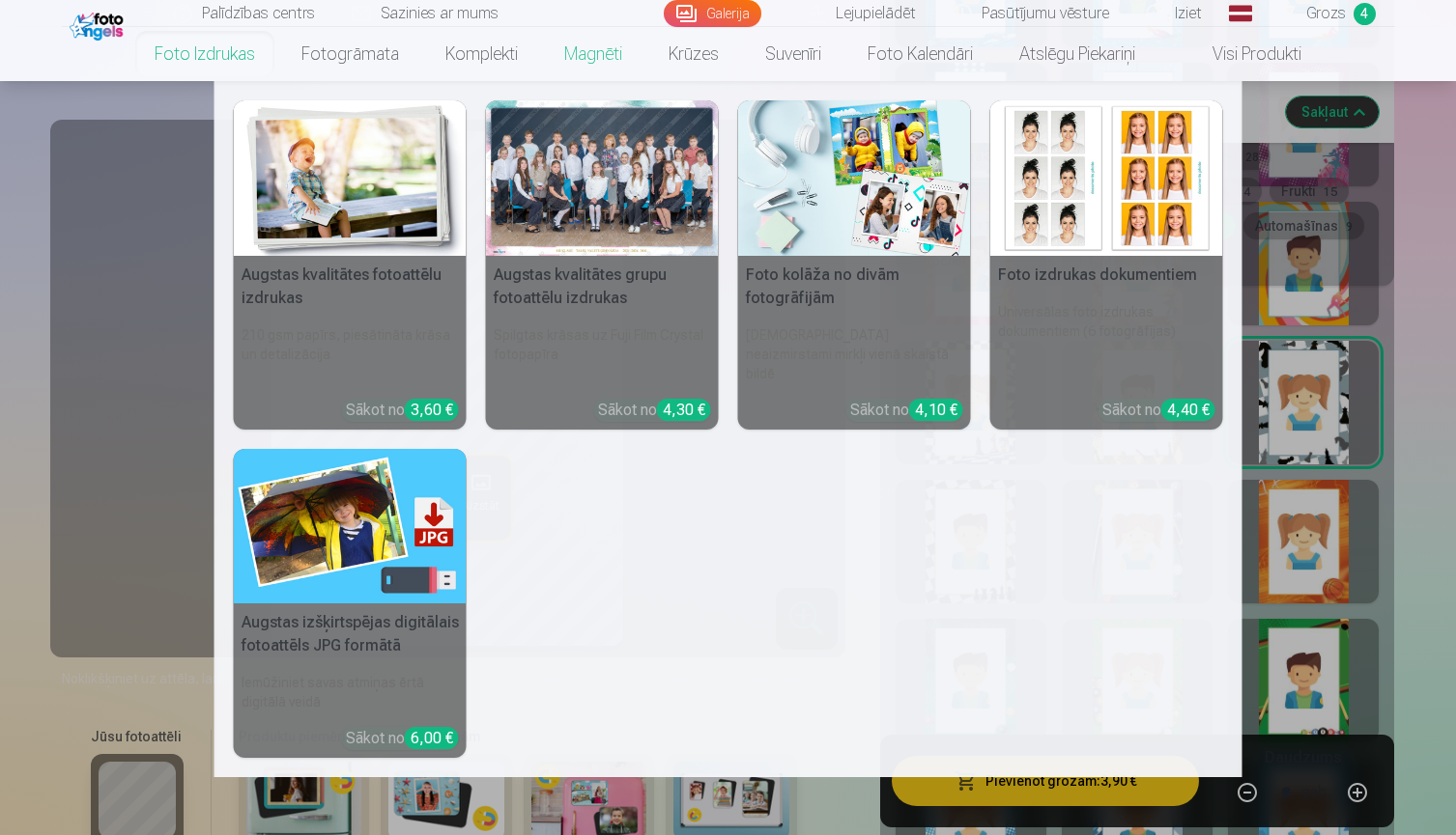
click at [832, 200] on img at bounding box center [854, 178] width 232 height 156
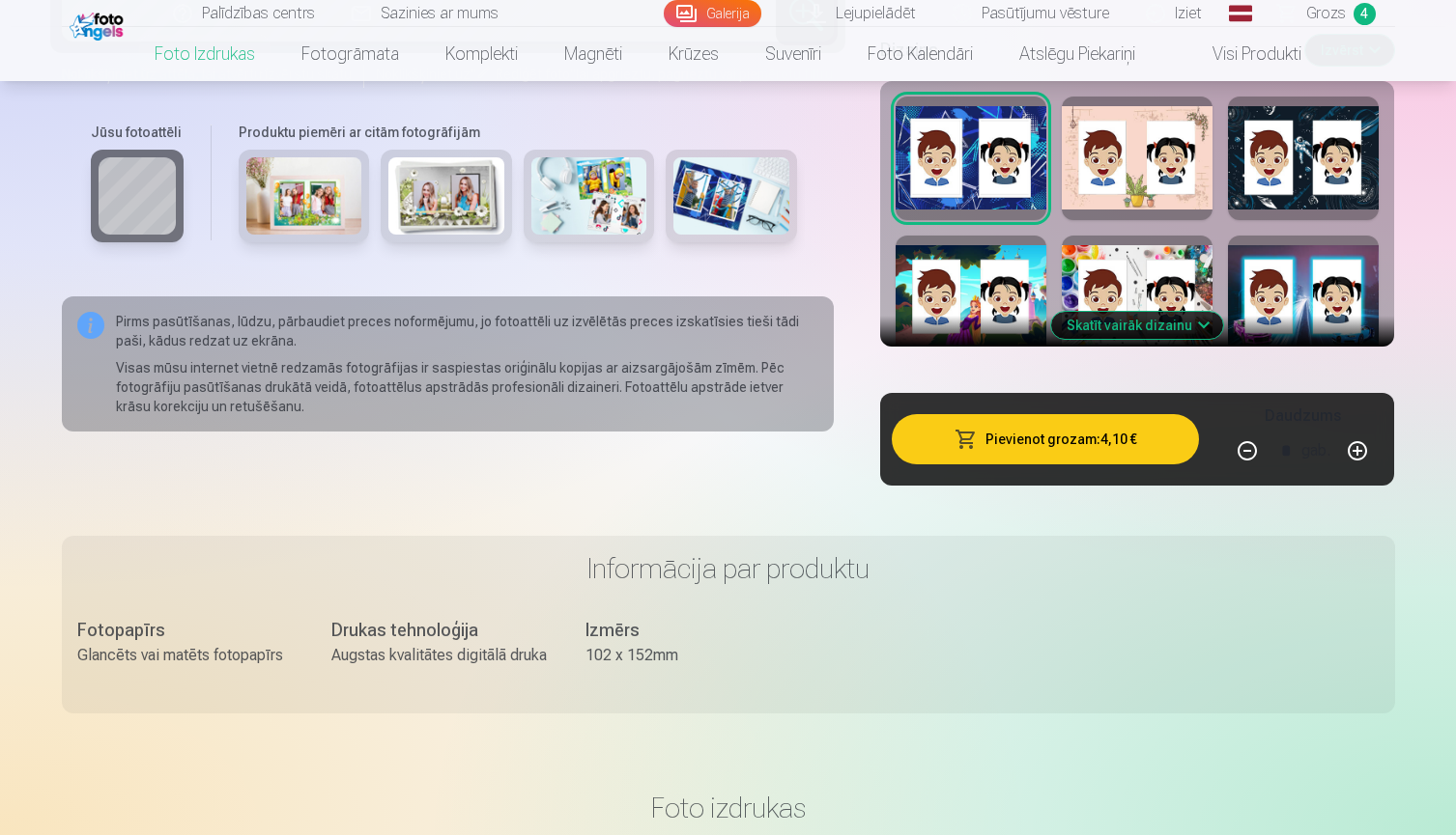
scroll to position [3432, 0]
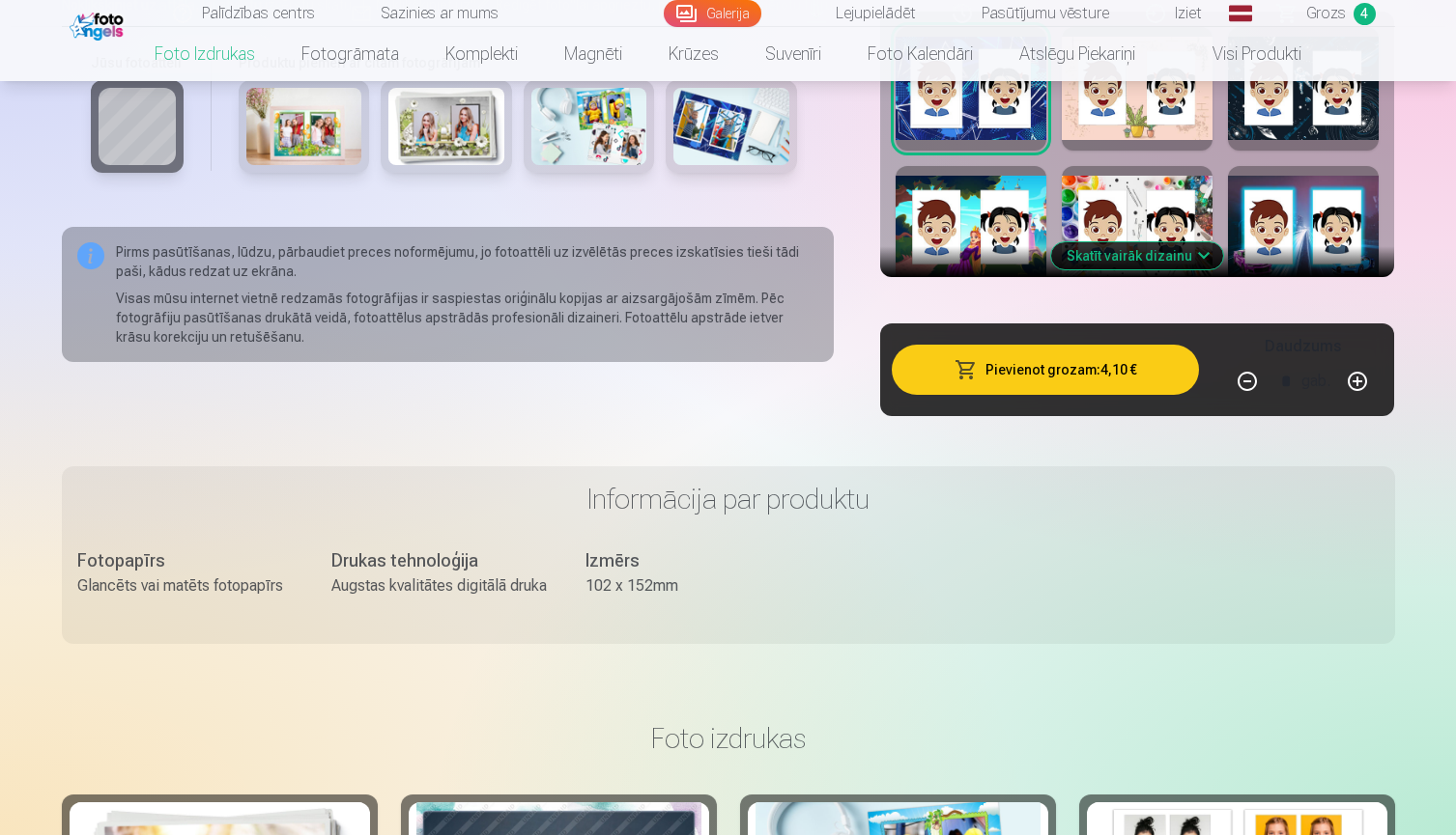
click at [1145, 261] on button "Skatīt vairāk dizainu" at bounding box center [1137, 256] width 172 height 27
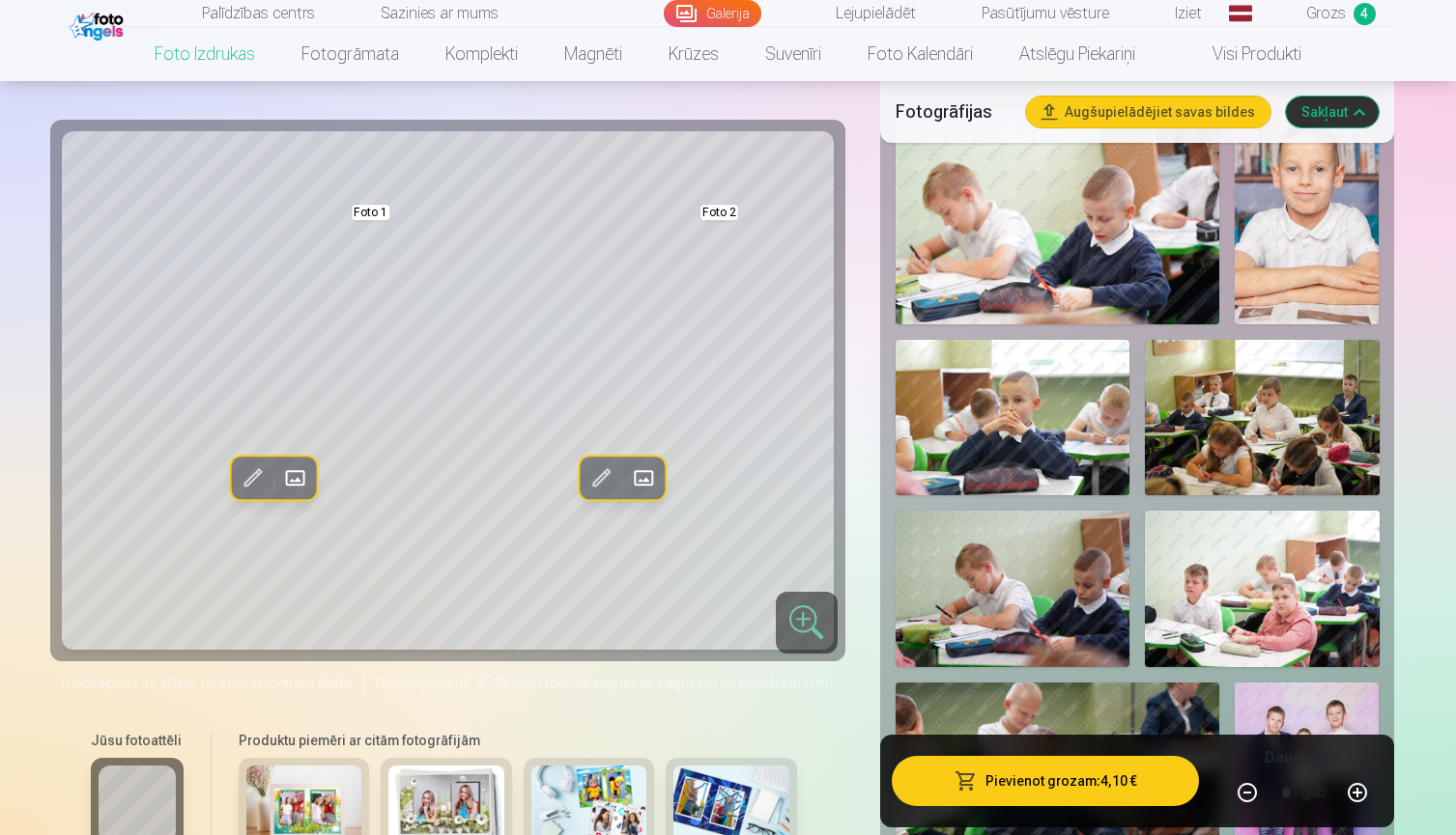
scroll to position [628, 0]
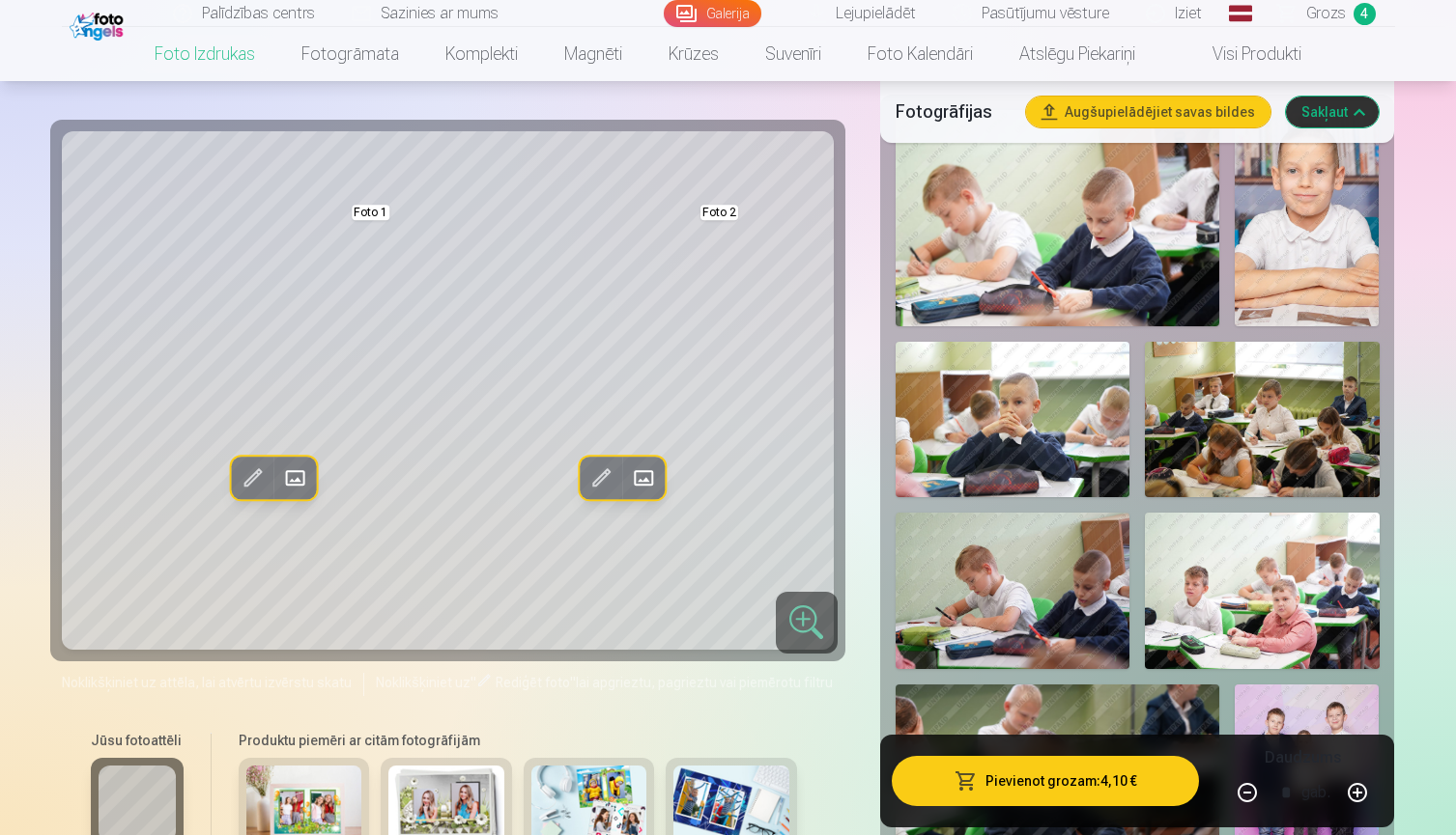
click at [1050, 411] on img at bounding box center [1012, 420] width 233 height 157
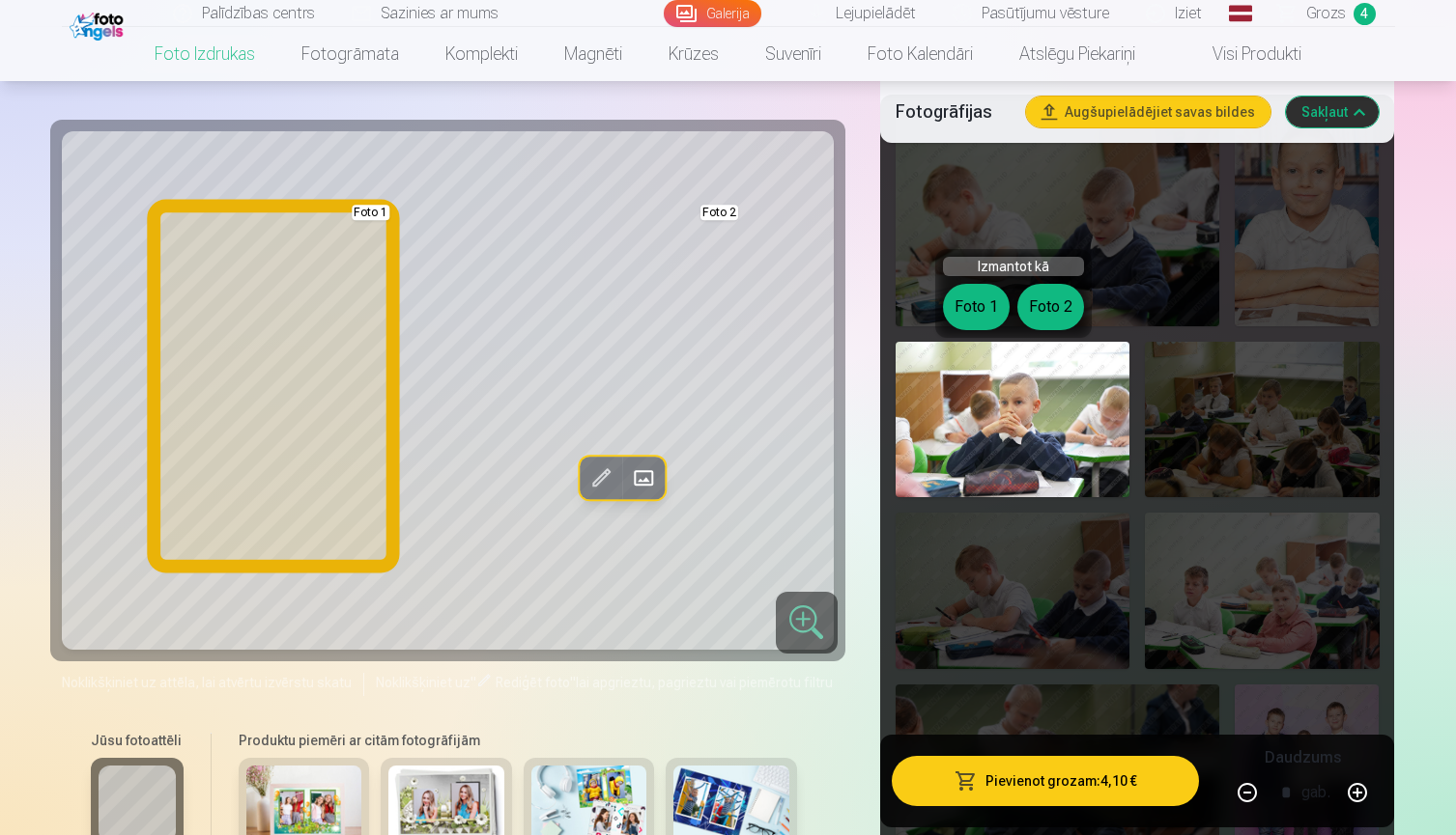
click at [978, 300] on button "Foto 1" at bounding box center [976, 307] width 67 height 47
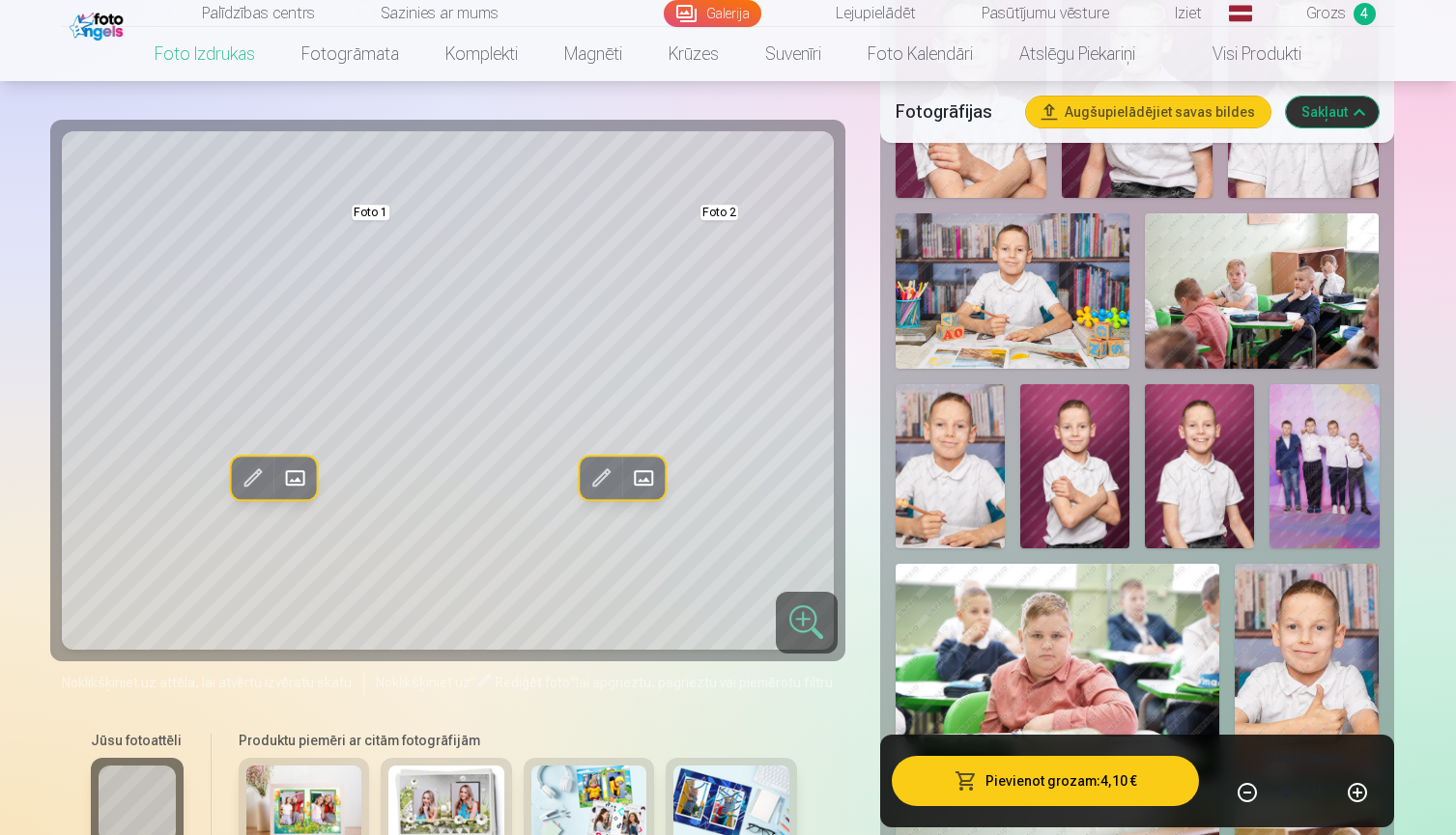
scroll to position [2178, 0]
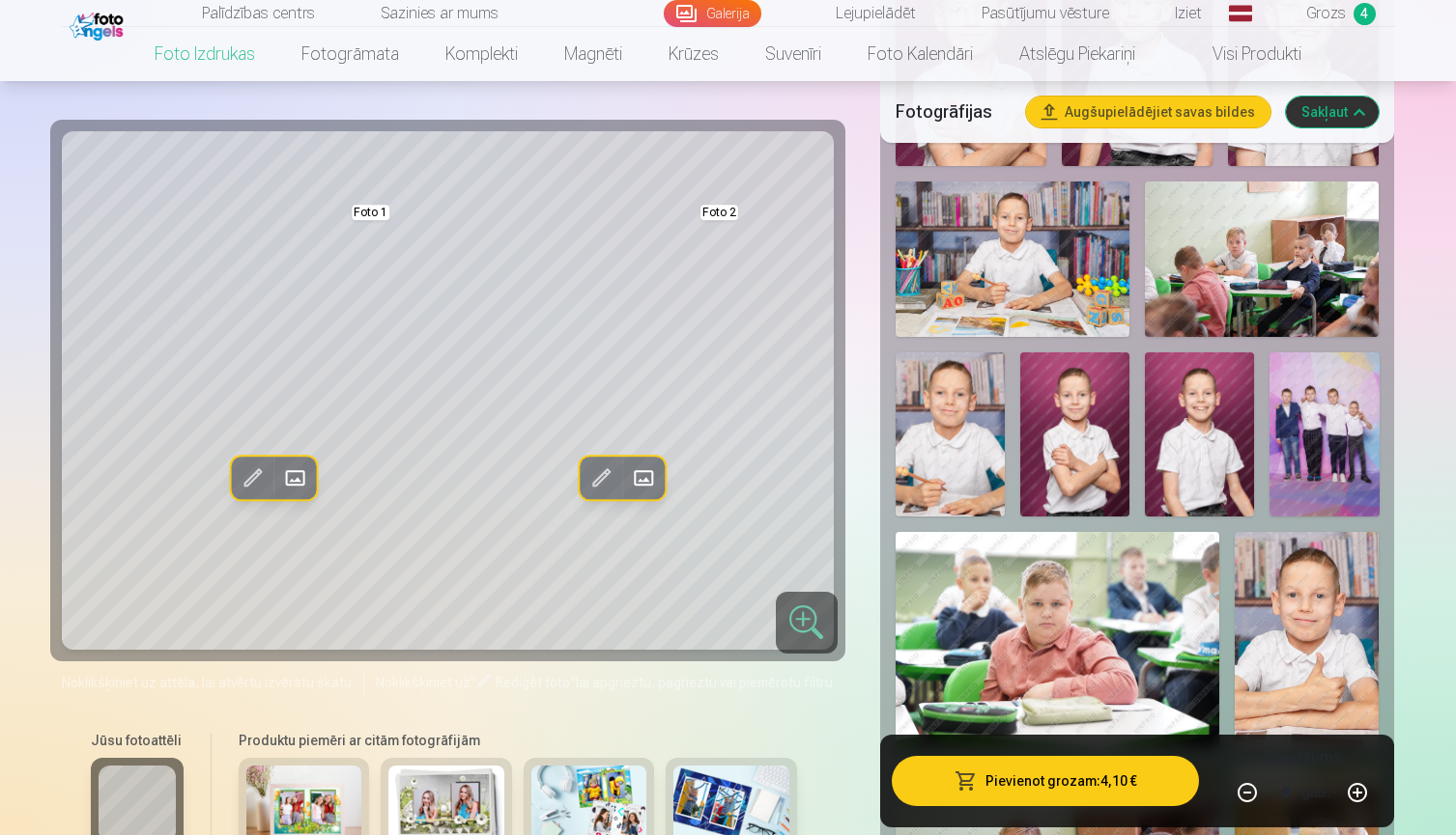
click at [1345, 395] on img at bounding box center [1324, 435] width 109 height 164
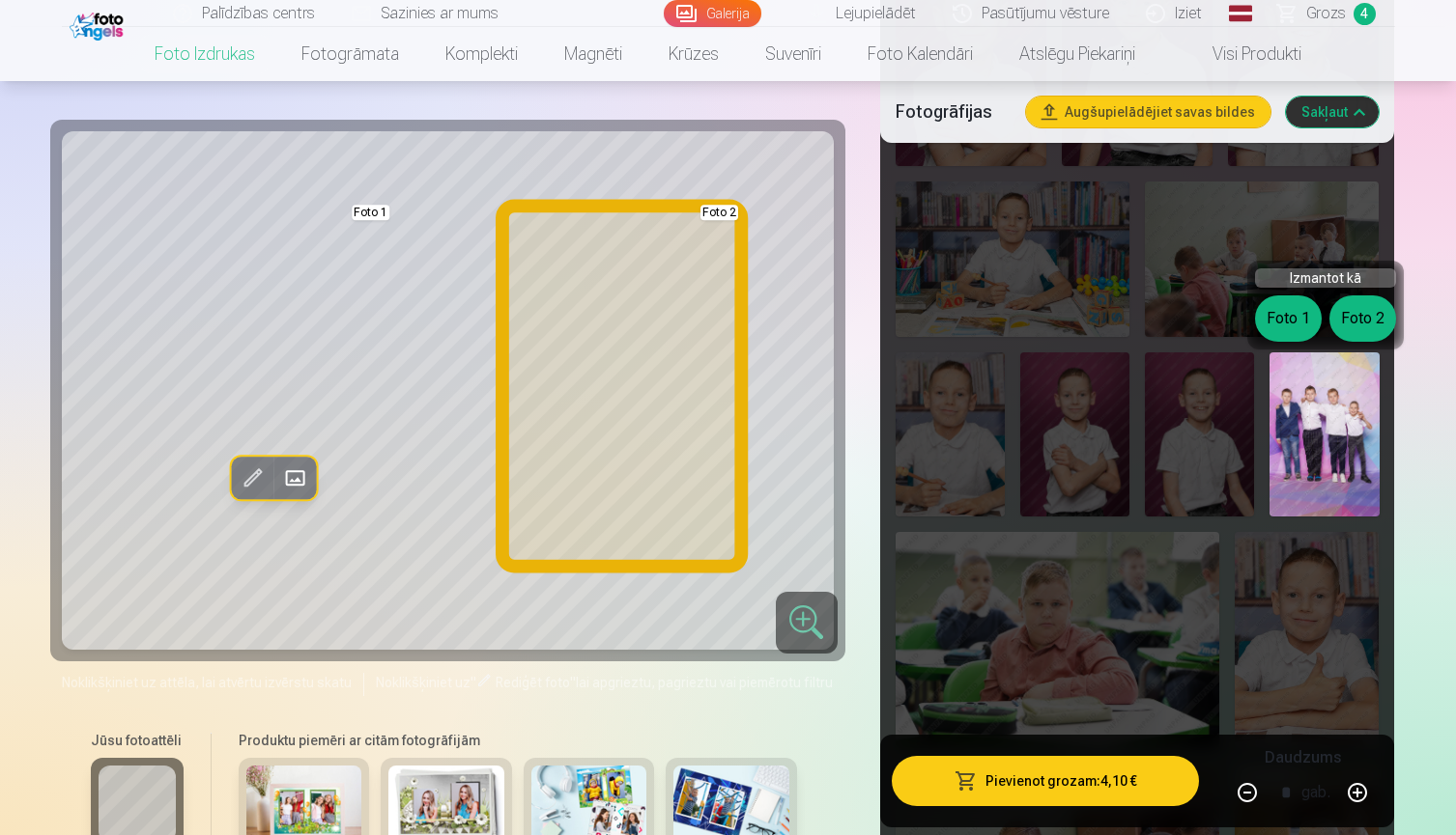
click at [1362, 303] on button "Foto 2" at bounding box center [1363, 319] width 67 height 47
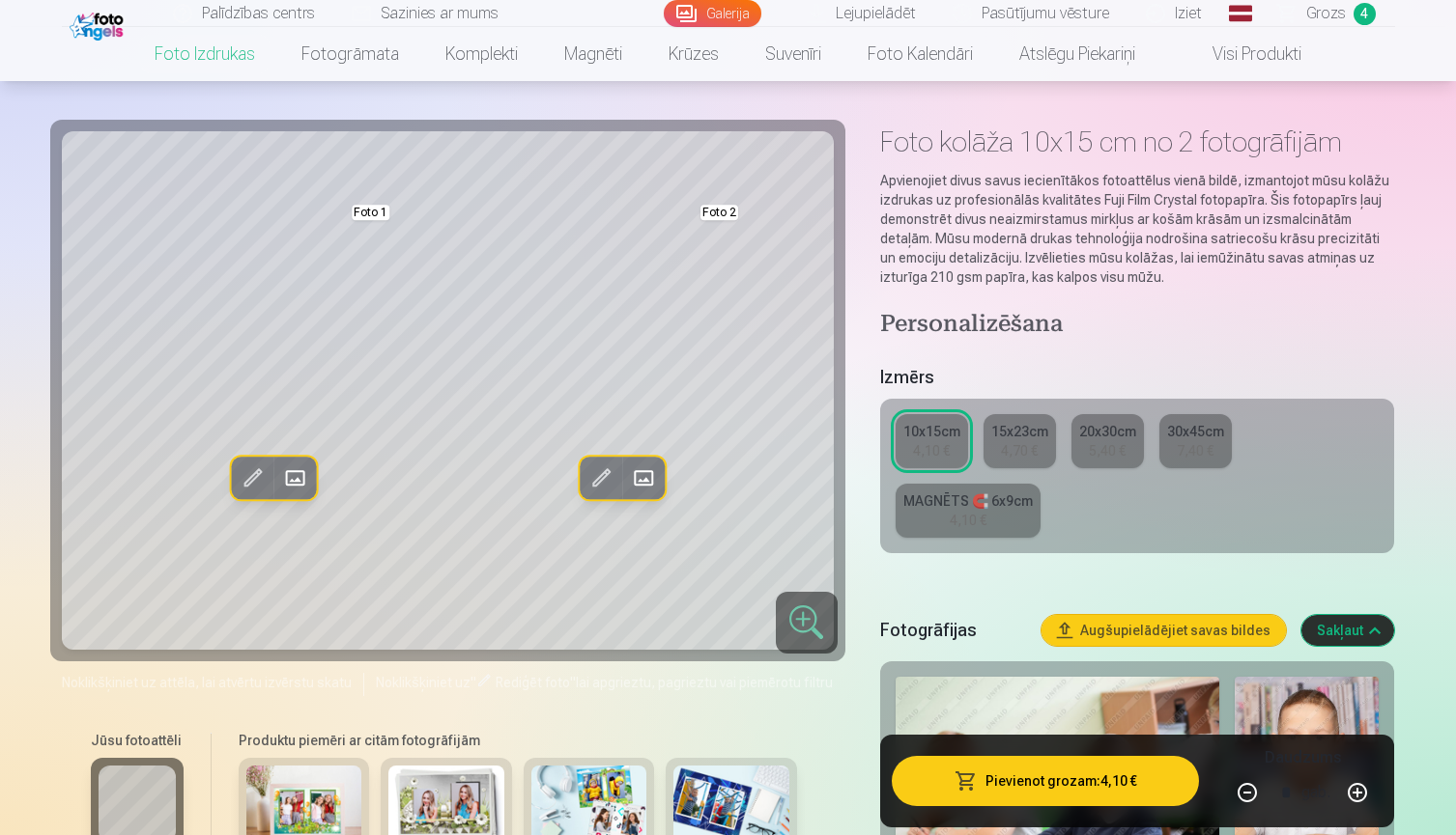
scroll to position [71, 0]
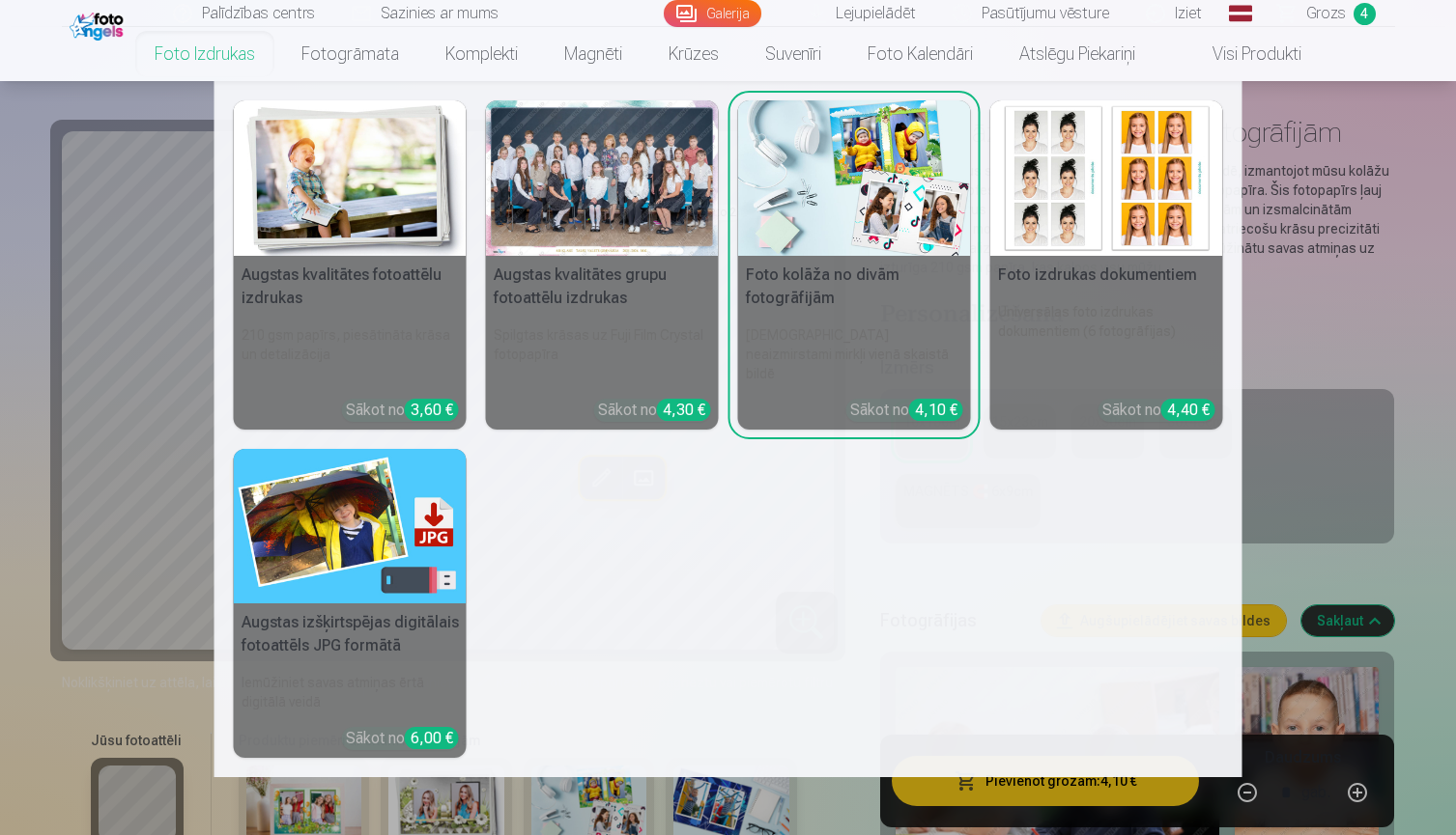
click at [355, 223] on img at bounding box center [349, 178] width 232 height 156
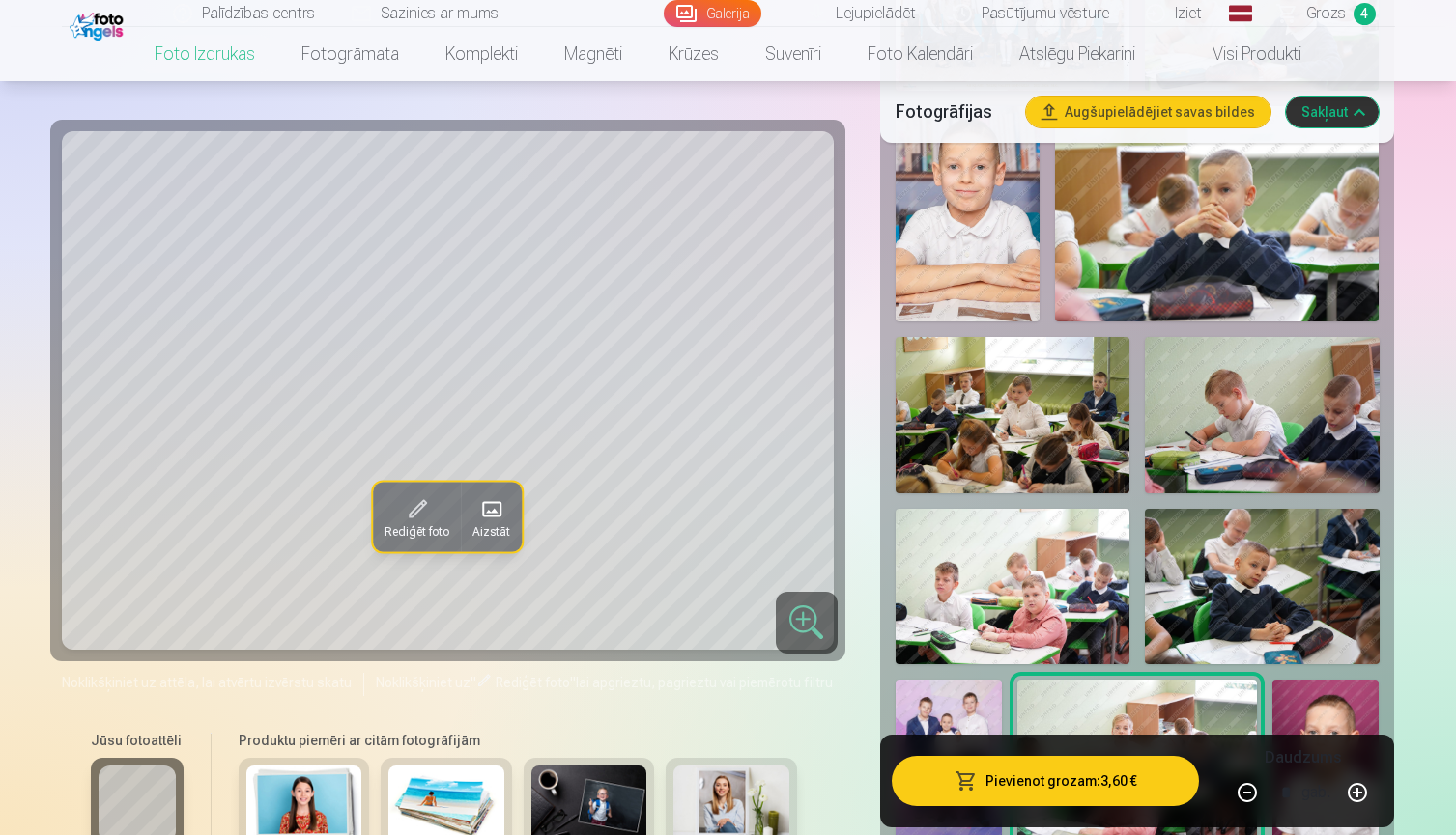
scroll to position [860, 0]
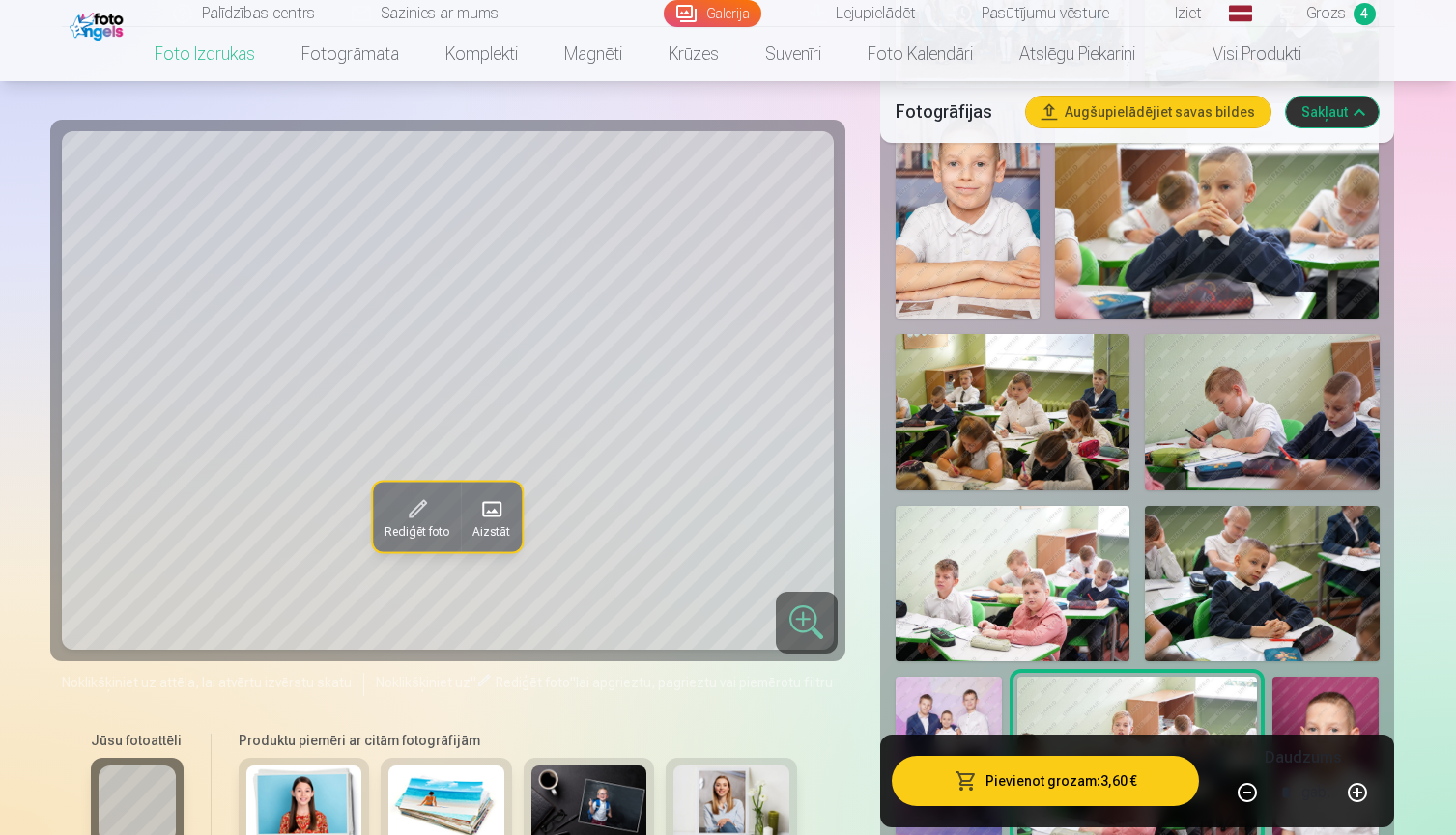
click at [1321, 274] on img at bounding box center [1218, 211] width 325 height 216
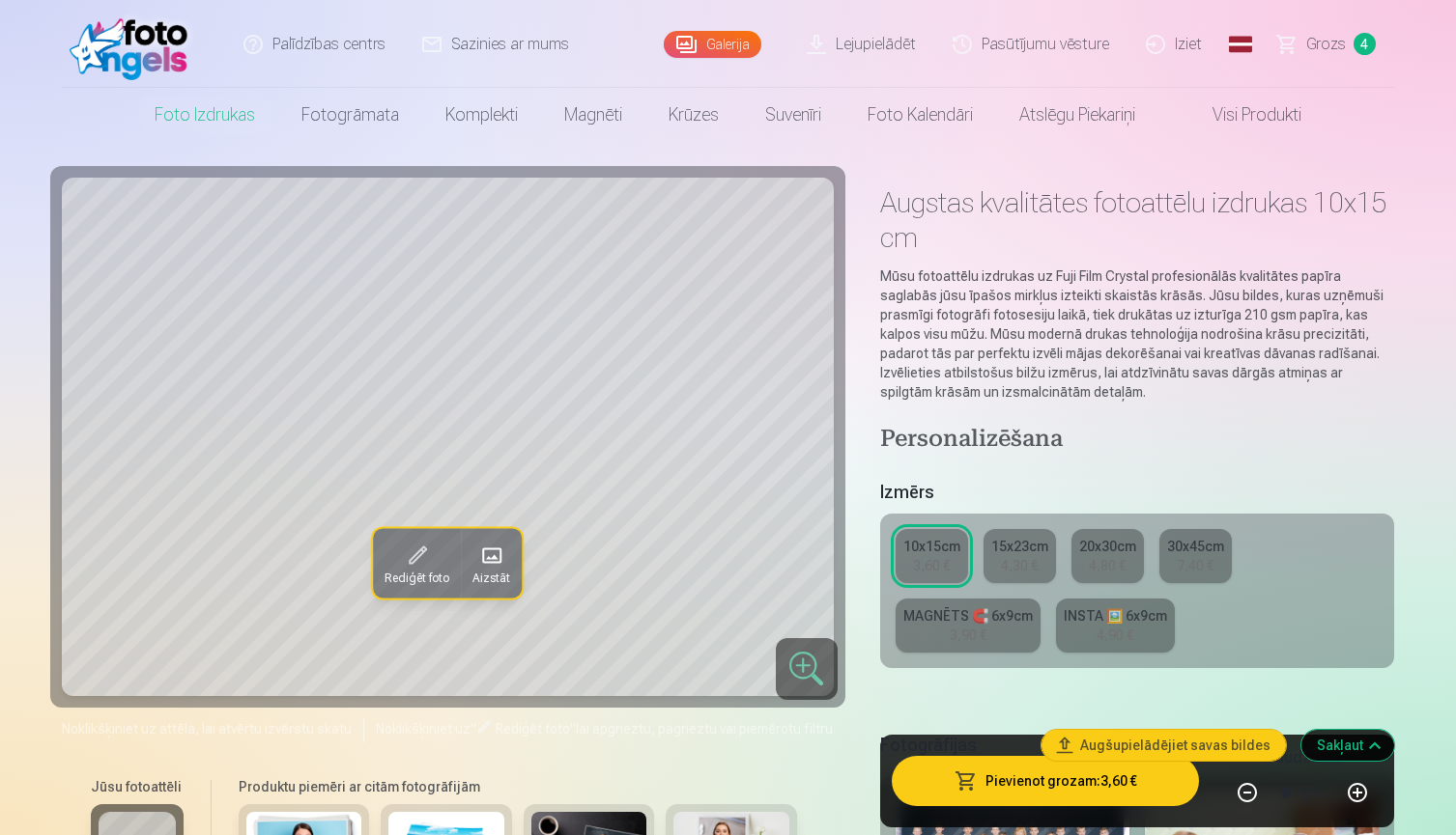
scroll to position [0, 0]
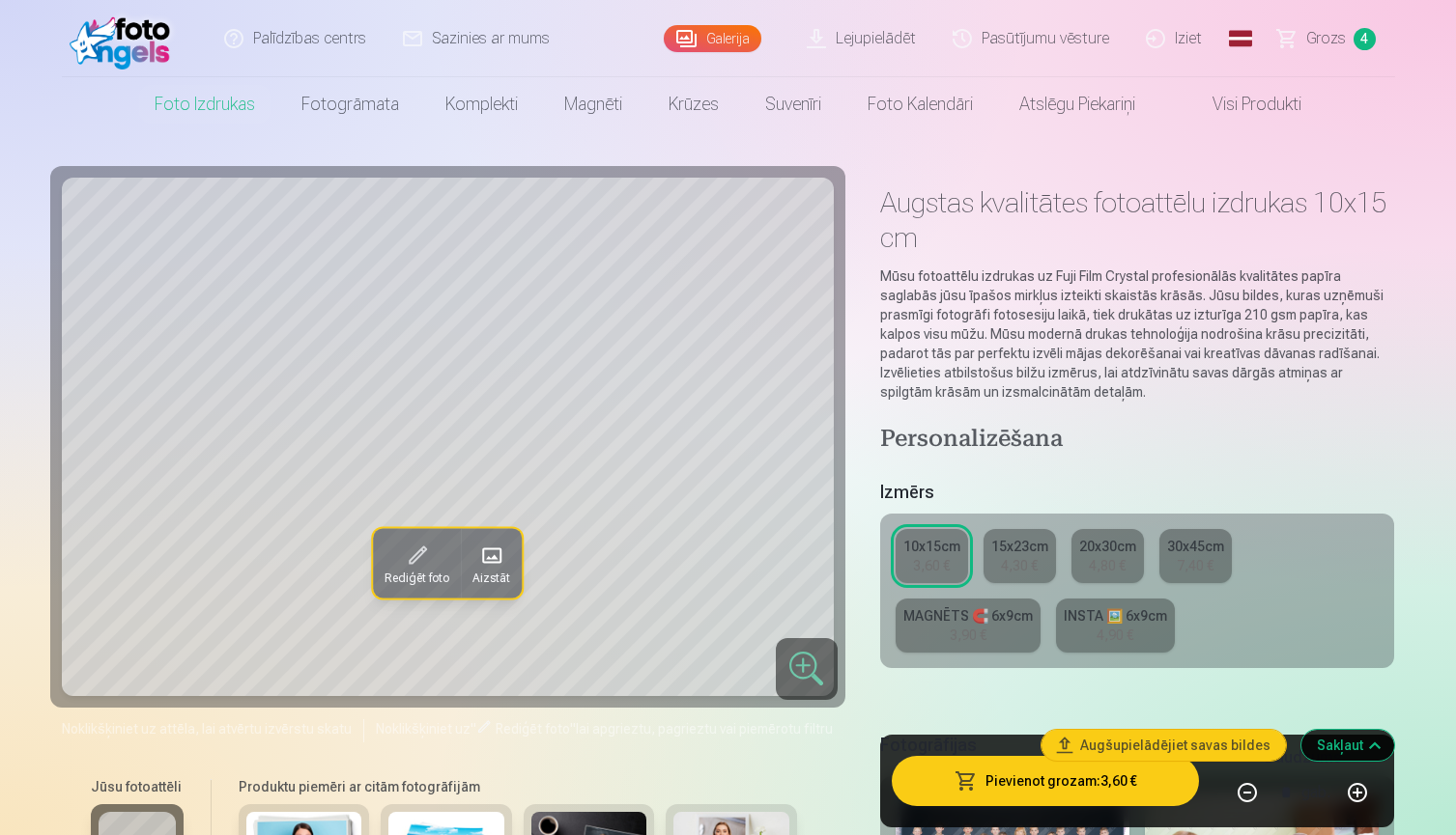
click at [1329, 43] on span "Grozs" at bounding box center [1326, 39] width 40 height 23
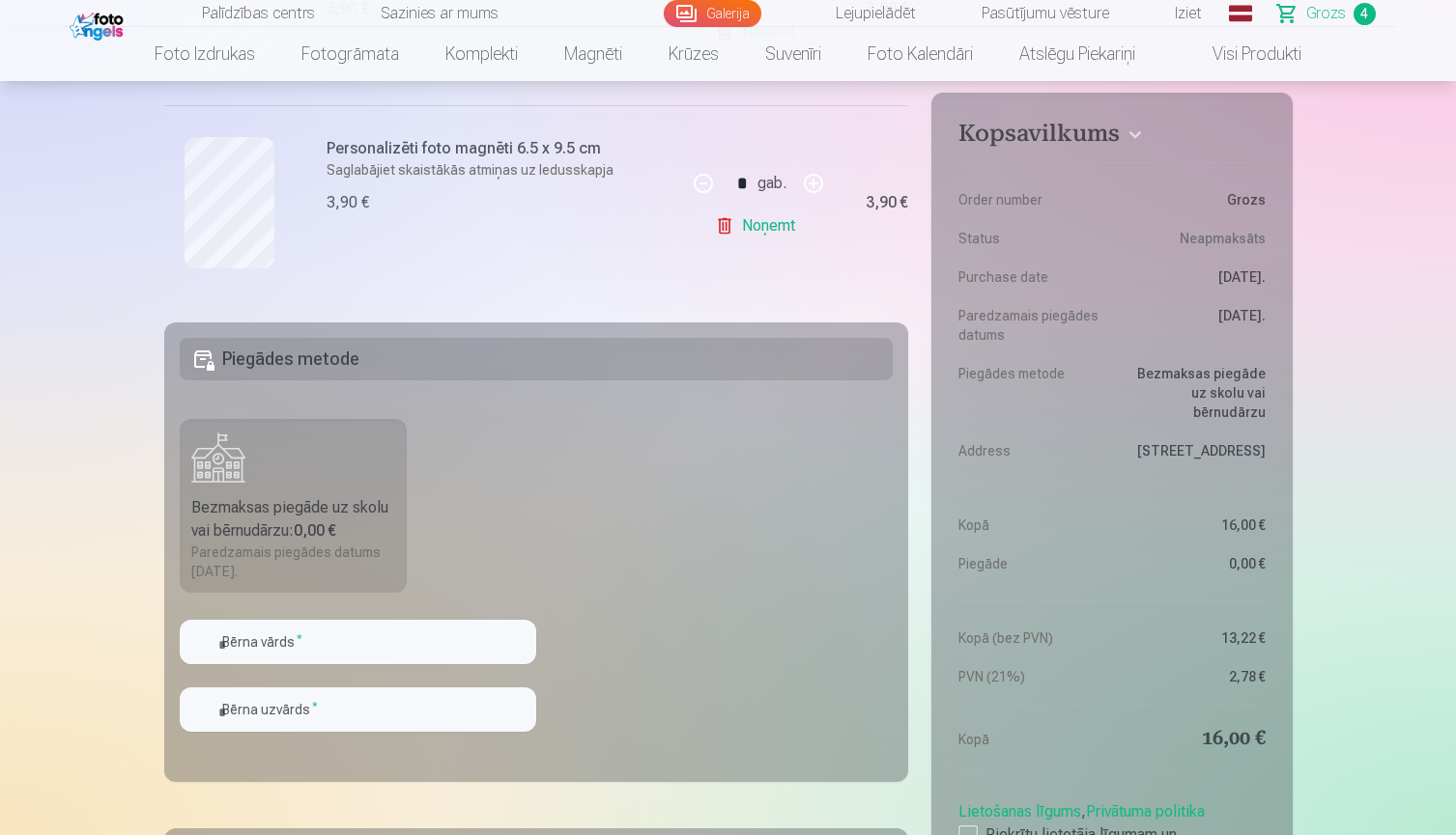
scroll to position [989, 0]
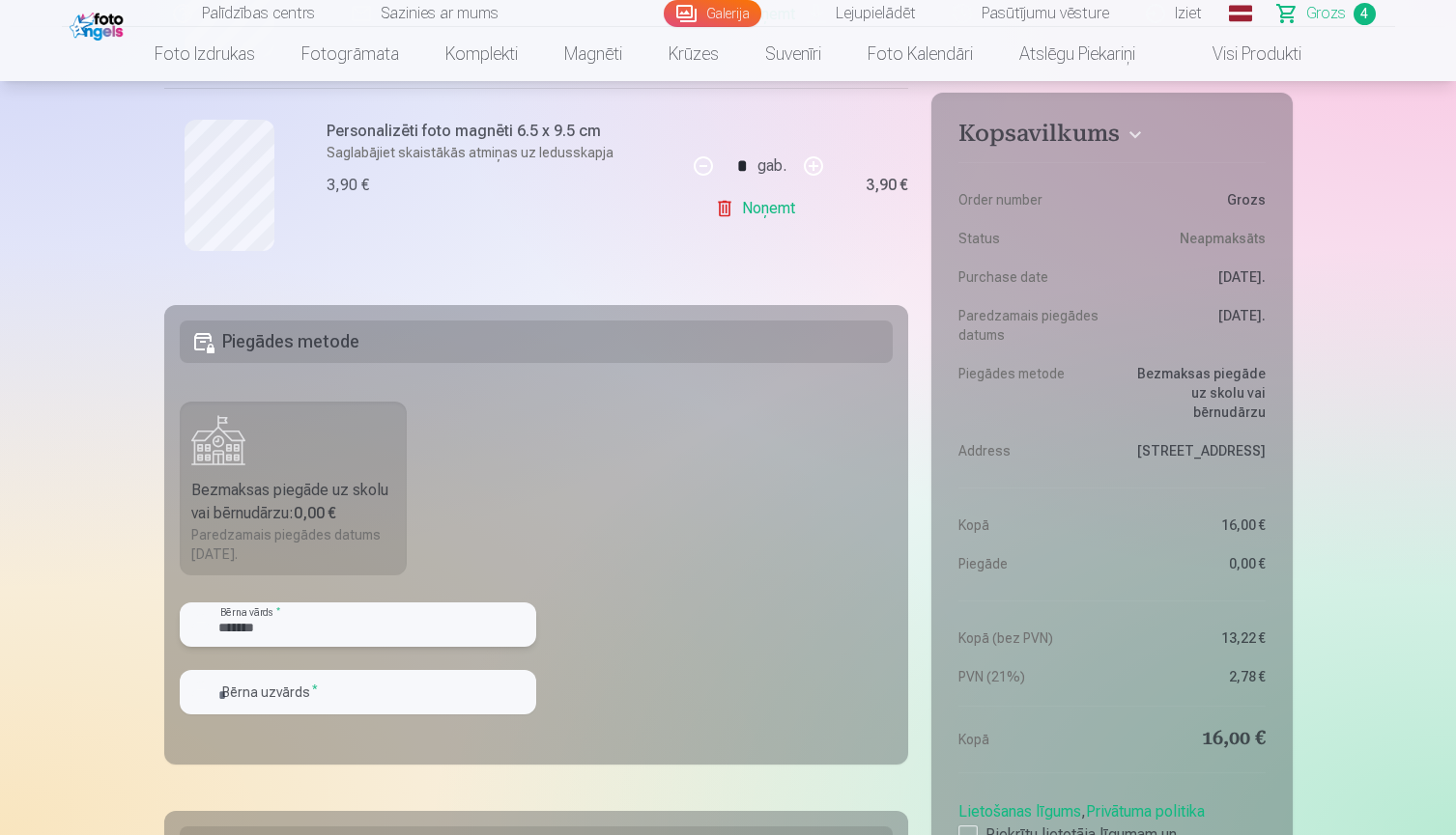
type input "*******"
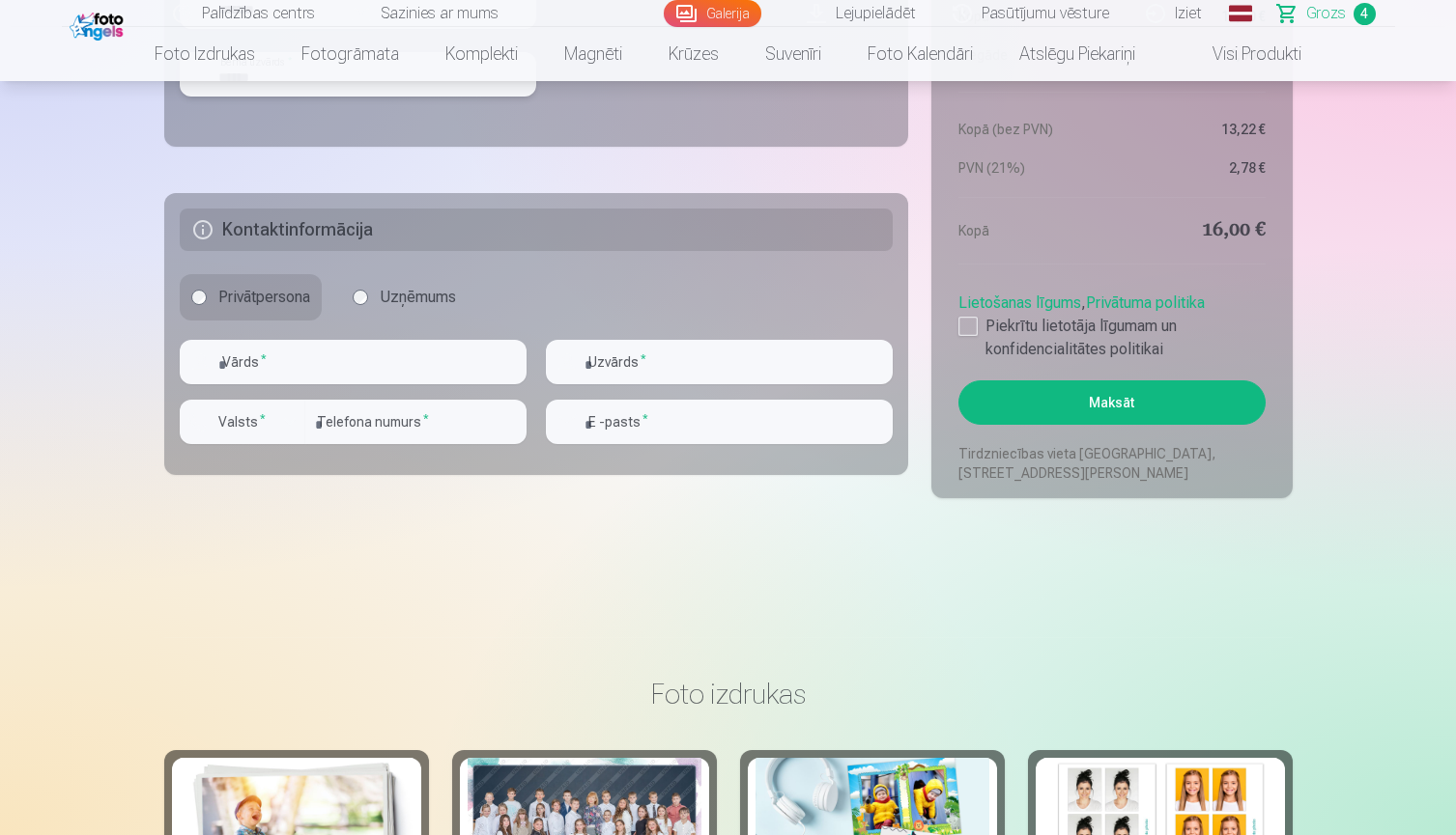
scroll to position [1634, 0]
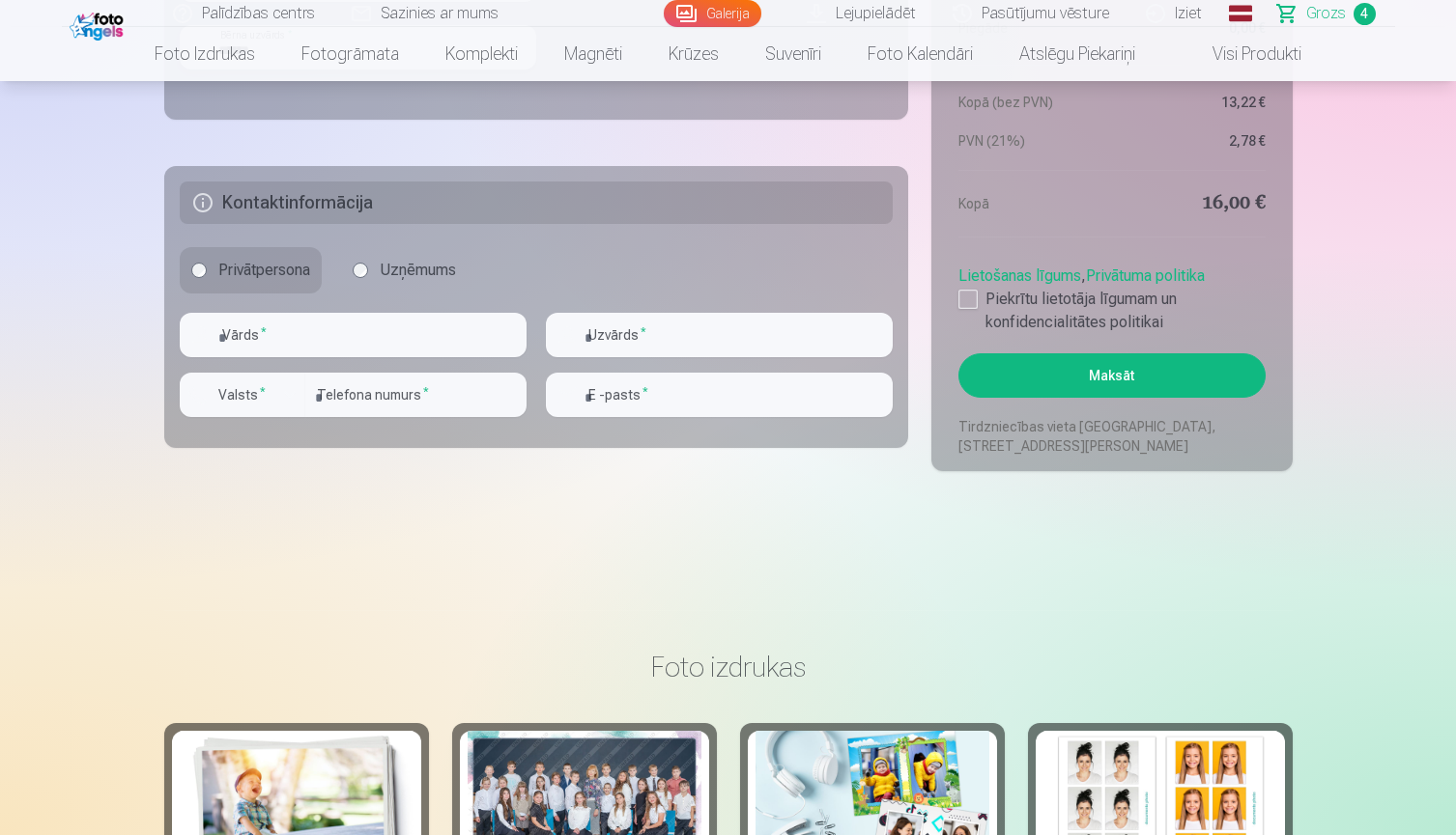
type input "******"
type input "*****"
click at [292, 388] on div "button" at bounding box center [290, 395] width 23 height 23
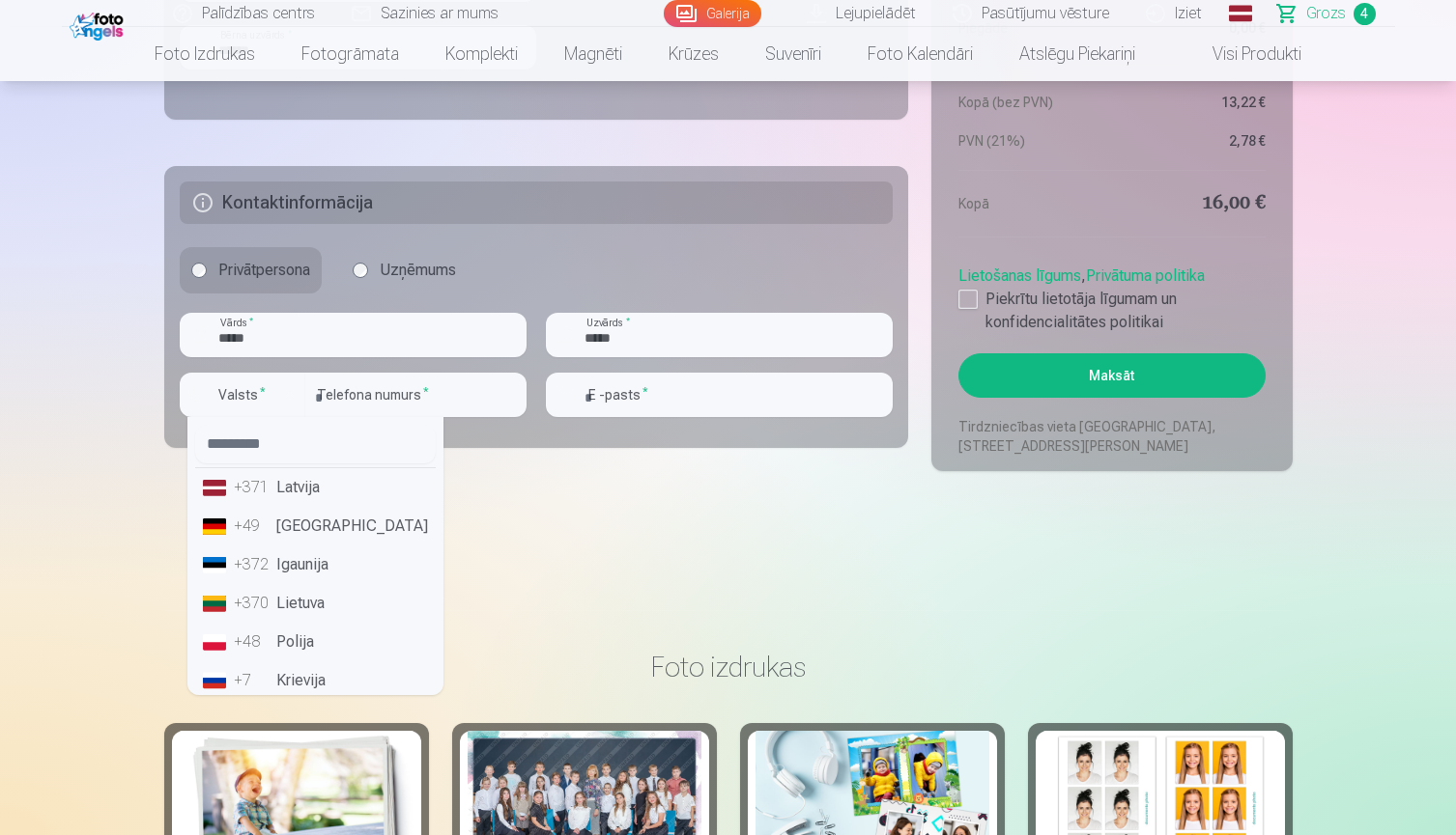
click at [293, 496] on li "+371 Latvija" at bounding box center [315, 488] width 240 height 39
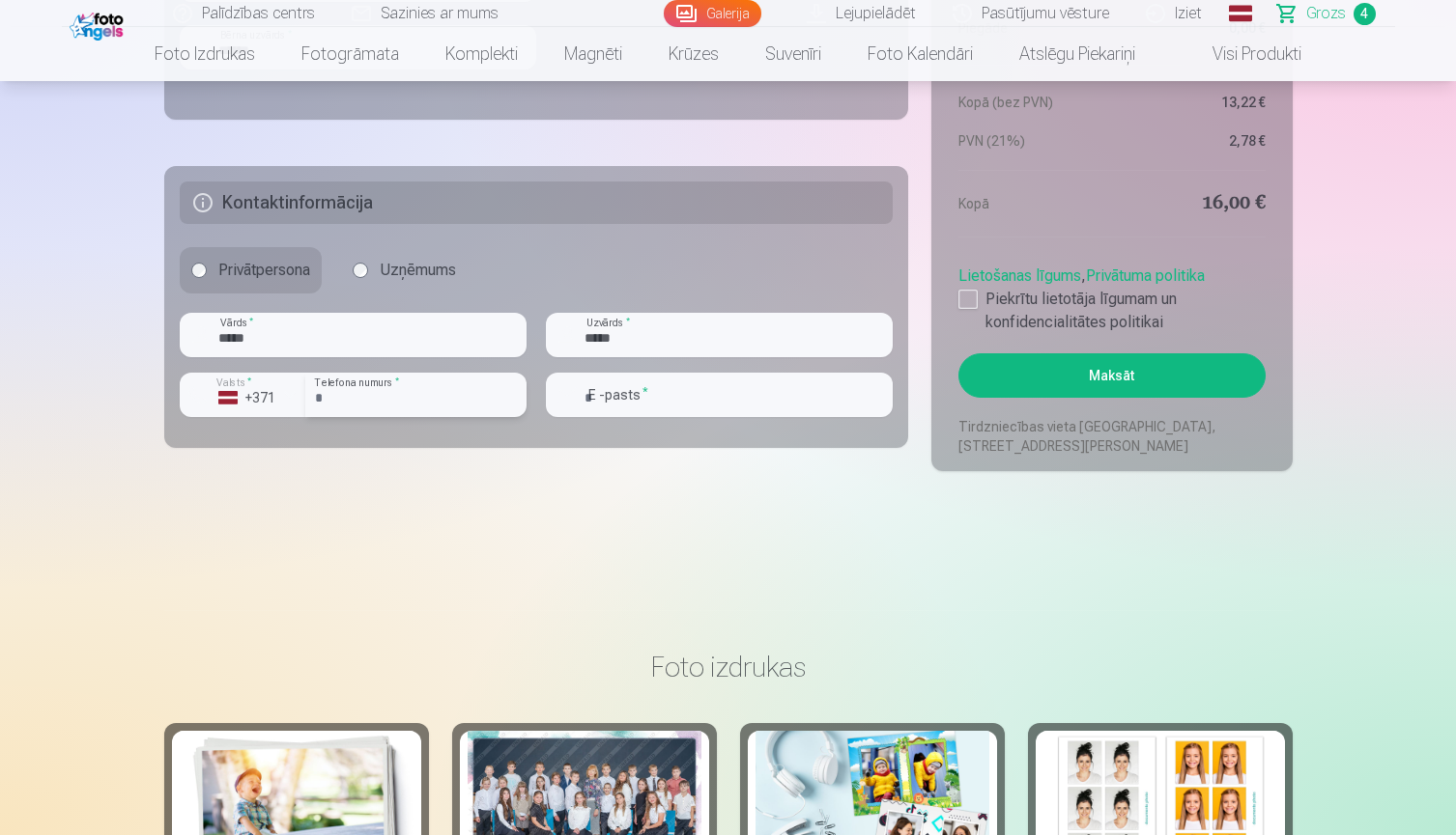
click at [370, 403] on input "number" at bounding box center [415, 395] width 221 height 45
type input "********"
type input "**********"
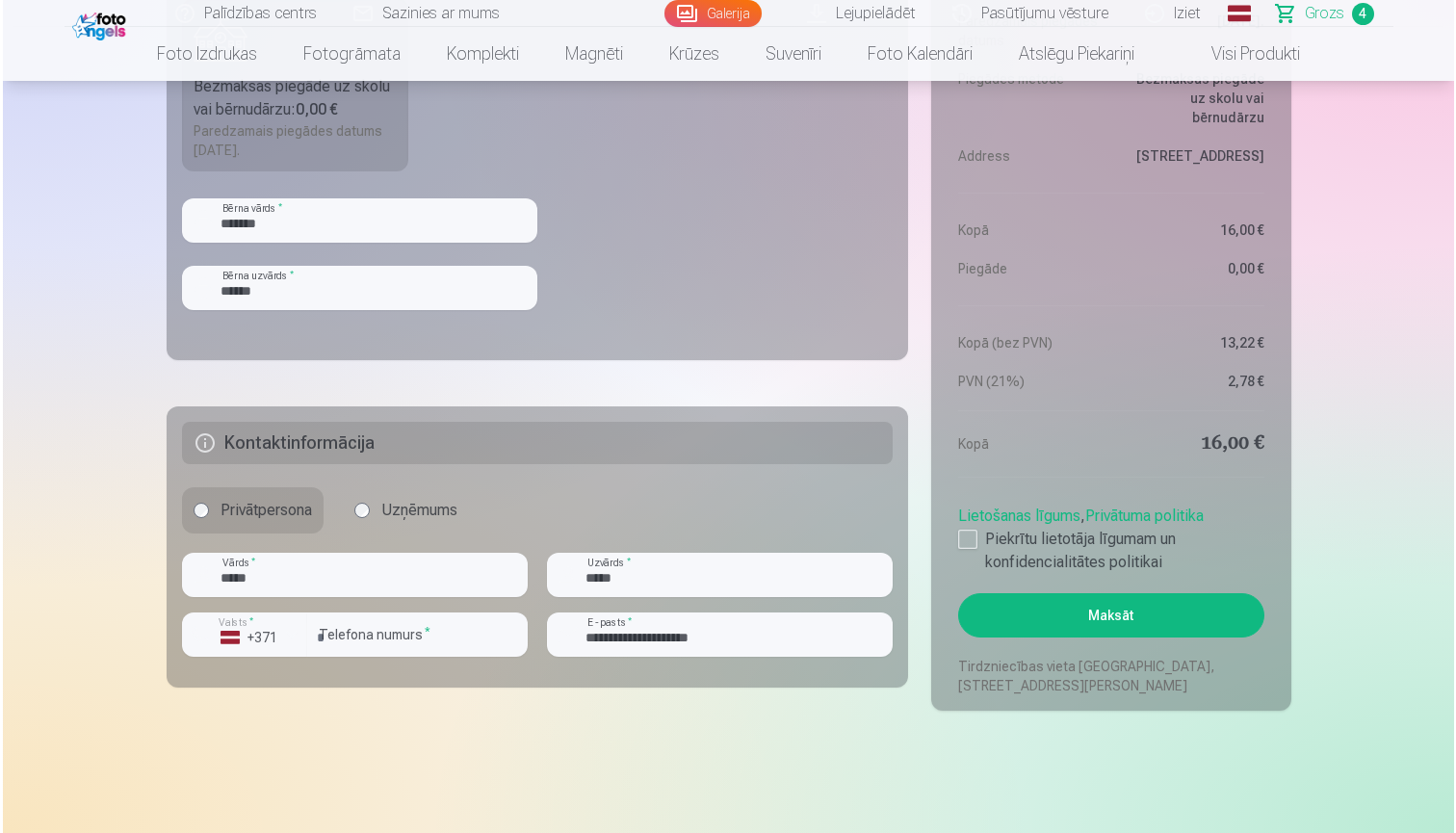
scroll to position [1393, 0]
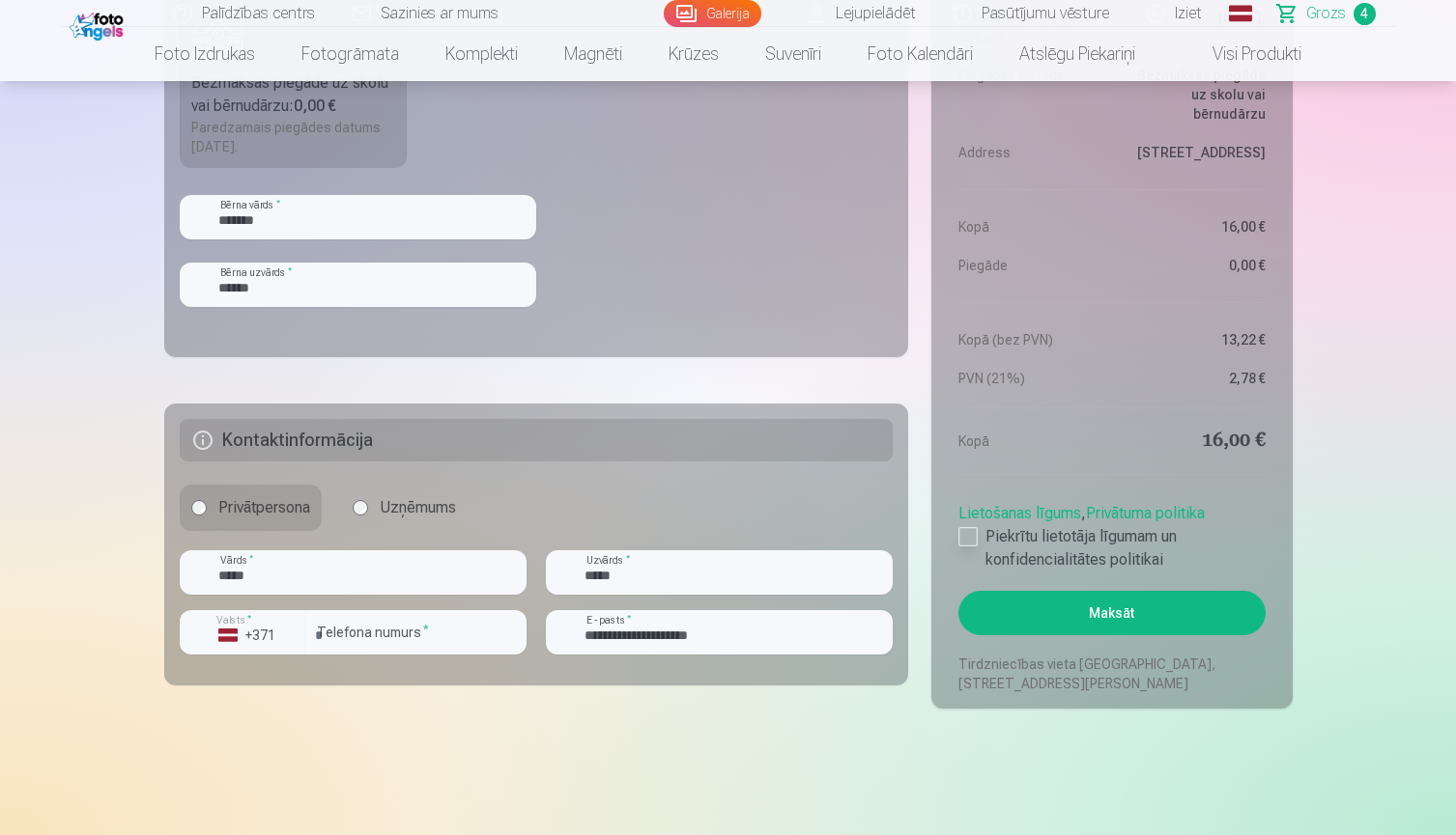
click at [961, 532] on div at bounding box center [968, 537] width 19 height 19
click at [1031, 622] on button "Maksāt" at bounding box center [1111, 613] width 306 height 45
